Goal: Information Seeking & Learning: Learn about a topic

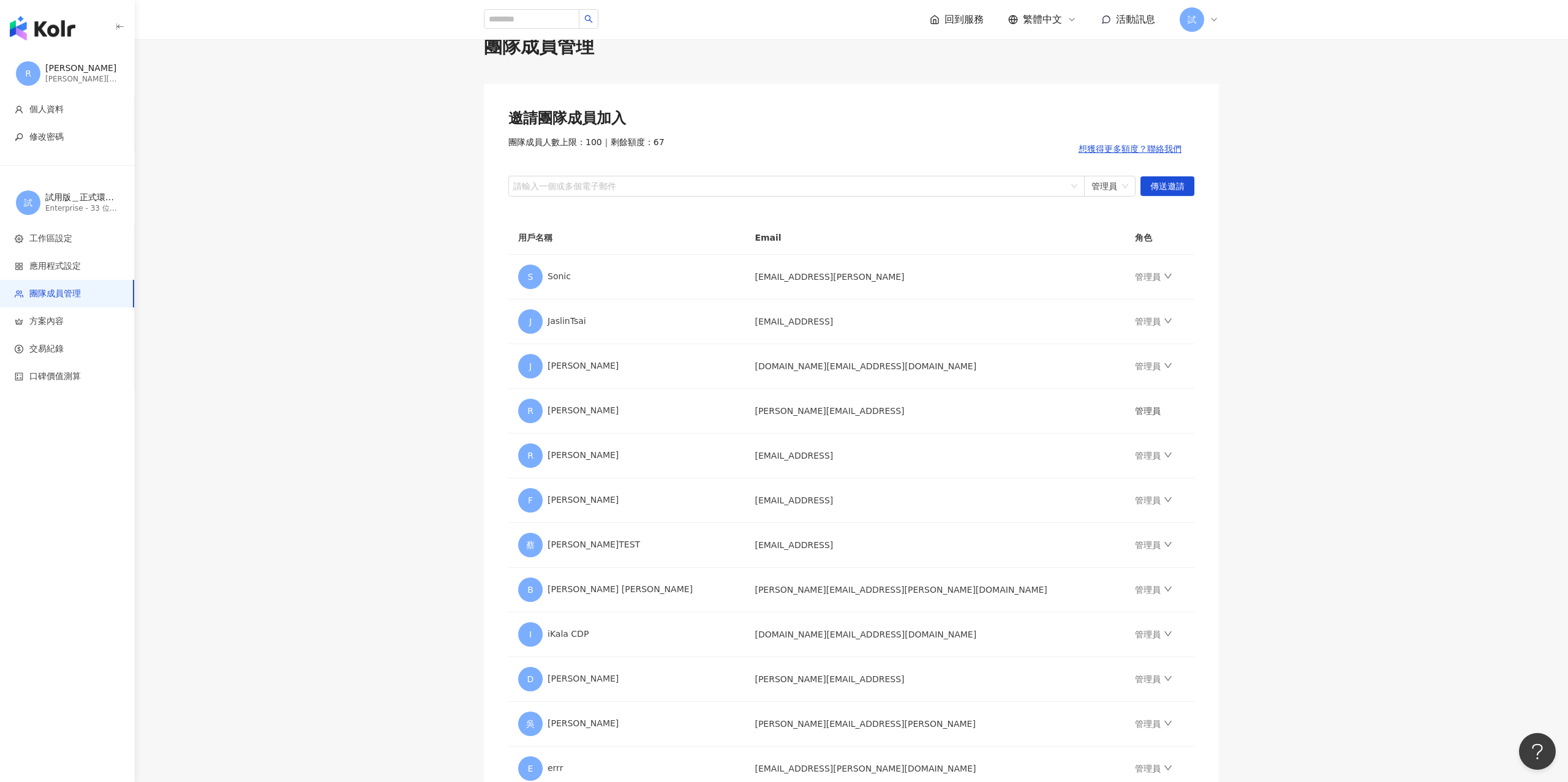
click at [44, 35] on img "button" at bounding box center [42, 28] width 65 height 25
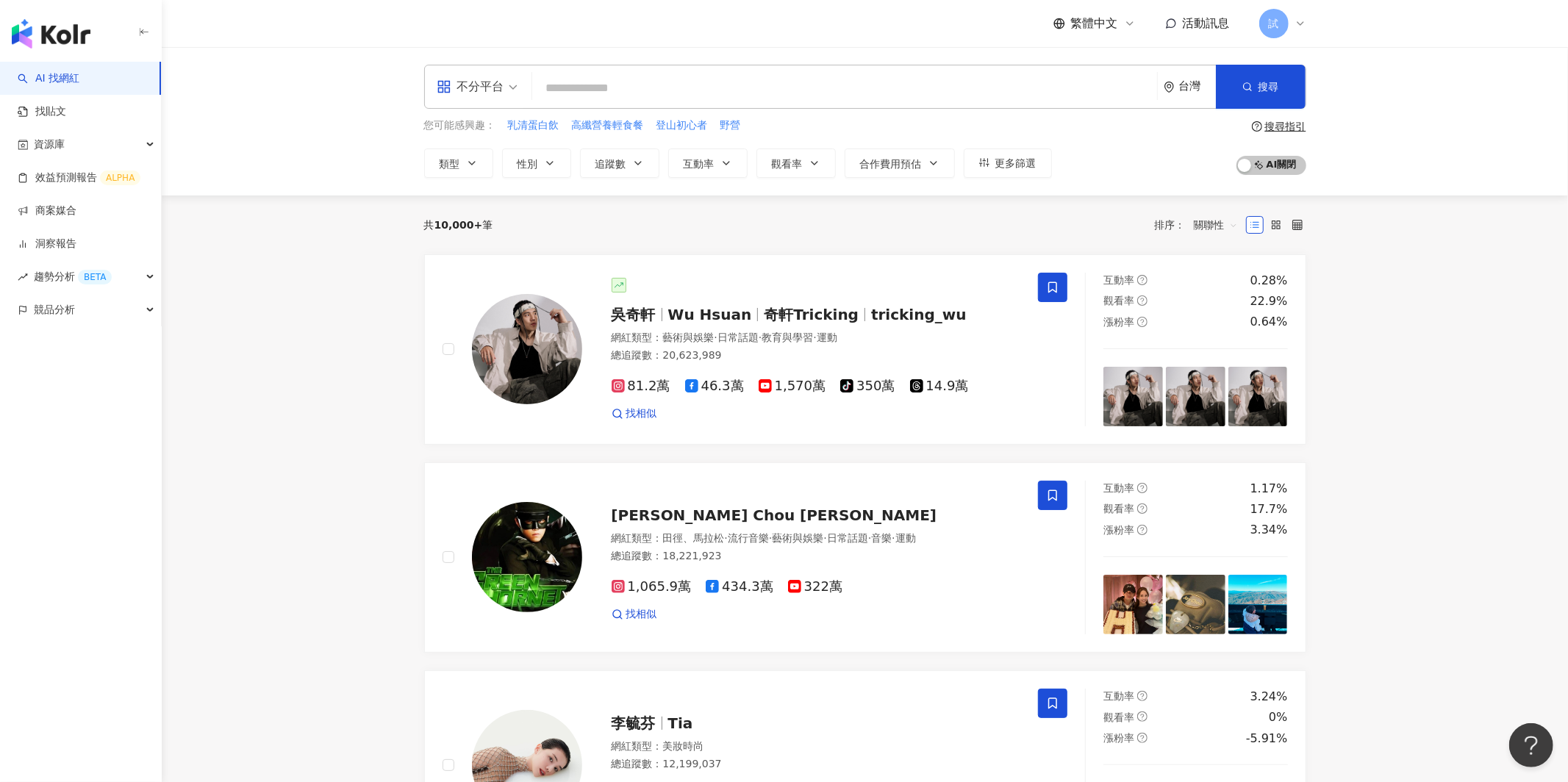
click at [500, 80] on div "不分平台" at bounding box center [470, 87] width 67 height 24
click at [638, 85] on input "search" at bounding box center [844, 89] width 613 height 28
type input "*"
click at [1244, 92] on icon "button" at bounding box center [1247, 86] width 10 height 10
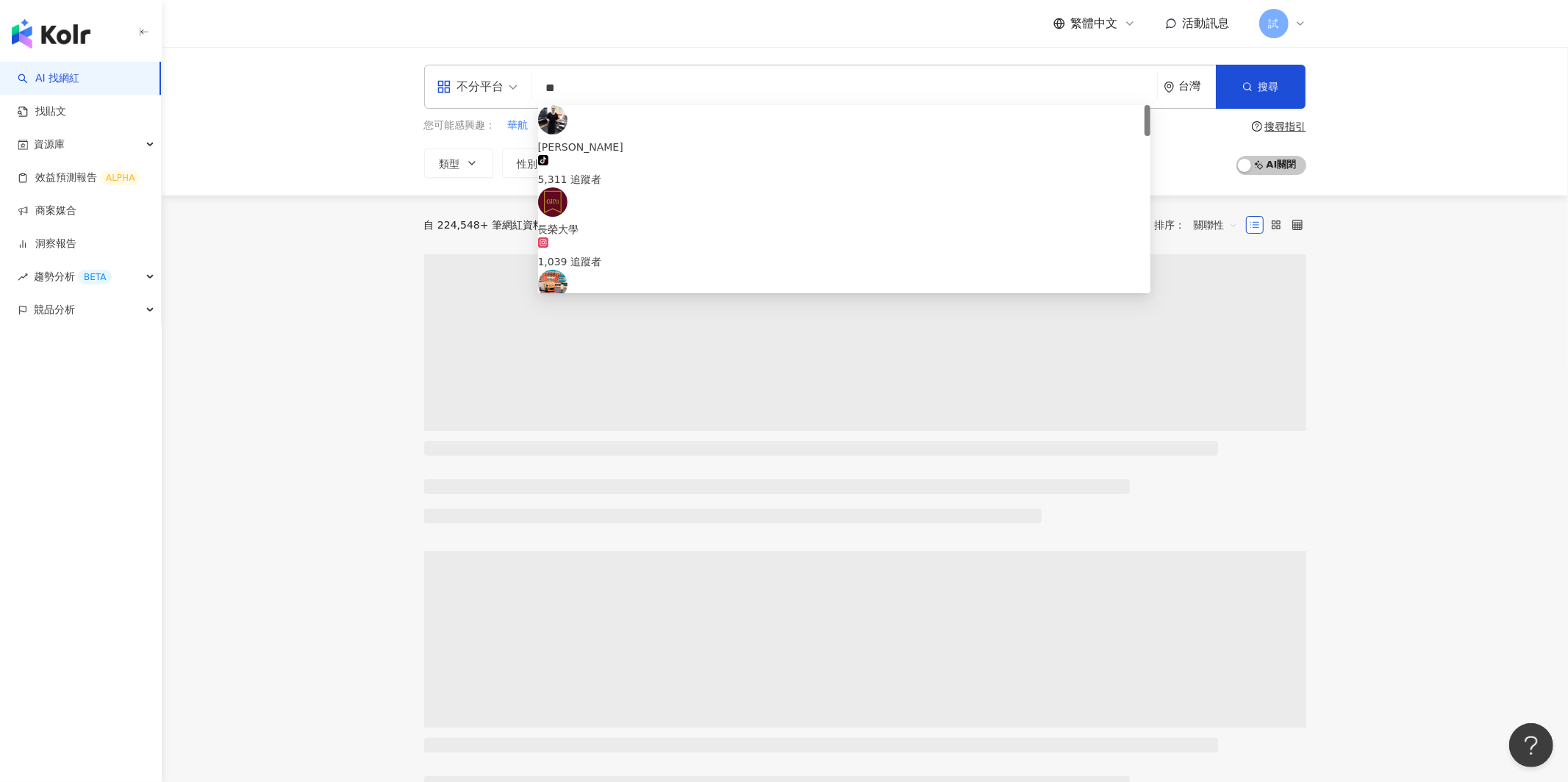
click at [1444, 94] on div "不分平台 ** 台灣 搜尋 f042d132-3982-4c3b-a107-e1162335a0f0 鄭長榮 tiktok-icon 5,311 追蹤者 長榮…" at bounding box center [865, 121] width 1406 height 148
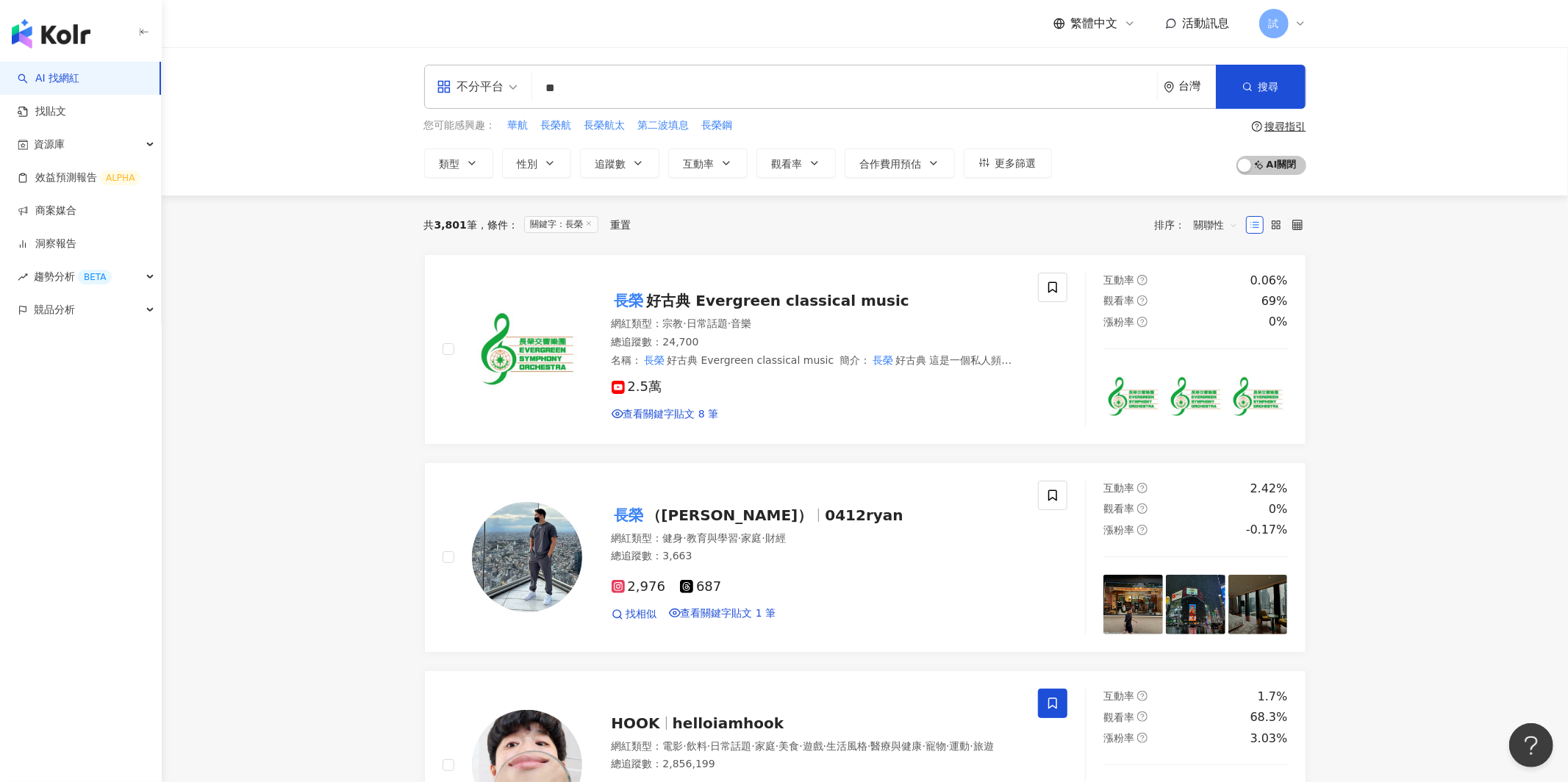
click at [1208, 223] on span "關聯性" at bounding box center [1216, 225] width 44 height 24
click at [1225, 377] on div "關鍵字" at bounding box center [1215, 380] width 37 height 16
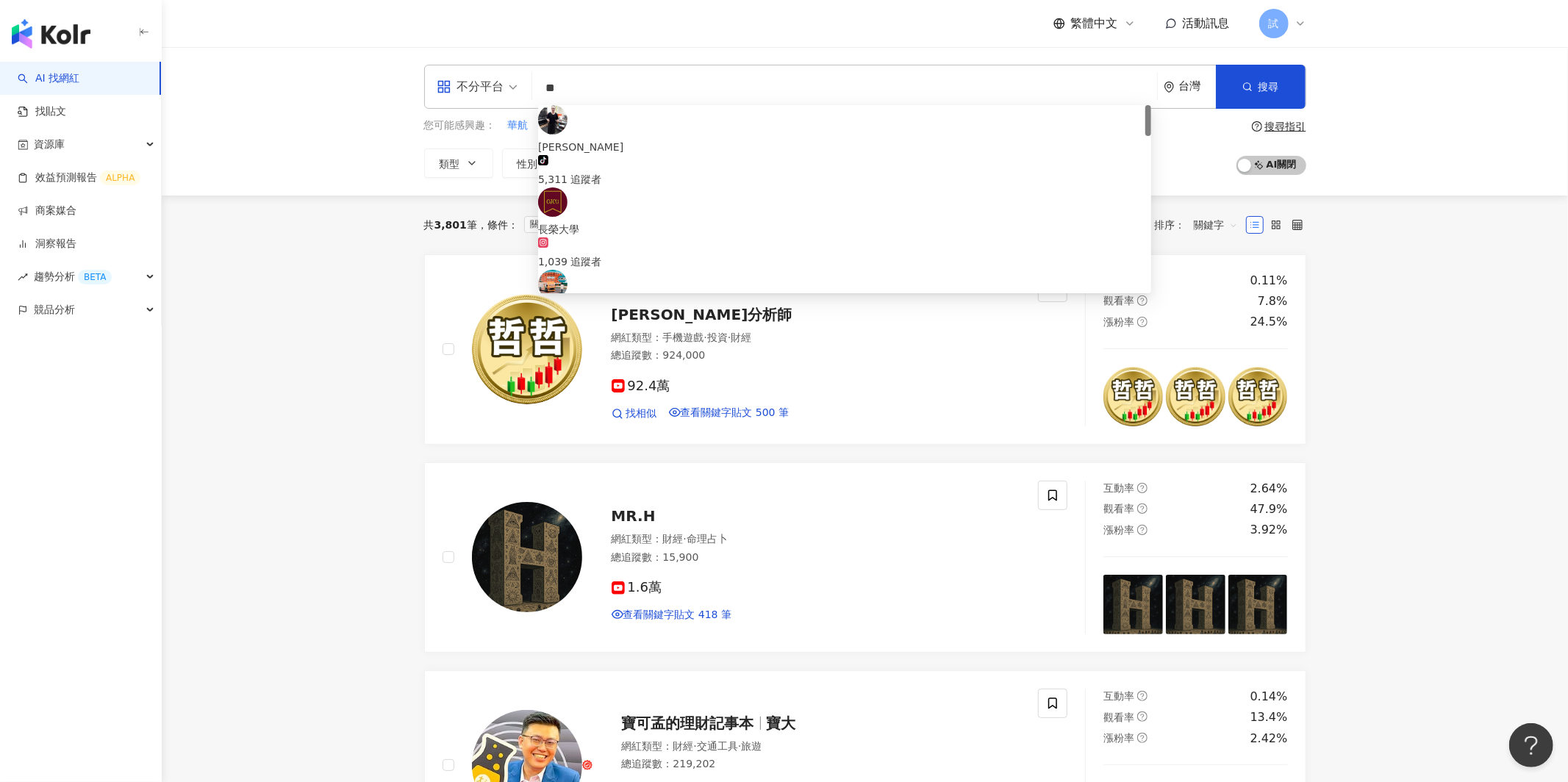
click at [612, 96] on input "**" at bounding box center [844, 89] width 613 height 28
type input "*"
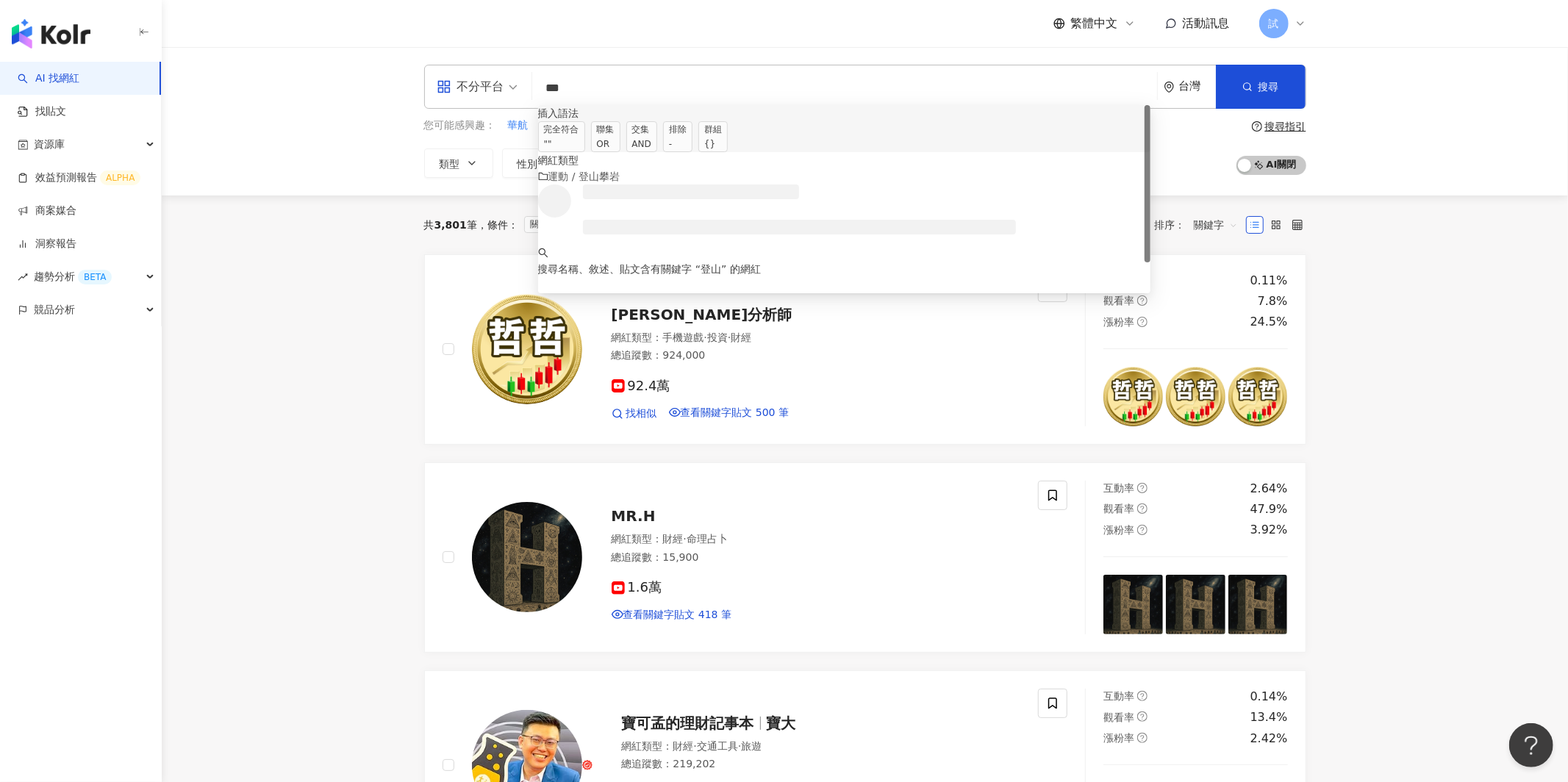
click at [615, 147] on div "OR" at bounding box center [605, 143] width 18 height 15
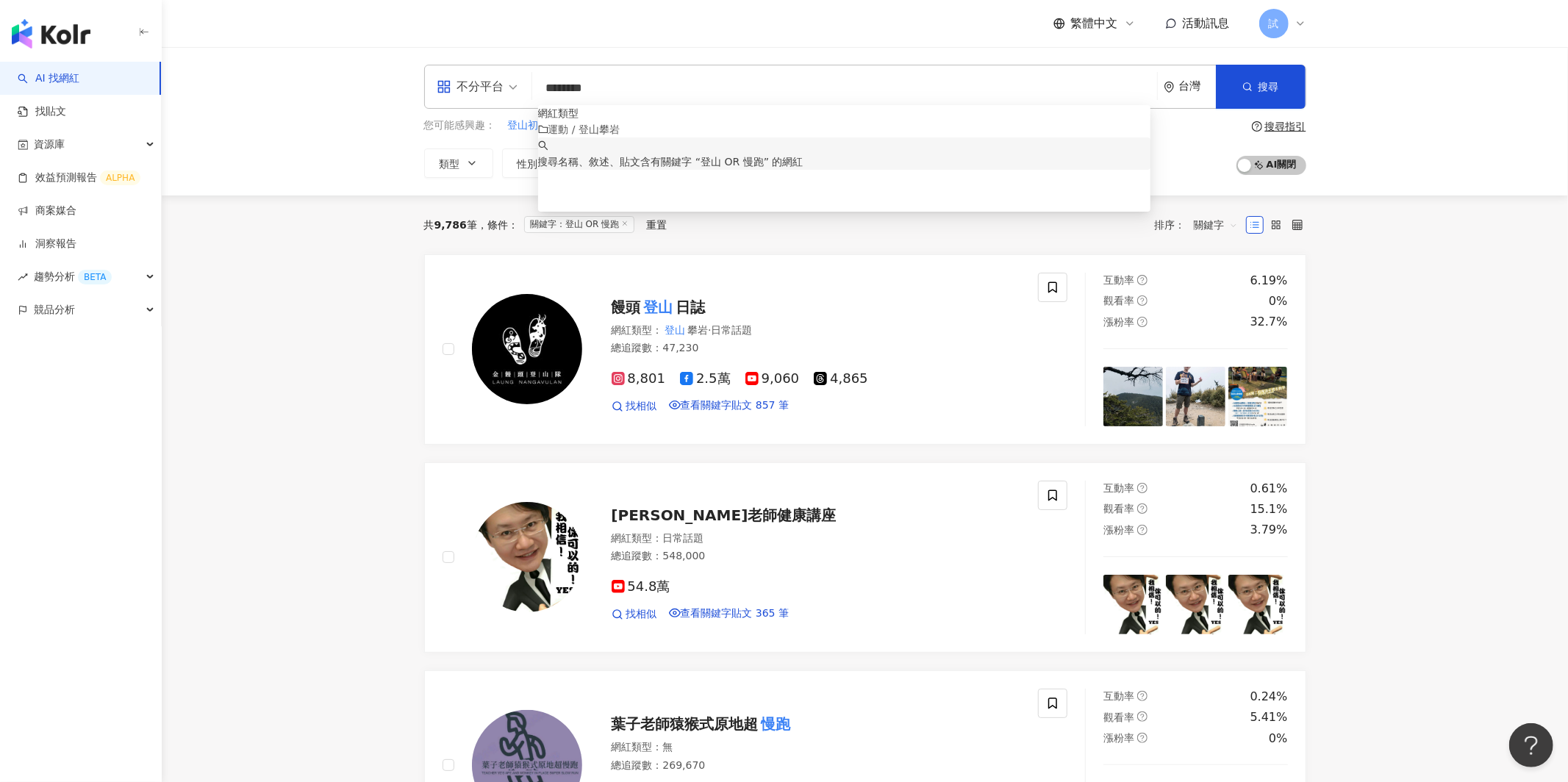
type input "********"
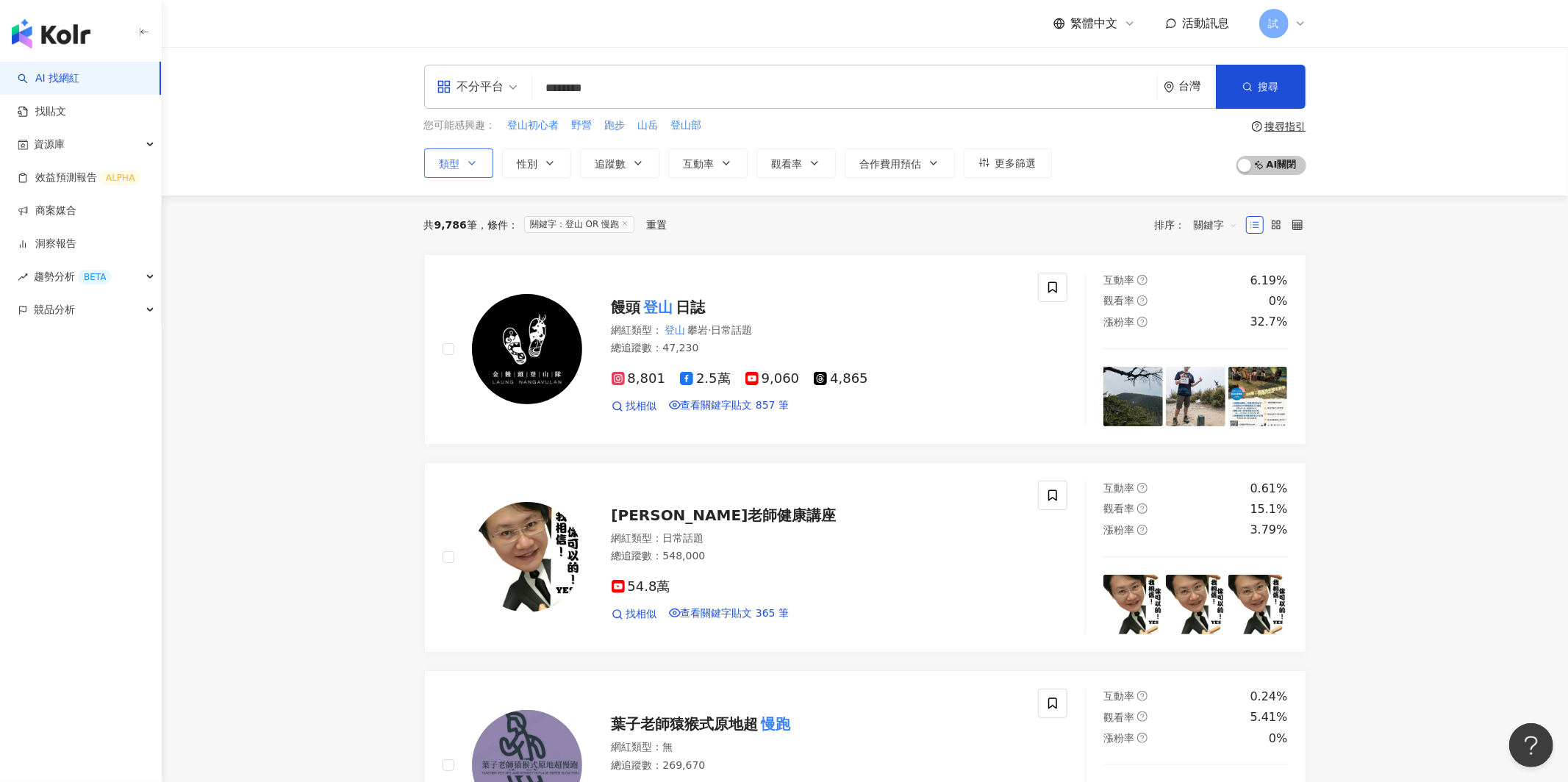
click at [470, 170] on button "類型" at bounding box center [459, 163] width 69 height 30
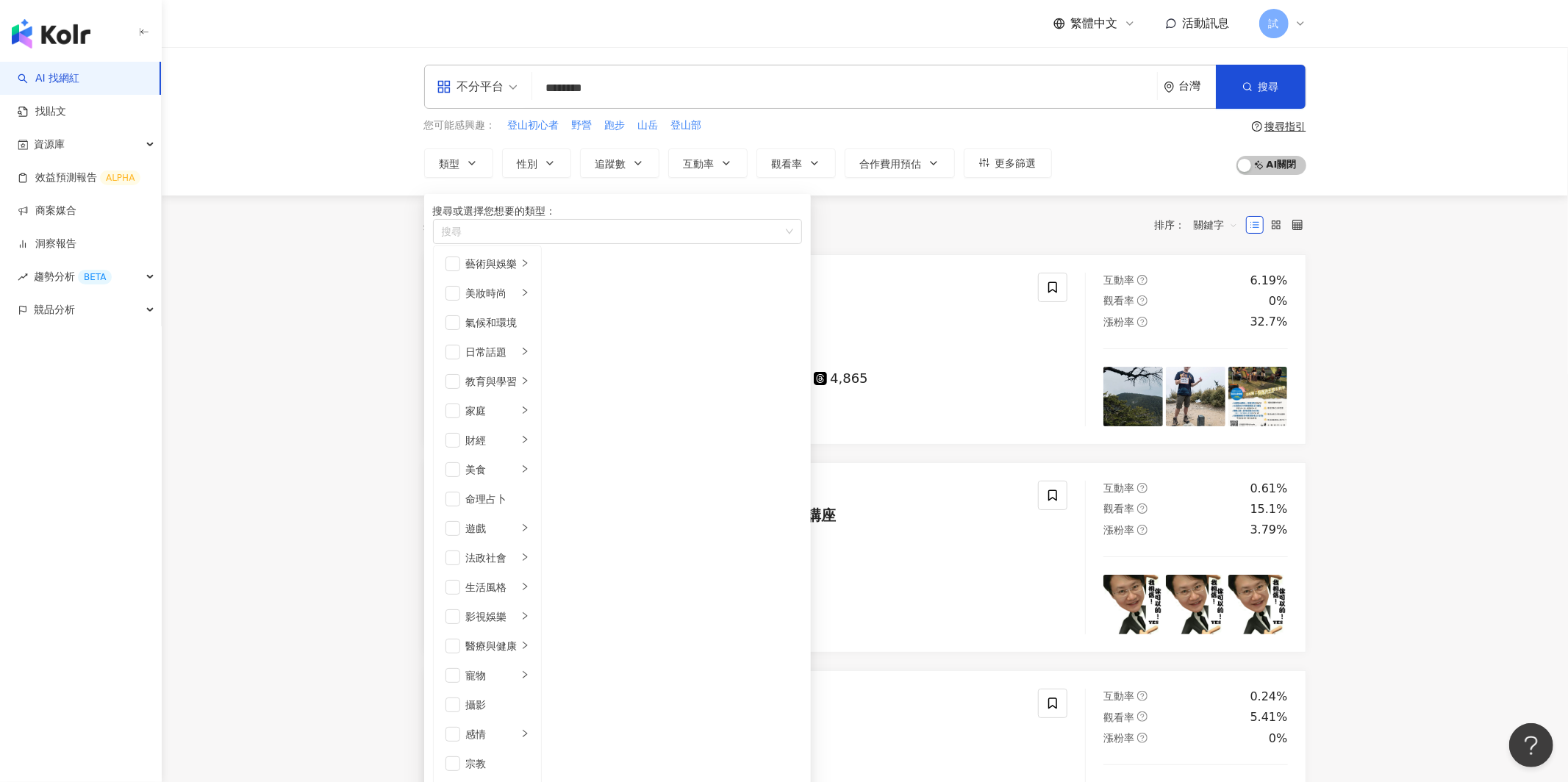
click at [897, 237] on div "共 9,786 筆 條件 ： 關鍵字：登山 OR 慢跑 重置 排序： 關鍵字" at bounding box center [865, 225] width 882 height 24
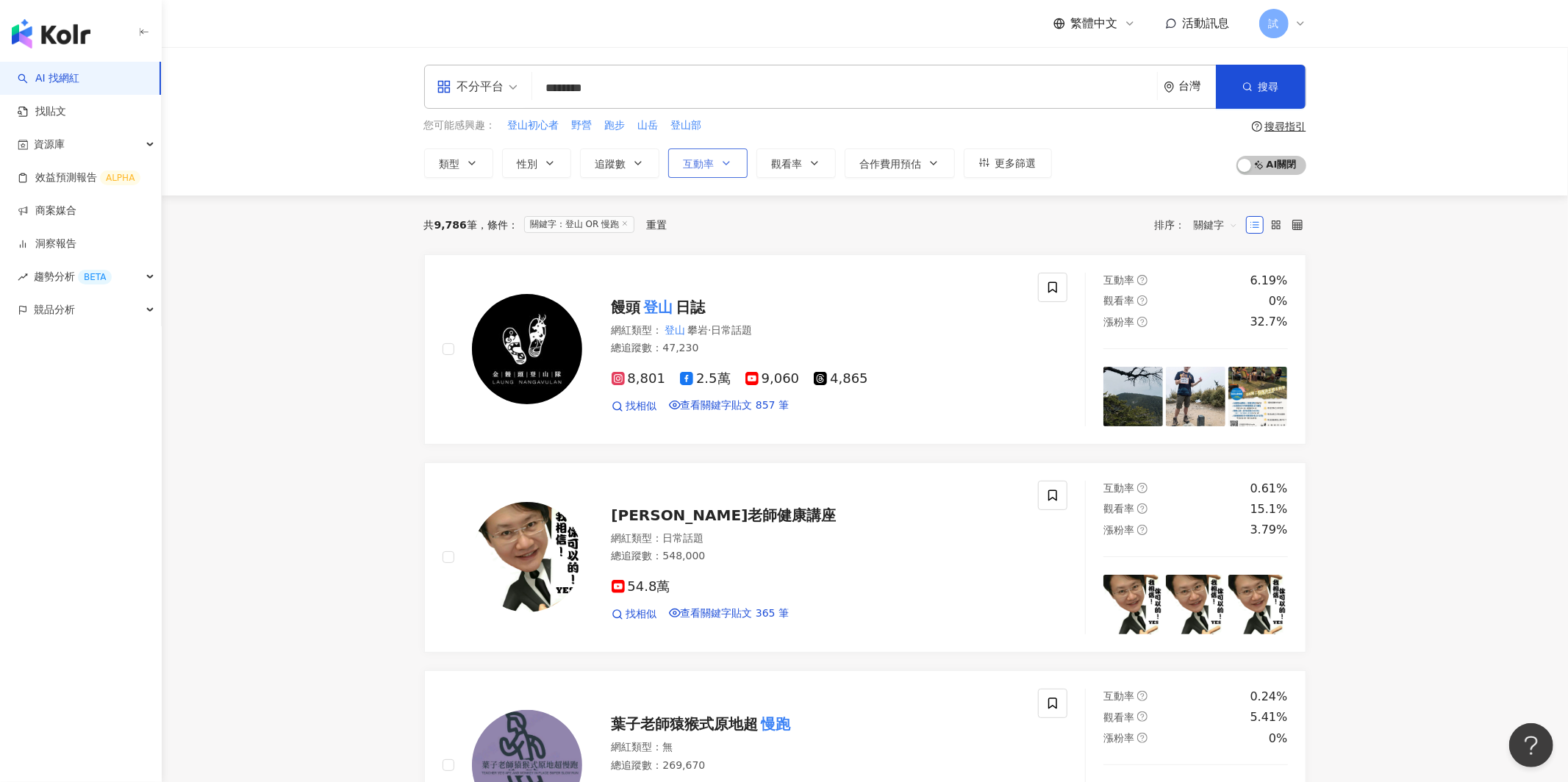
click at [702, 167] on span "互動率" at bounding box center [699, 164] width 31 height 12
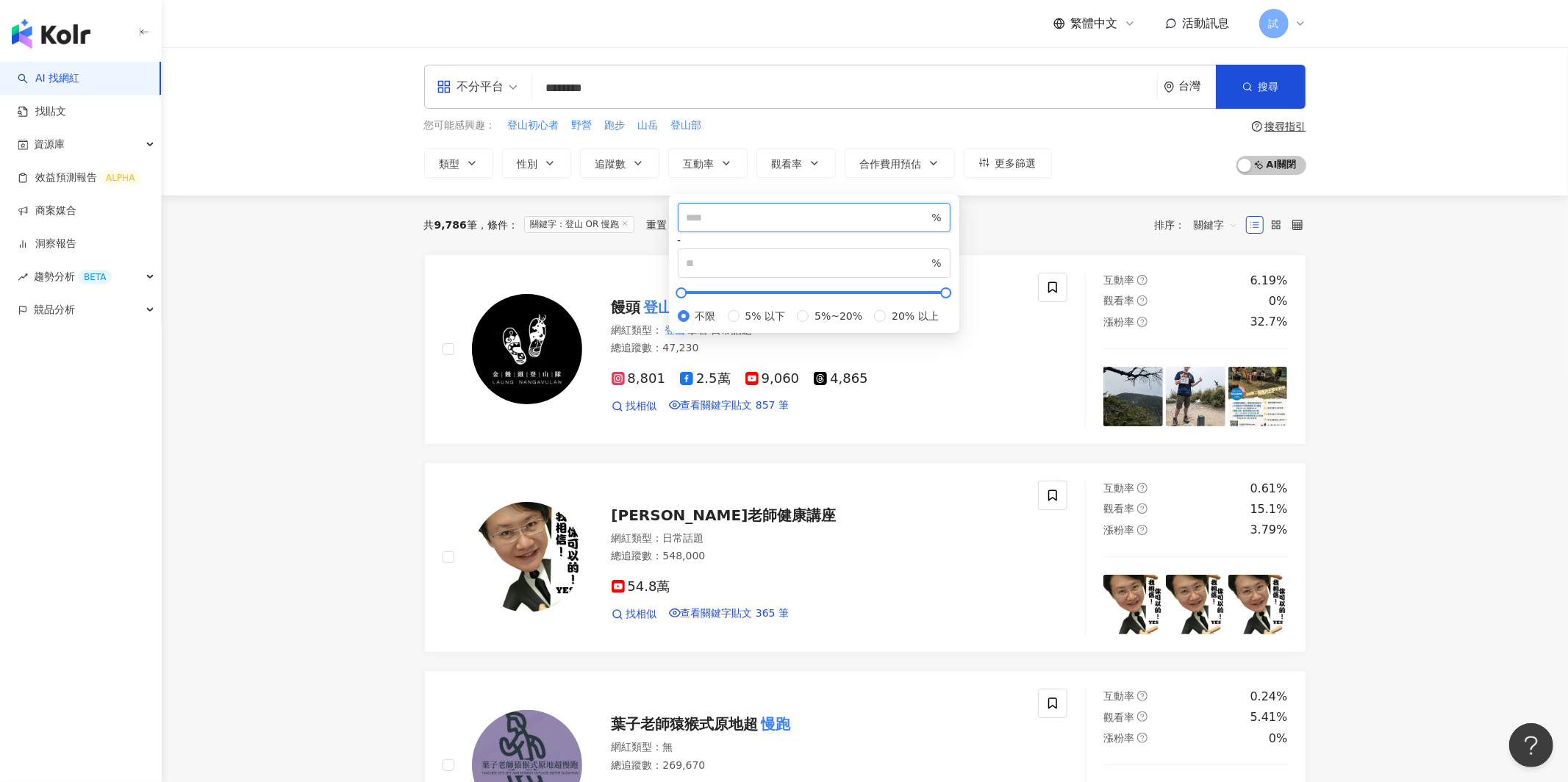
click at [706, 226] on input "number" at bounding box center [808, 217] width 242 height 16
type input "*"
click at [782, 168] on span "觀看率" at bounding box center [787, 164] width 31 height 12
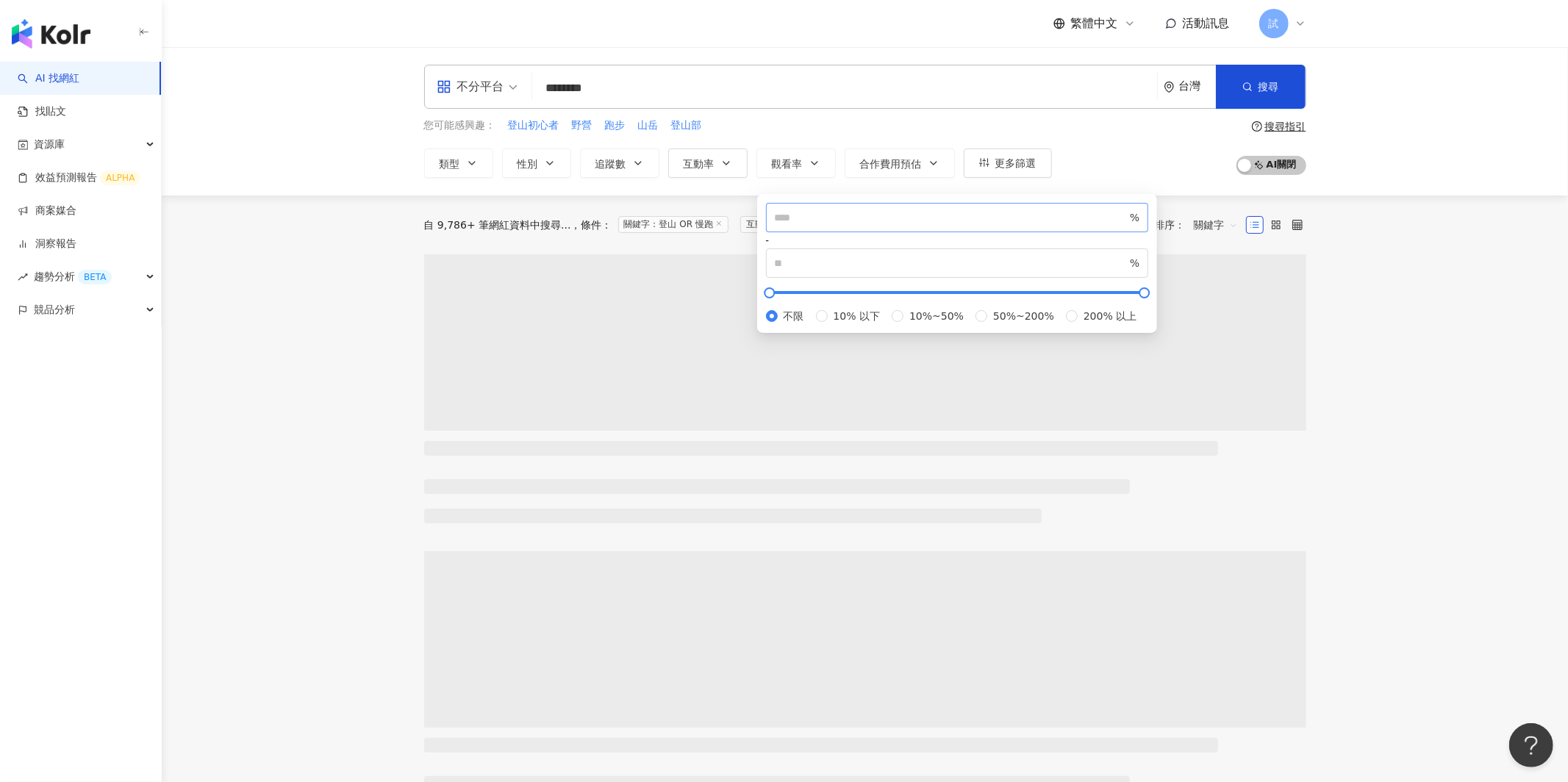
click at [789, 217] on span "%" at bounding box center [957, 218] width 383 height 30
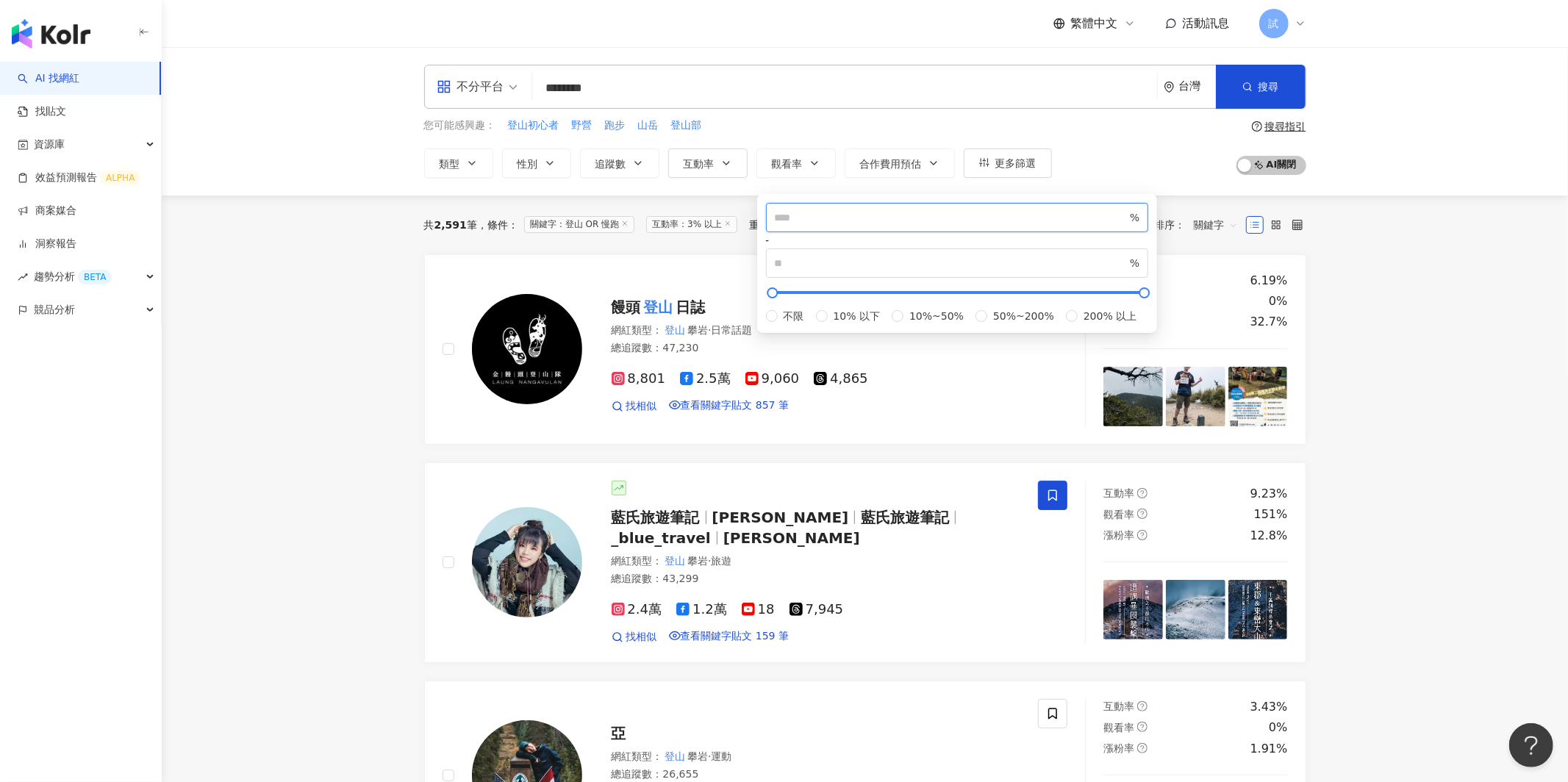
type input "**"
click at [1415, 154] on div "不分平台 ******** 台灣 搜尋 customizedTag keyword 網紅類型 運動 / 登山攀岩 搜尋名稱、敘述、貼文含有關鍵字 “ 登山 O…" at bounding box center [865, 121] width 1406 height 148
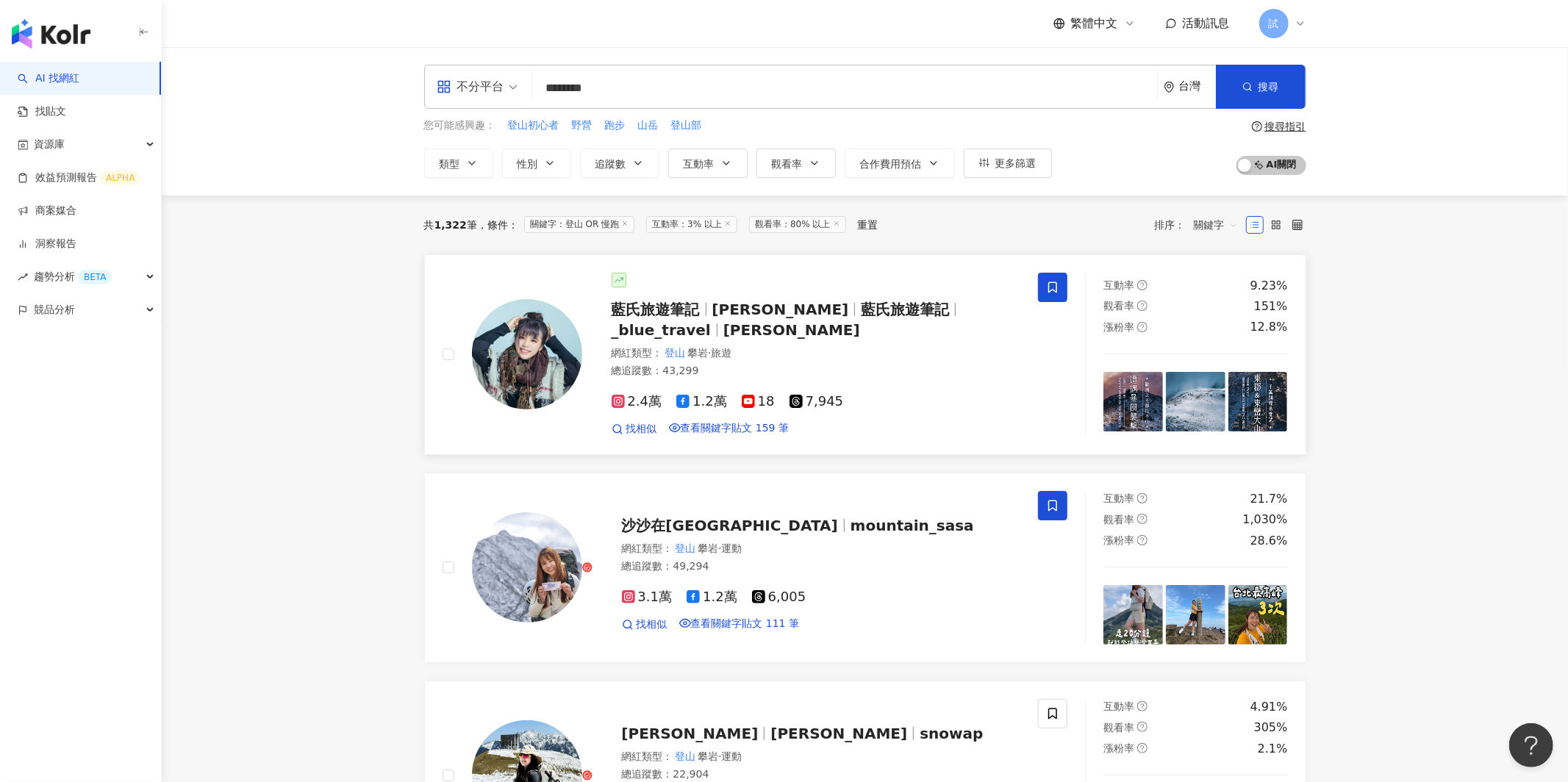
click at [819, 349] on div "網紅類型 ： 登山 攀岩 · 旅遊" at bounding box center [816, 353] width 409 height 15
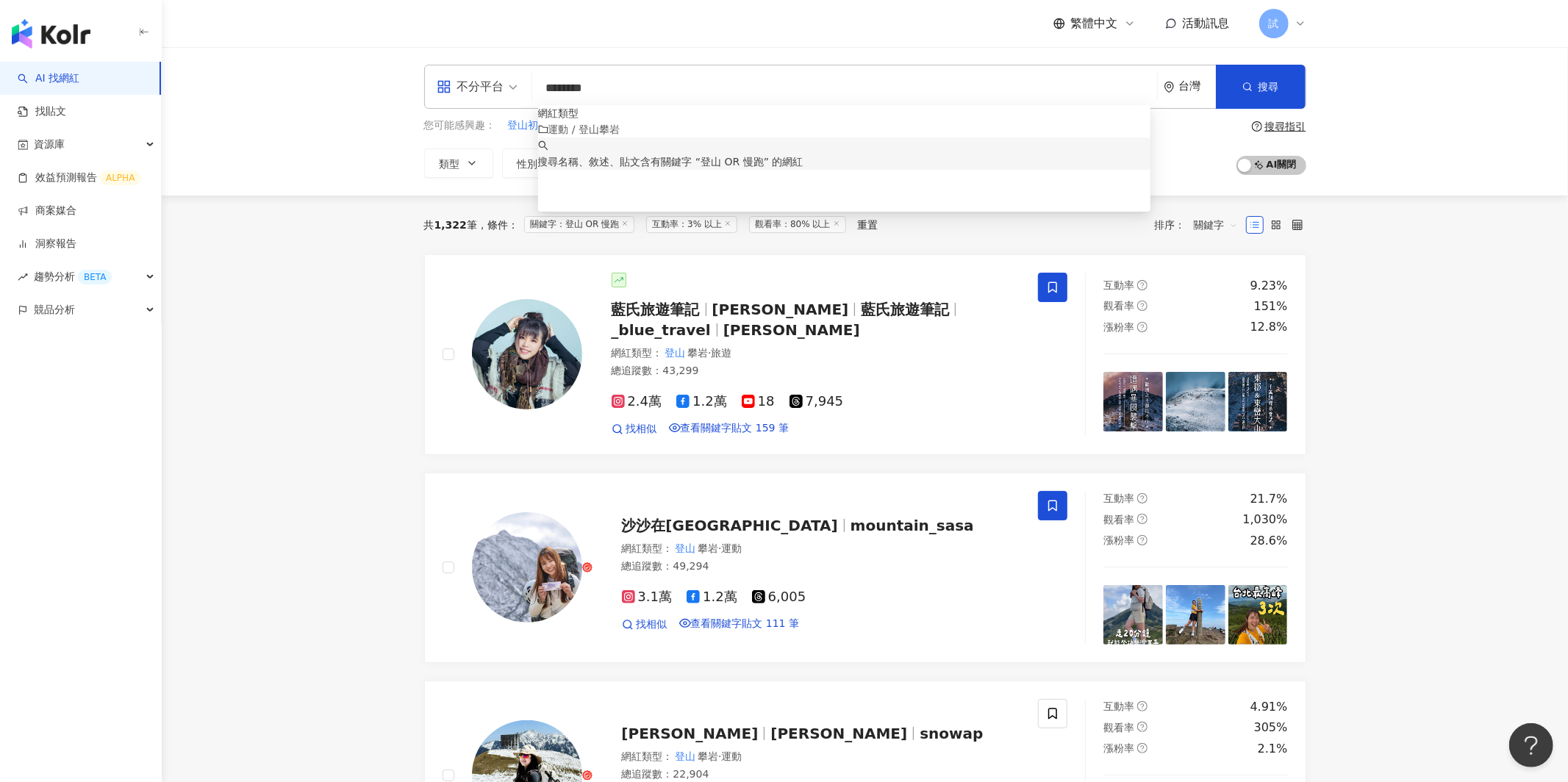
drag, startPoint x: 634, startPoint y: 79, endPoint x: 521, endPoint y: 80, distance: 113.0
click at [521, 80] on div "不分平台 ******** 台灣 搜尋 customizedTag keyword 網紅類型 運動 / 登山攀岩 搜尋名稱、敘述、貼文含有關鍵字 “ 登山 O…" at bounding box center [865, 87] width 882 height 44
drag, startPoint x: 633, startPoint y: 88, endPoint x: 506, endPoint y: 86, distance: 127.0
click at [506, 86] on div "不分平台 ******** 台灣 搜尋 customizedTag keyword 網紅類型 運動 / 登山攀岩 搜尋名稱、敘述、貼文含有關鍵字 “ 登山 O…" at bounding box center [865, 87] width 882 height 44
type input "*"
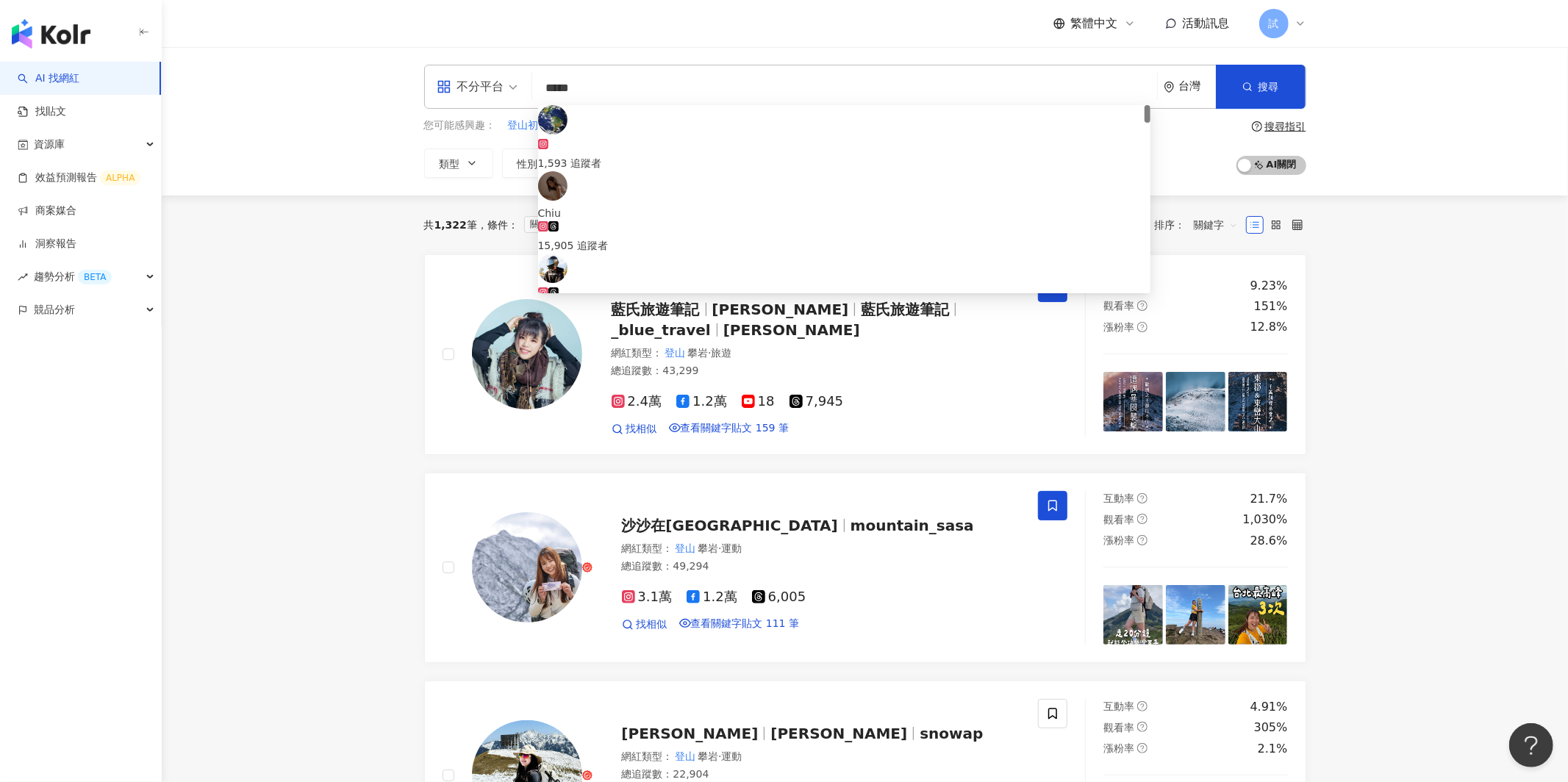
type input "******"
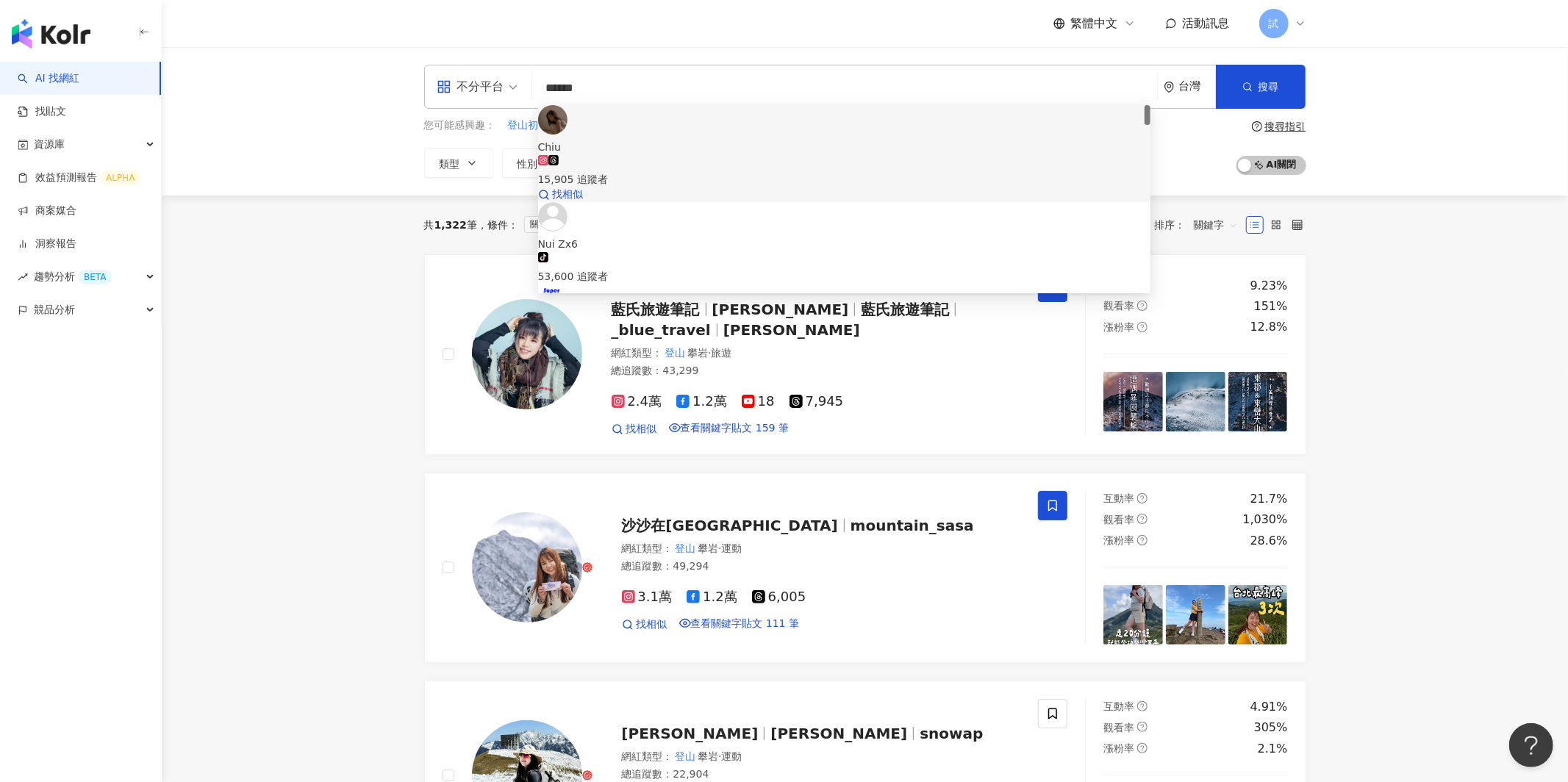
click at [655, 114] on div "Chiu 15,905 追蹤者 找相似" at bounding box center [844, 154] width 613 height 97
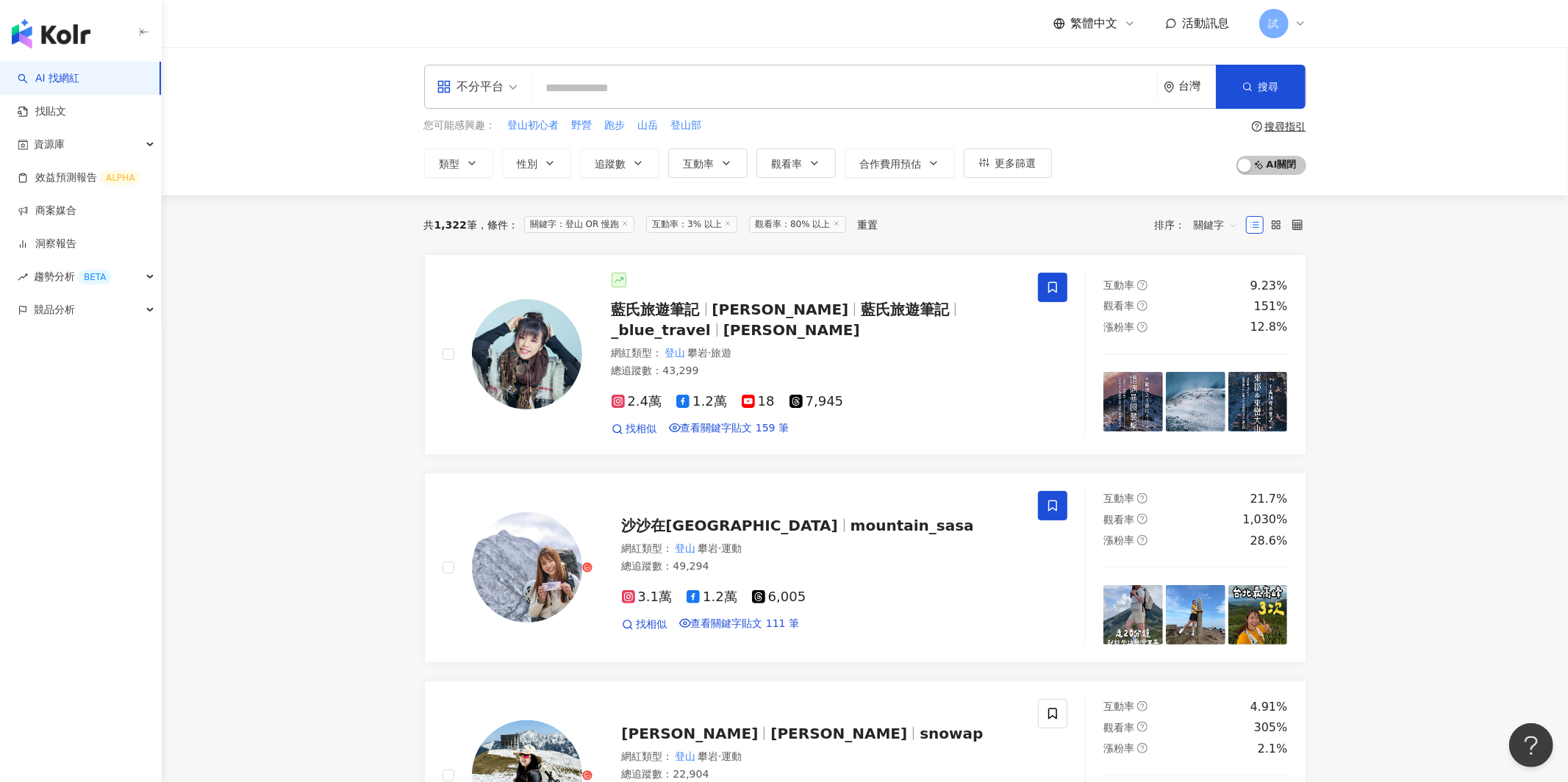
click at [666, 78] on input "search" at bounding box center [844, 89] width 613 height 28
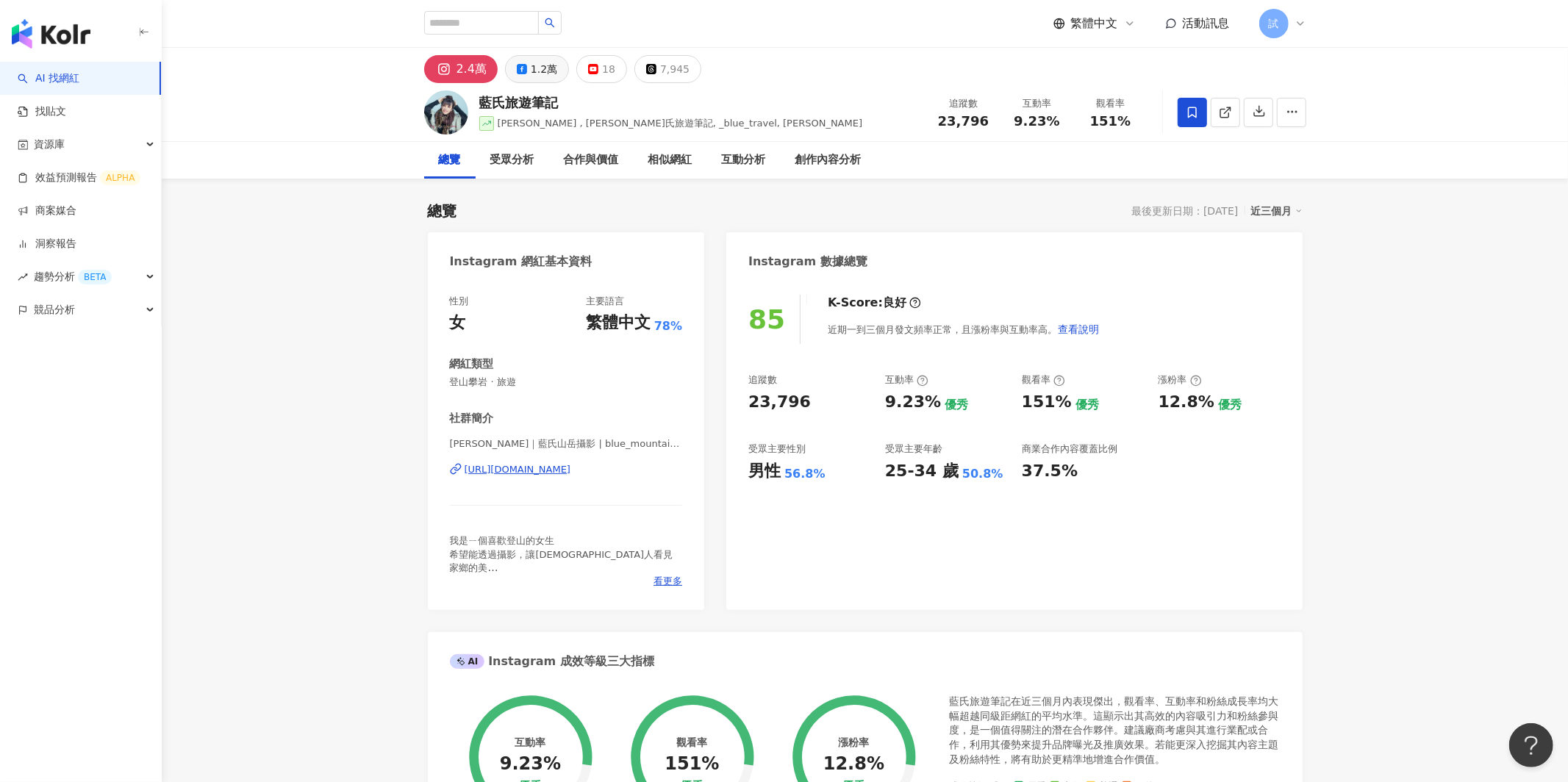
click at [536, 67] on div "1.2萬" at bounding box center [544, 69] width 27 height 20
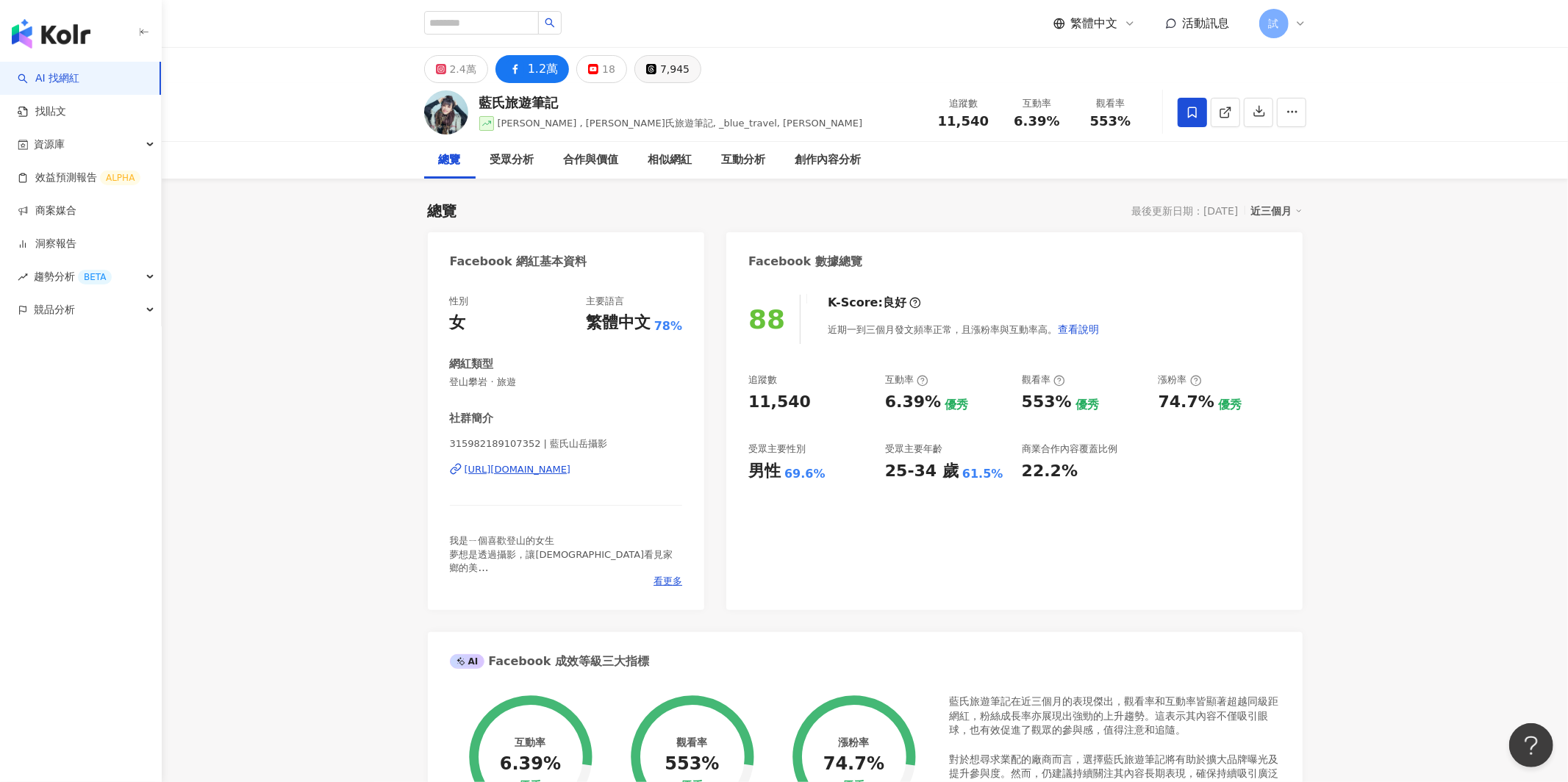
click at [676, 71] on div "7,945" at bounding box center [675, 69] width 30 height 20
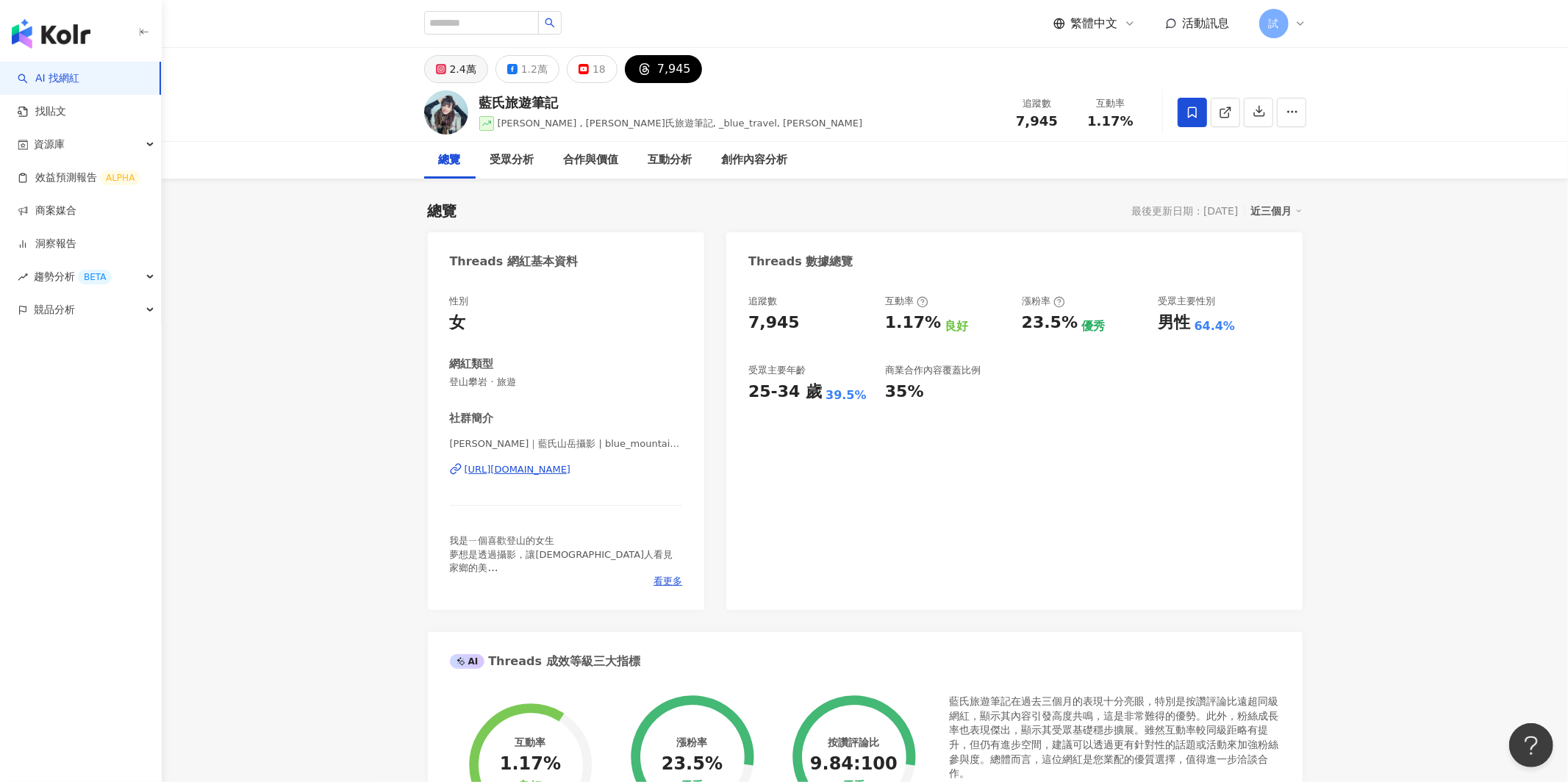
click at [448, 62] on button "2.4萬" at bounding box center [456, 69] width 64 height 28
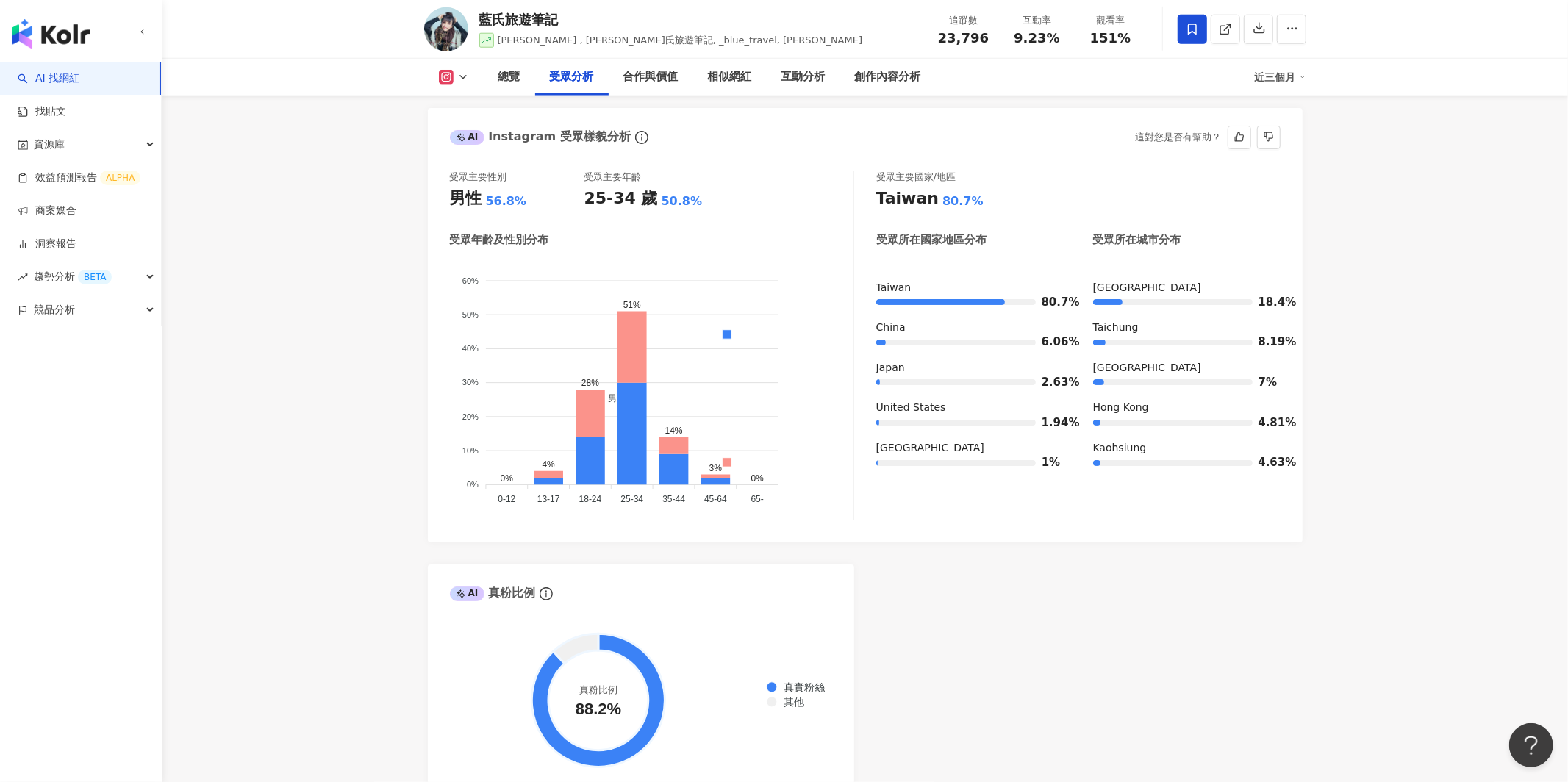
scroll to position [1288, 0]
click at [1230, 34] on icon at bounding box center [1225, 29] width 13 height 13
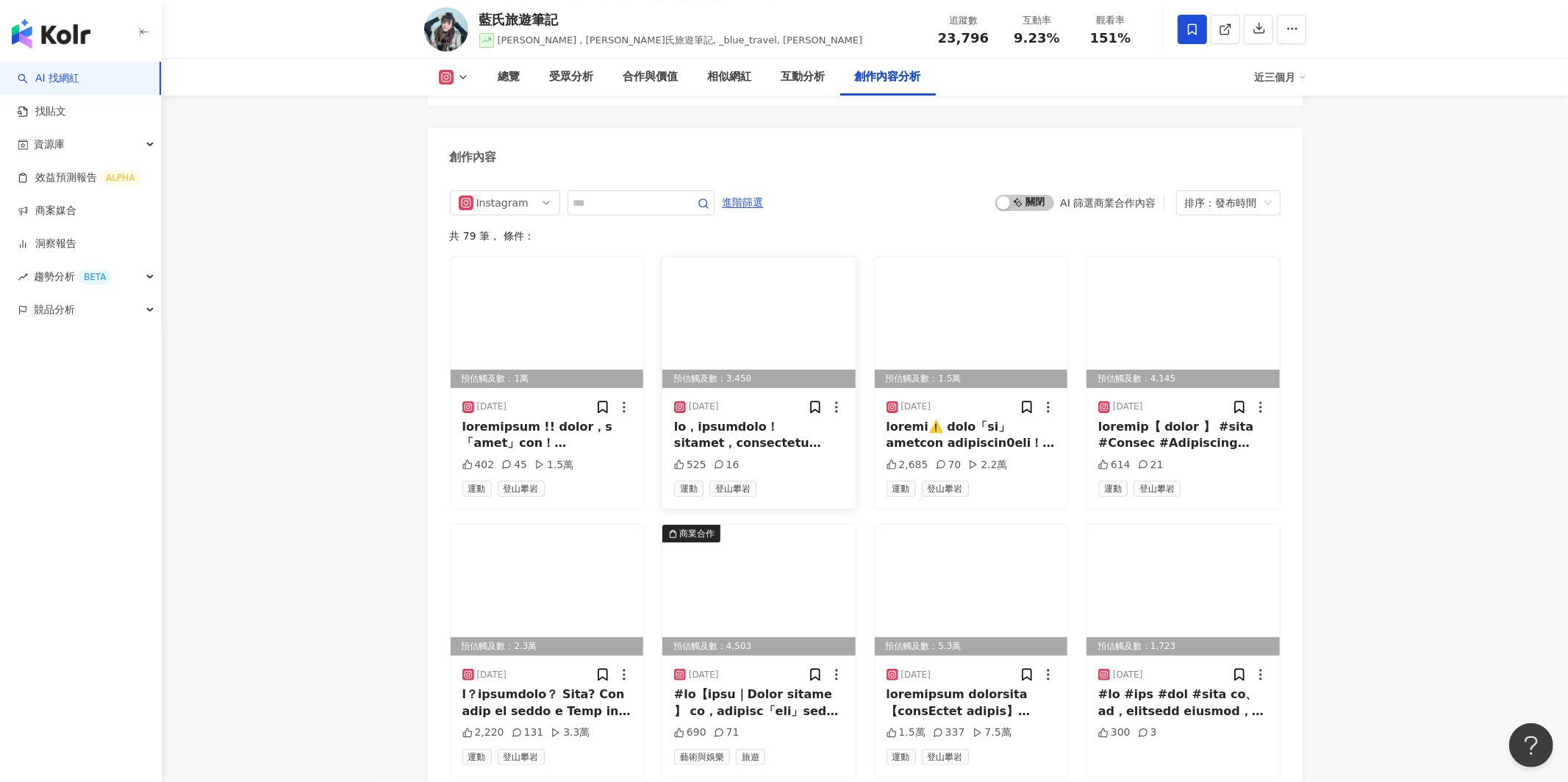
scroll to position [4489, 0]
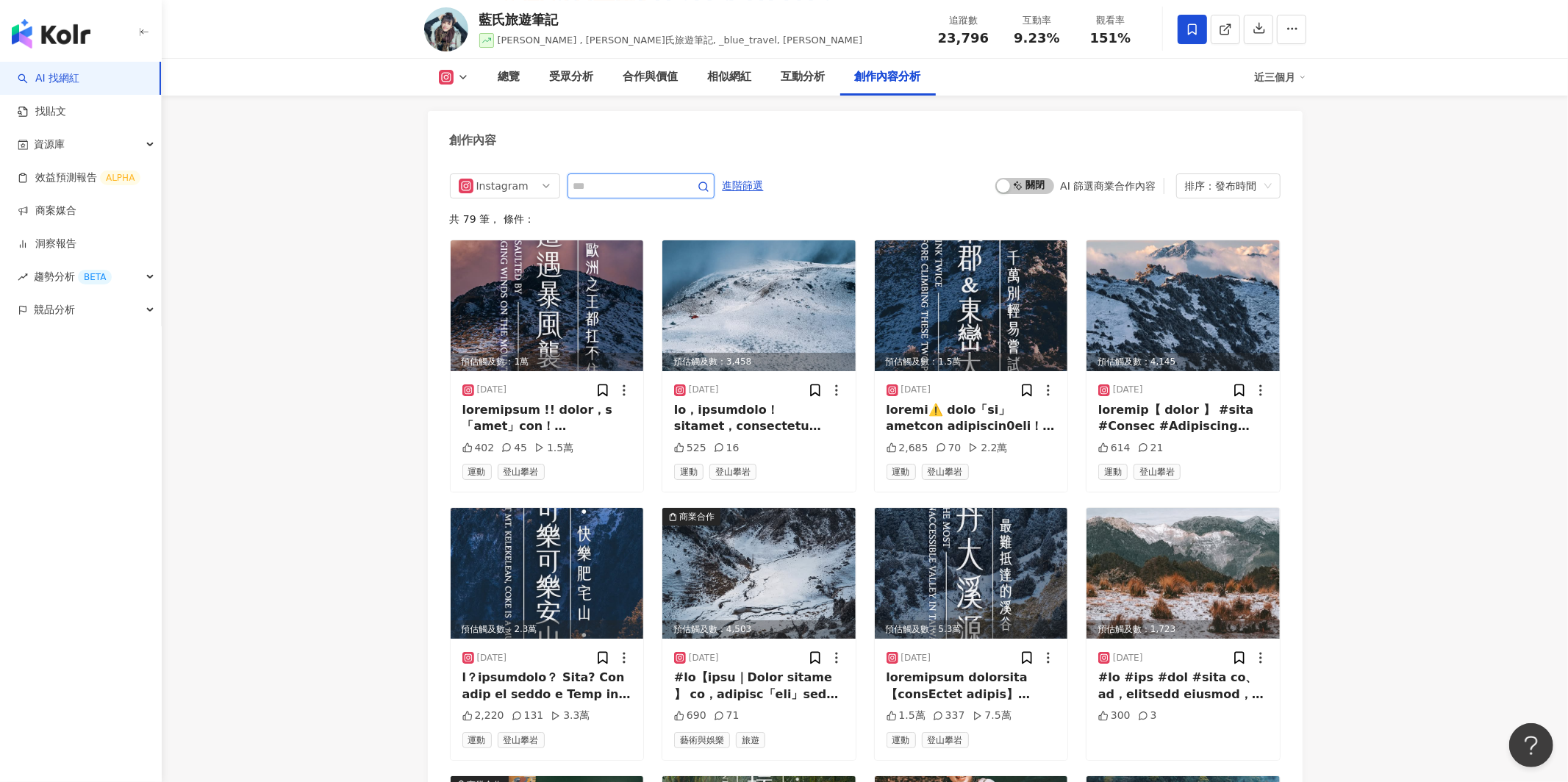
click at [625, 187] on input "text" at bounding box center [624, 186] width 103 height 18
type input "*"
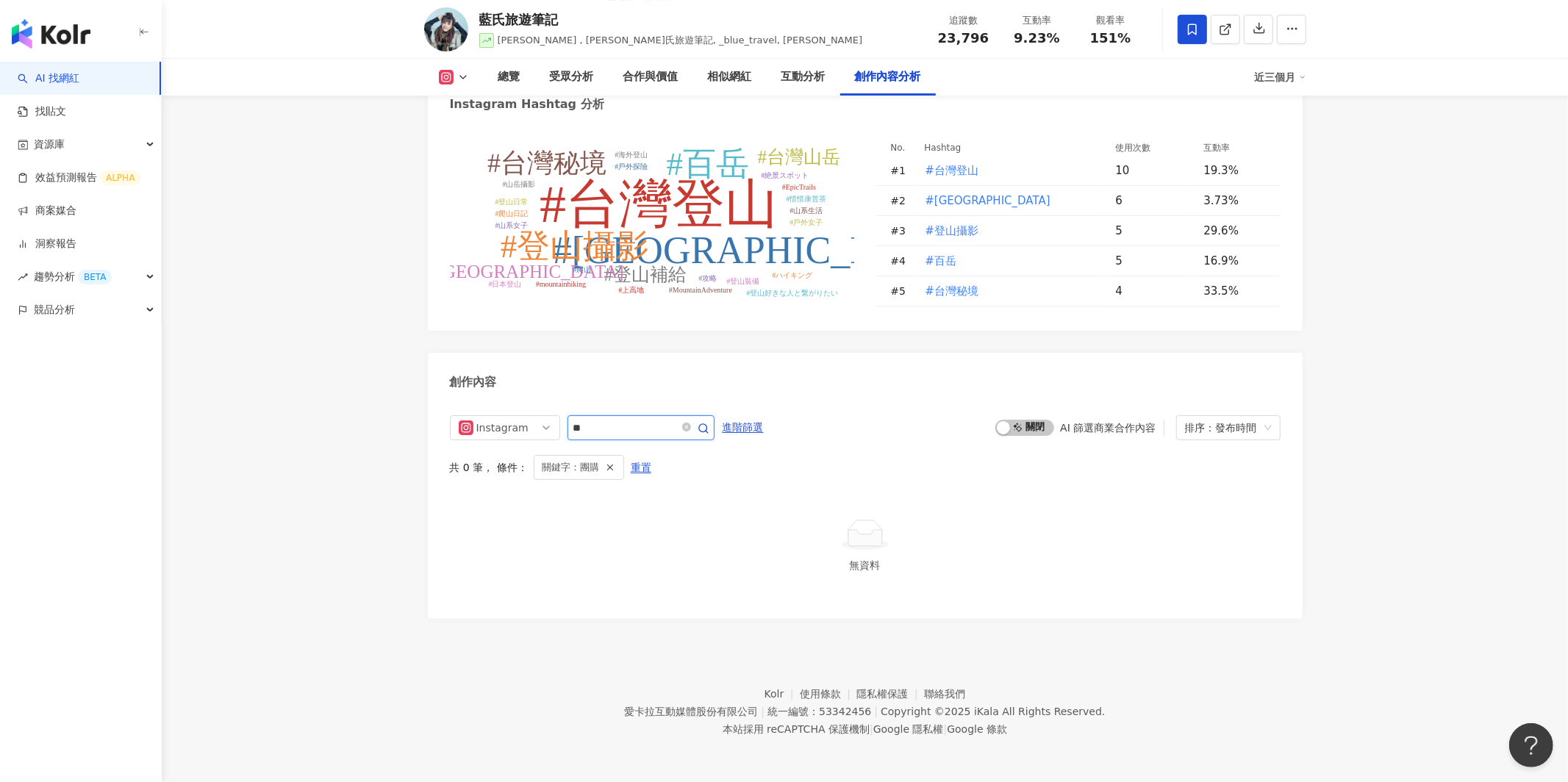
scroll to position [4248, 0]
type input "*"
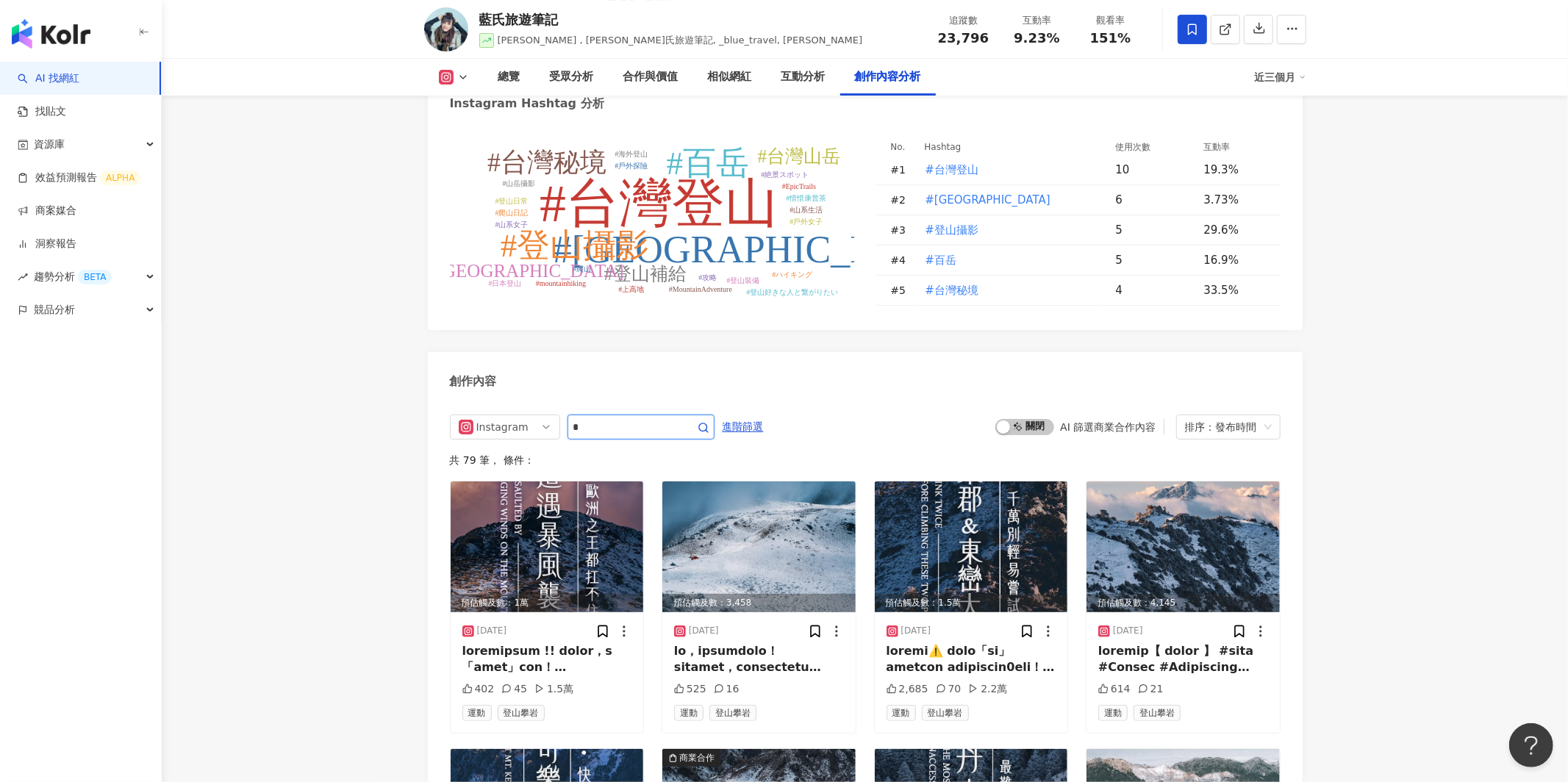
scroll to position [4506, 0]
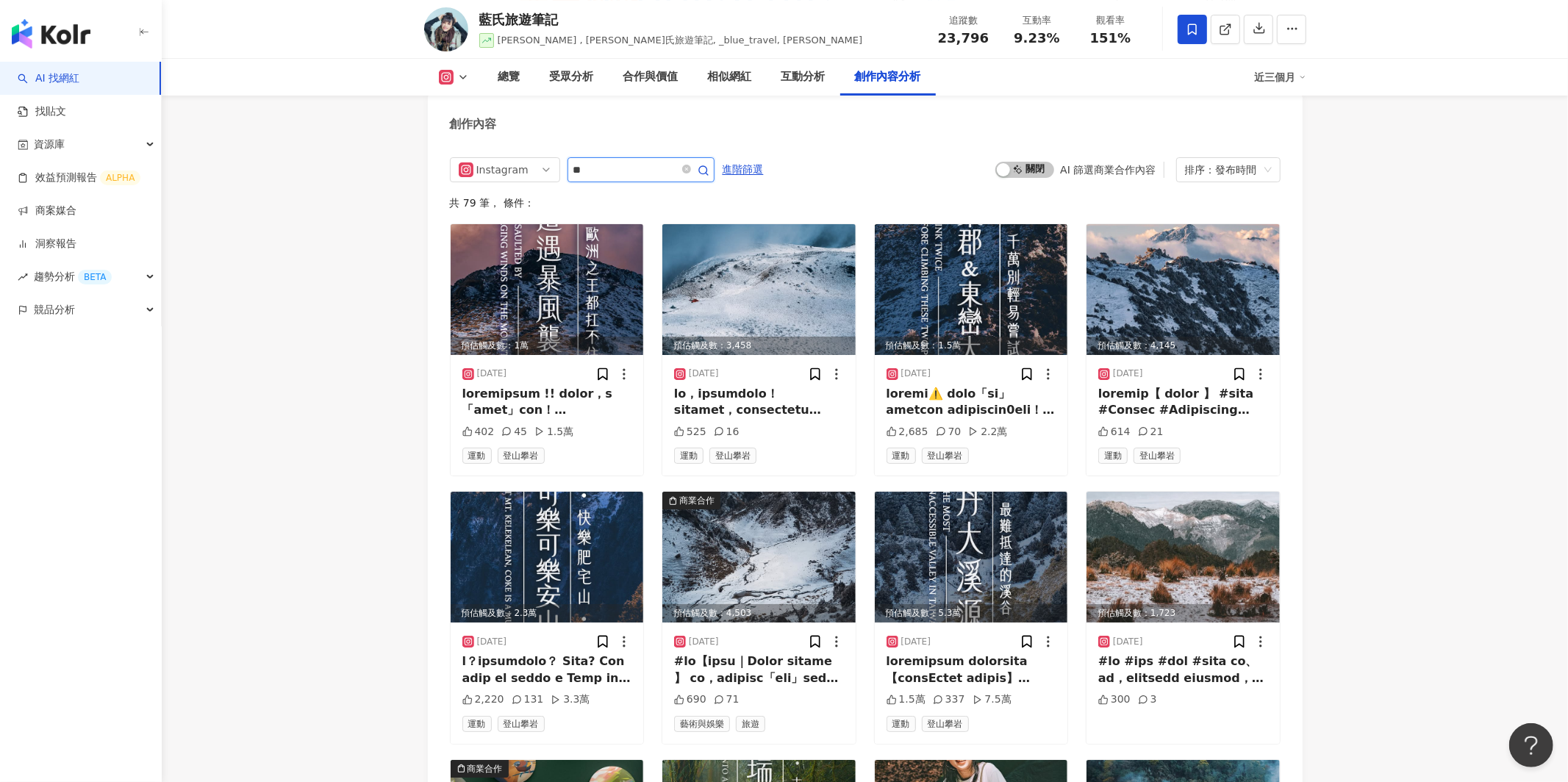
type input "**"
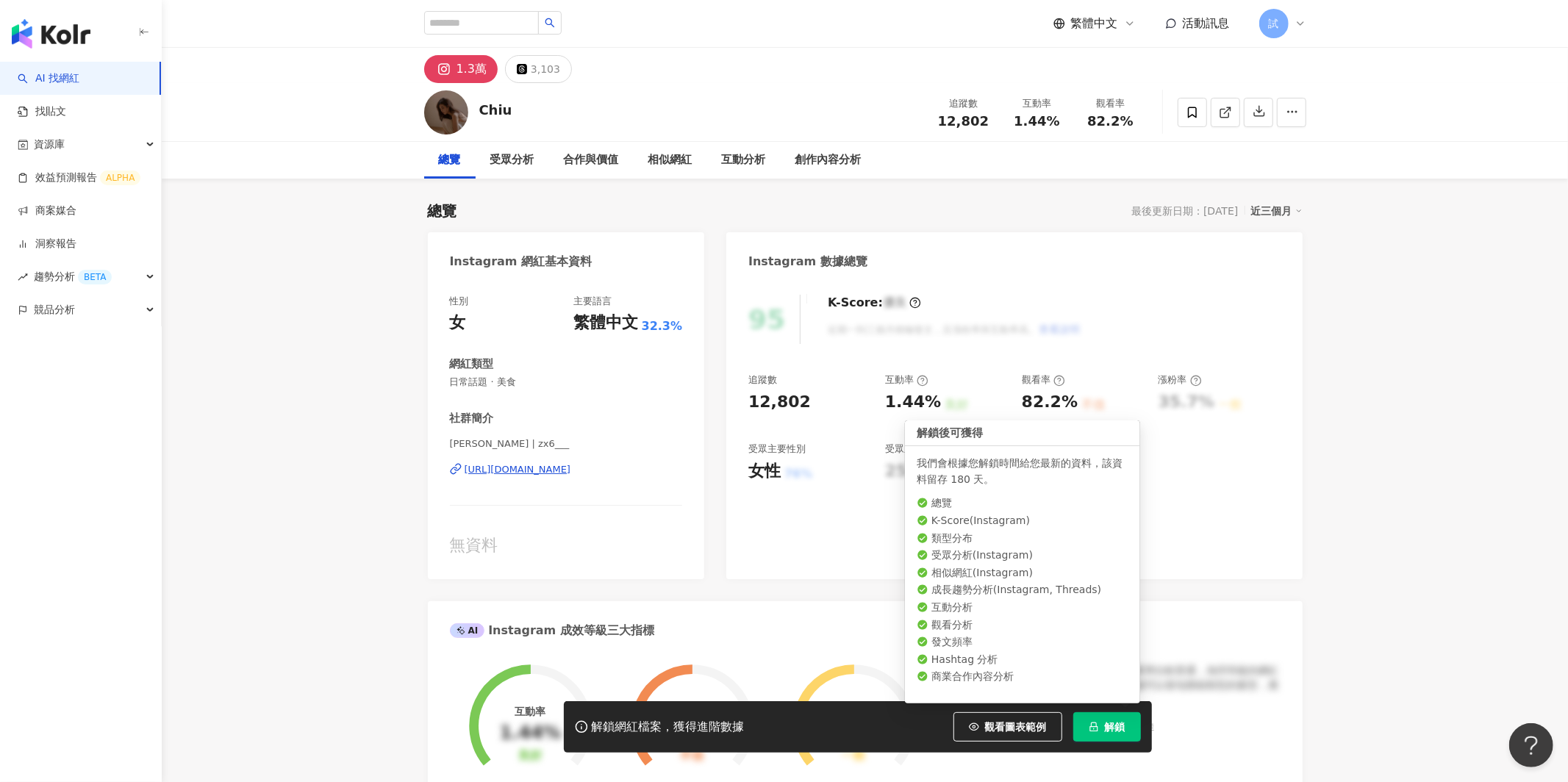
click at [1115, 725] on span "解鎖" at bounding box center [1115, 726] width 20 height 12
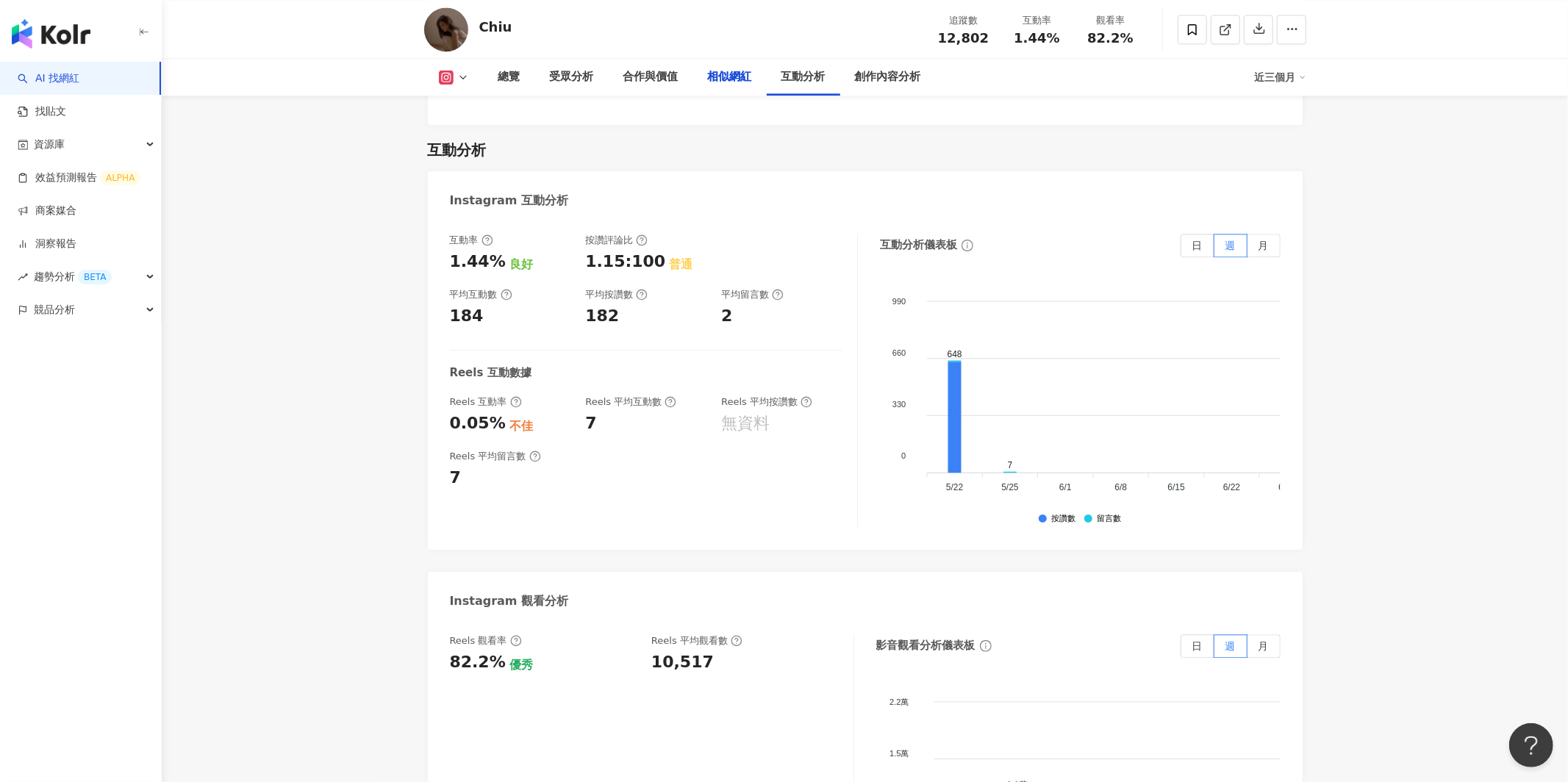
scroll to position [2736, 0]
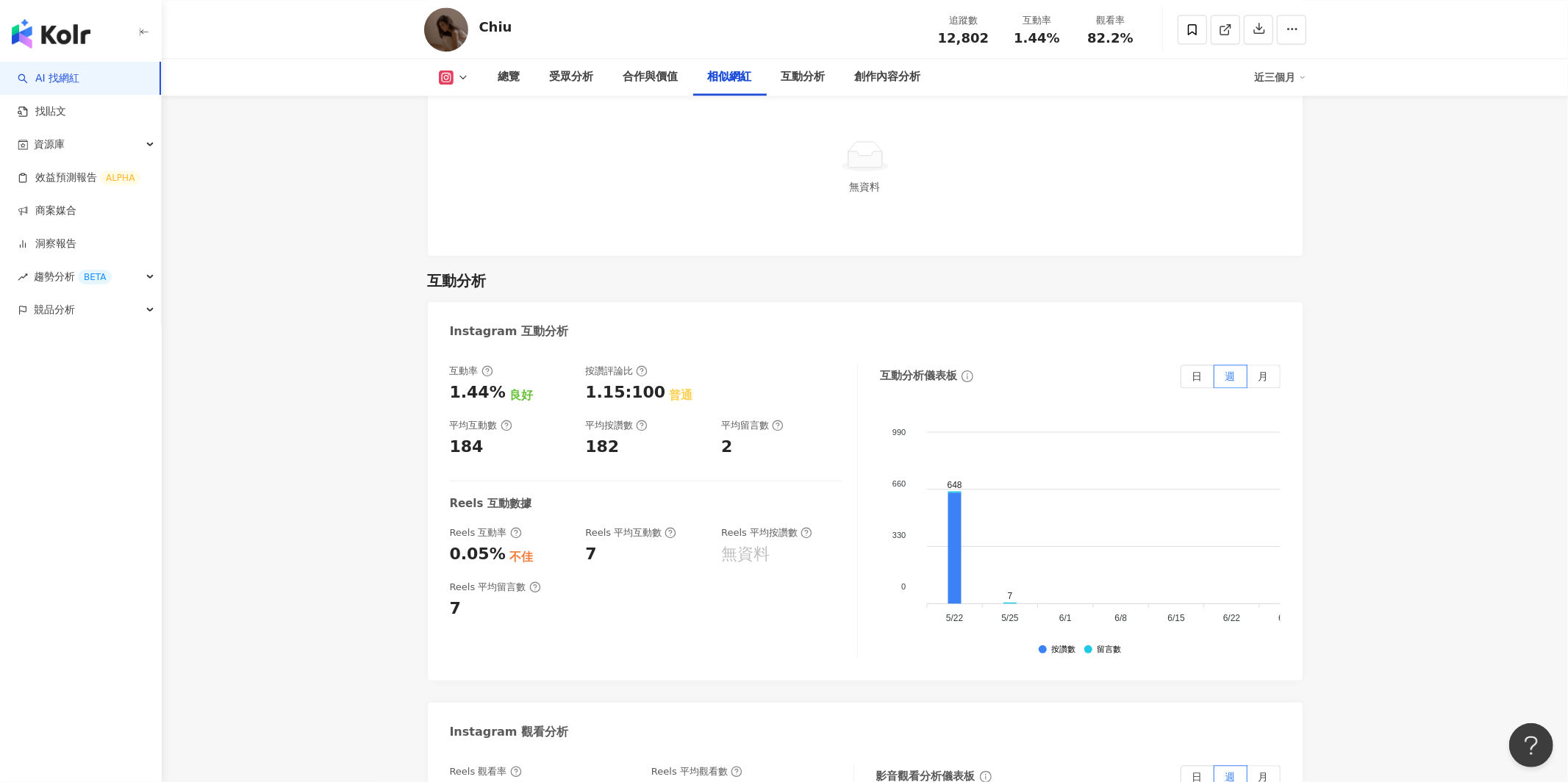
click at [82, 38] on img "button" at bounding box center [51, 34] width 78 height 30
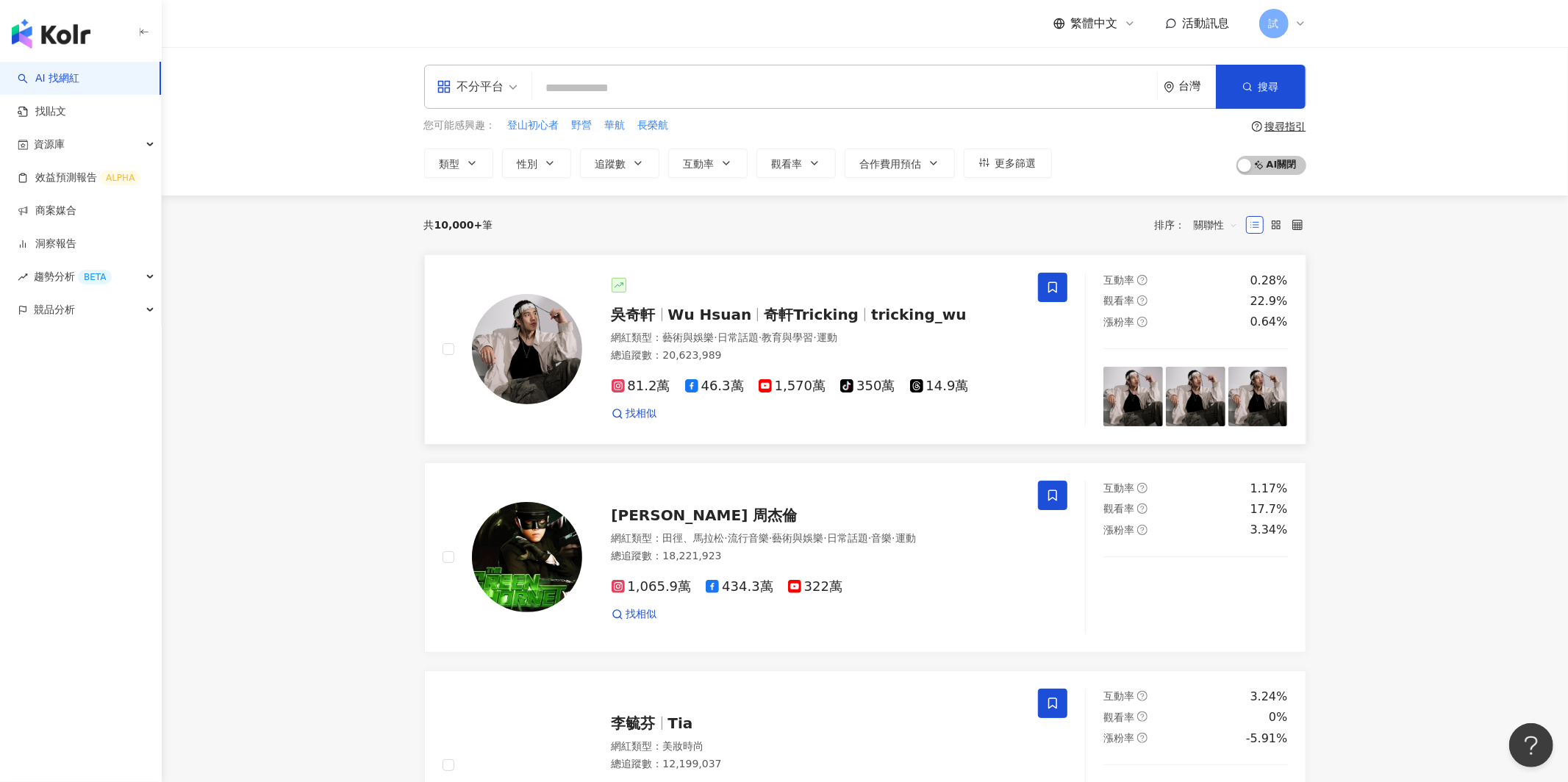
scroll to position [5, 0]
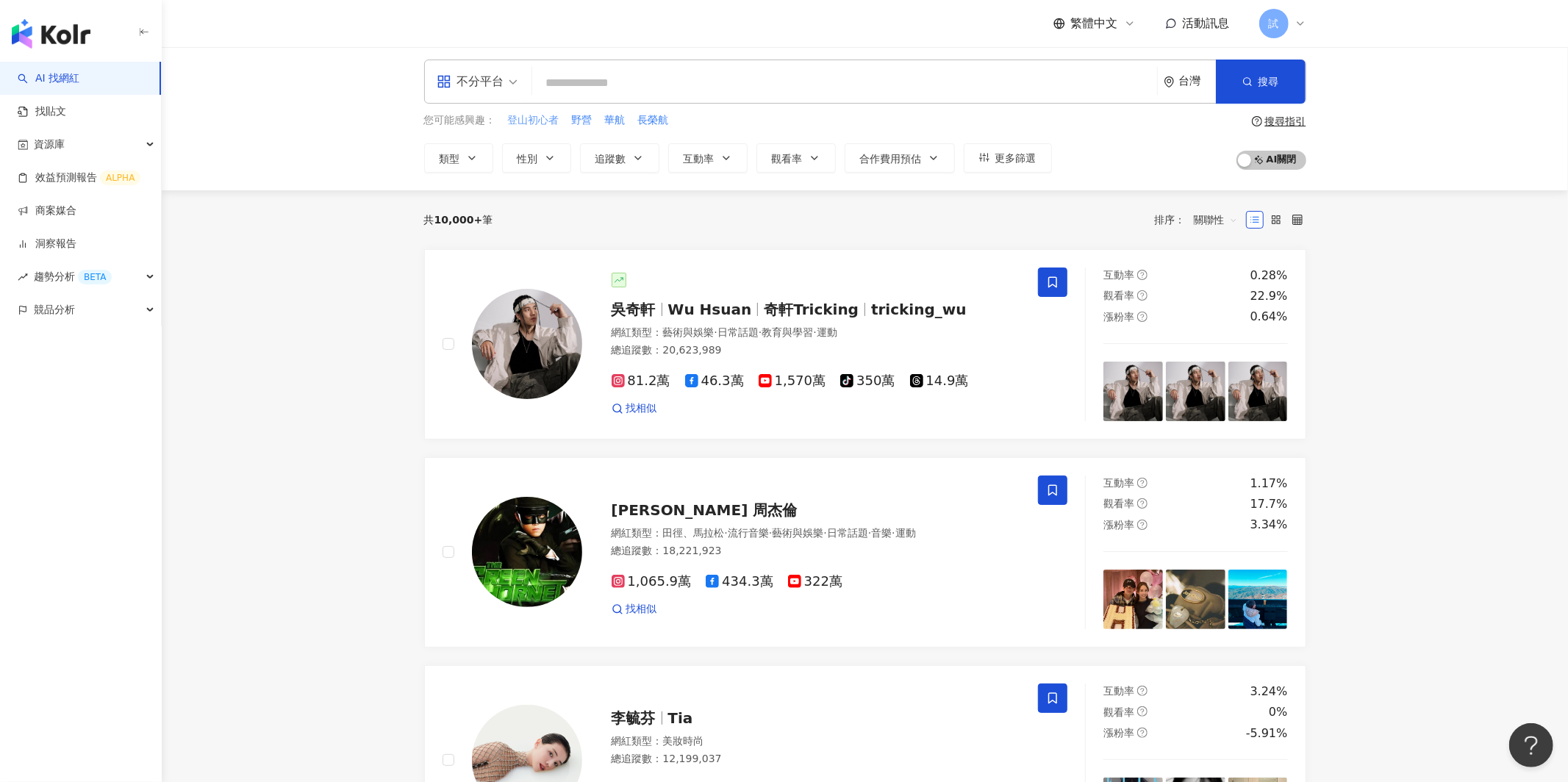
click at [546, 124] on span "登山初心者" at bounding box center [534, 120] width 52 height 15
type input "*****"
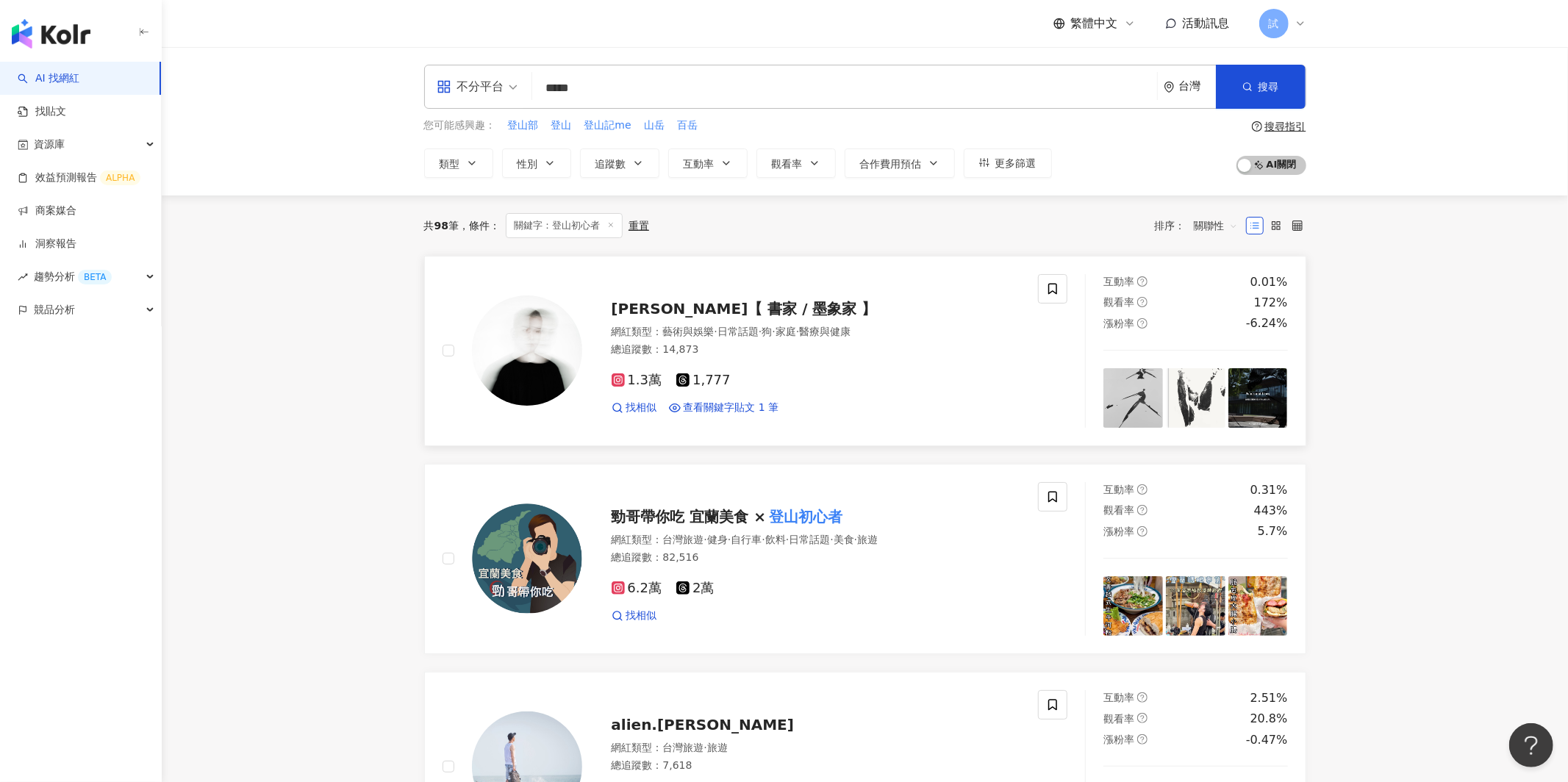
click at [808, 349] on div "總追蹤數 ： 14,873" at bounding box center [816, 349] width 409 height 15
click at [77, 241] on link "洞察報告" at bounding box center [47, 244] width 59 height 15
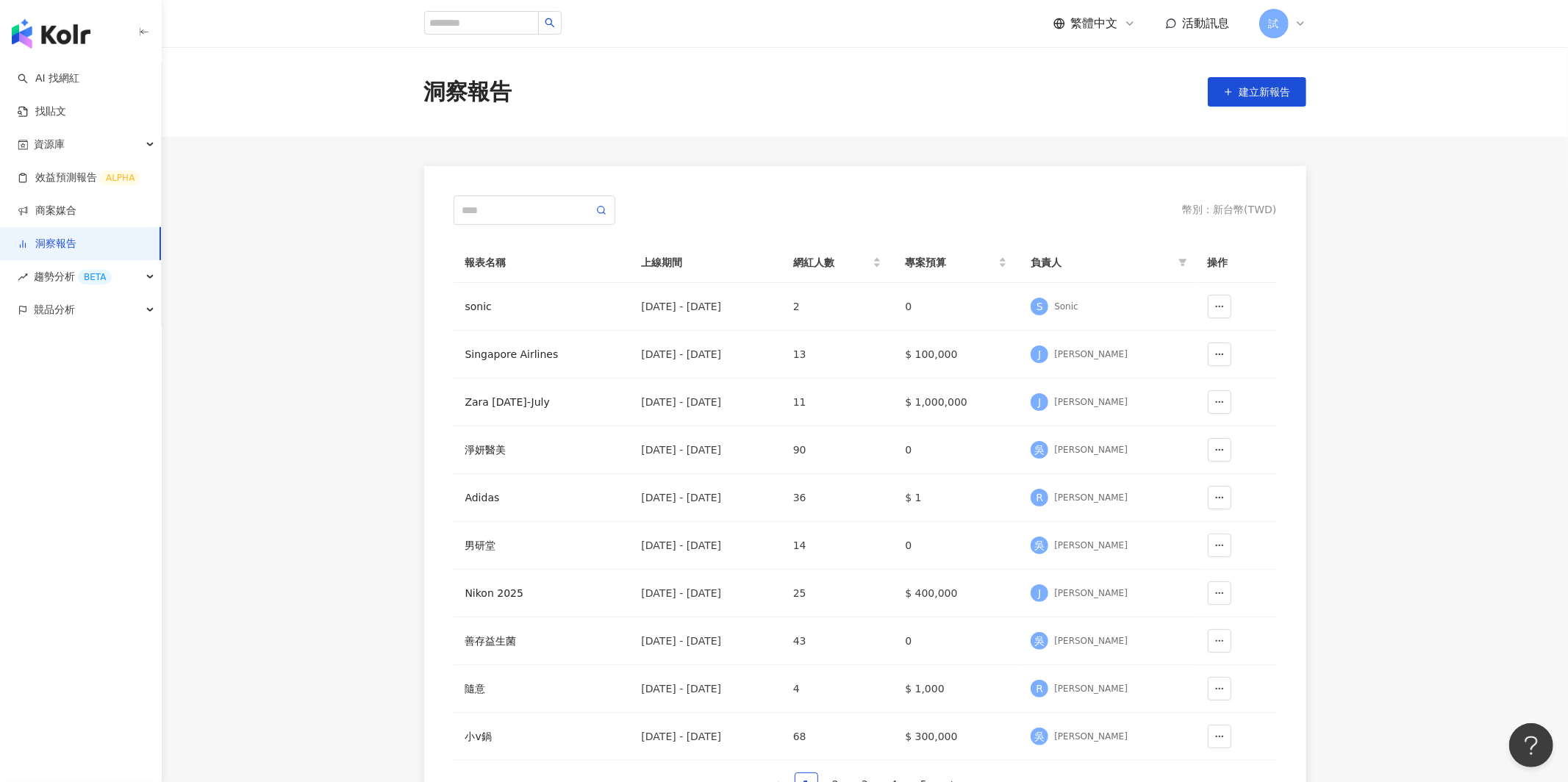
click at [1305, 23] on icon at bounding box center [1300, 24] width 12 height 12
click at [1350, 136] on link "團隊成員管理" at bounding box center [1319, 141] width 62 height 12
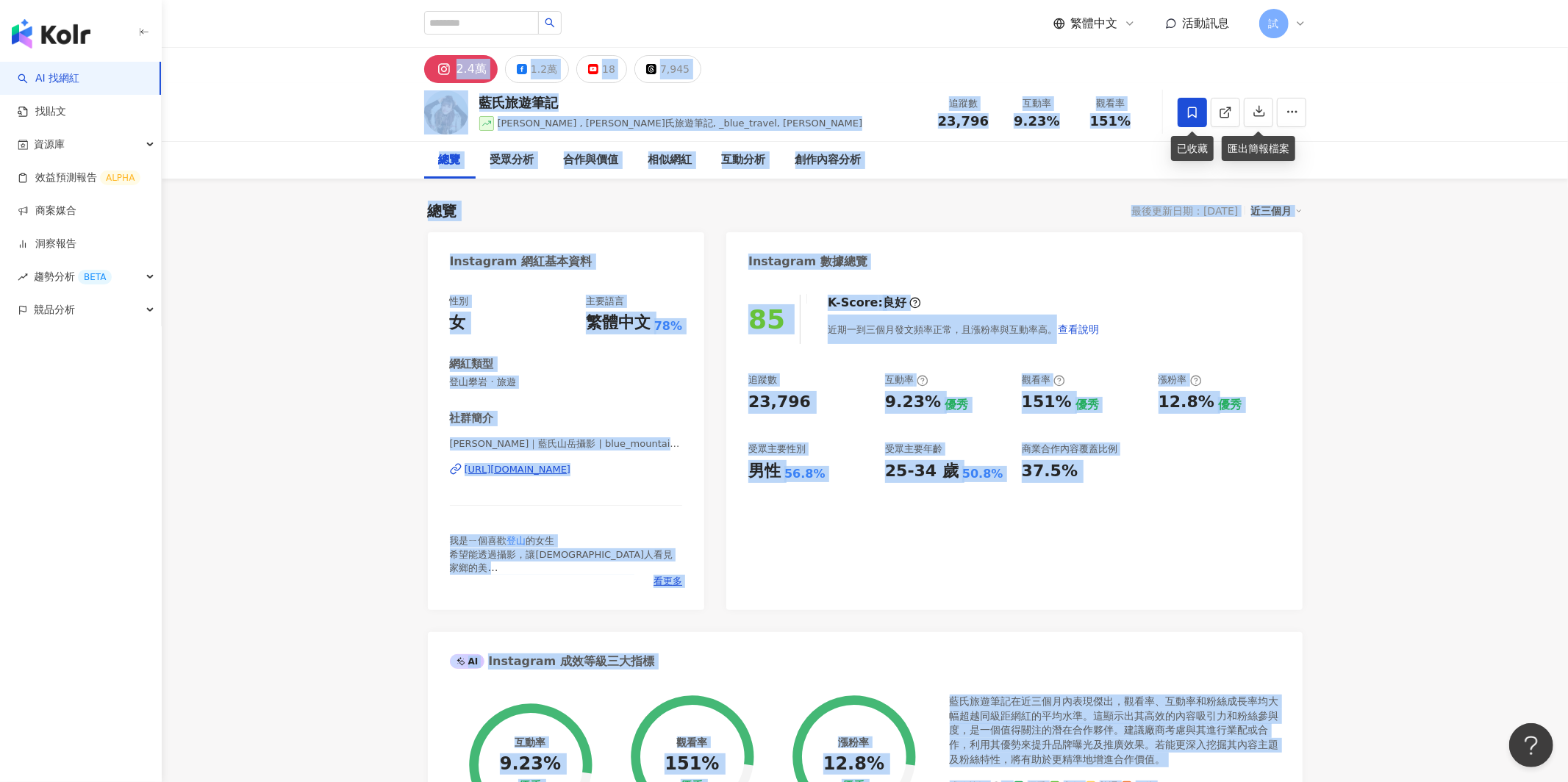
click at [1196, 118] on icon at bounding box center [1192, 112] width 13 height 13
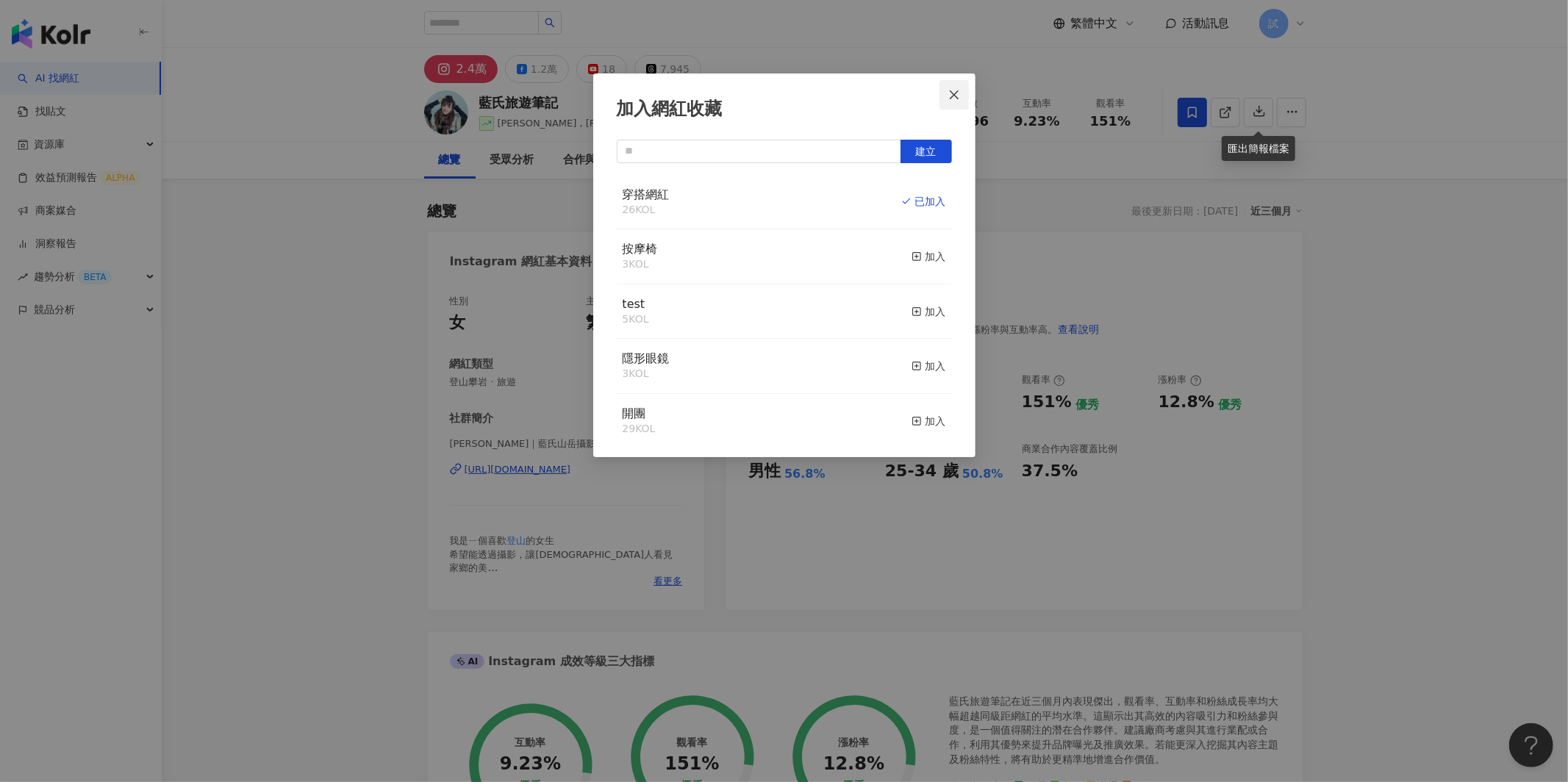
click at [953, 98] on icon "close" at bounding box center [954, 94] width 12 height 12
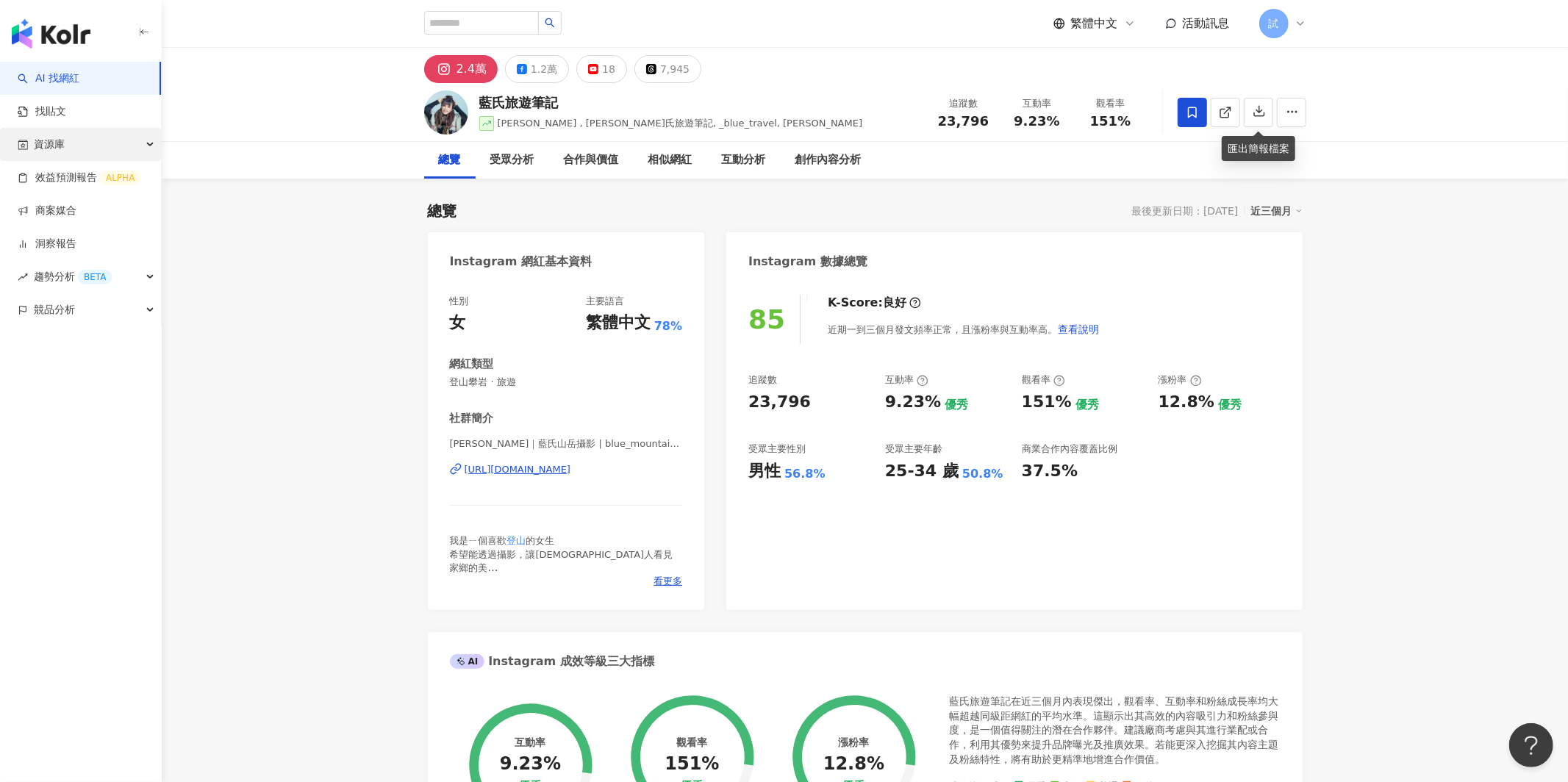
click at [99, 141] on div "資源庫" at bounding box center [80, 144] width 161 height 33
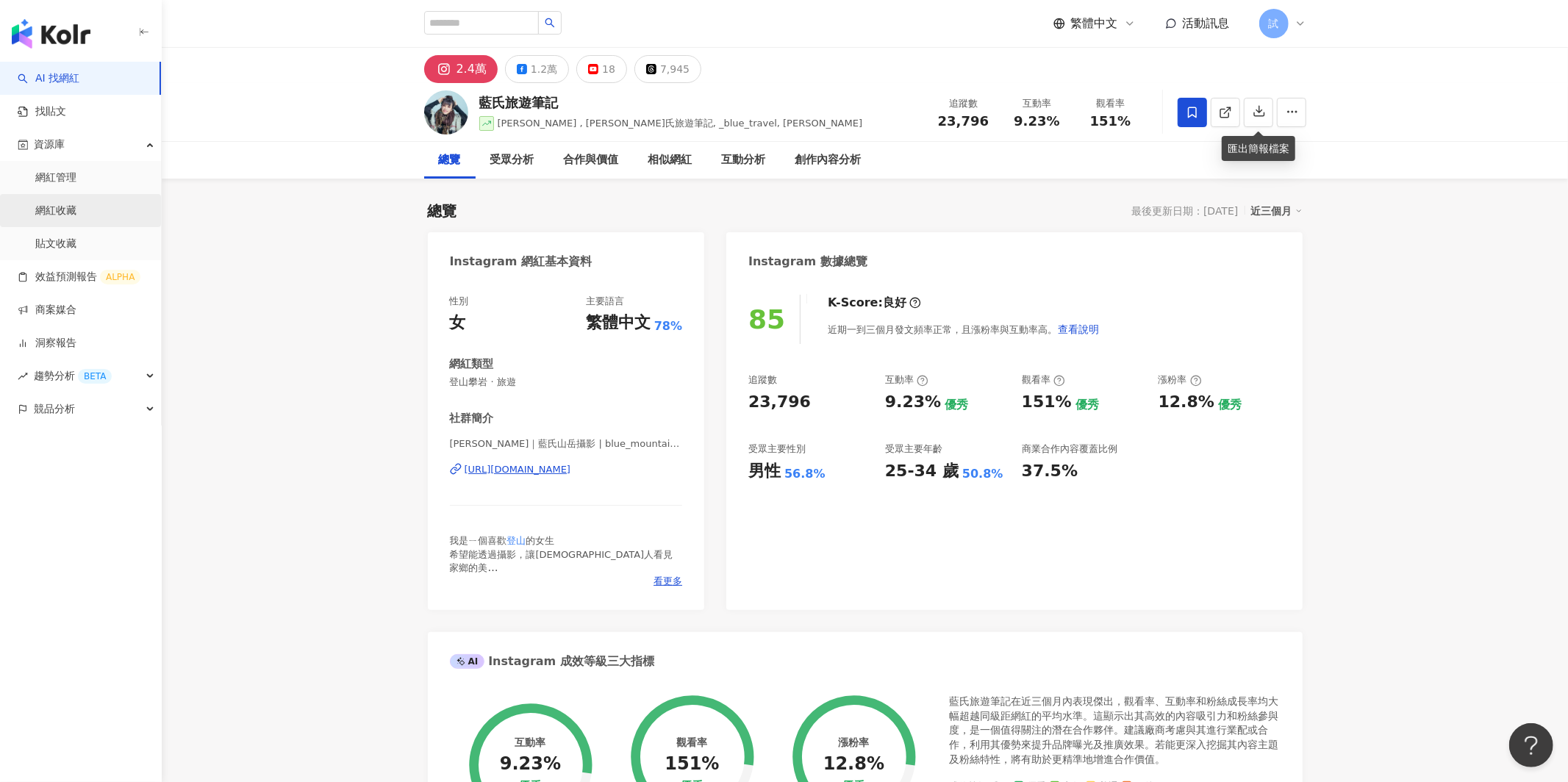
click at [77, 206] on link "網紅收藏" at bounding box center [56, 211] width 42 height 15
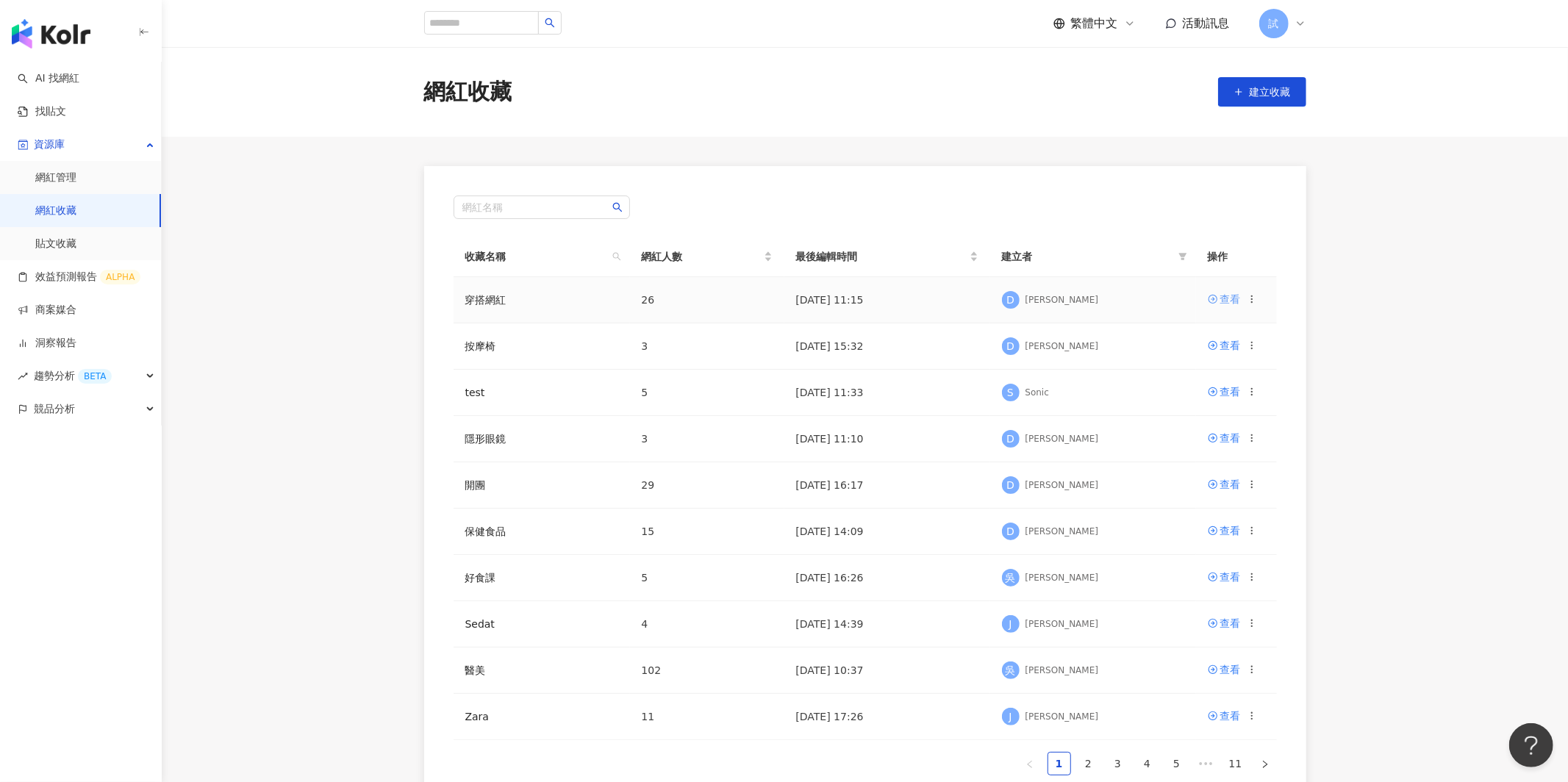
click at [1226, 300] on div "查看" at bounding box center [1230, 299] width 20 height 16
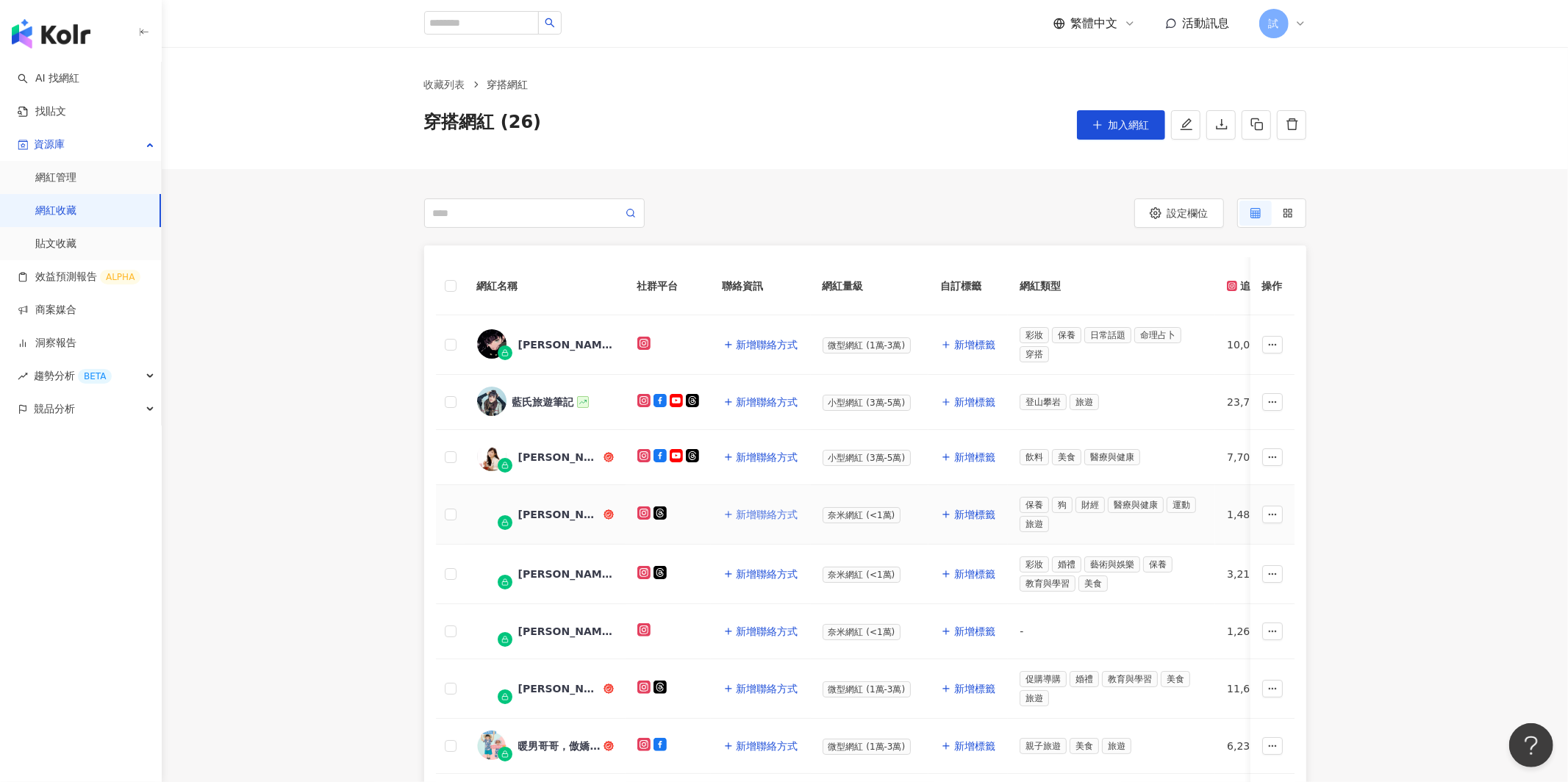
scroll to position [108, 0]
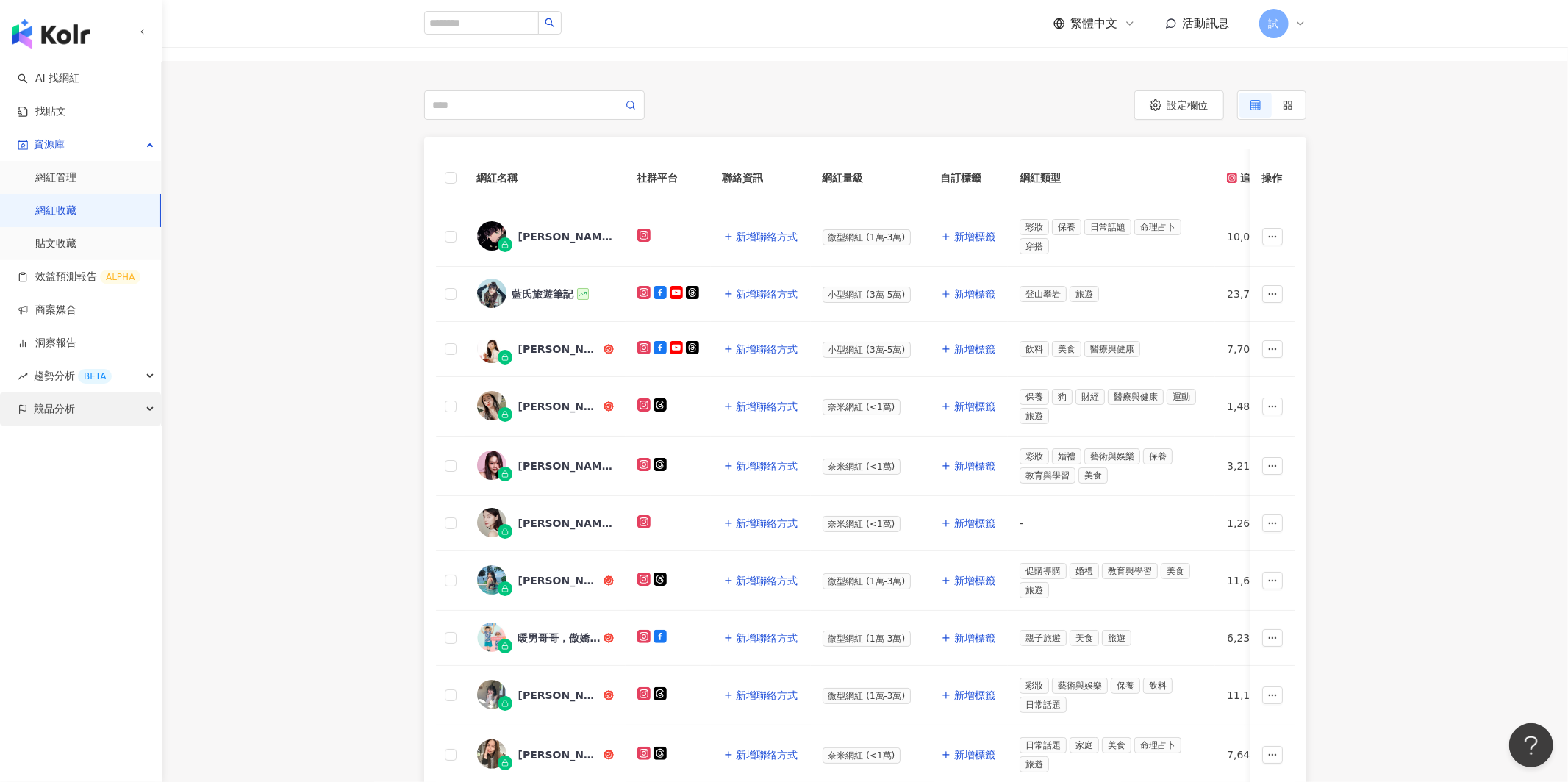
click at [77, 400] on div "競品分析" at bounding box center [80, 409] width 161 height 33
click at [77, 483] on link "關鍵字提及分析" at bounding box center [71, 475] width 72 height 15
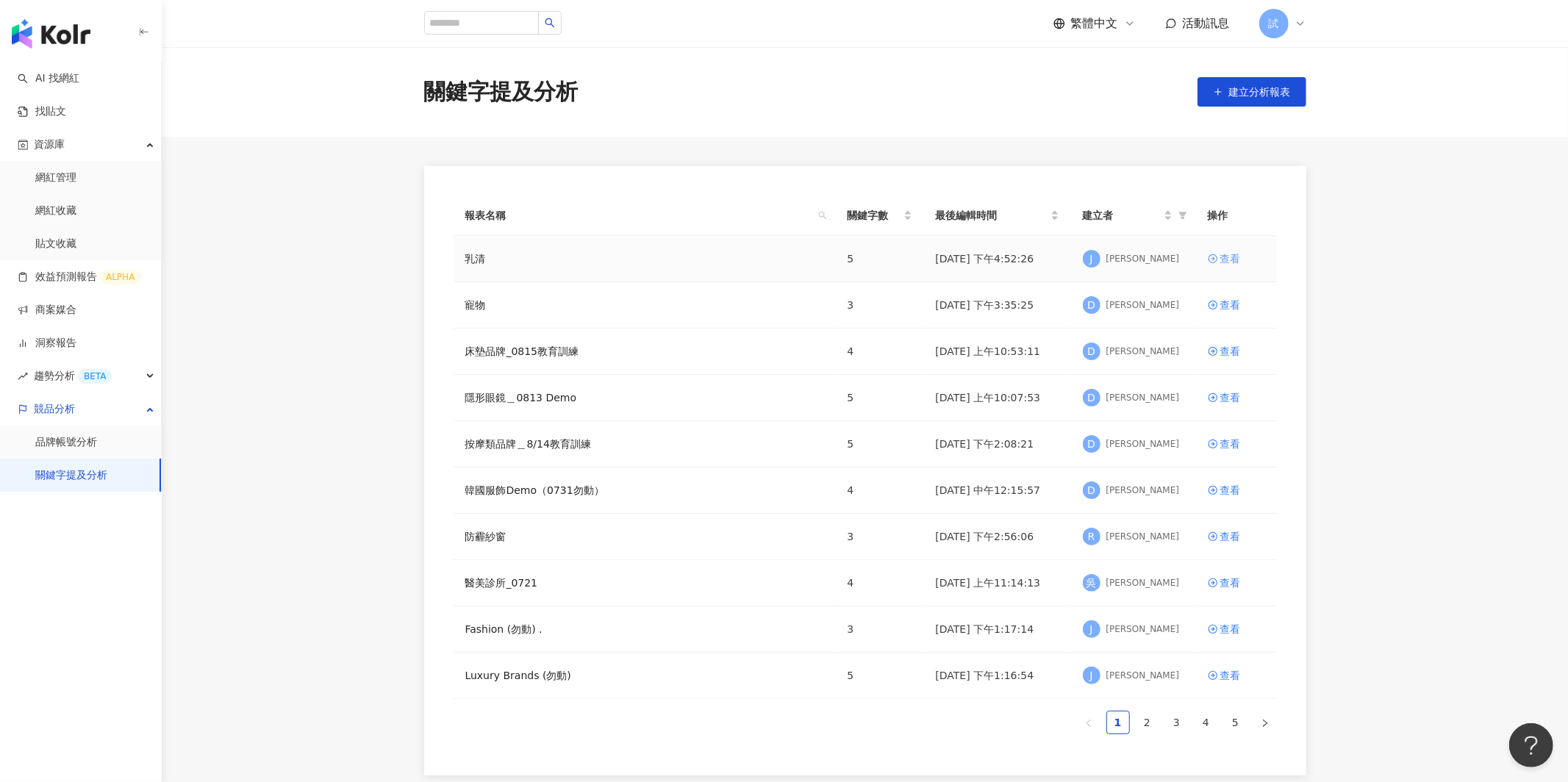
click at [1238, 262] on div "查看" at bounding box center [1230, 259] width 20 height 16
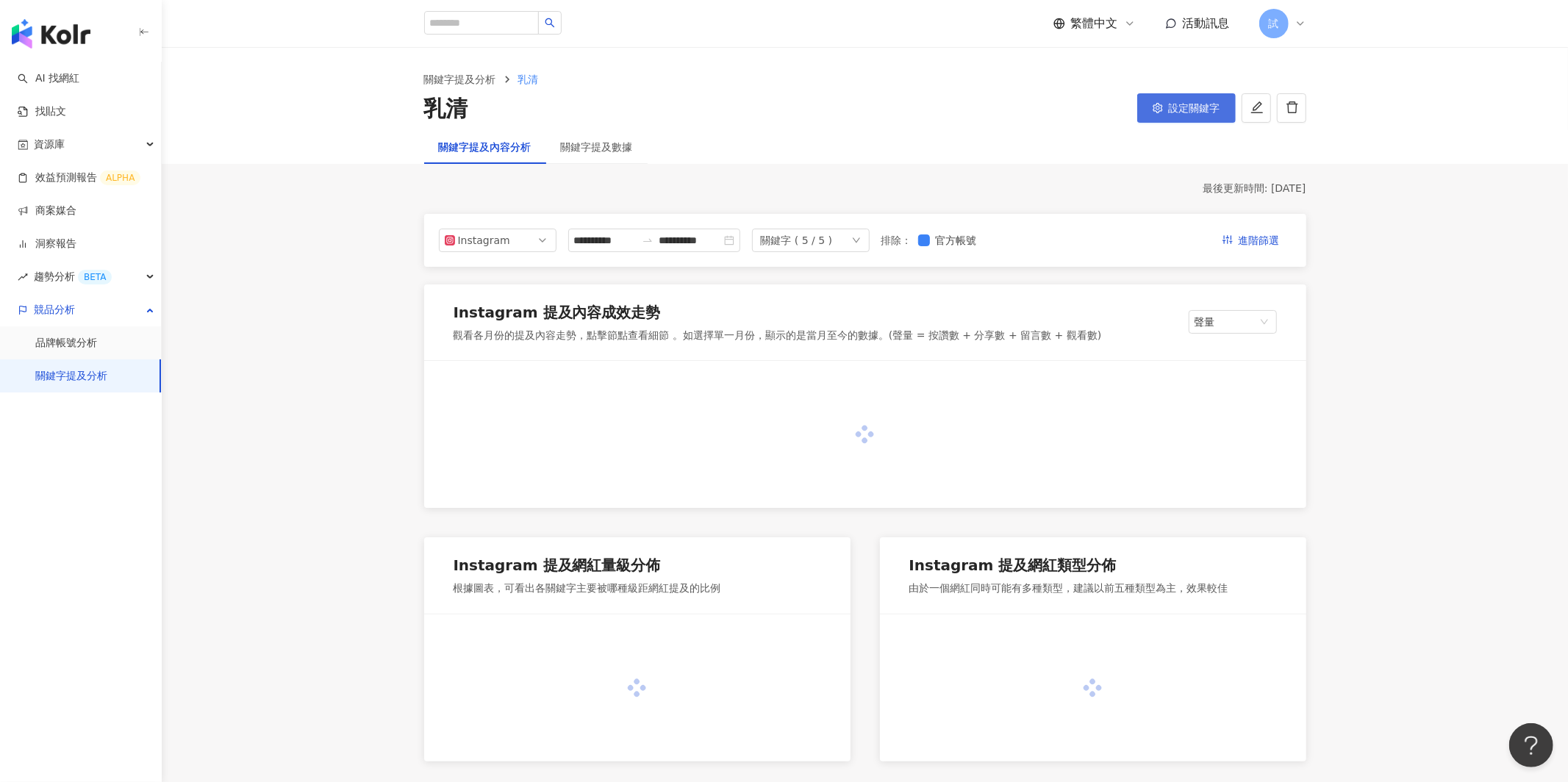
click at [1200, 114] on button "設定關鍵字" at bounding box center [1187, 108] width 99 height 30
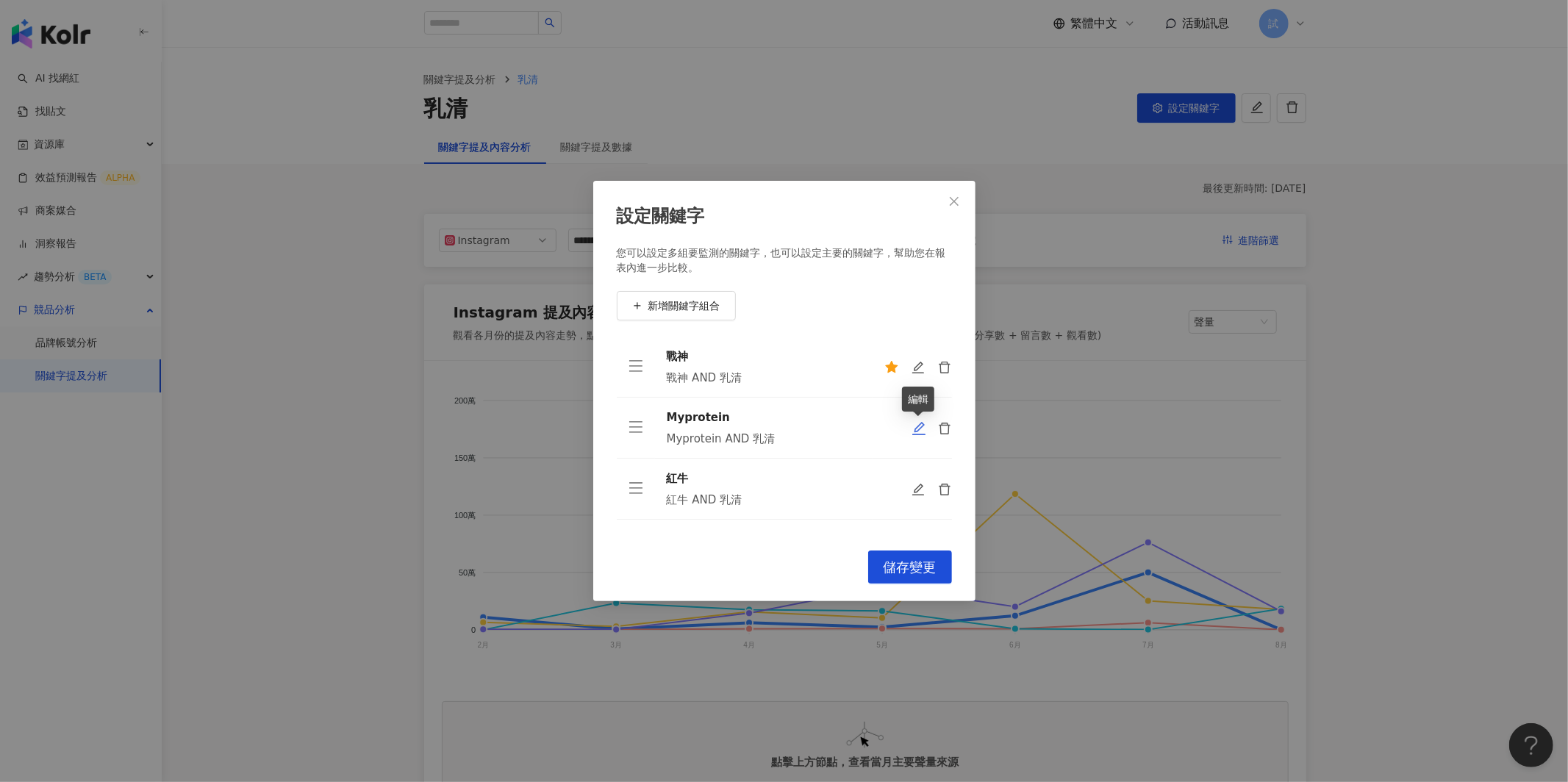
click at [918, 432] on icon "edit" at bounding box center [919, 428] width 15 height 15
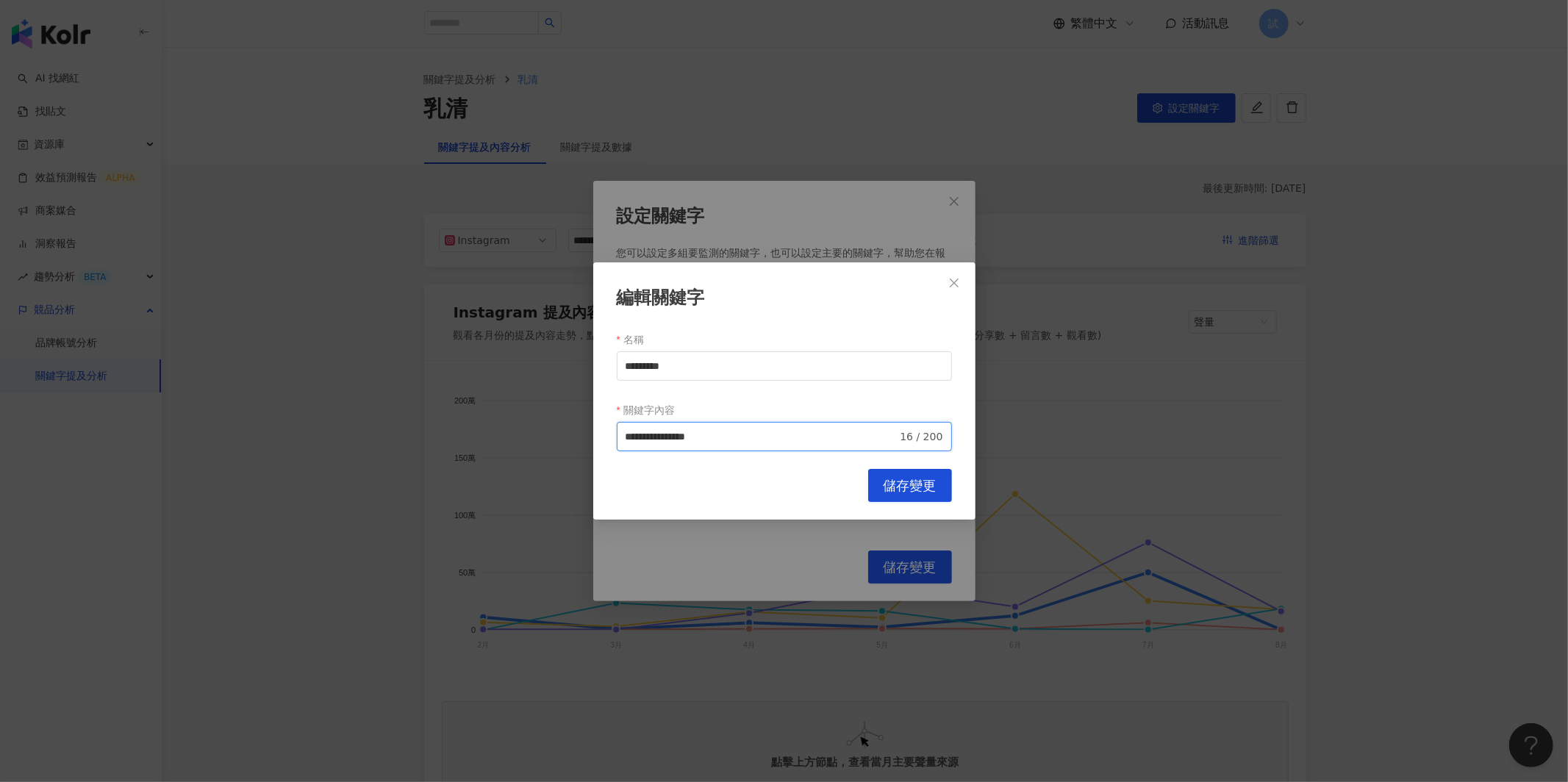
click at [774, 431] on input "**********" at bounding box center [761, 436] width 272 height 16
click at [688, 364] on input "*********" at bounding box center [785, 366] width 336 height 30
click at [961, 291] on button "Close" at bounding box center [954, 283] width 30 height 30
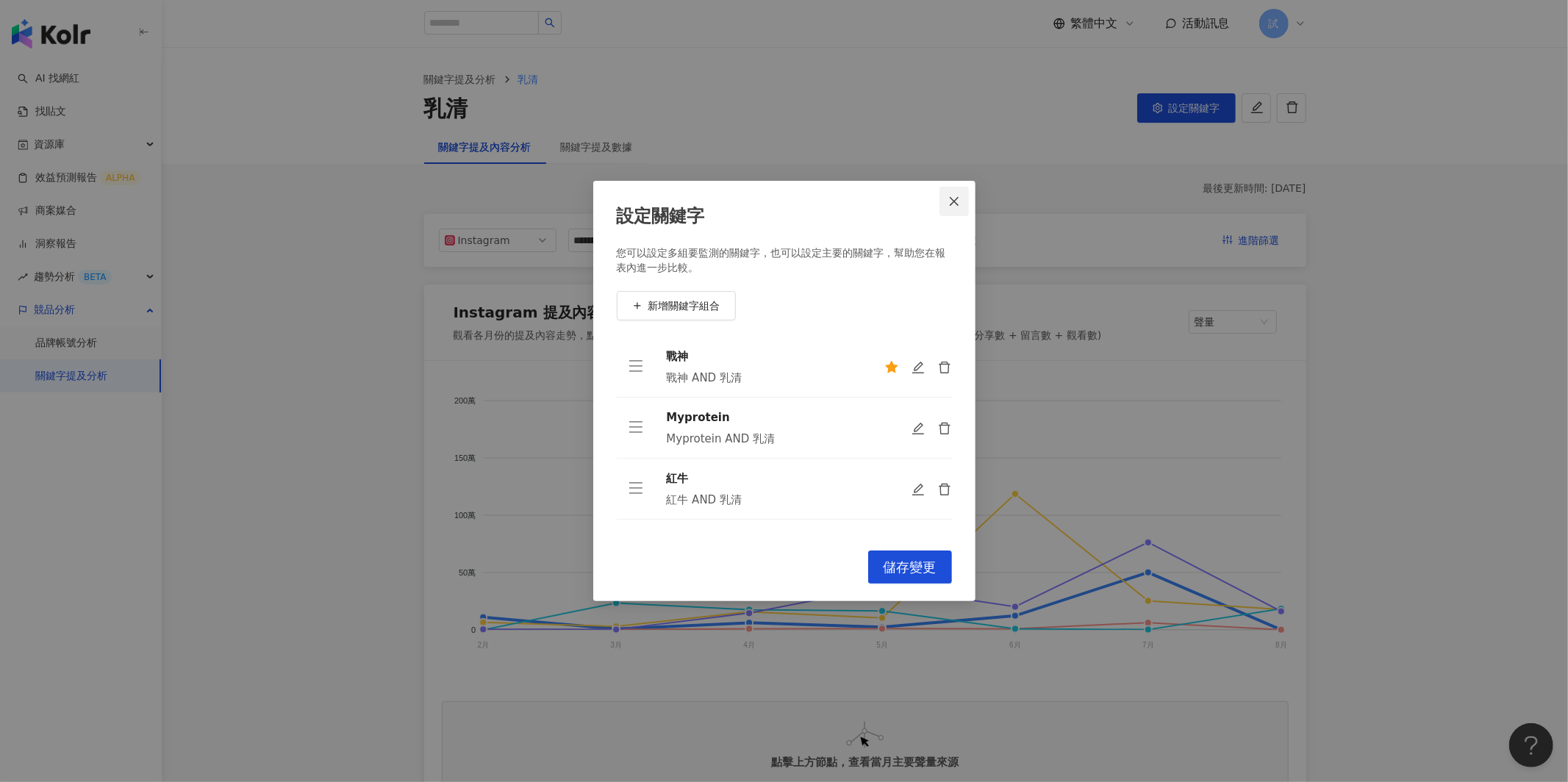
click at [957, 206] on icon "close" at bounding box center [954, 201] width 12 height 12
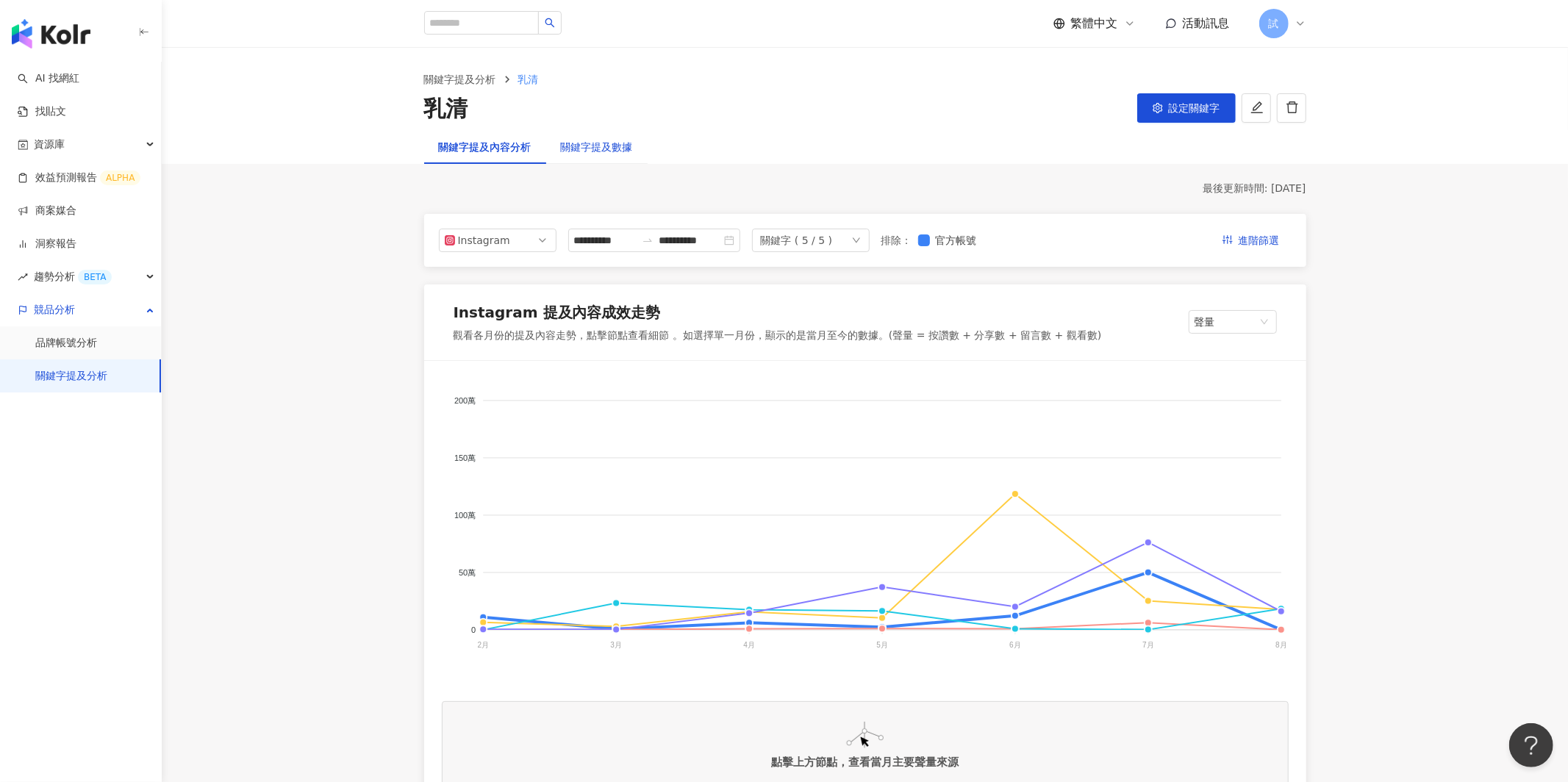
click at [621, 150] on div "關鍵字提及數據" at bounding box center [597, 147] width 72 height 16
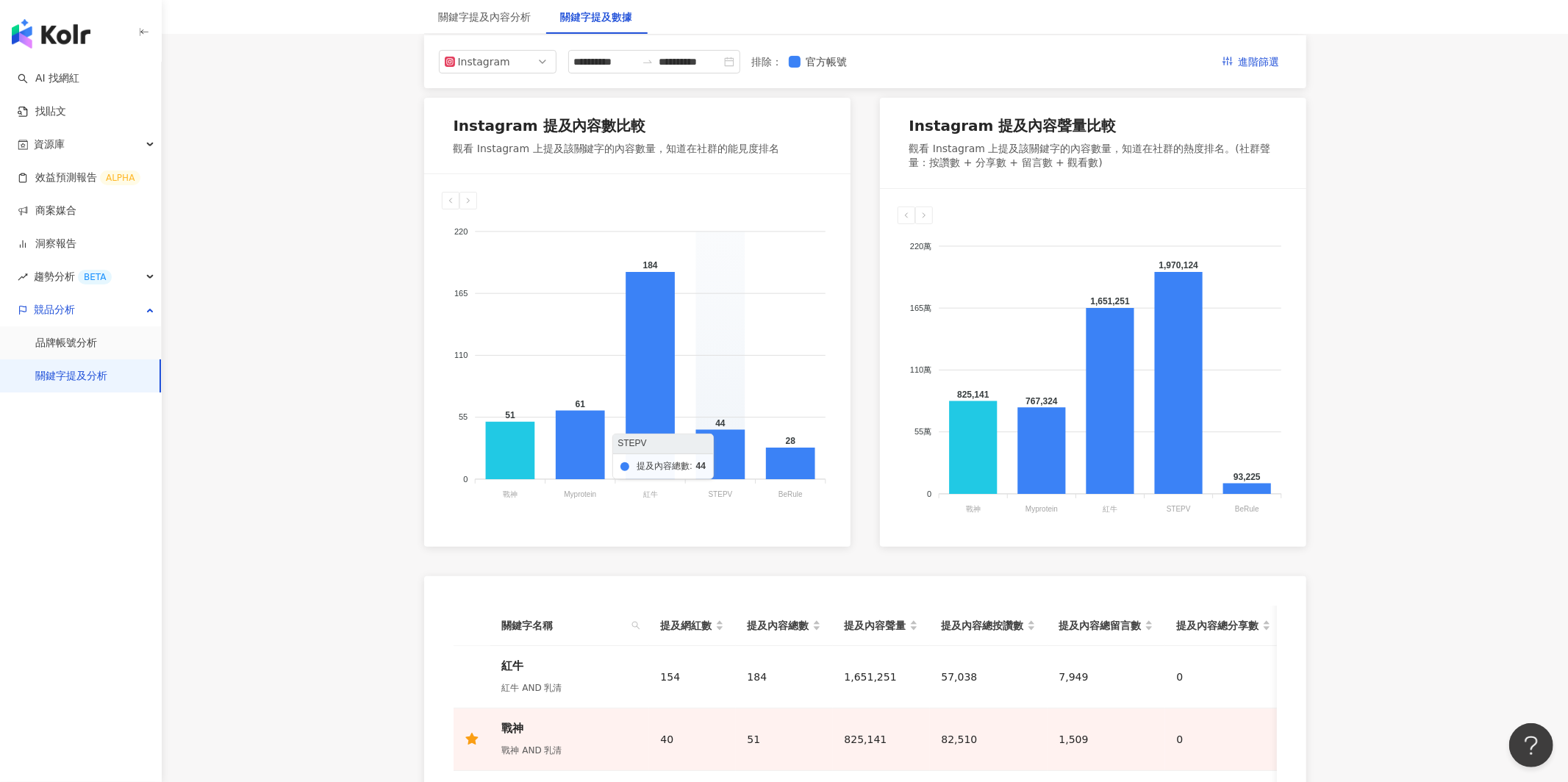
scroll to position [62, 0]
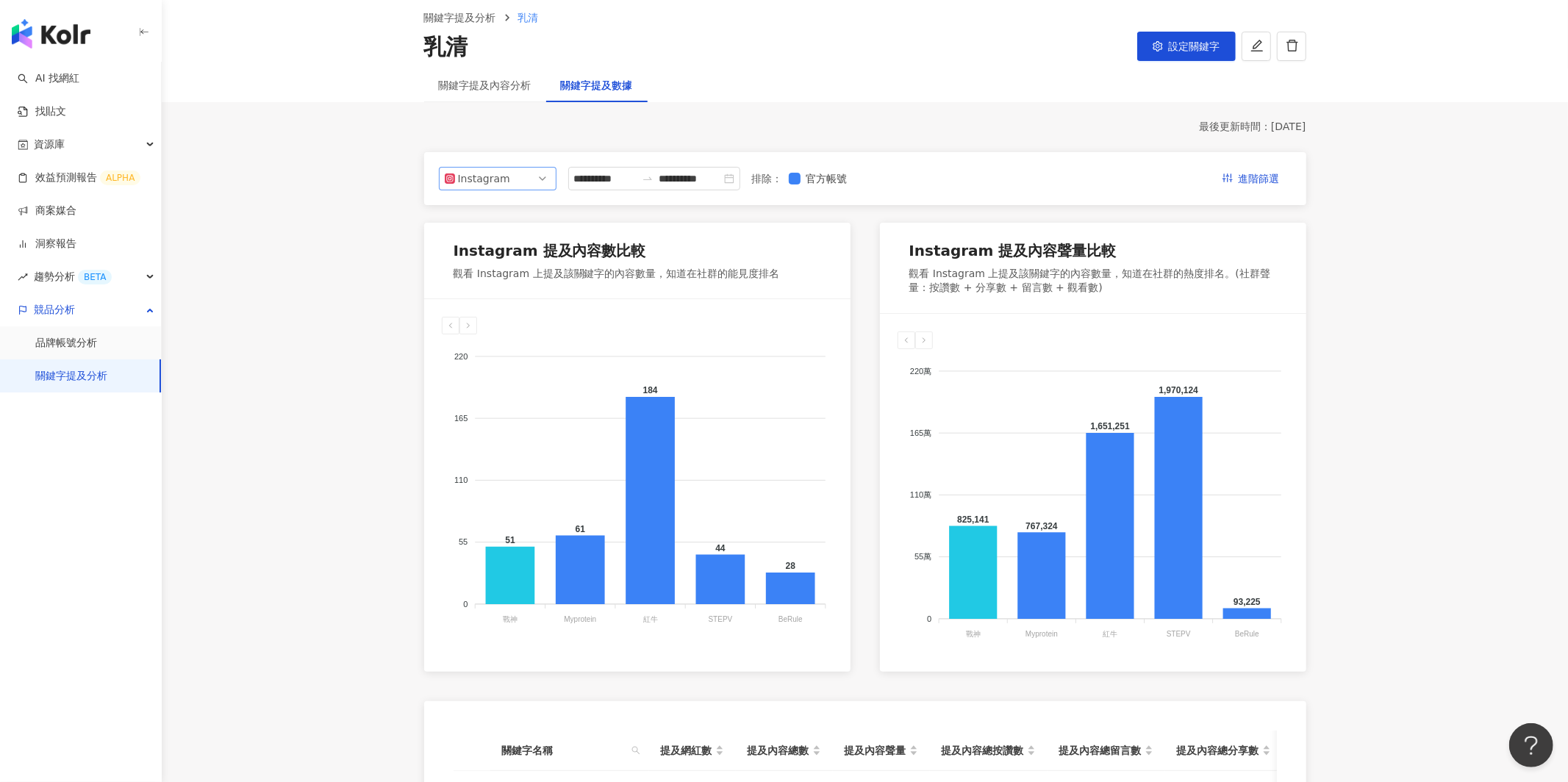
click at [545, 179] on span "Instagram" at bounding box center [497, 179] width 106 height 22
click at [654, 180] on icon "swap-right" at bounding box center [648, 178] width 12 height 12
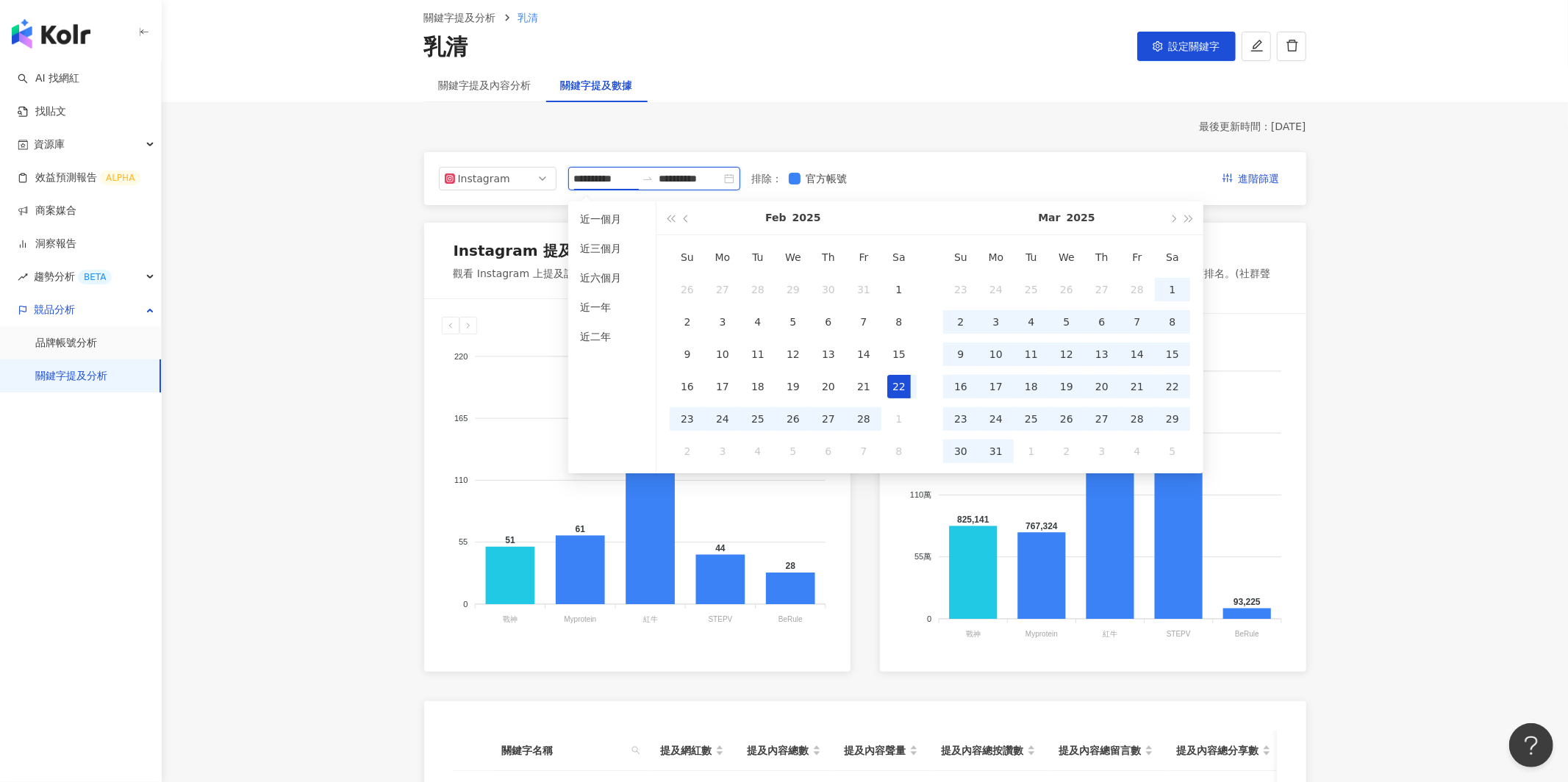
type input "**********"
click at [385, 340] on main "**********" at bounding box center [865, 602] width 1406 height 1232
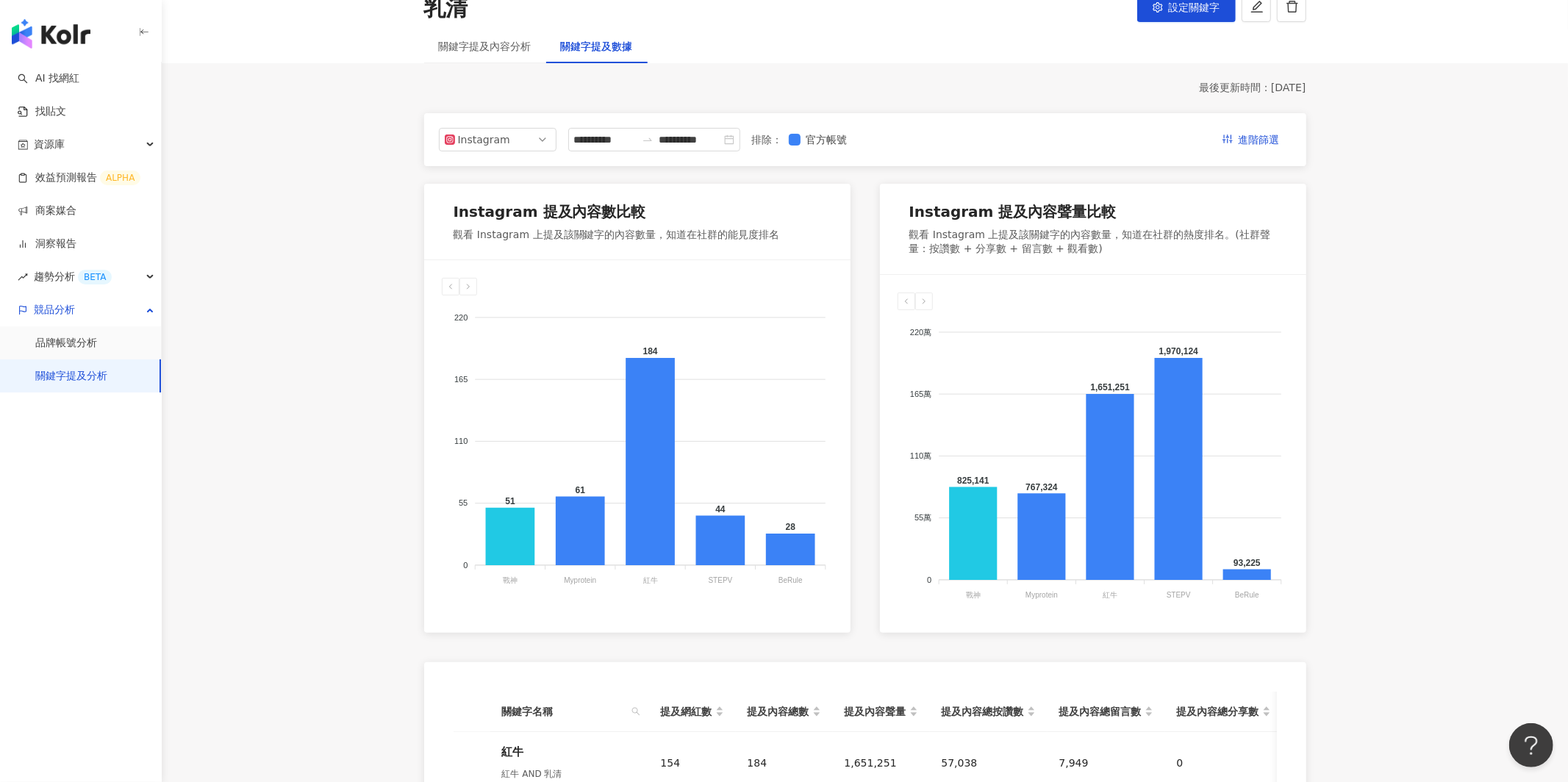
scroll to position [90, 0]
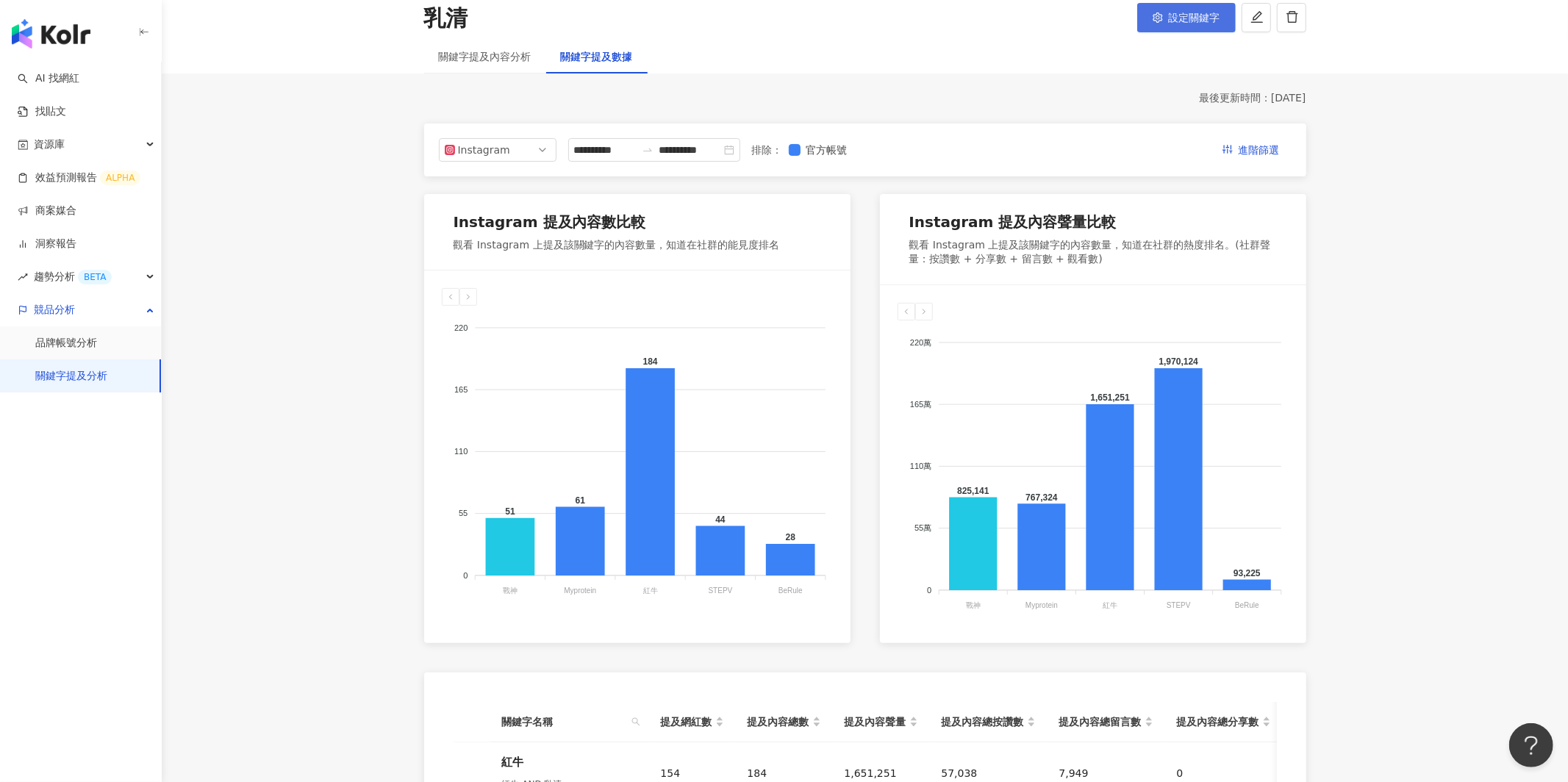
click at [1189, 13] on span "設定關鍵字" at bounding box center [1195, 17] width 52 height 12
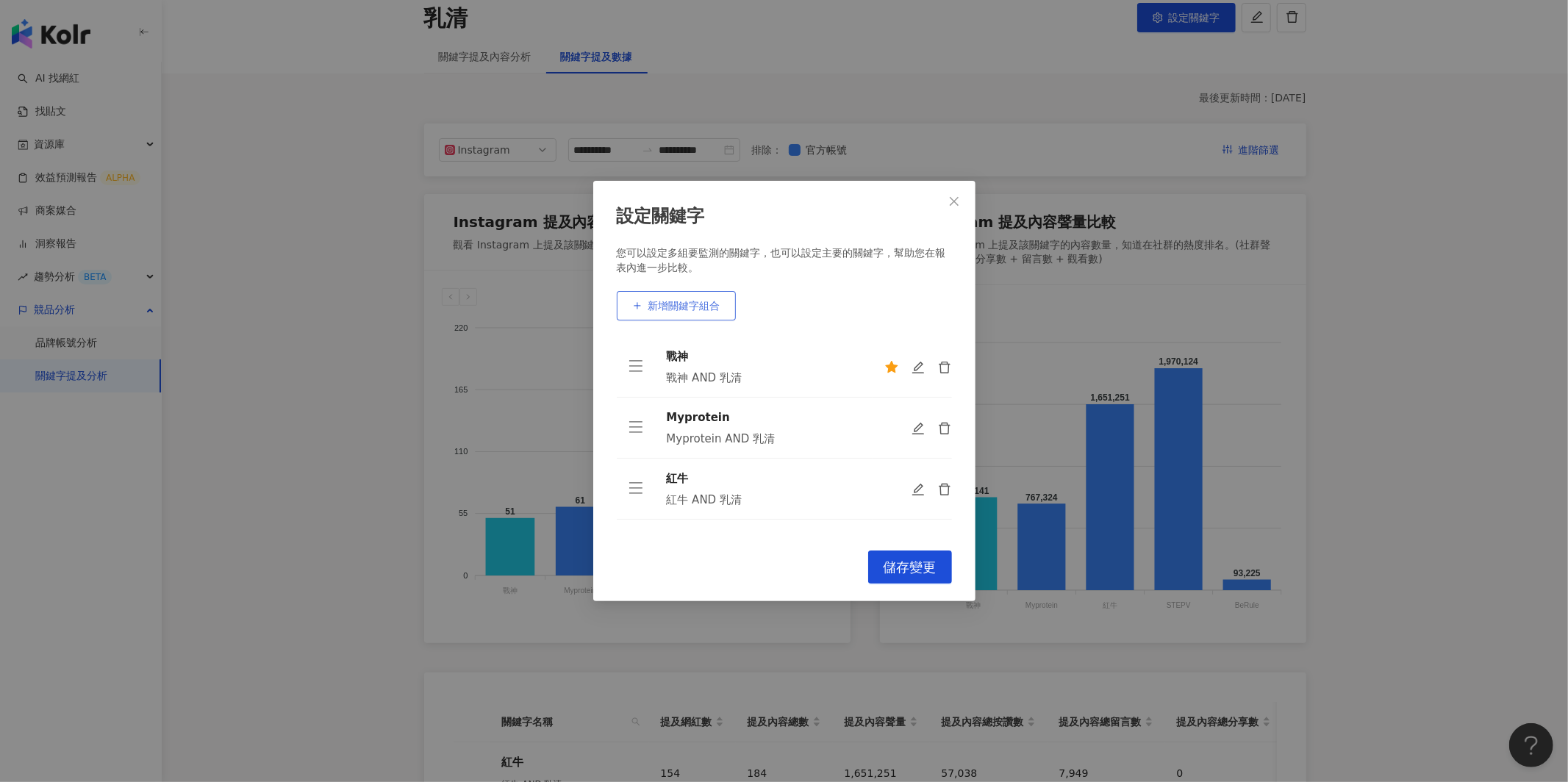
click at [683, 311] on span "新增關鍵字組合" at bounding box center [684, 306] width 72 height 12
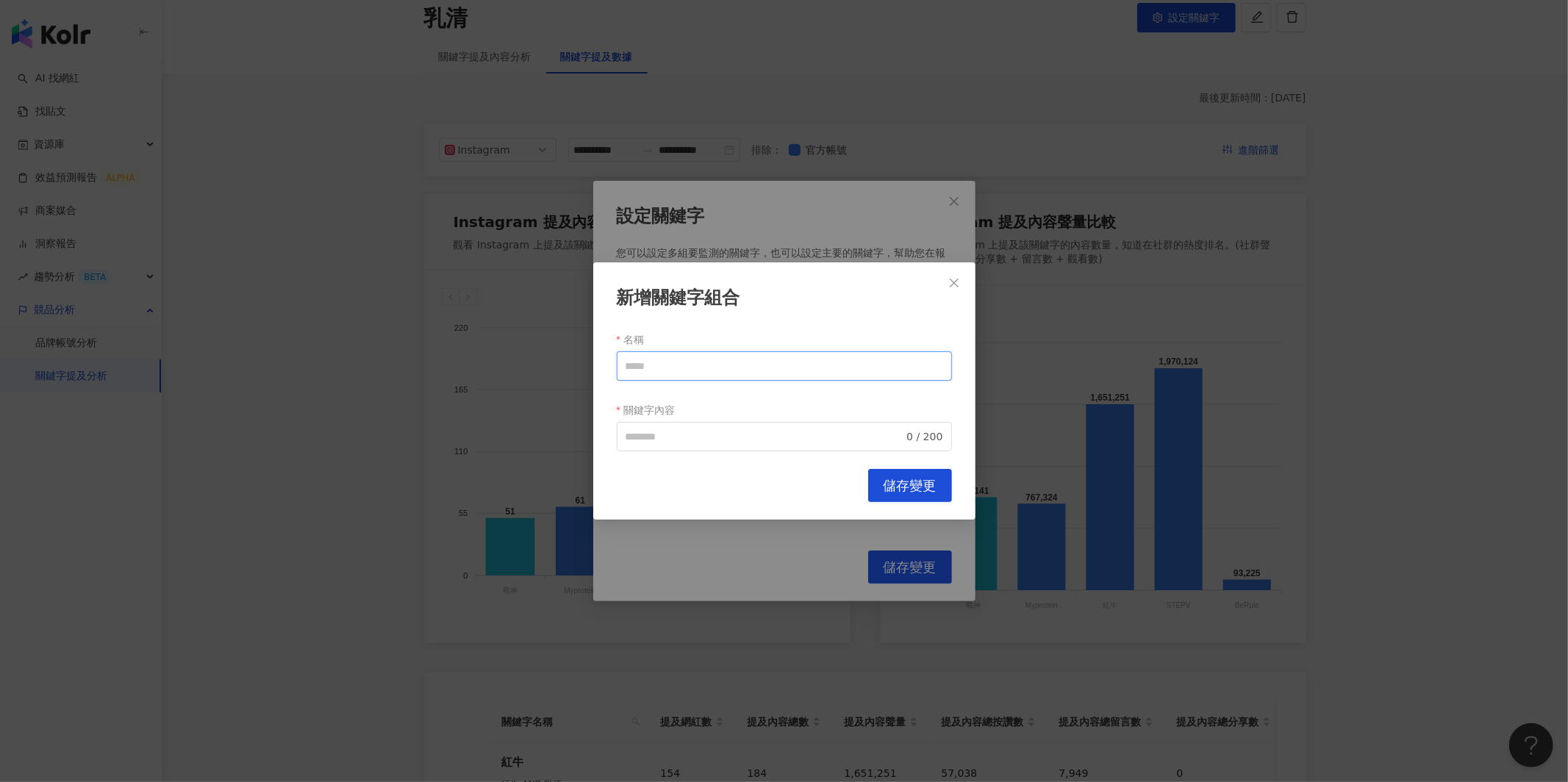
click at [707, 364] on input "名稱" at bounding box center [785, 366] width 336 height 30
type input "***"
paste input "***"
type input "***"
click at [894, 481] on span "儲存變更" at bounding box center [910, 485] width 53 height 16
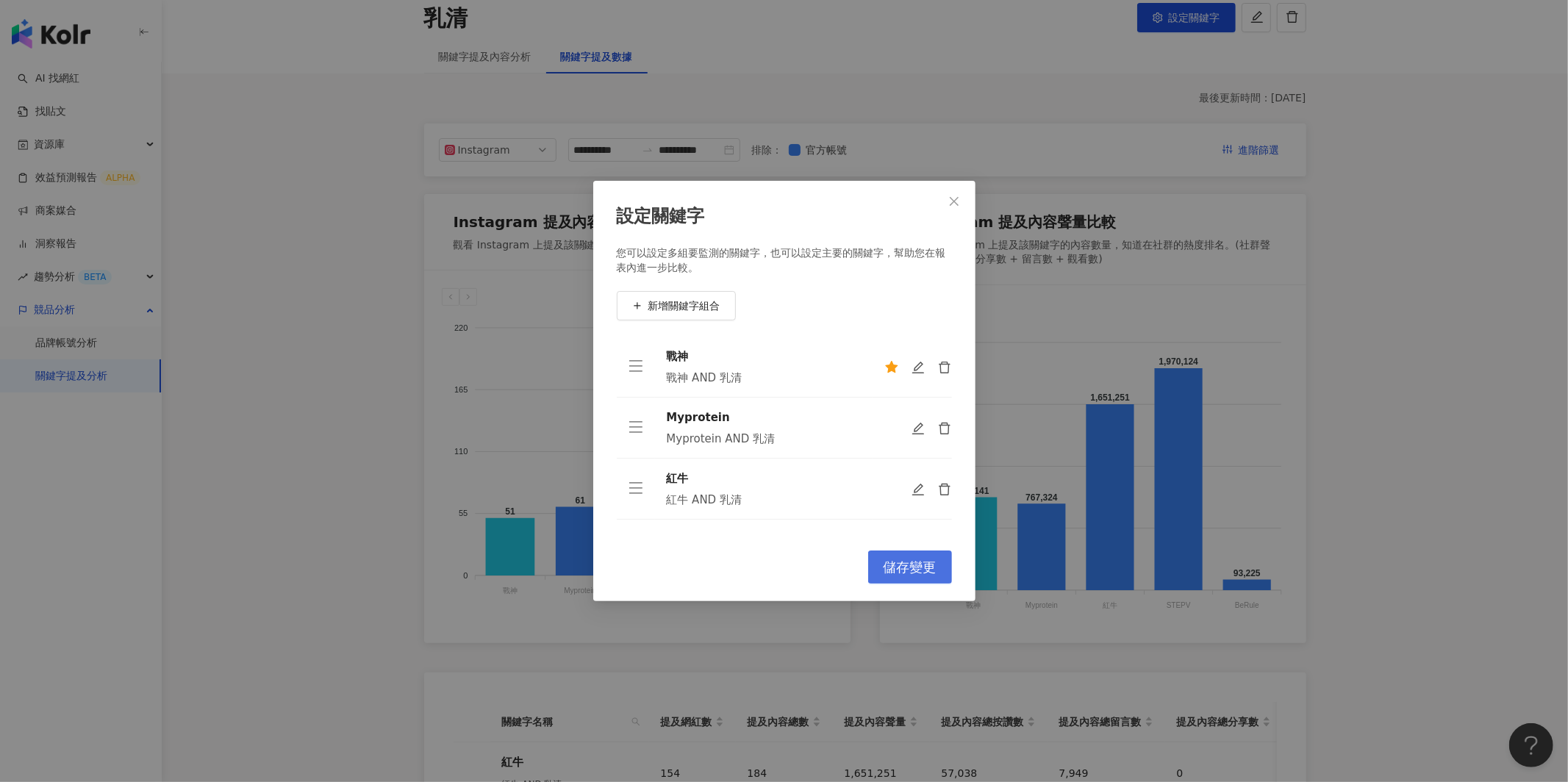
click at [914, 563] on span "儲存變更" at bounding box center [910, 567] width 53 height 16
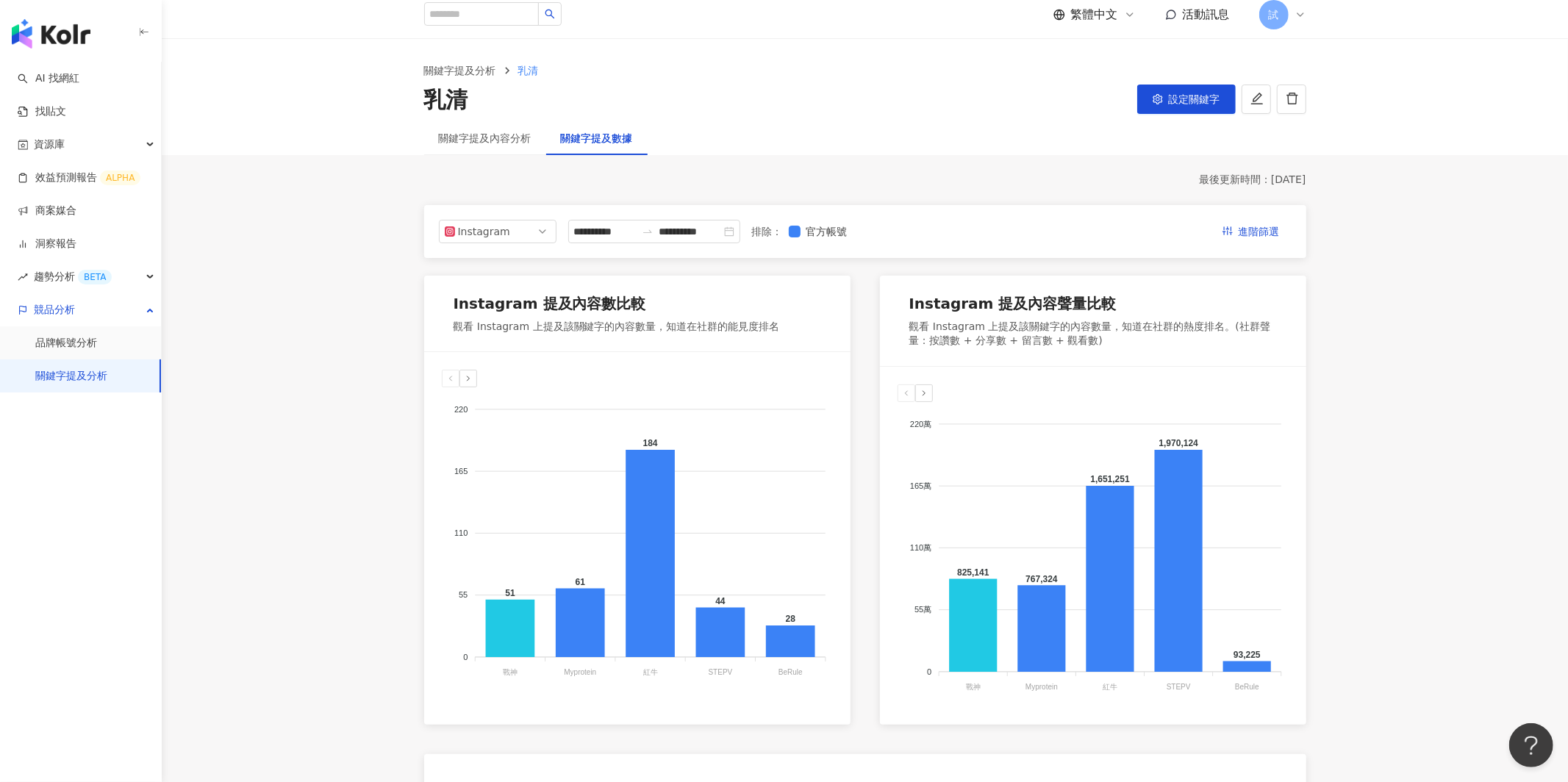
scroll to position [0, 0]
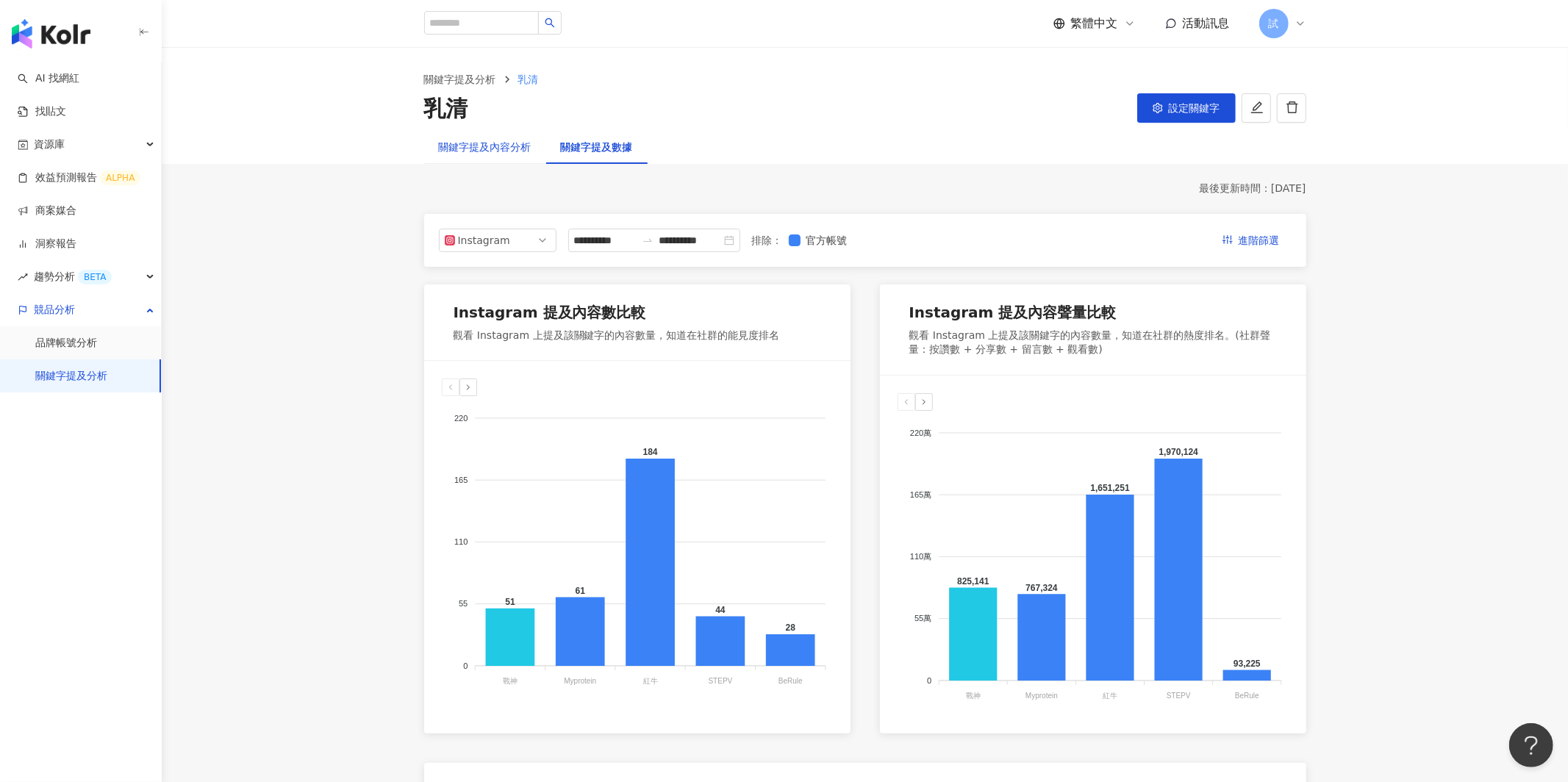
click at [513, 146] on div "關鍵字提及內容分析" at bounding box center [485, 147] width 93 height 16
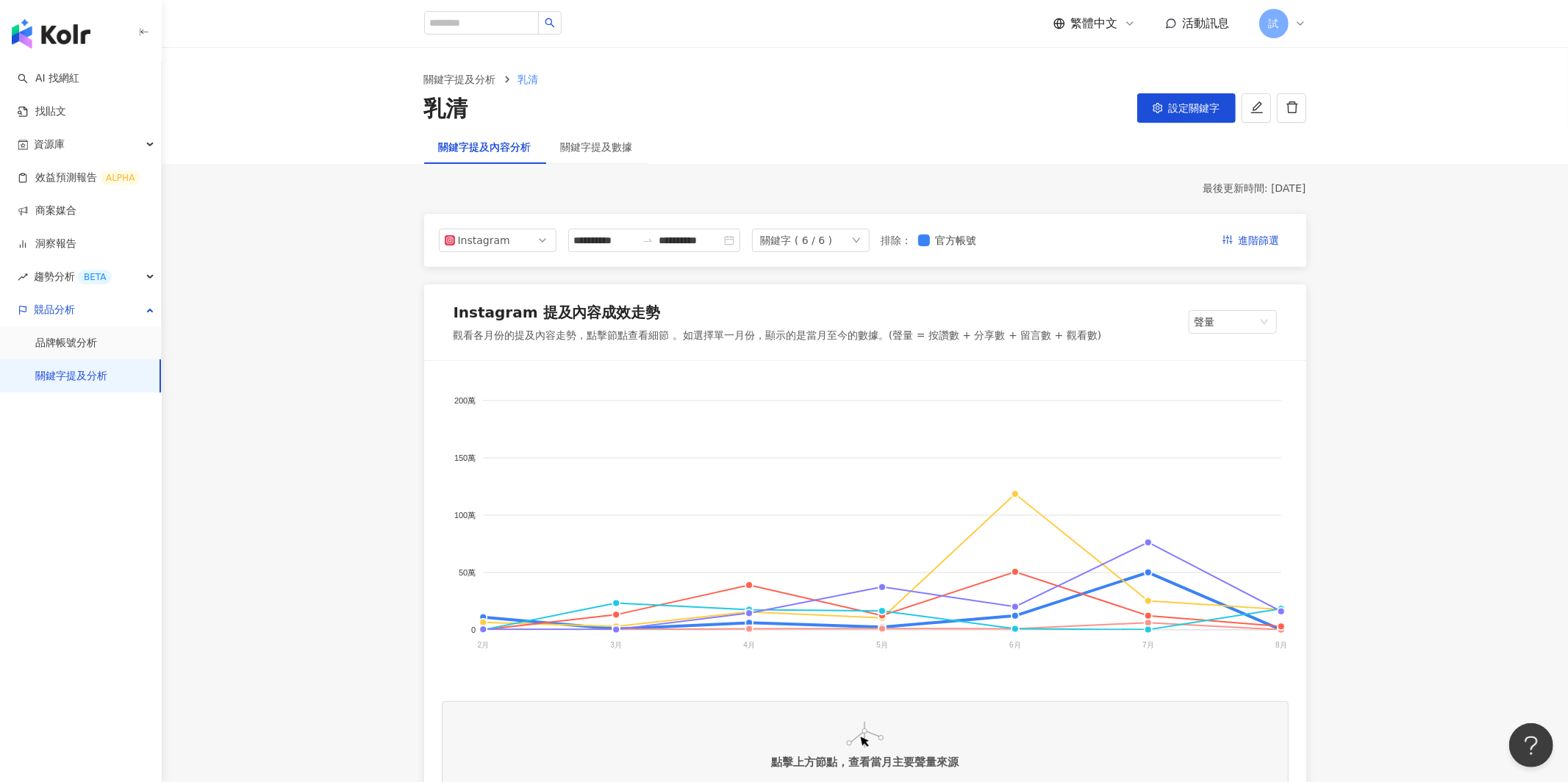
click at [836, 241] on div "關鍵字 ( 6 / 6 )" at bounding box center [811, 241] width 118 height 24
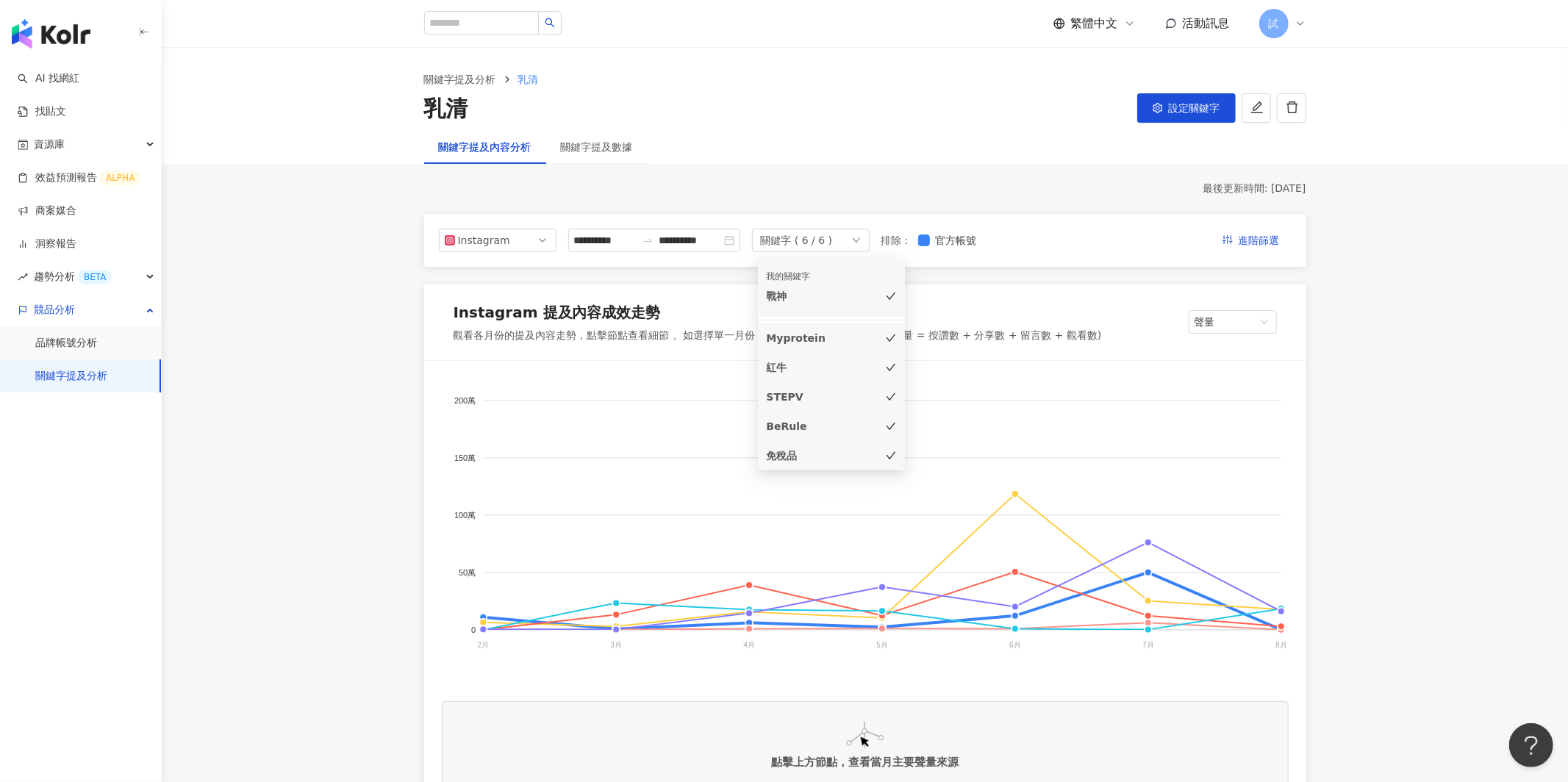
click at [802, 303] on div "戰神" at bounding box center [811, 296] width 89 height 16
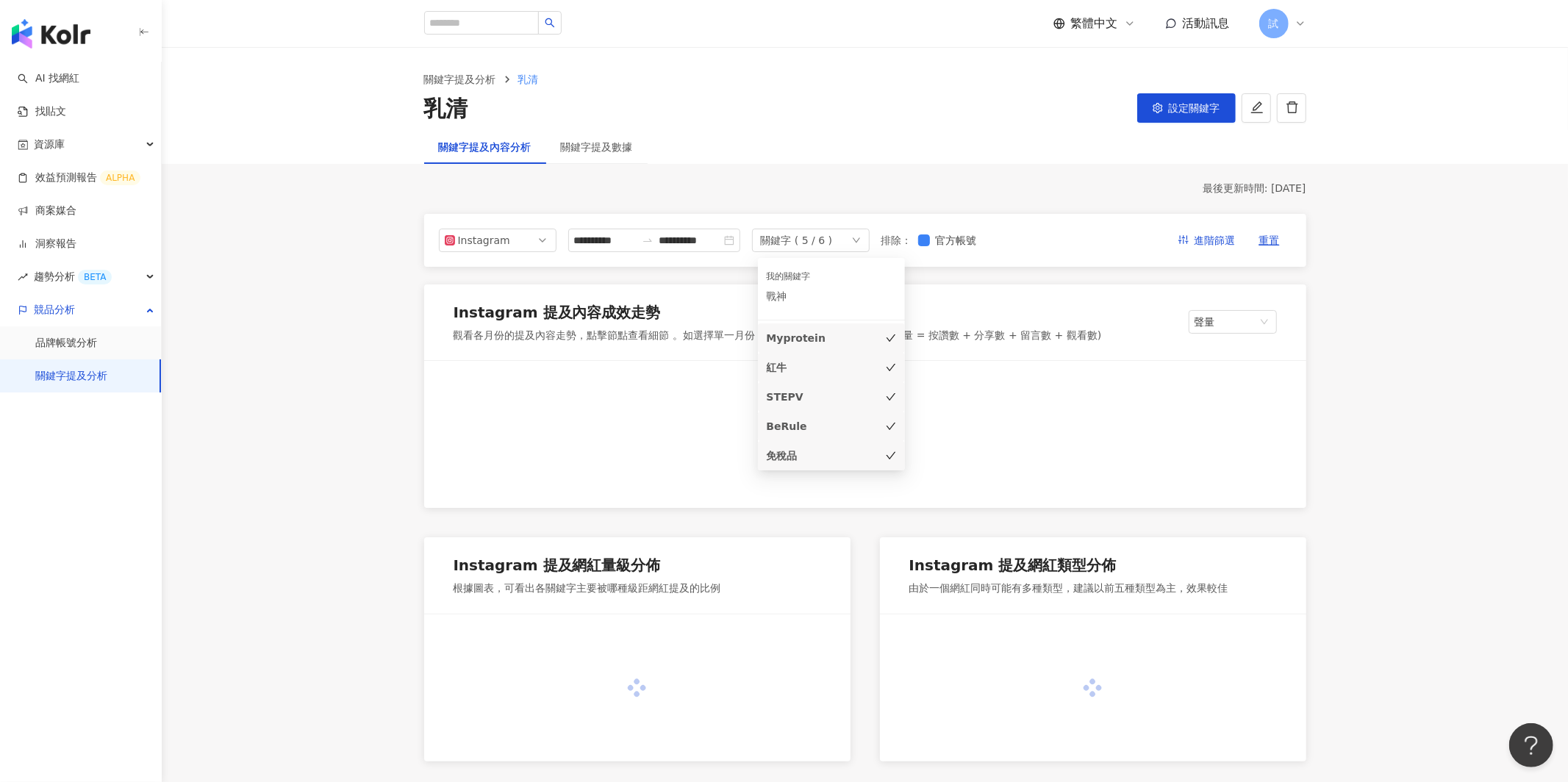
click at [797, 344] on div "Myprotein" at bounding box center [811, 338] width 89 height 16
click at [787, 369] on div "紅牛" at bounding box center [811, 367] width 89 height 16
click at [786, 393] on div "STEPV" at bounding box center [811, 396] width 89 height 16
click at [781, 420] on div "BeRule" at bounding box center [811, 426] width 89 height 16
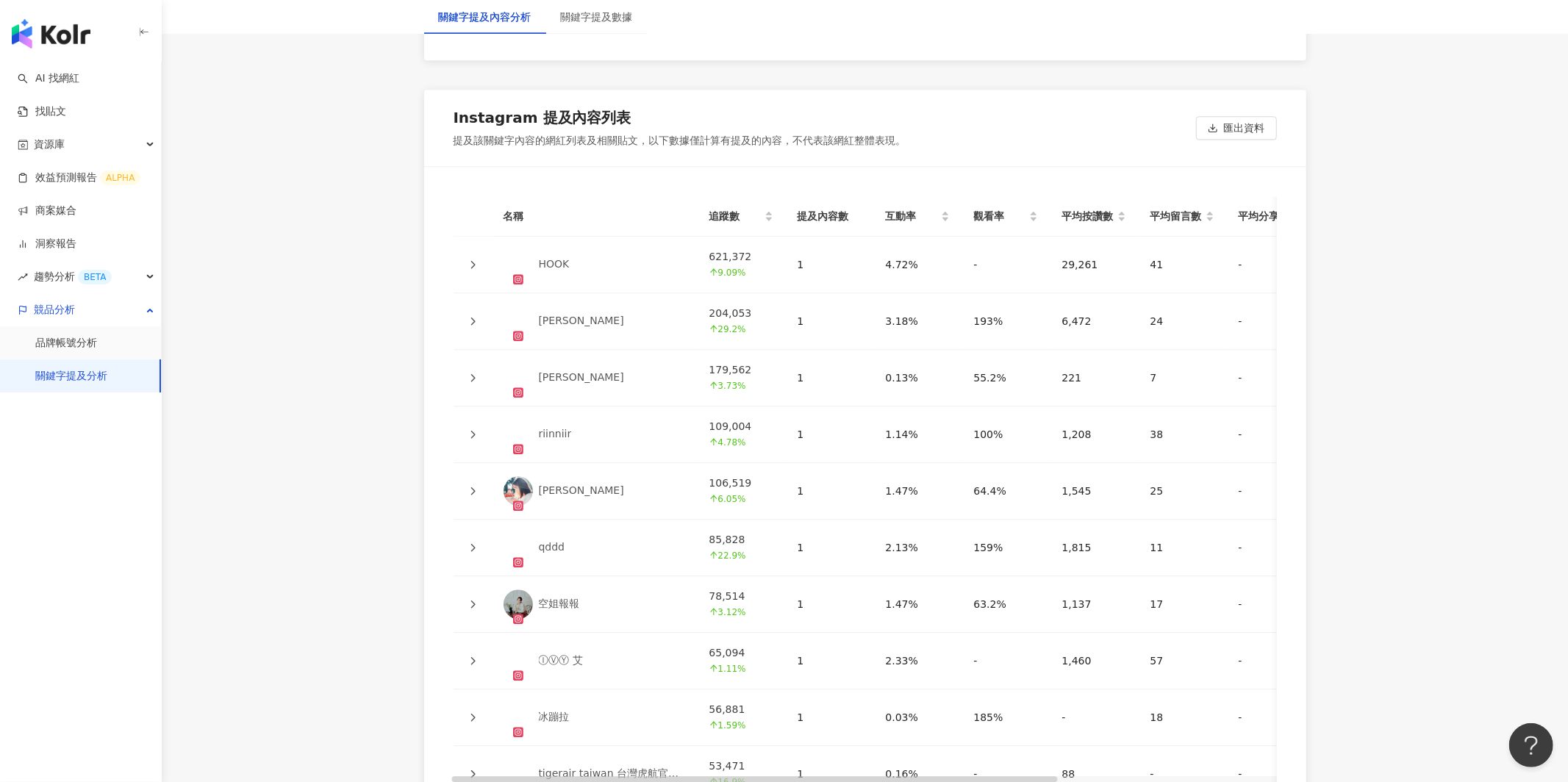
scroll to position [3216, 0]
click at [472, 265] on icon at bounding box center [473, 264] width 5 height 8
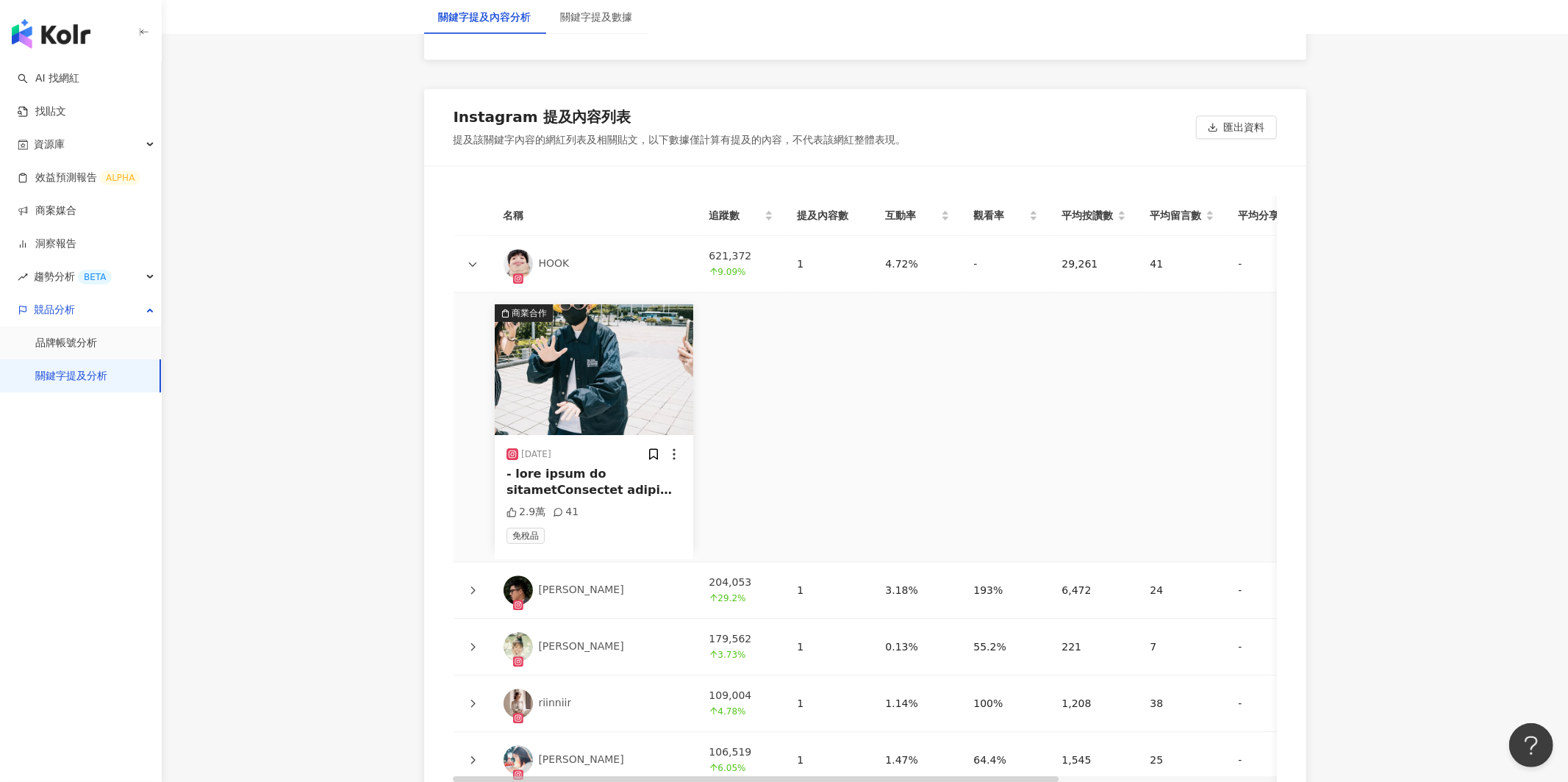
click at [593, 483] on div at bounding box center [593, 482] width 175 height 33
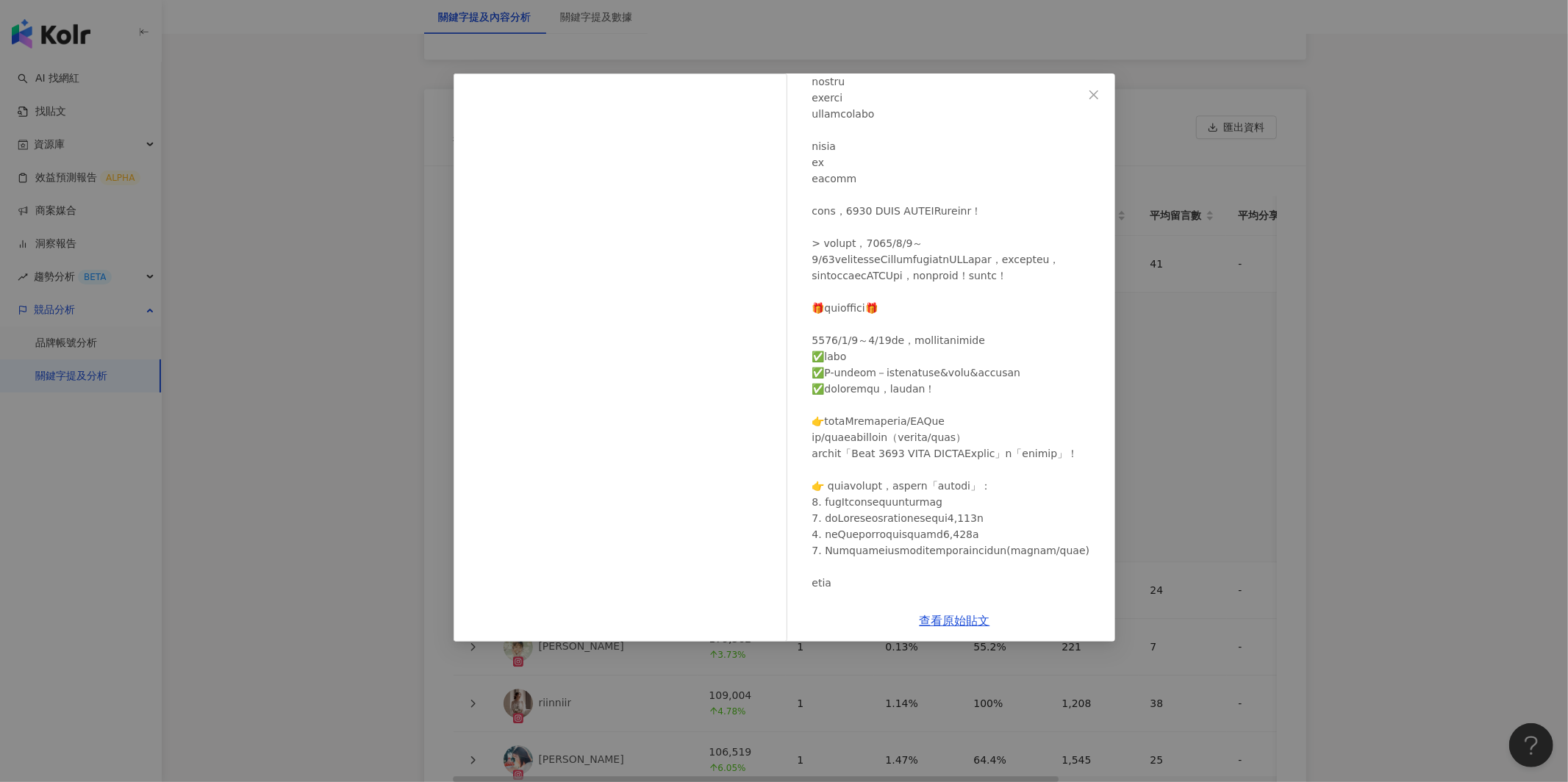
scroll to position [383, 0]
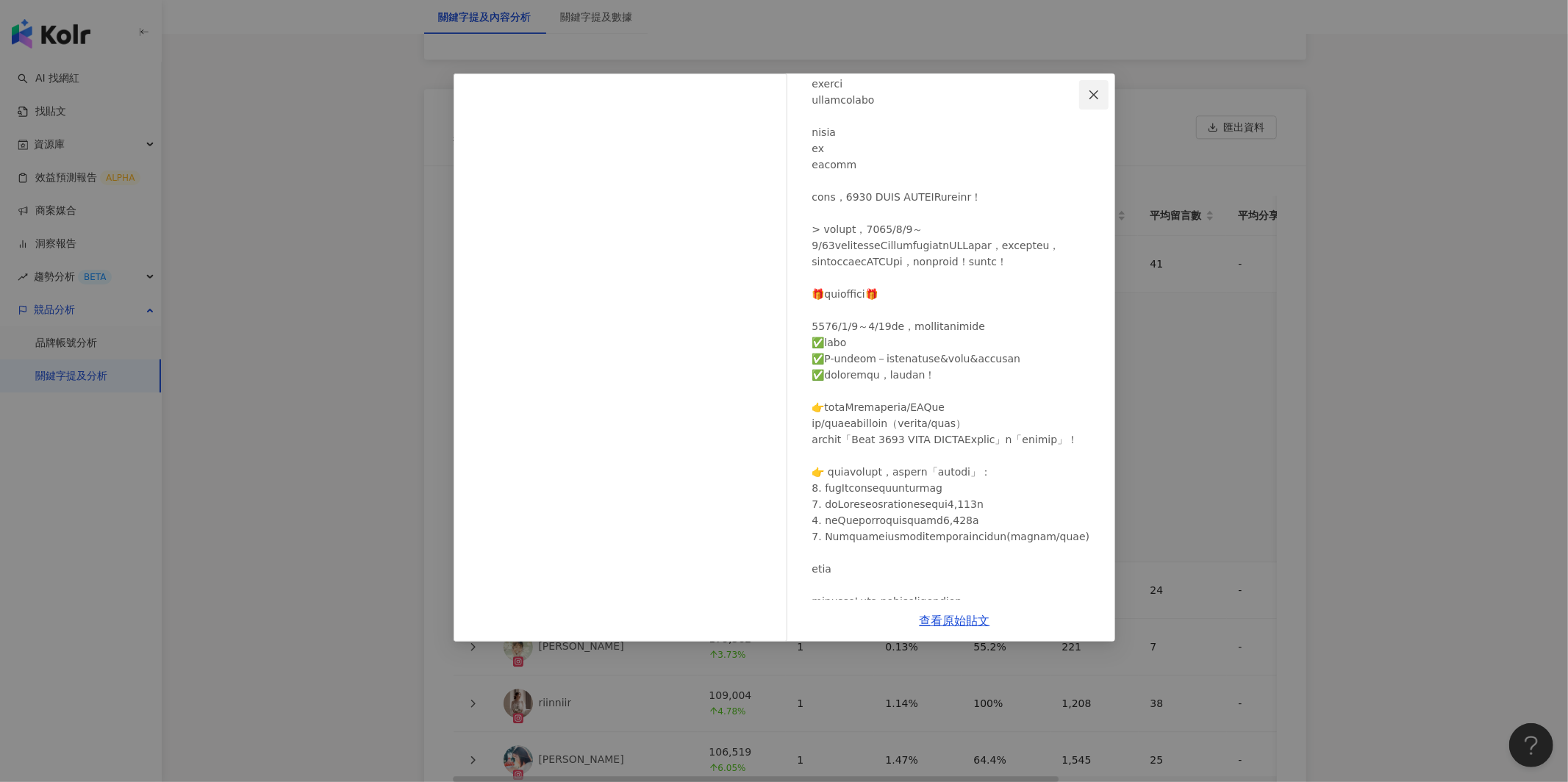
click at [1089, 92] on icon "close" at bounding box center [1094, 94] width 12 height 12
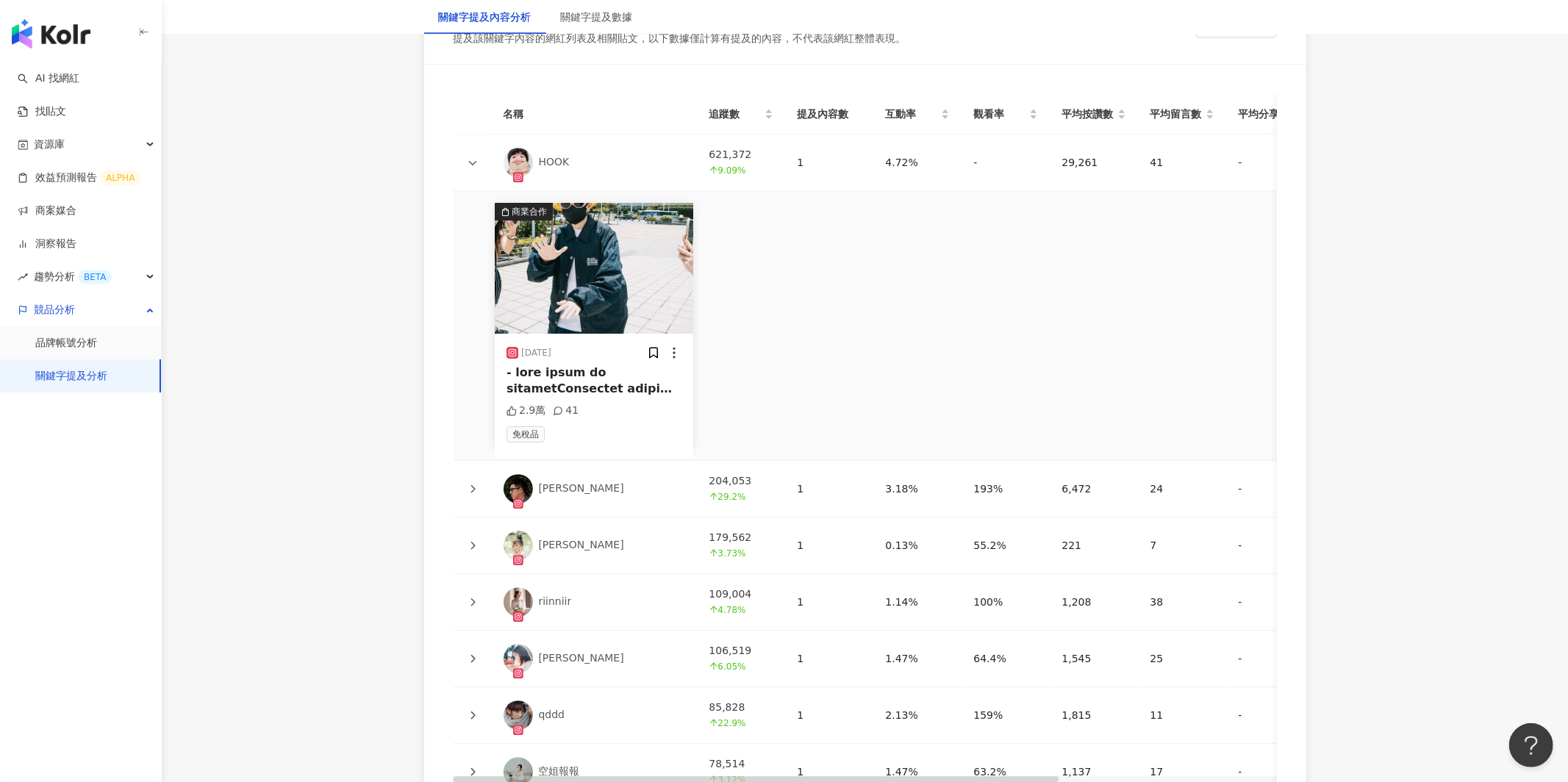
scroll to position [3327, 0]
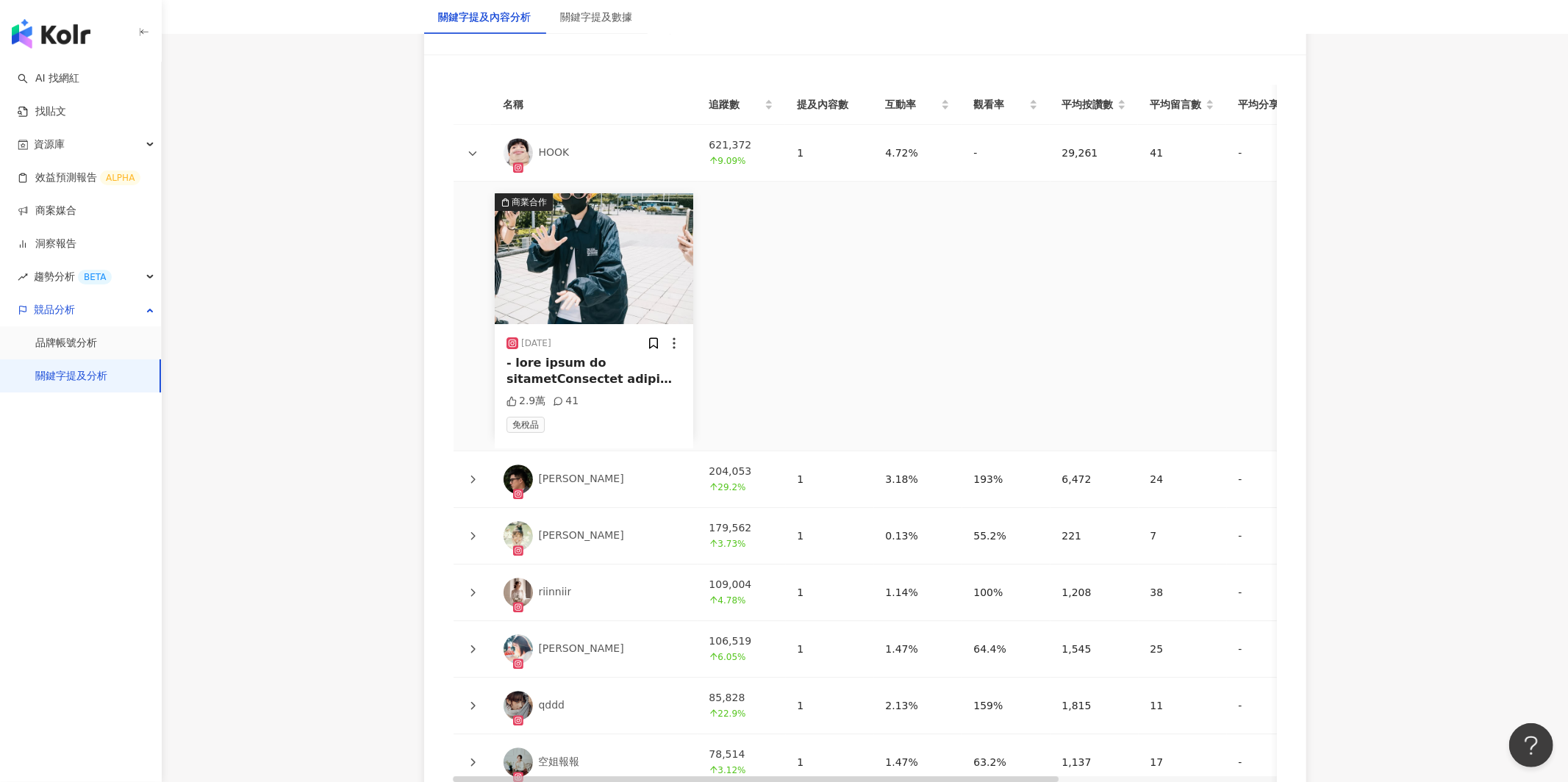
click at [472, 478] on icon at bounding box center [472, 479] width 9 height 9
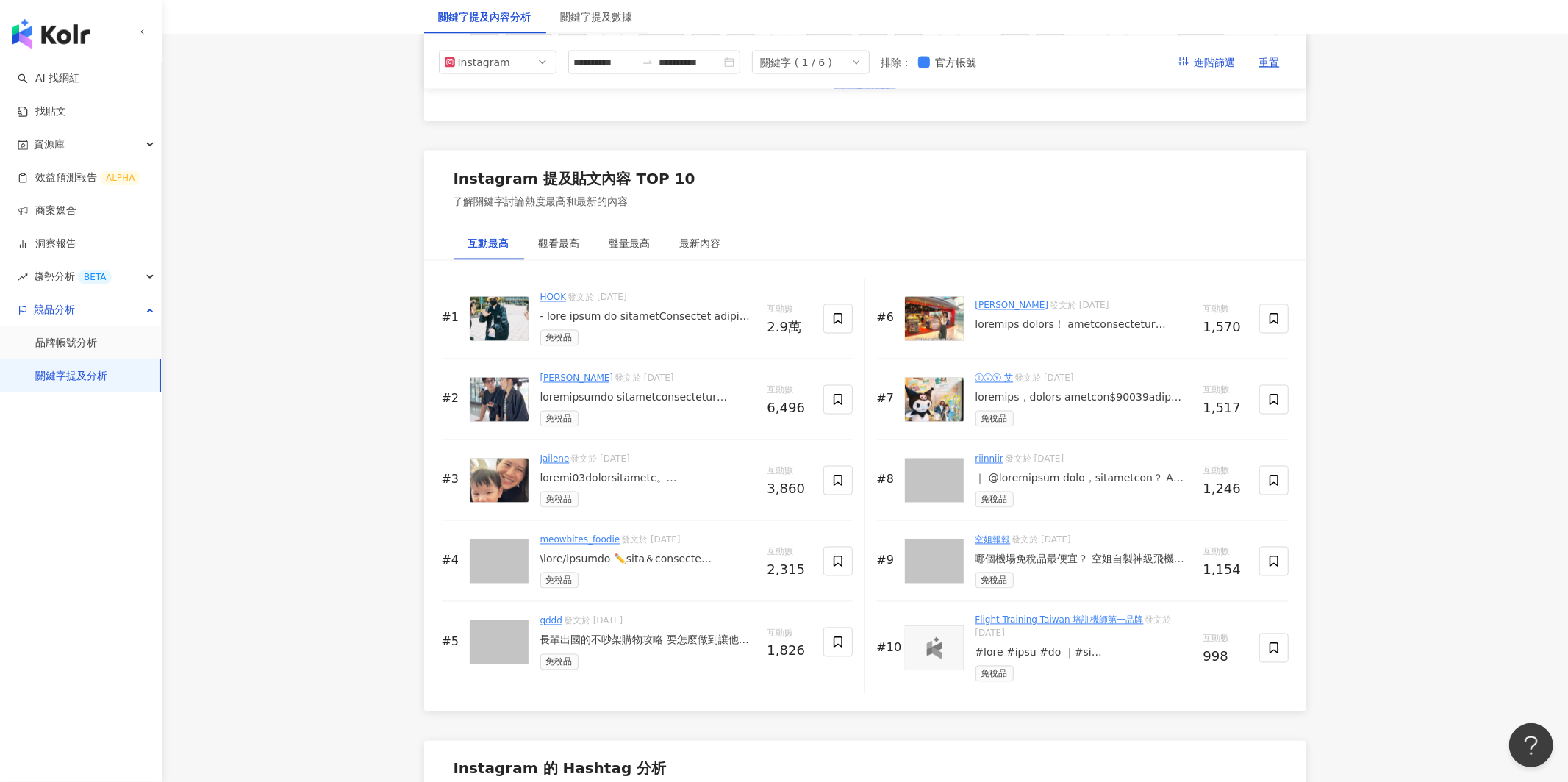
scroll to position [2094, 0]
click at [554, 244] on div "觀看最高" at bounding box center [559, 244] width 42 height 16
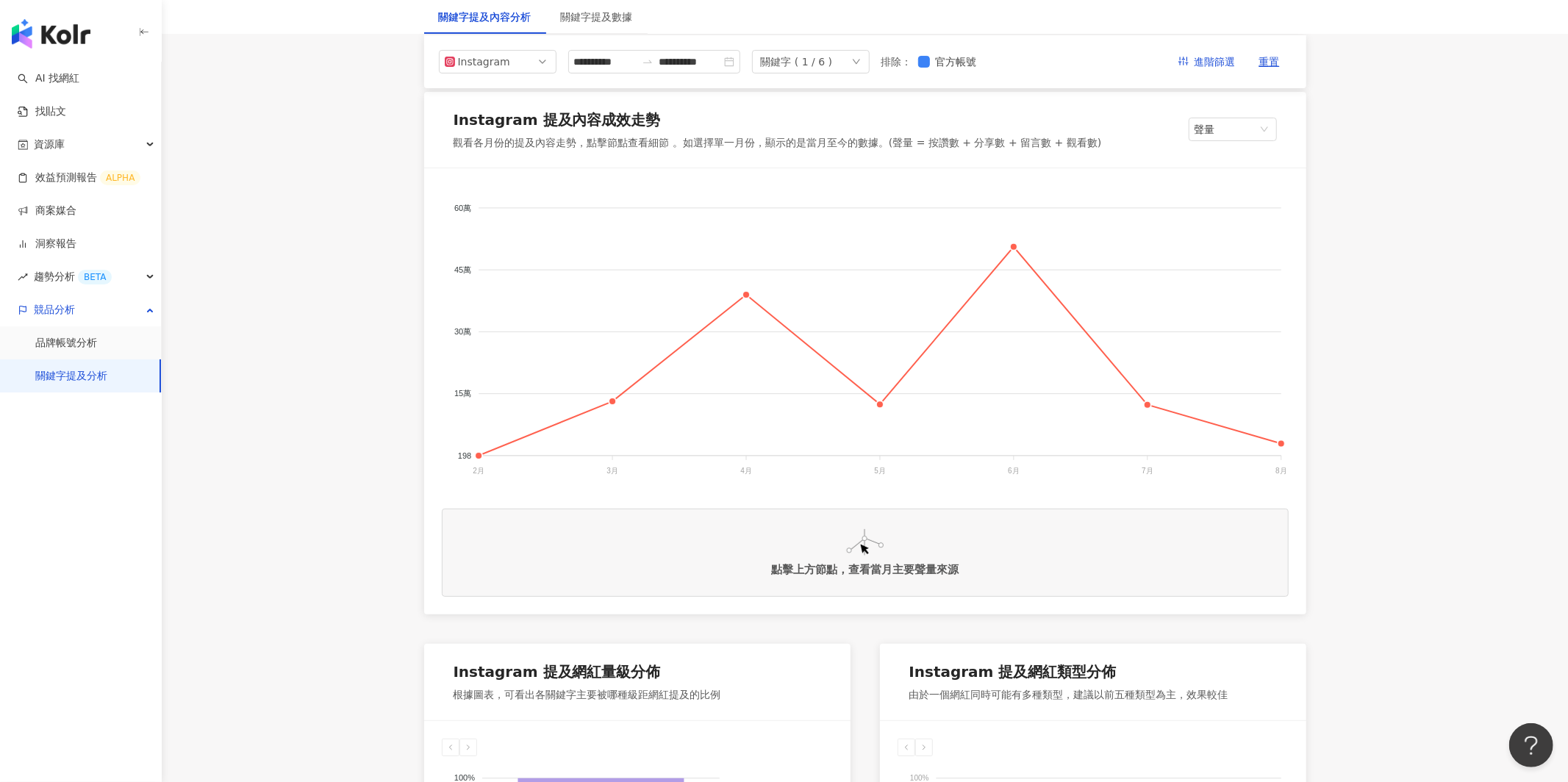
scroll to position [185, 0]
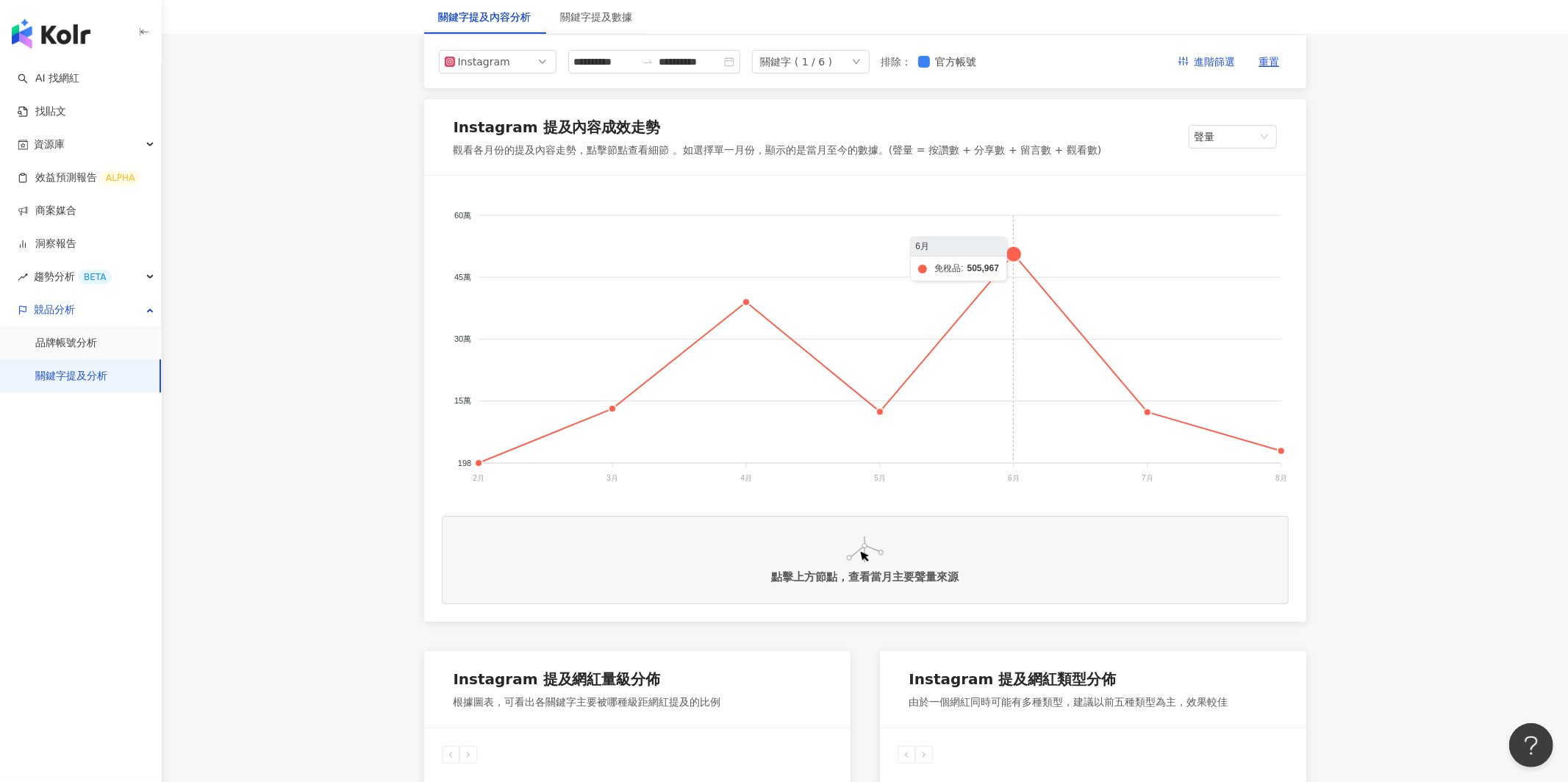
click at [1022, 252] on foreignobject at bounding box center [866, 340] width 847 height 294
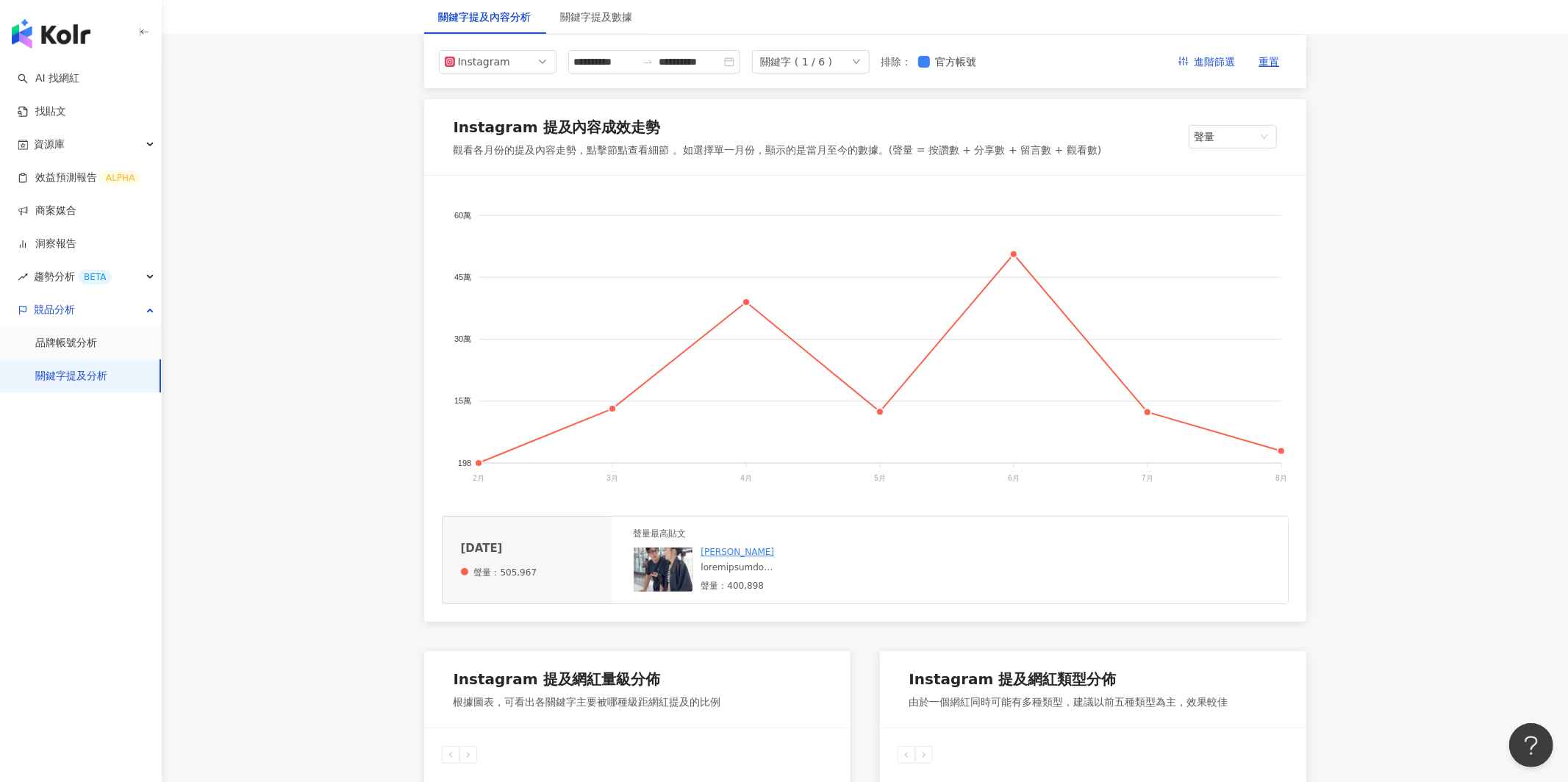
click at [775, 566] on div at bounding box center [800, 567] width 196 height 13
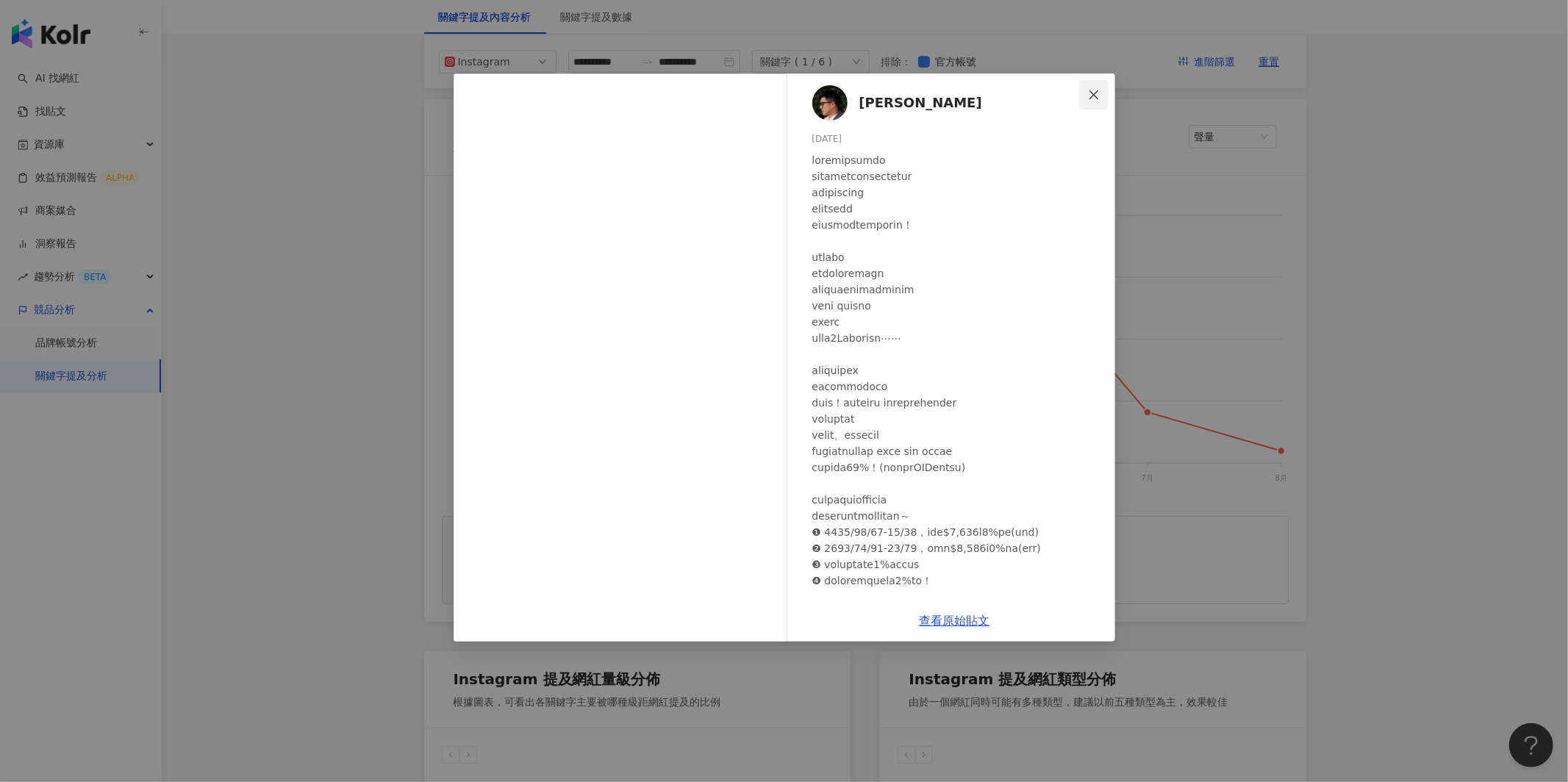
click at [1097, 87] on button "Close" at bounding box center [1094, 95] width 30 height 30
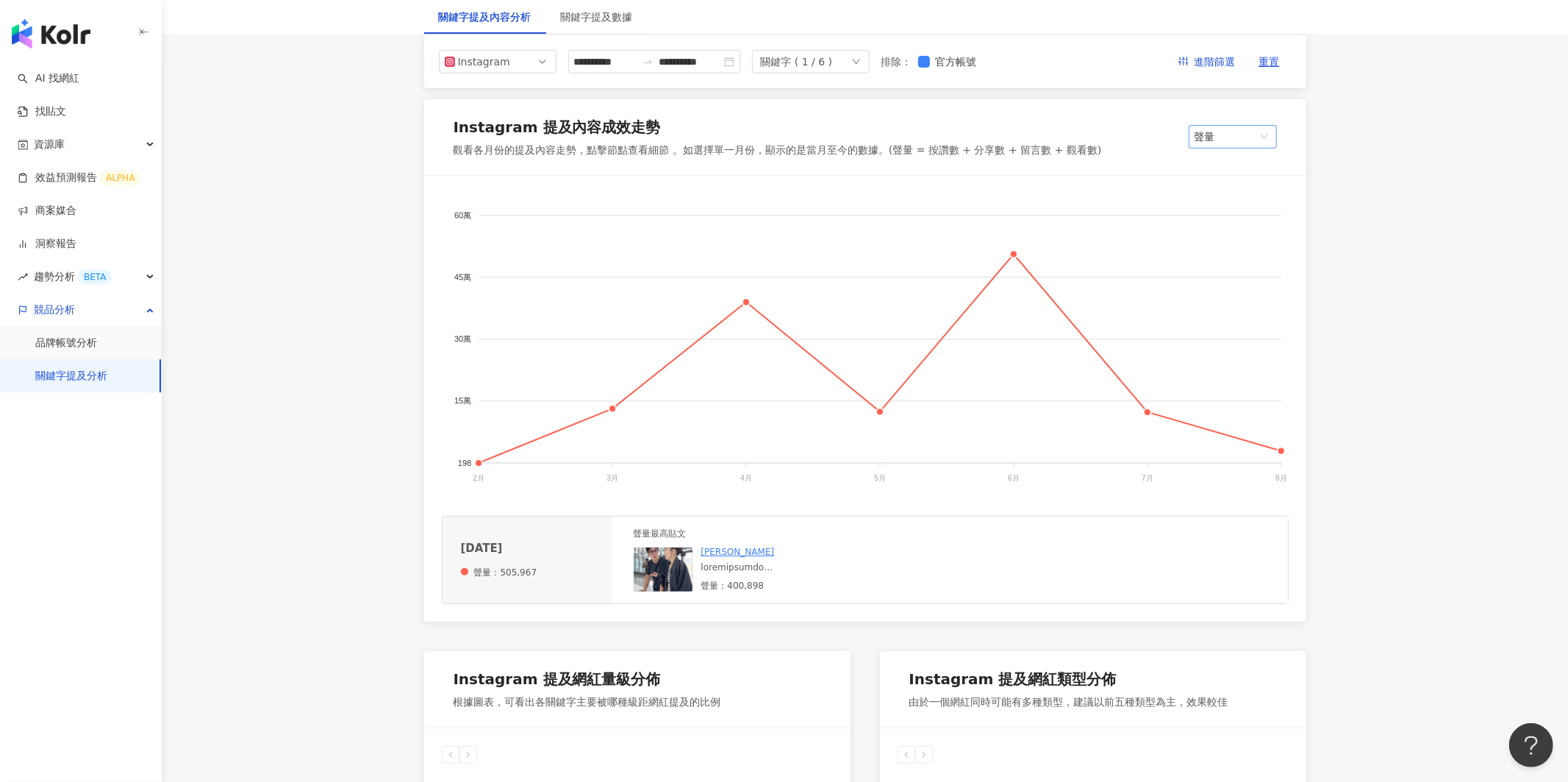
click at [1217, 136] on span "聲量" at bounding box center [1233, 136] width 77 height 22
click at [1249, 194] on div "提及內容總數" at bounding box center [1247, 192] width 93 height 16
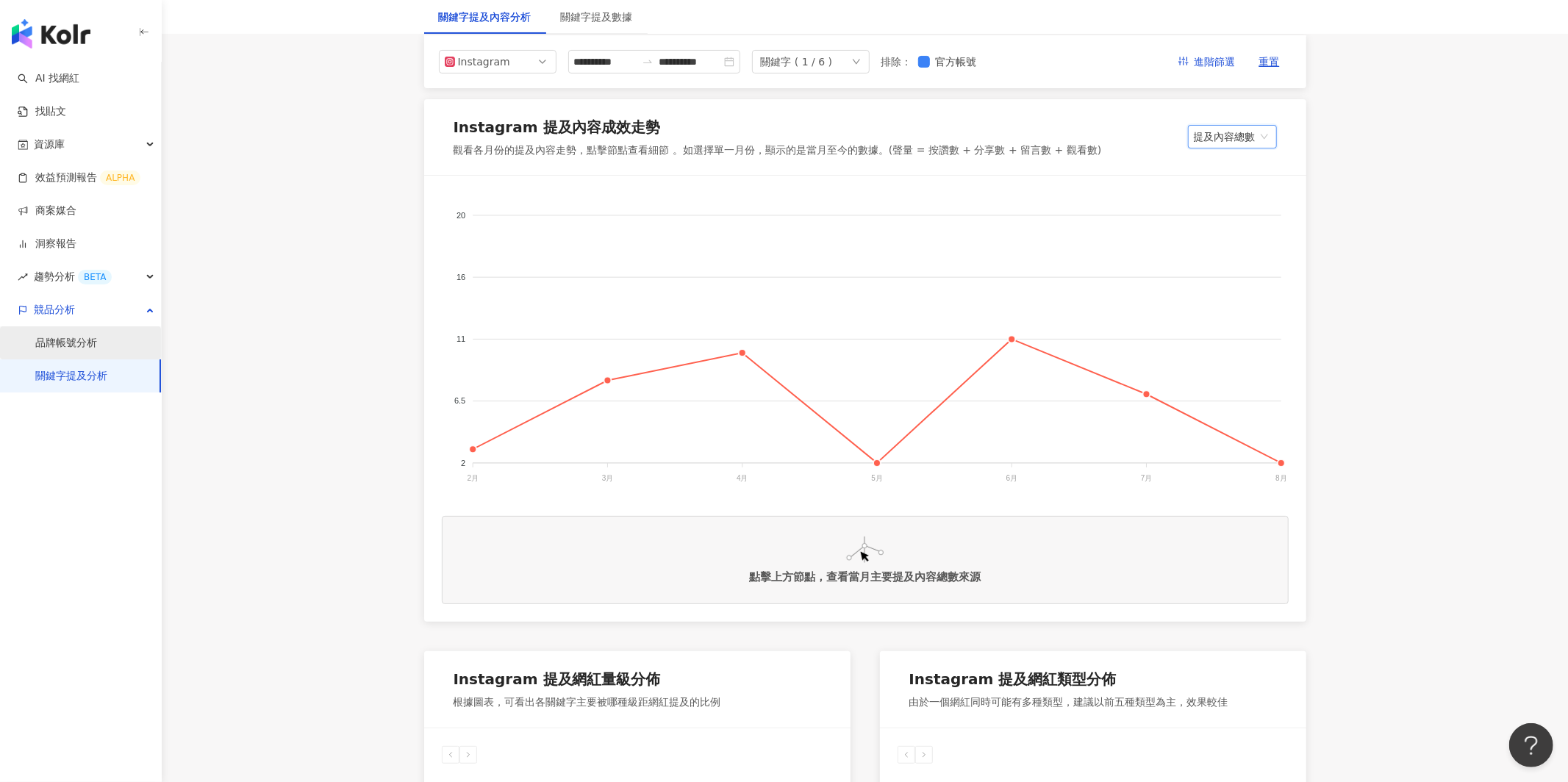
click at [94, 347] on link "品牌帳號分析" at bounding box center [66, 343] width 62 height 15
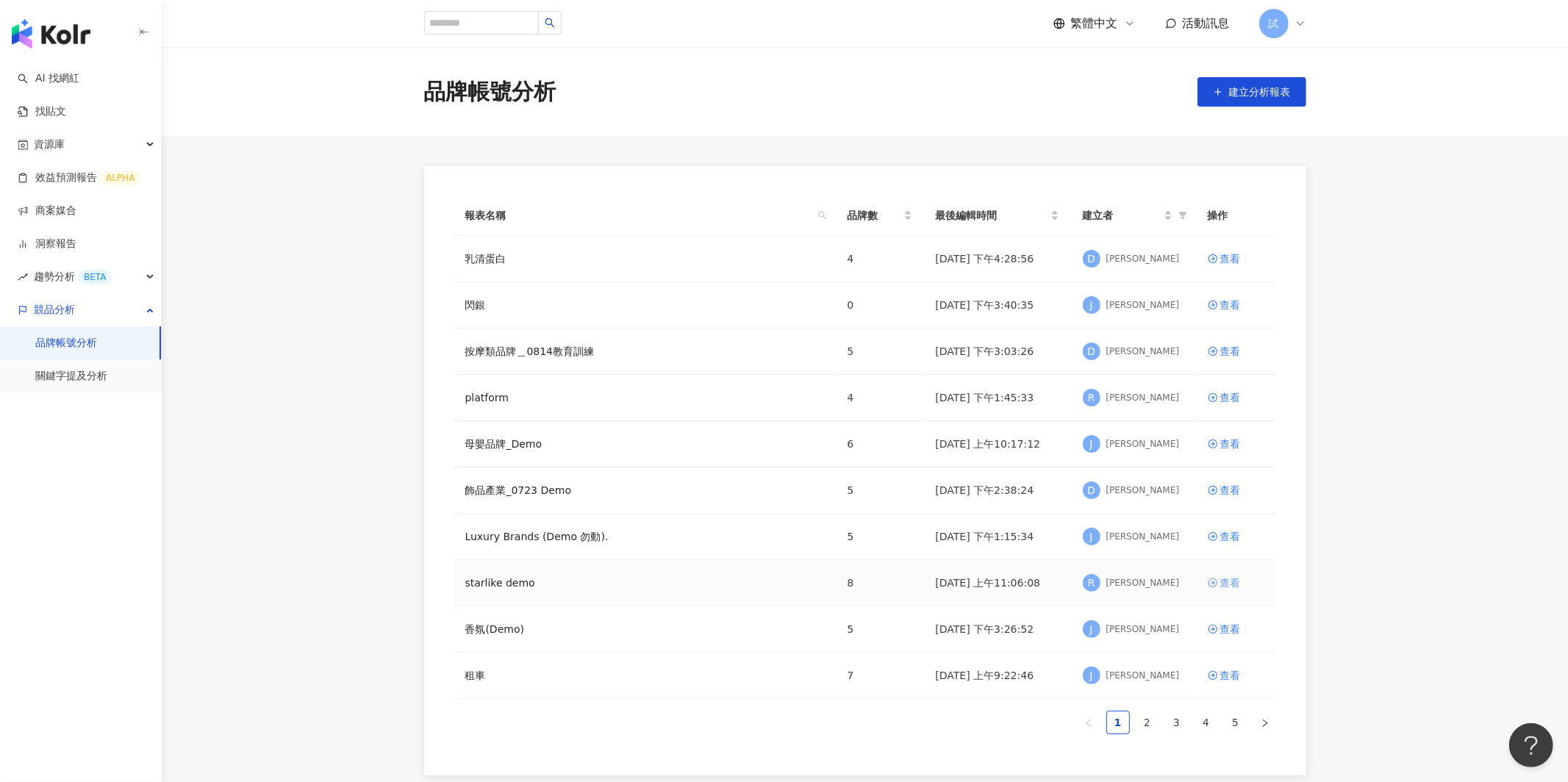
click at [1226, 583] on div "查看" at bounding box center [1230, 582] width 20 height 16
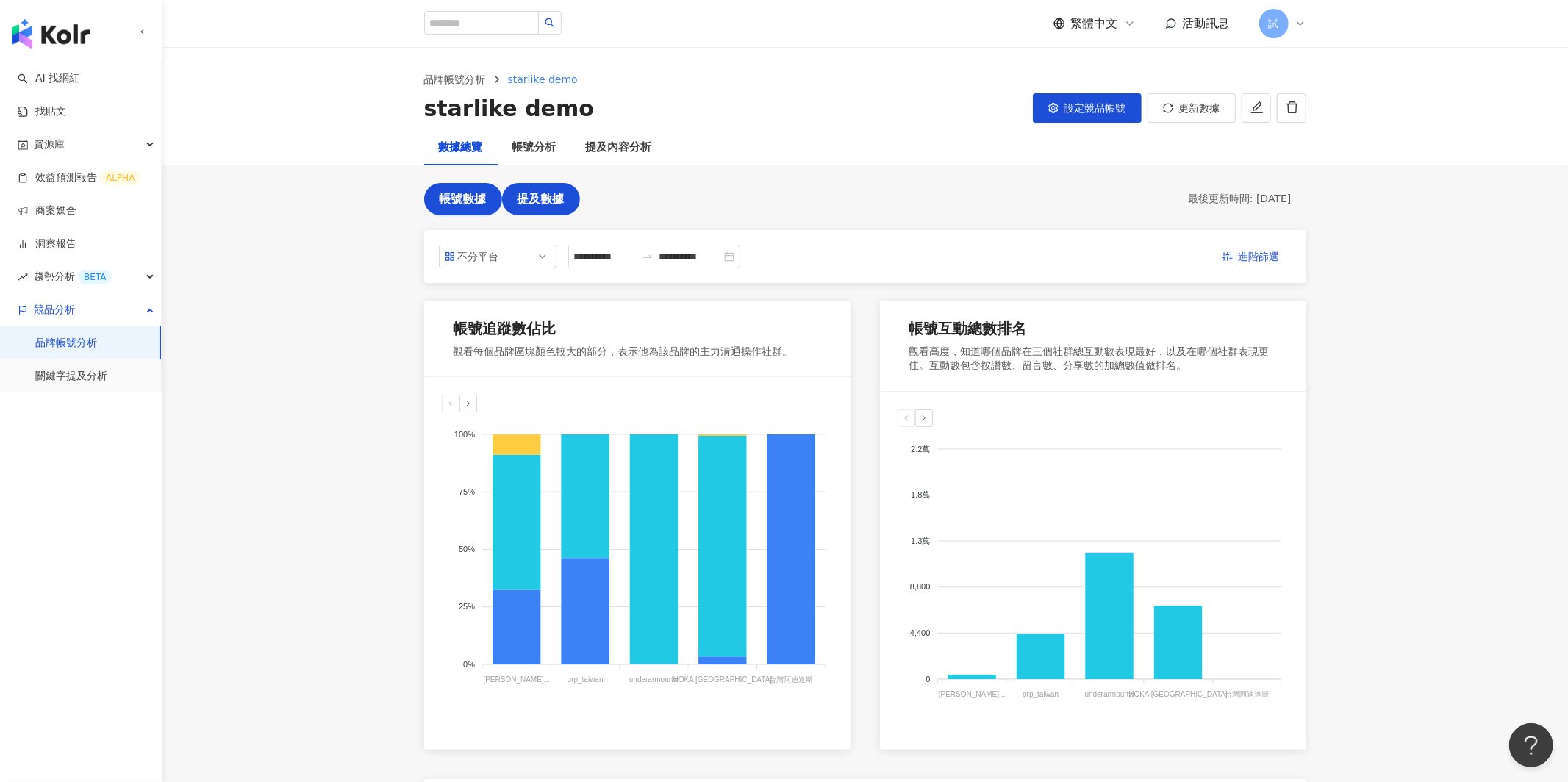
click at [541, 196] on span "提及數據" at bounding box center [541, 199] width 47 height 13
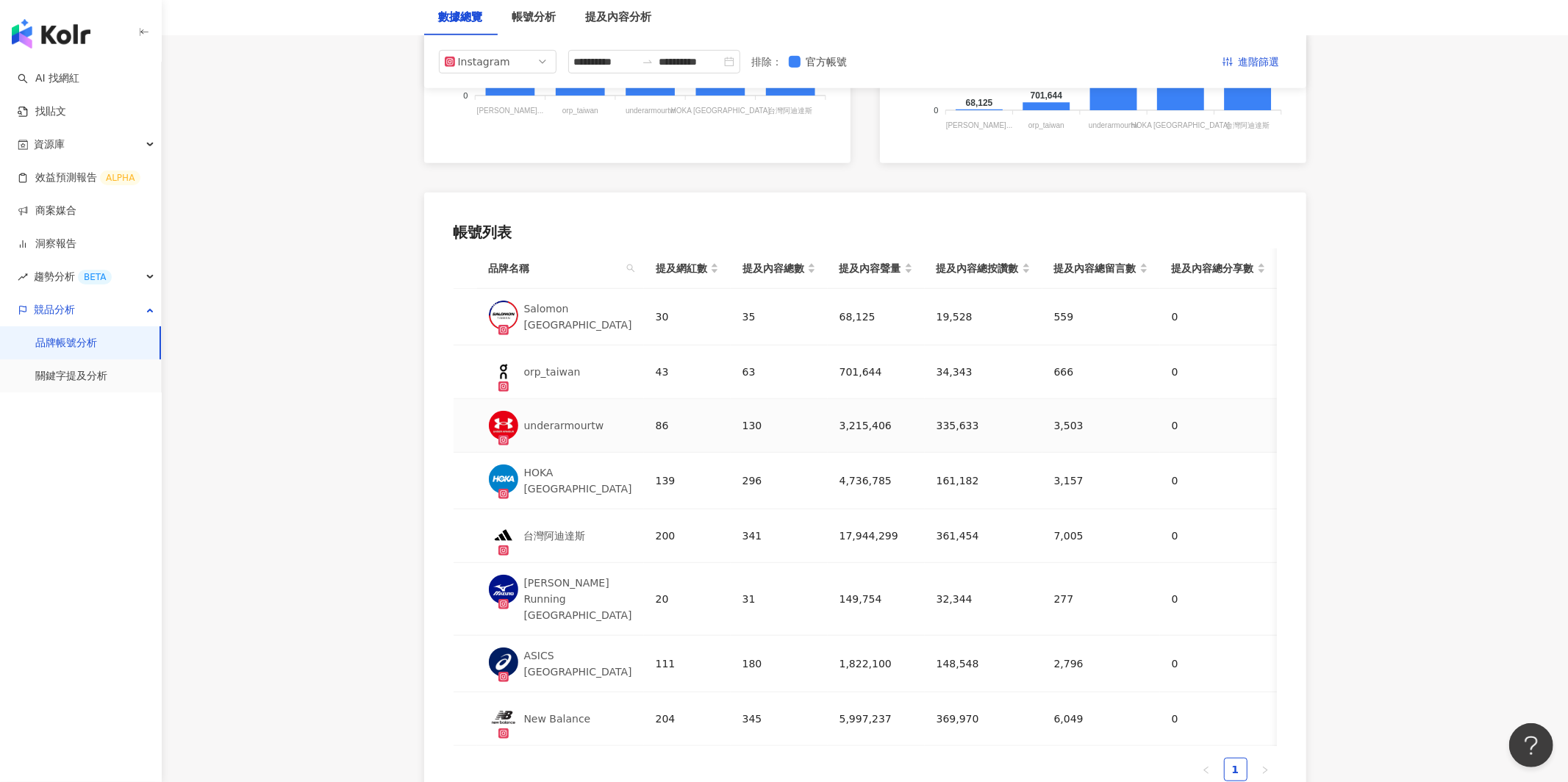
scroll to position [585, 0]
click at [68, 252] on link "洞察報告" at bounding box center [47, 244] width 59 height 15
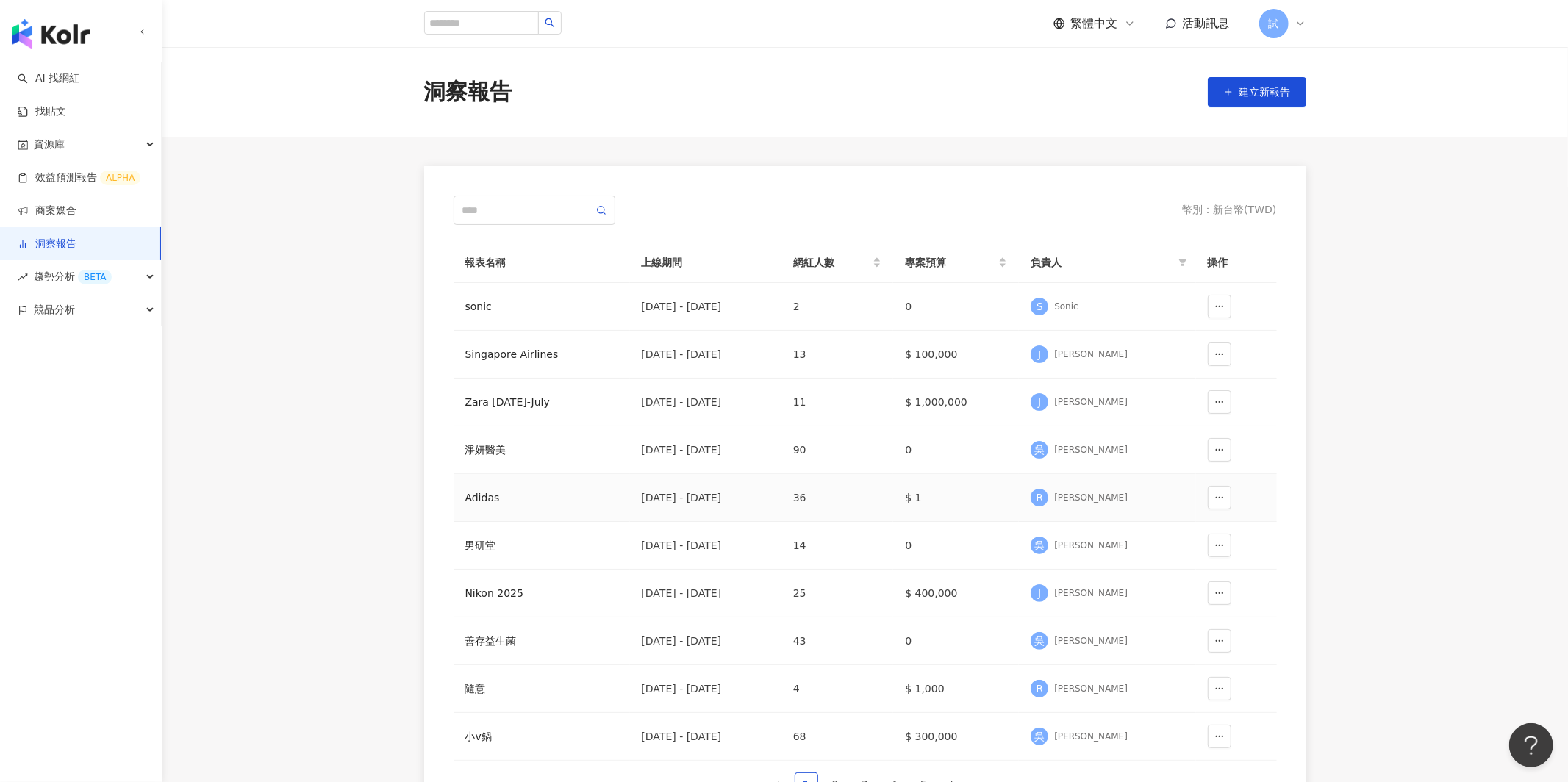
click at [484, 499] on div "Adidas" at bounding box center [542, 497] width 153 height 16
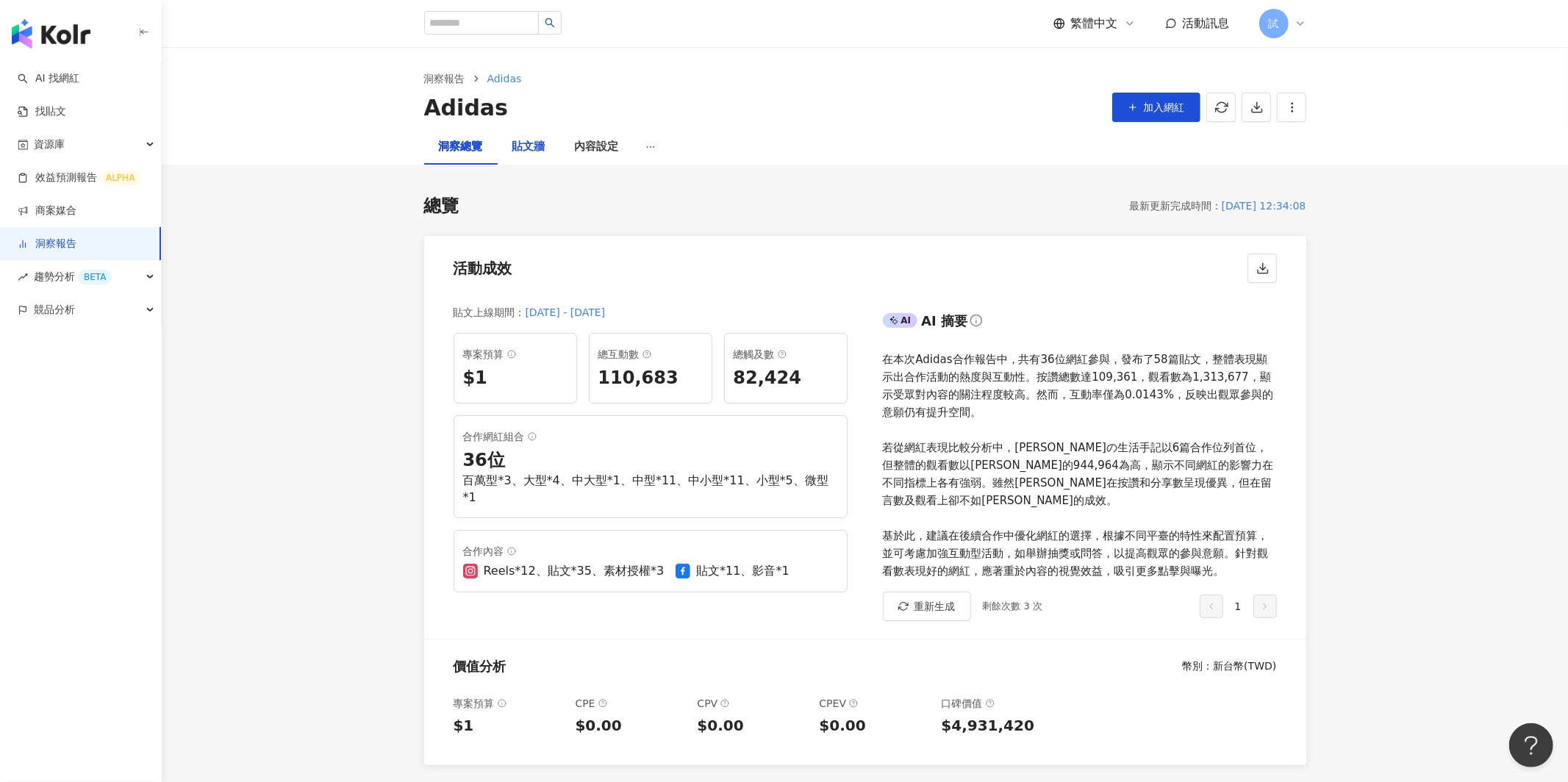
click at [532, 150] on div "貼文牆" at bounding box center [529, 147] width 33 height 18
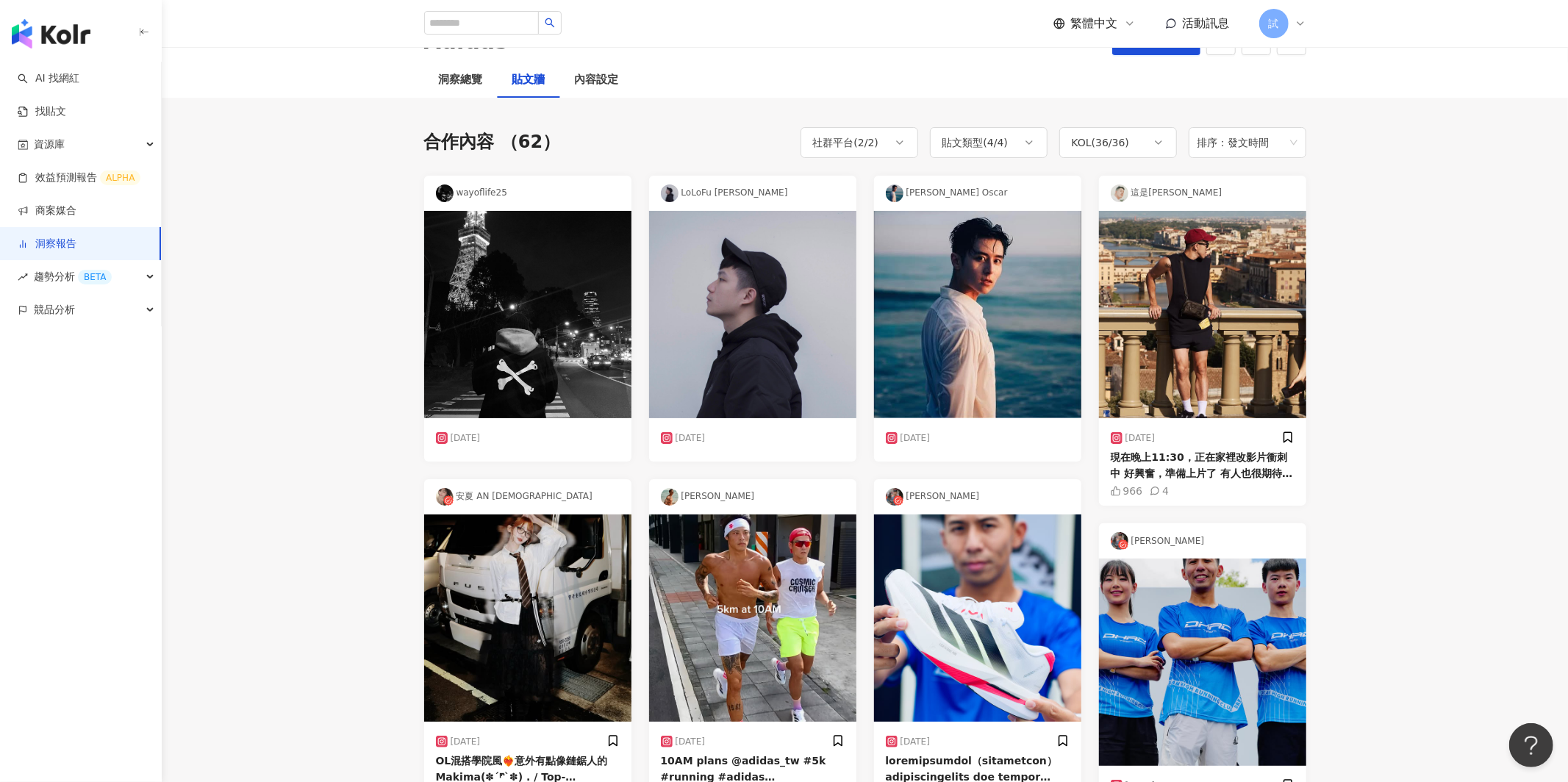
scroll to position [41, 0]
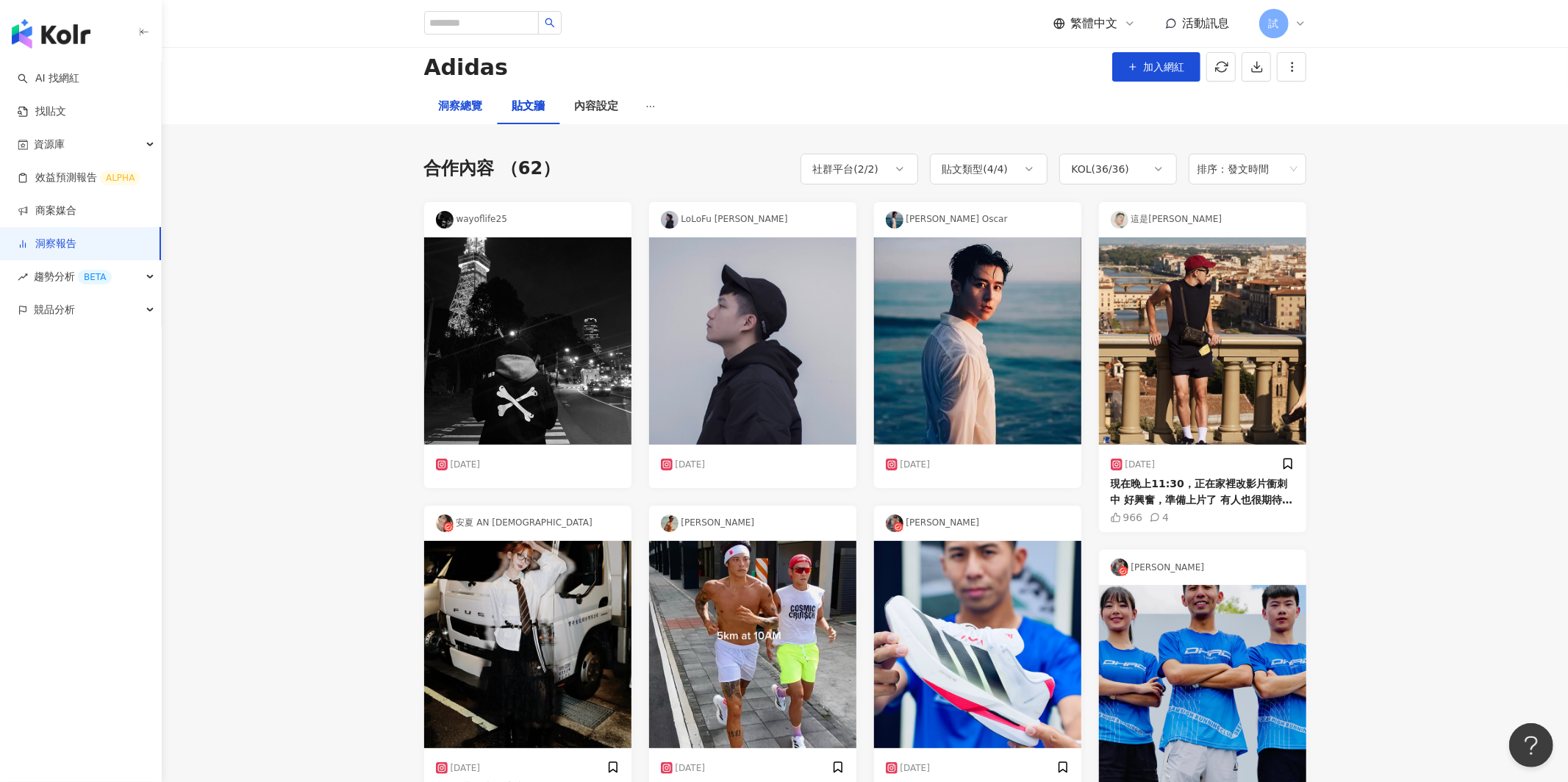
click at [474, 103] on div "洞察總覽" at bounding box center [461, 107] width 44 height 18
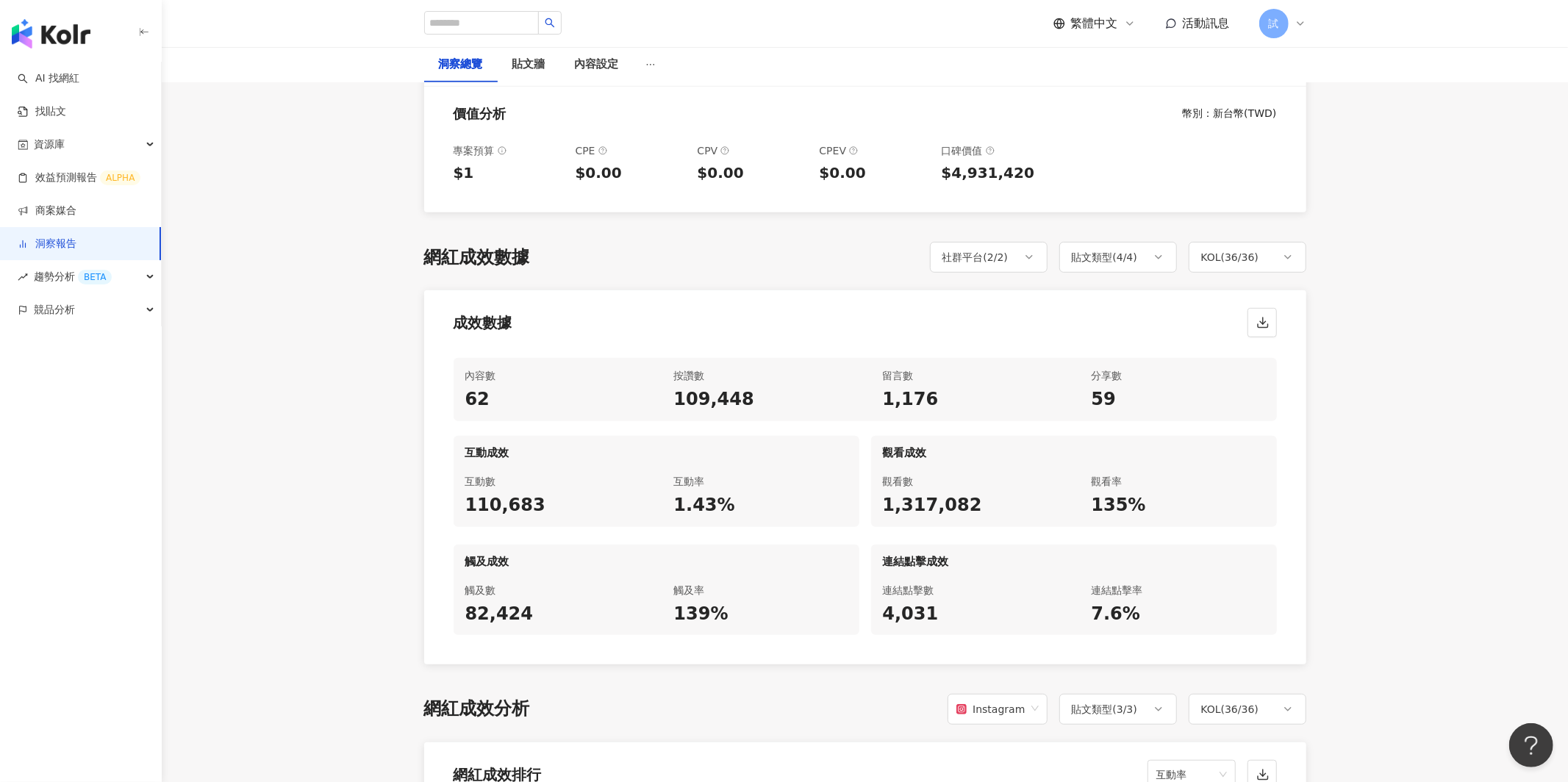
scroll to position [559, 0]
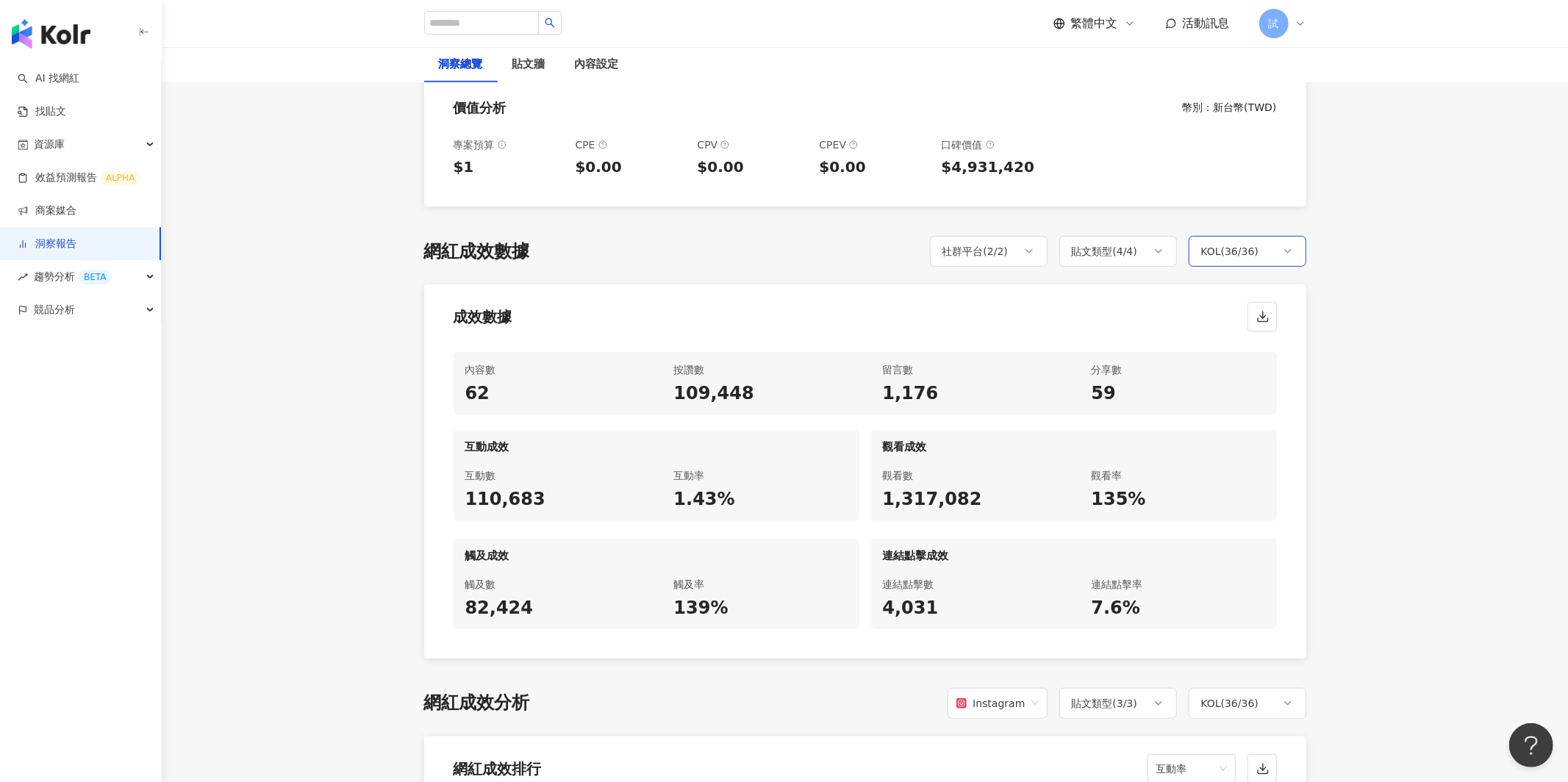
click at [1236, 242] on div "KOL ( 36 / 36 )" at bounding box center [1230, 251] width 58 height 18
click at [829, 284] on div "成效數據" at bounding box center [865, 312] width 882 height 56
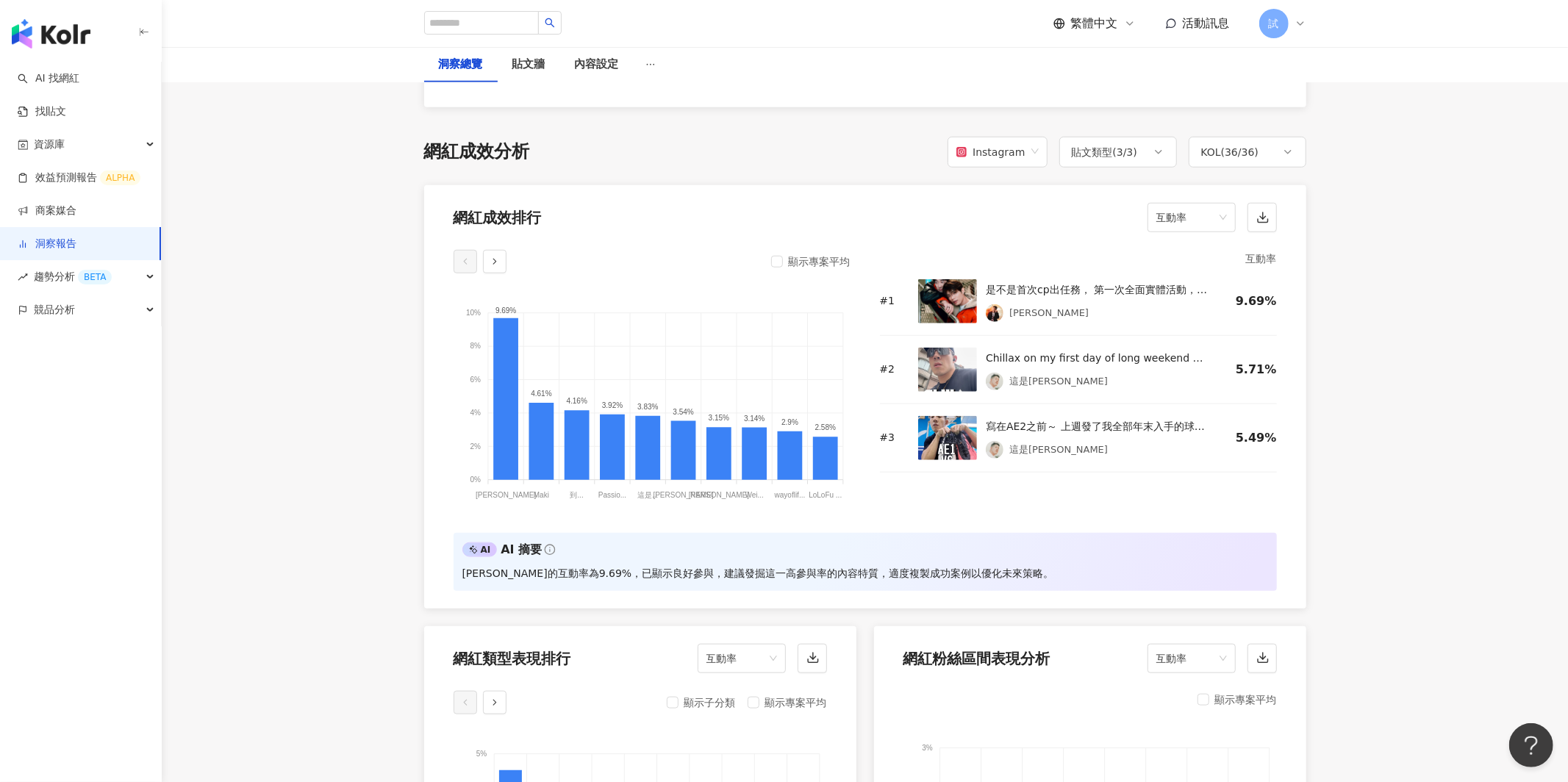
scroll to position [1117, 0]
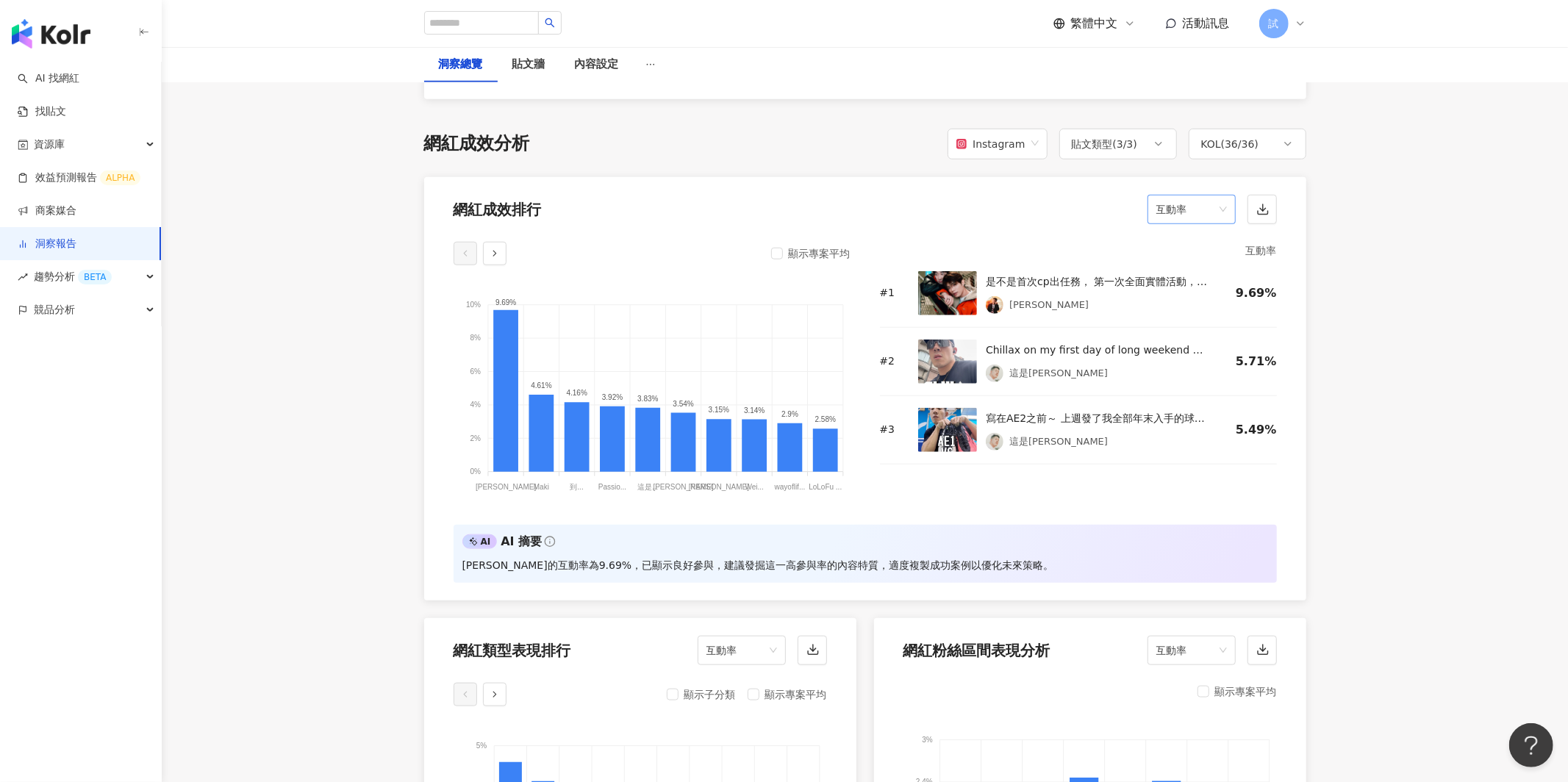
click at [1187, 195] on span "互動率" at bounding box center [1192, 209] width 71 height 28
click at [1174, 252] on div "留言數" at bounding box center [1192, 249] width 65 height 16
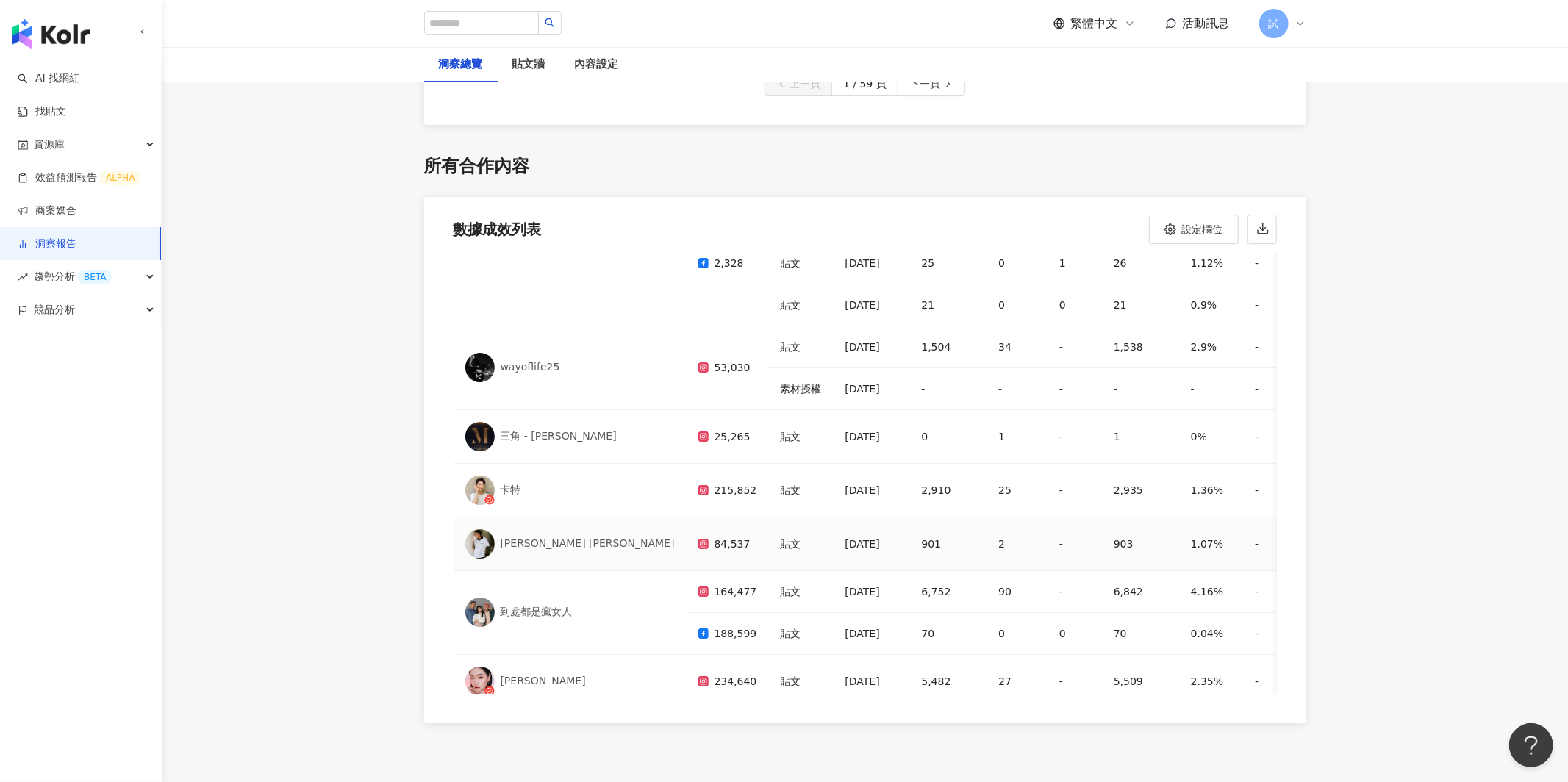
scroll to position [459, 0]
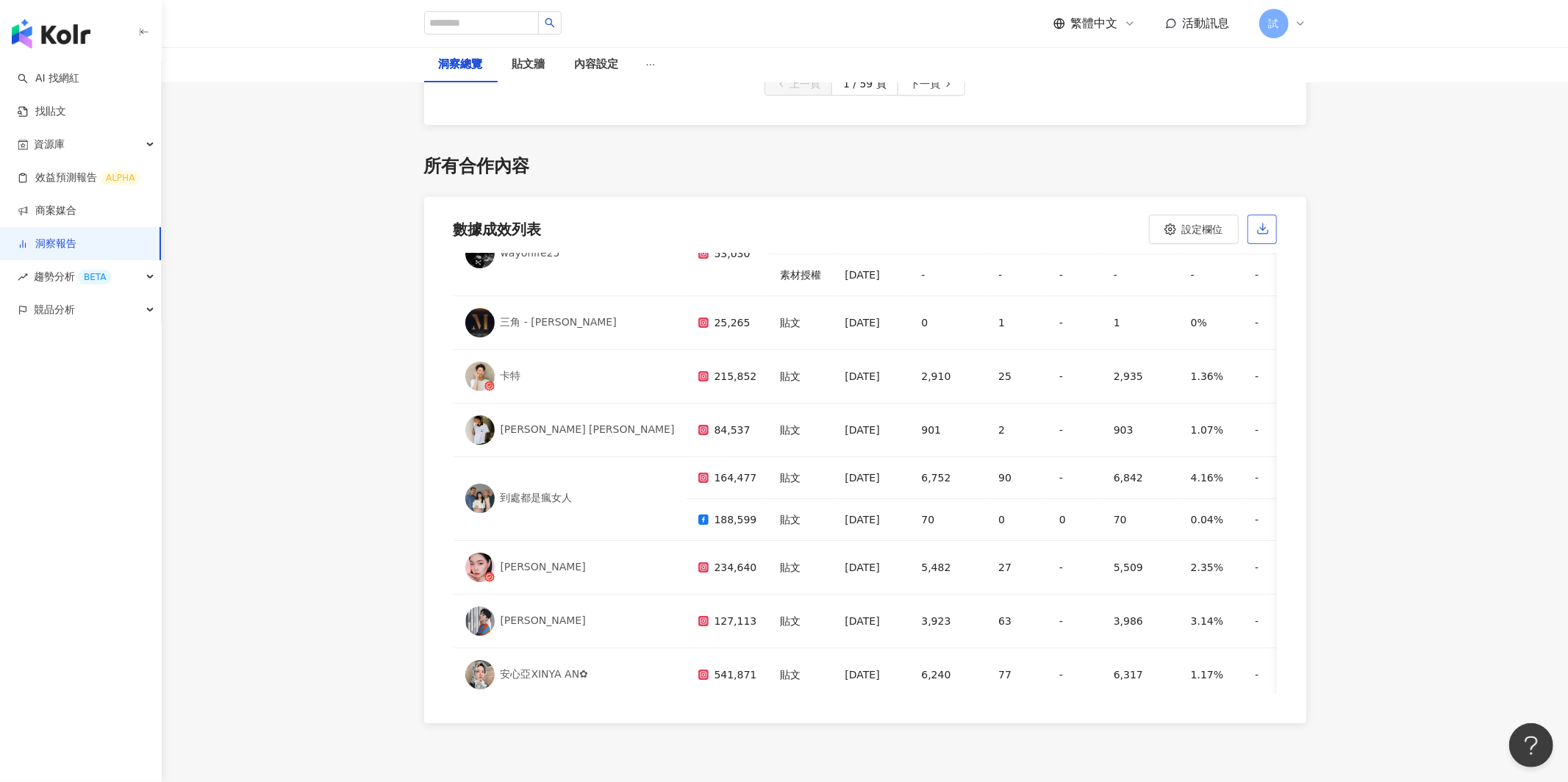
click at [1265, 221] on button "button" at bounding box center [1262, 230] width 30 height 30
click at [1256, 22] on div "繁體中文 活動訊息 試" at bounding box center [1180, 24] width 253 height 30
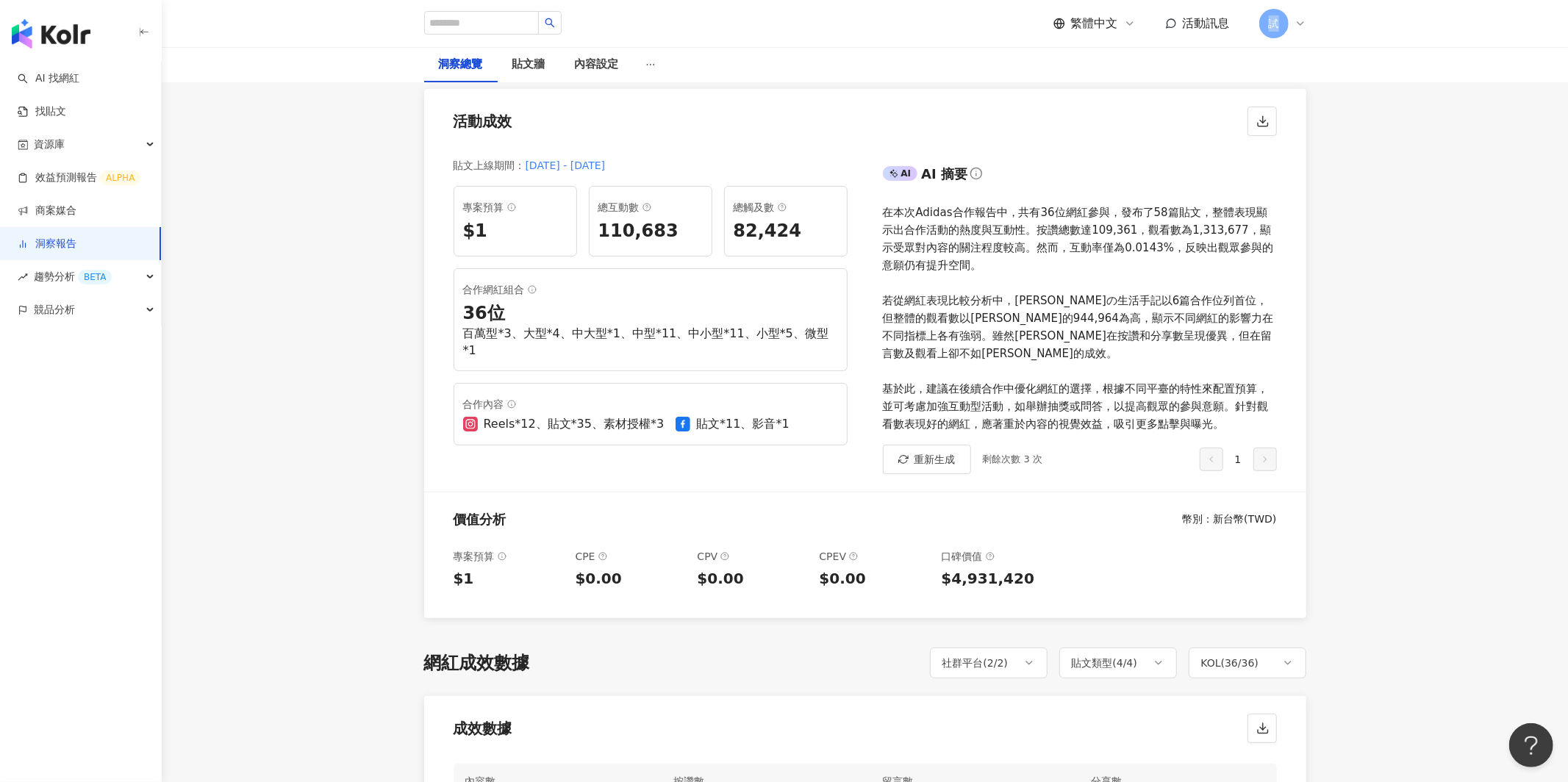
scroll to position [0, 0]
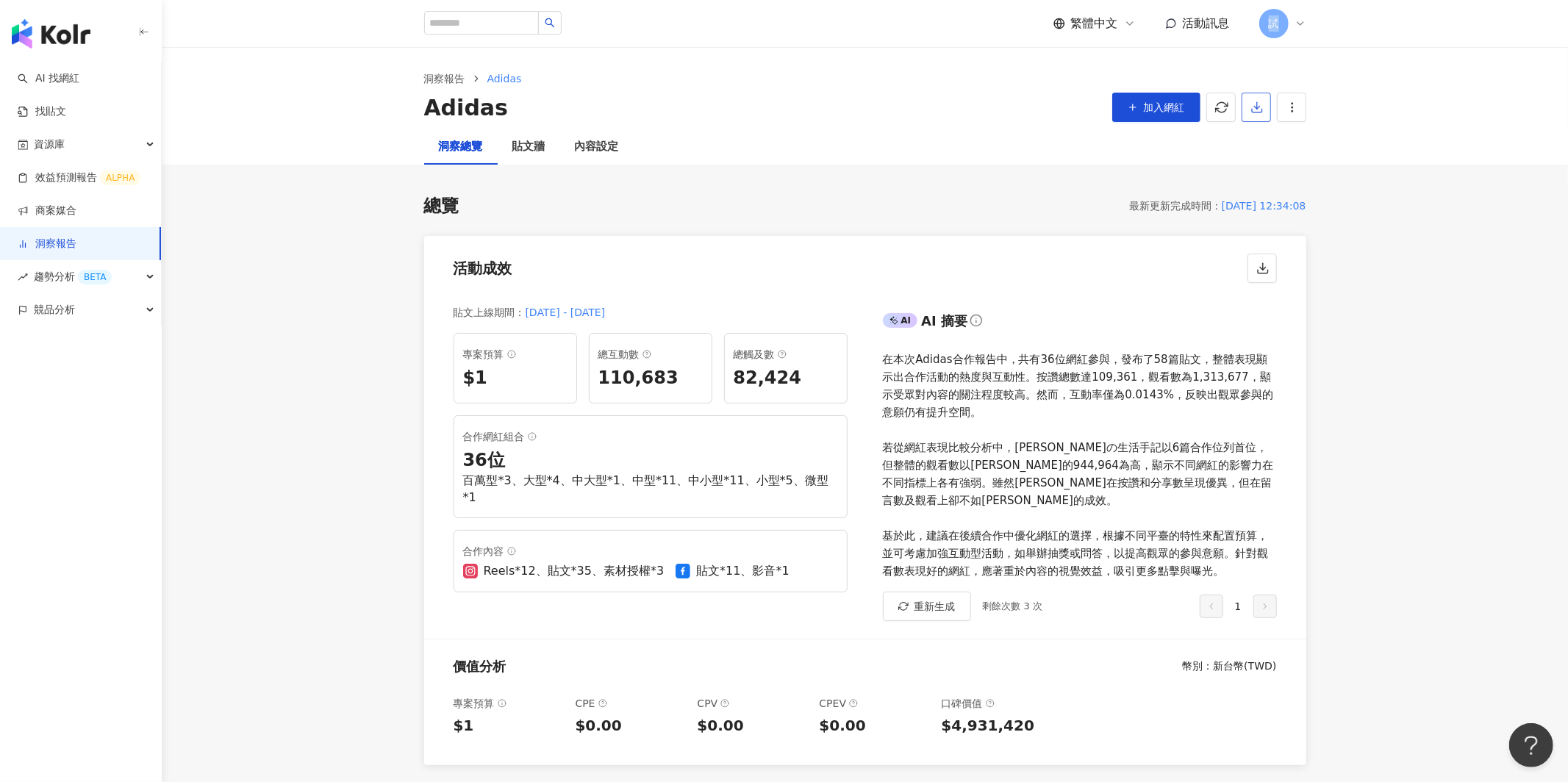
click at [1252, 100] on icon "button" at bounding box center [1257, 107] width 13 height 13
click at [1270, 143] on span "匯出 PPT" at bounding box center [1279, 143] width 52 height 16
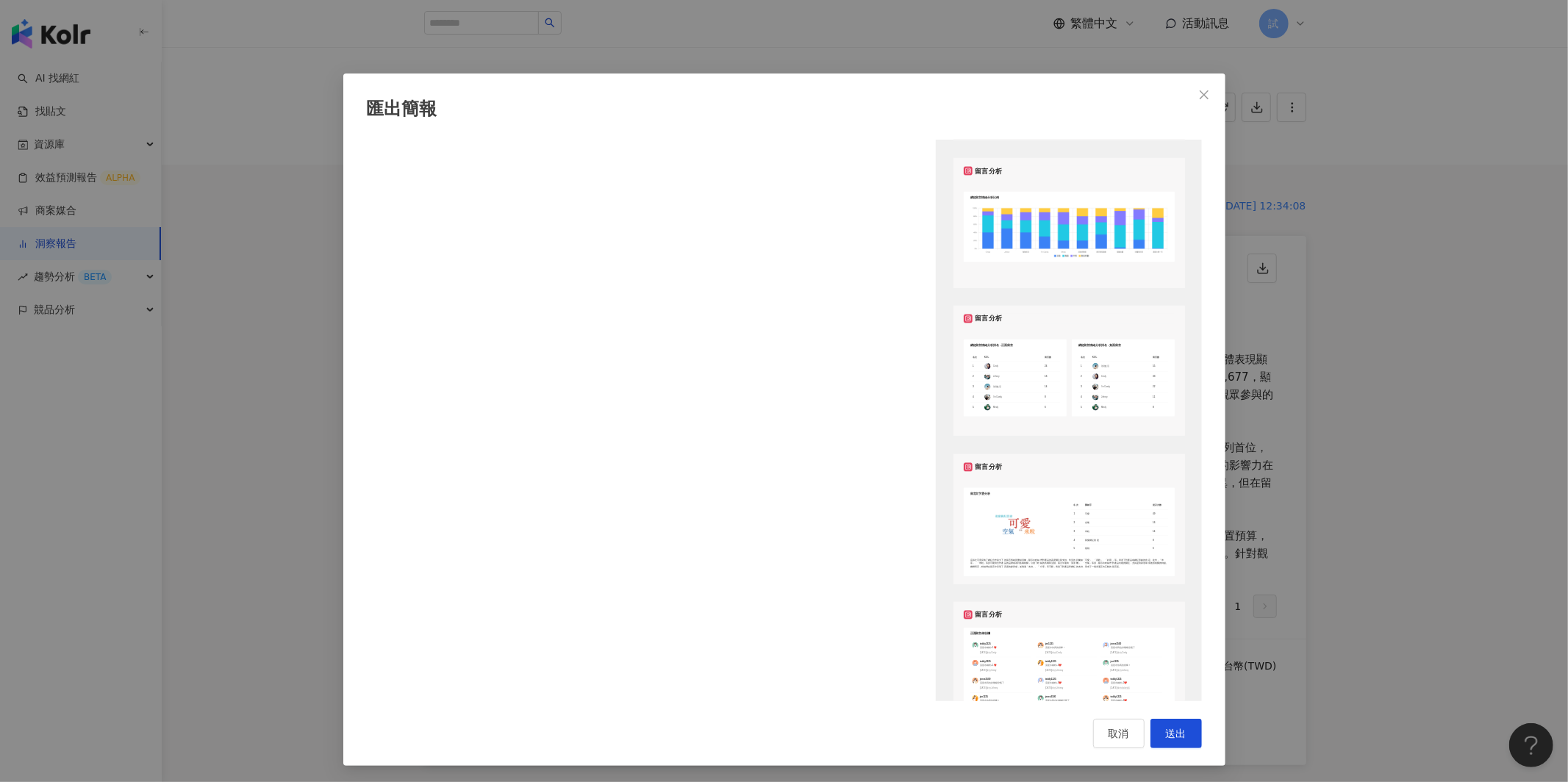
scroll to position [1213, 0]
click at [1207, 99] on icon "close" at bounding box center [1203, 94] width 12 height 12
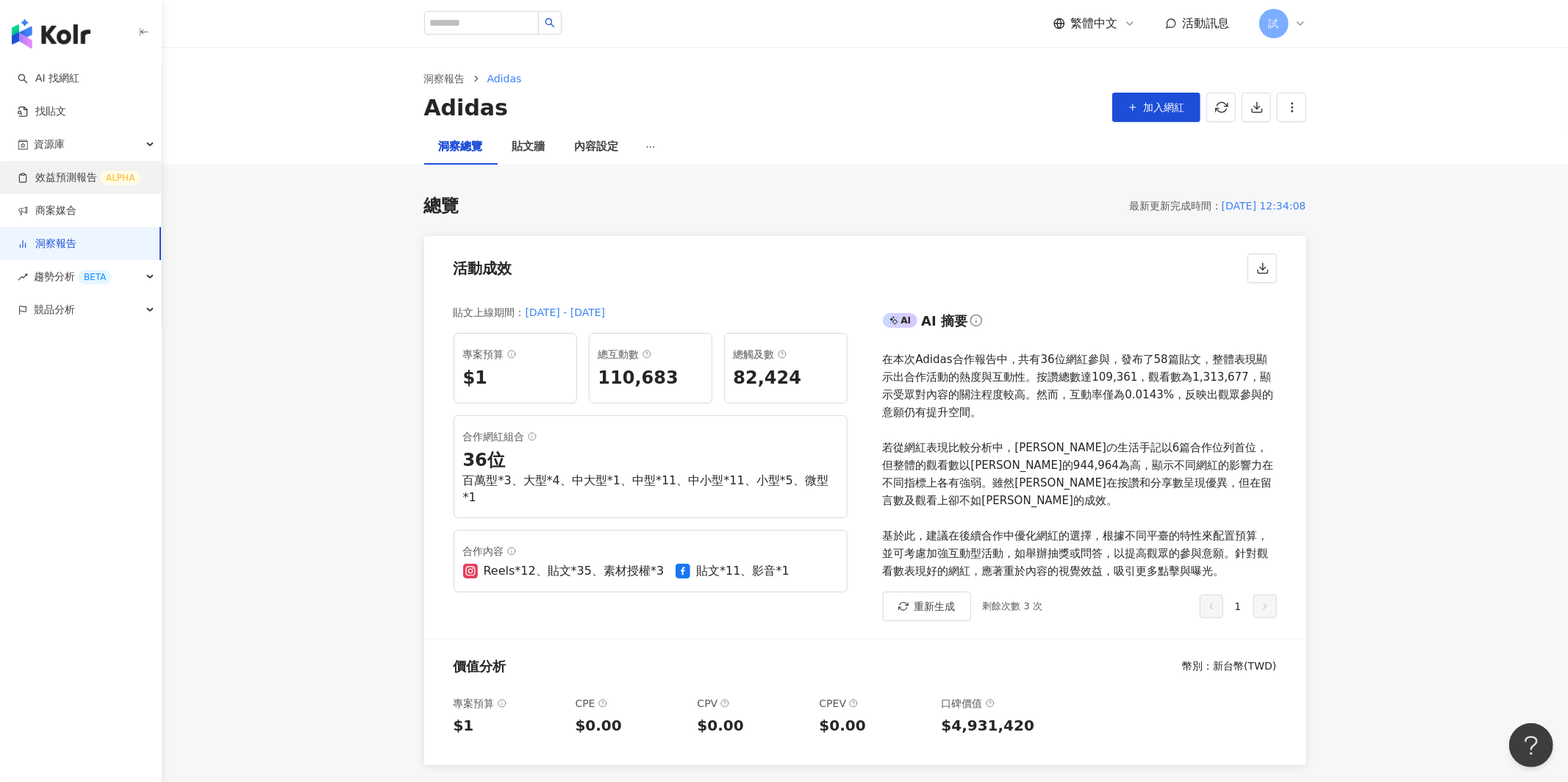
click at [72, 177] on link "效益預測報告 ALPHA" at bounding box center [79, 178] width 123 height 15
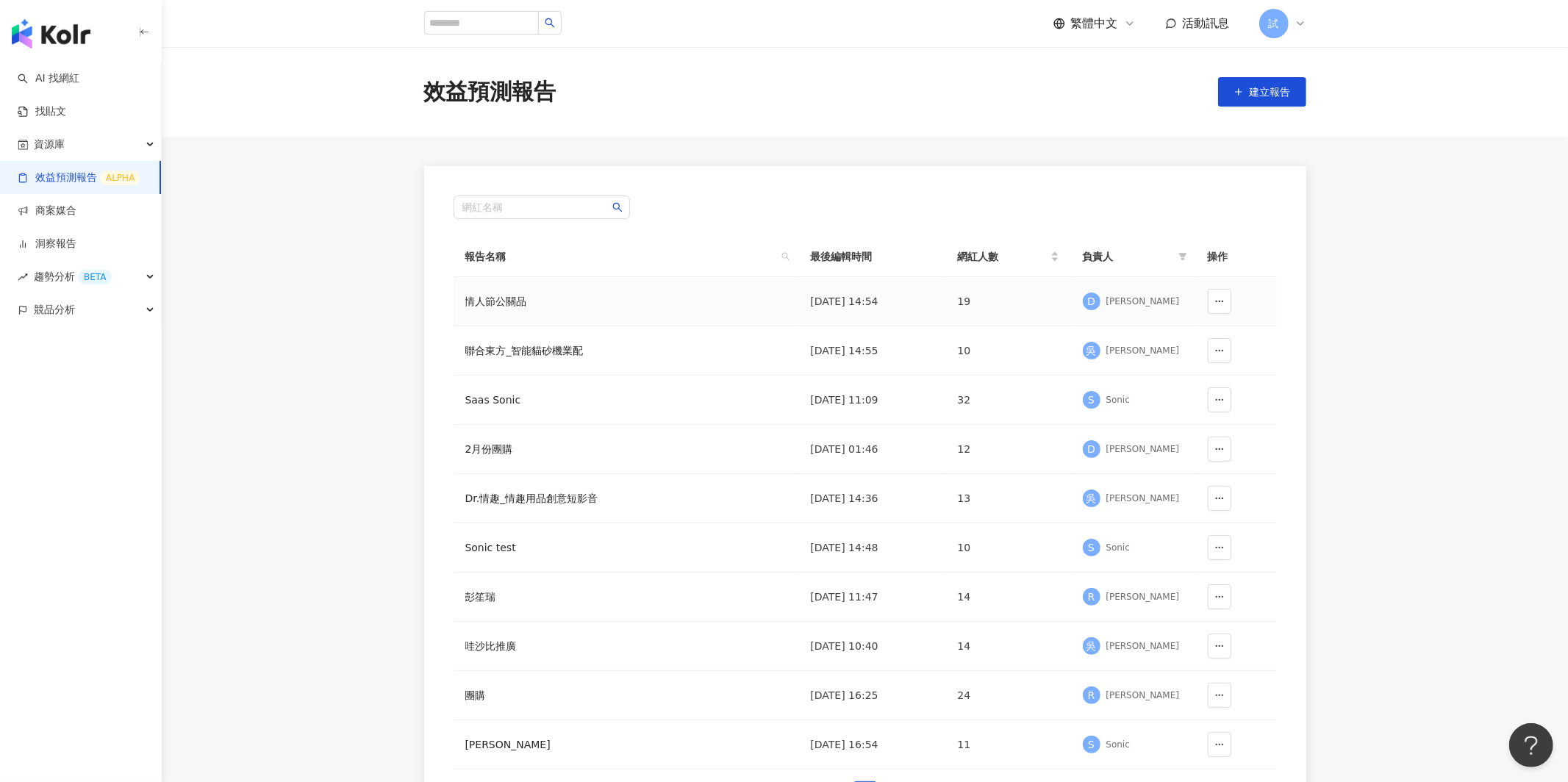
click at [528, 296] on div "情人節公關品" at bounding box center [554, 301] width 176 height 16
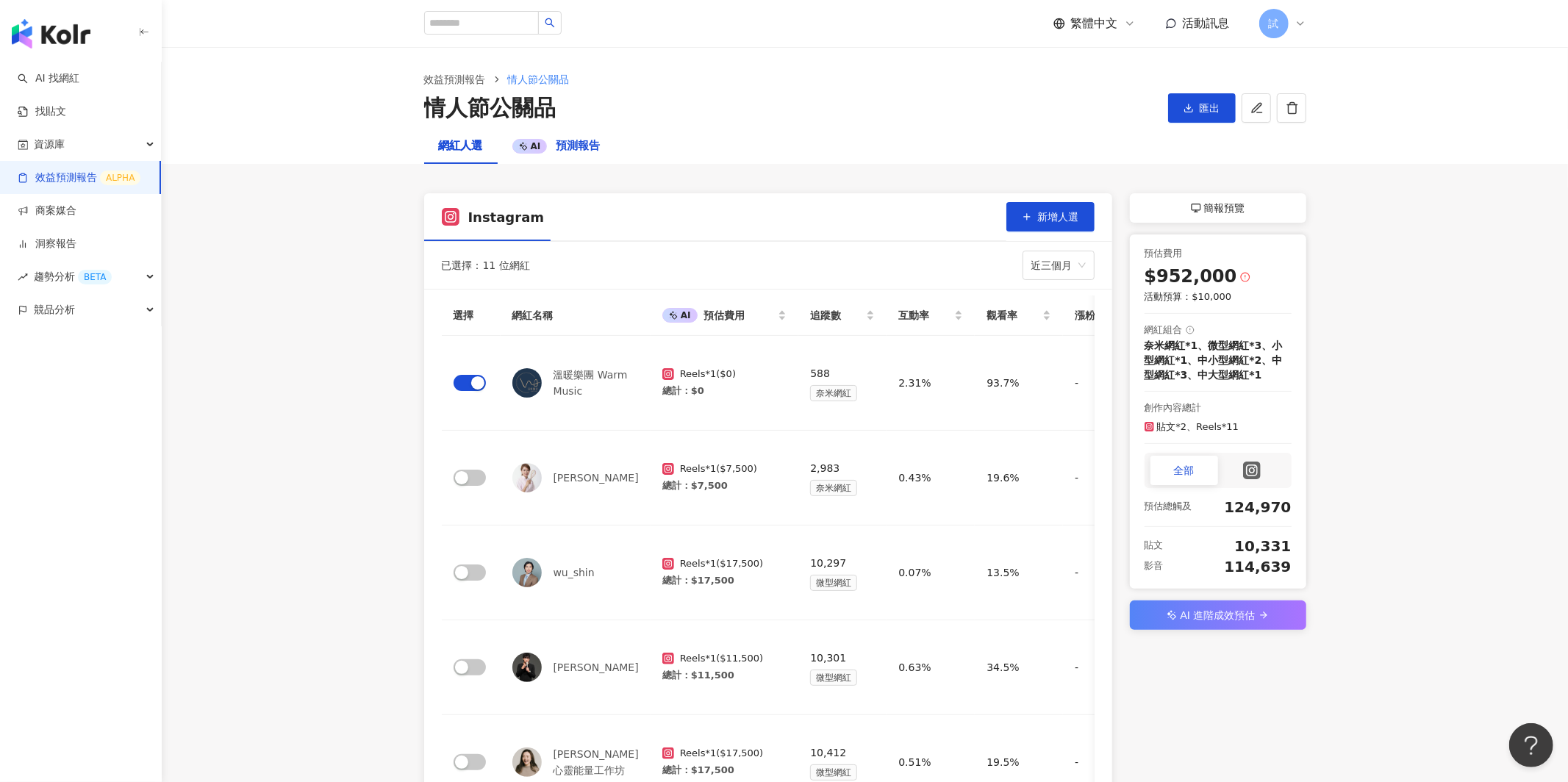
click at [583, 147] on span "預測報告" at bounding box center [578, 145] width 44 height 13
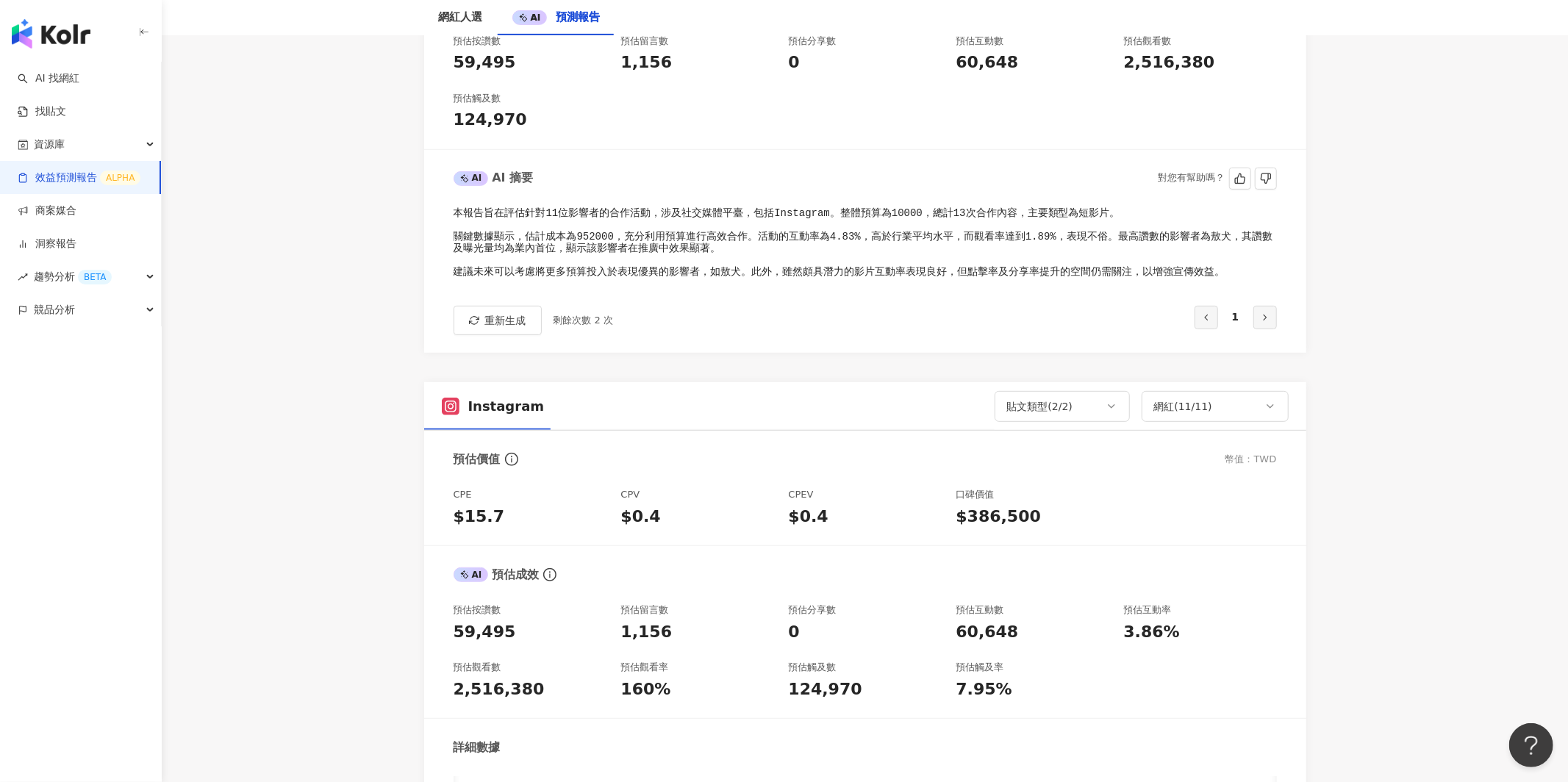
scroll to position [453, 0]
click at [134, 280] on div "趨勢分析 BETA" at bounding box center [80, 277] width 161 height 33
click at [51, 26] on img "button" at bounding box center [51, 34] width 78 height 30
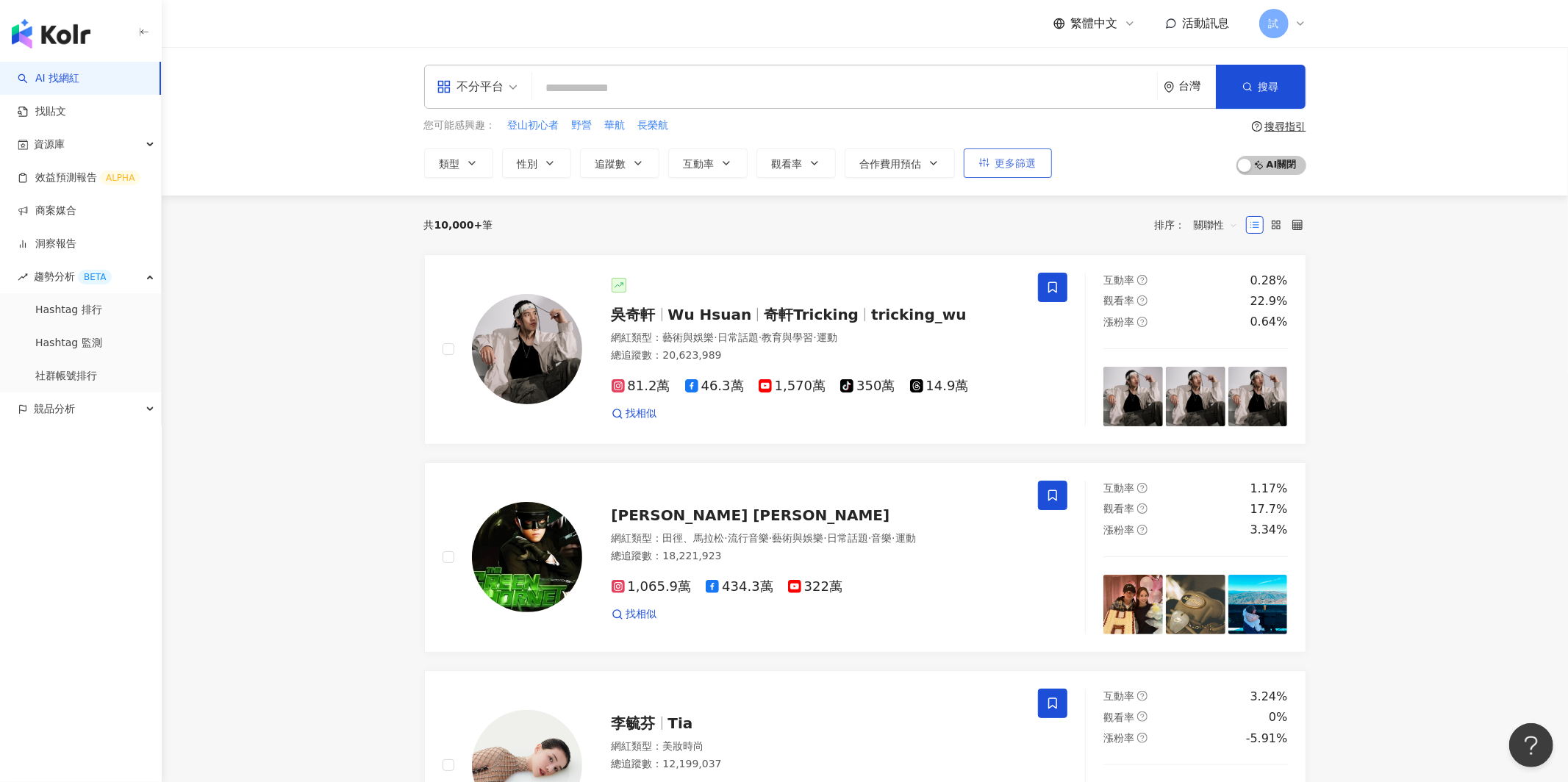
click at [1040, 155] on button "更多篩選" at bounding box center [1007, 163] width 89 height 30
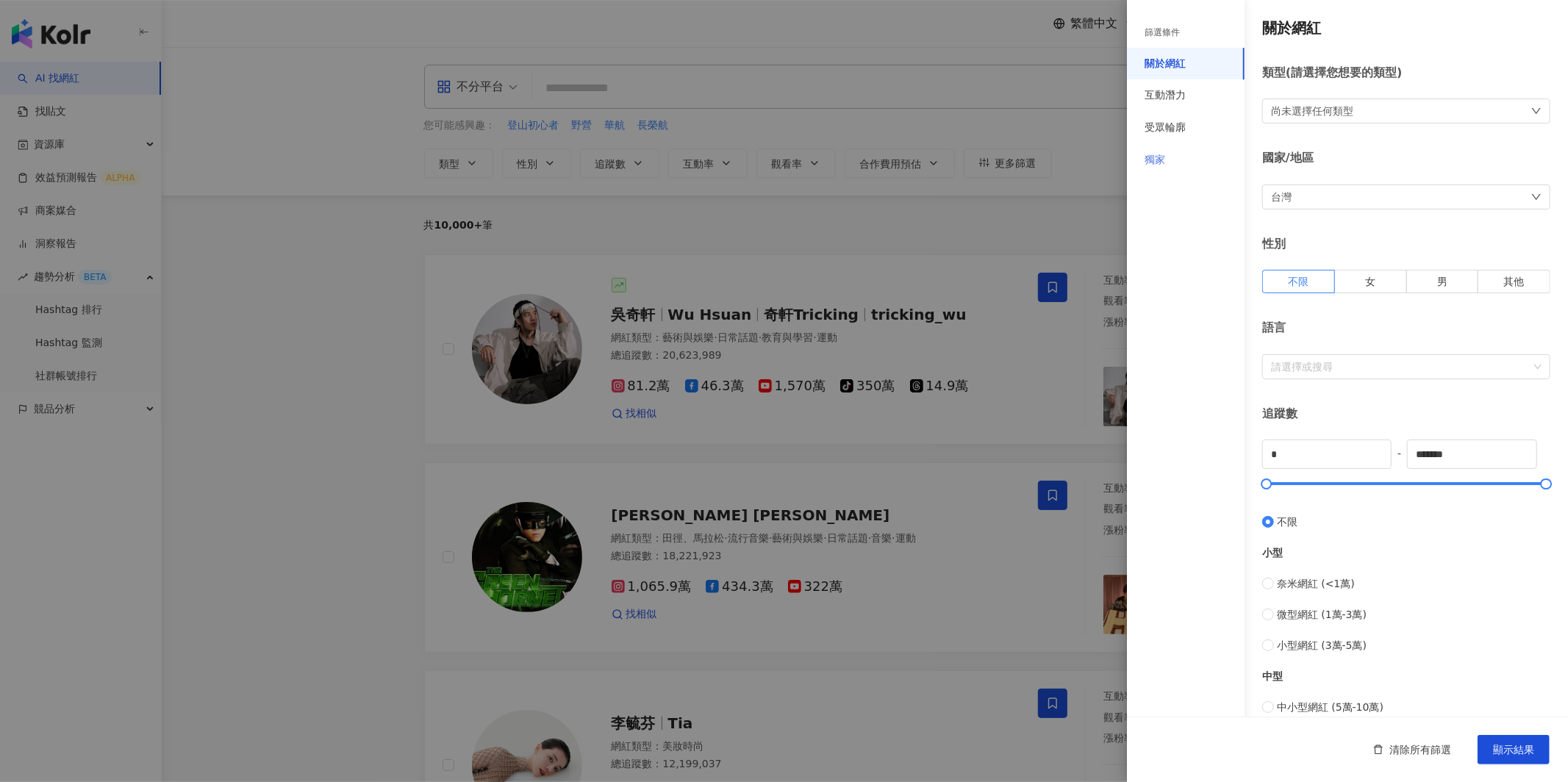
click at [1167, 166] on div "獨家" at bounding box center [1185, 160] width 118 height 32
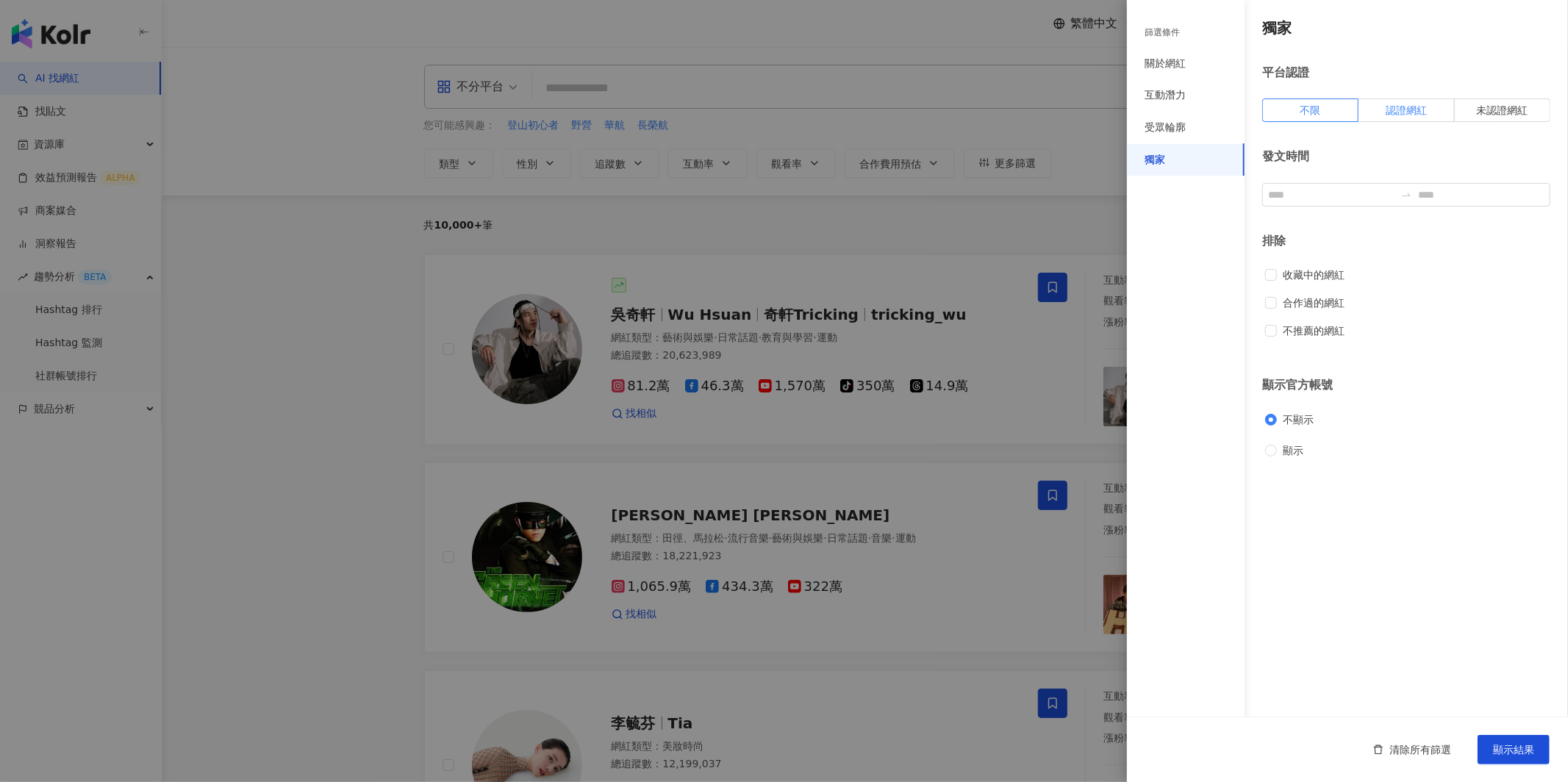
click at [1394, 114] on span "認證網紅" at bounding box center [1406, 110] width 42 height 12
click at [1058, 240] on div at bounding box center [784, 391] width 1568 height 782
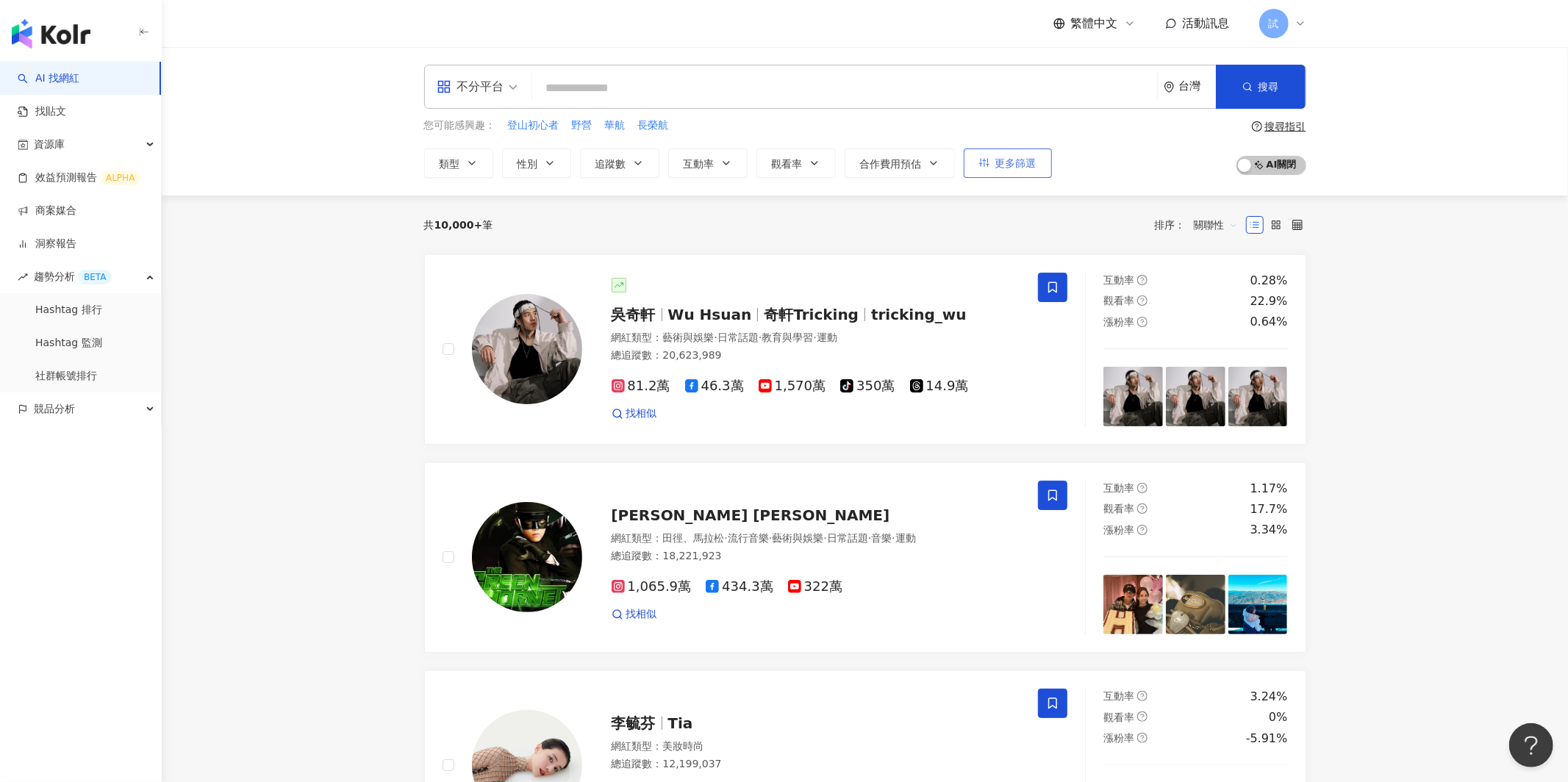
click at [1022, 170] on button "更多篩選" at bounding box center [1007, 163] width 89 height 30
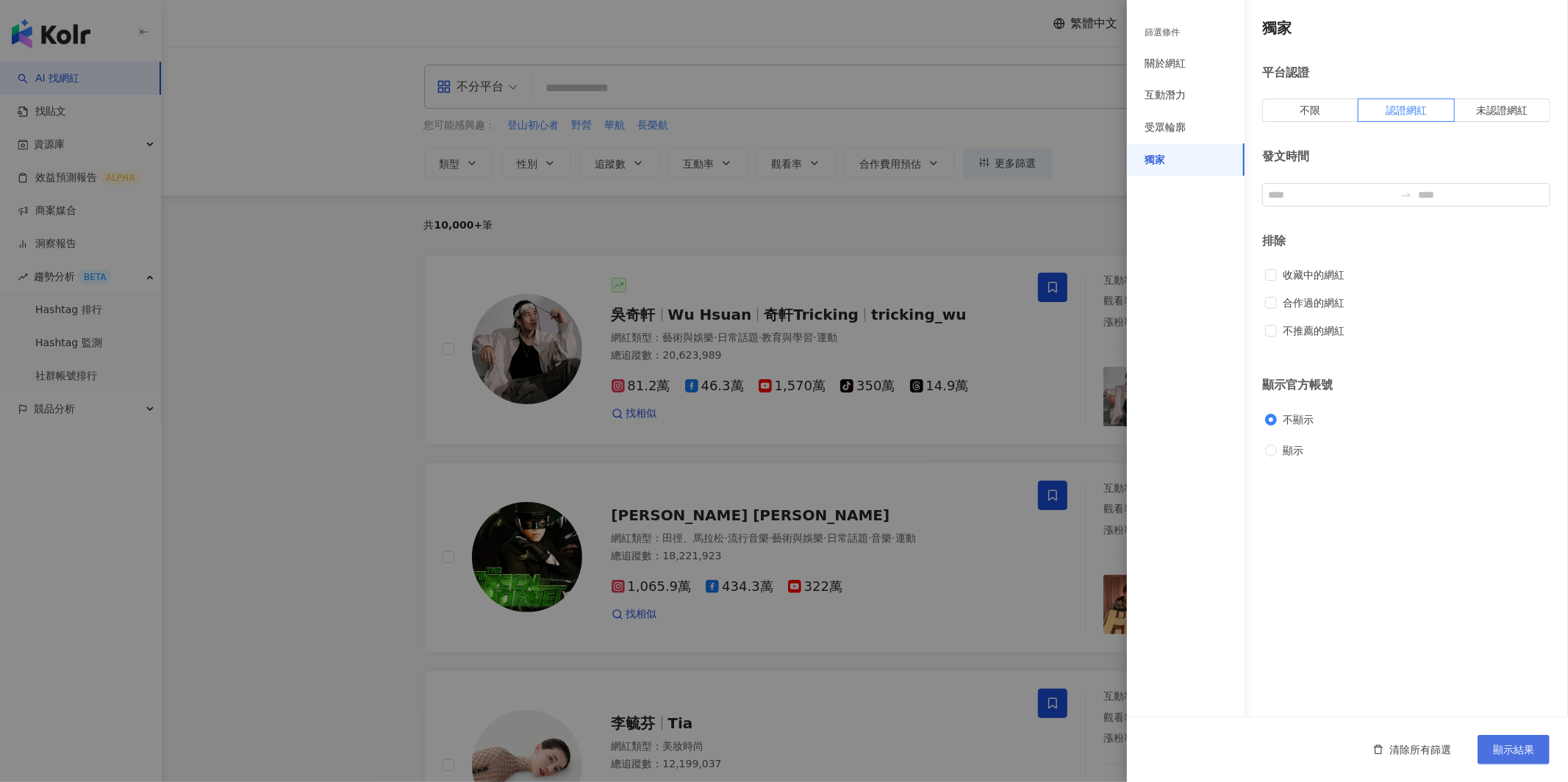
click at [1527, 753] on span "顯示結果" at bounding box center [1513, 749] width 42 height 12
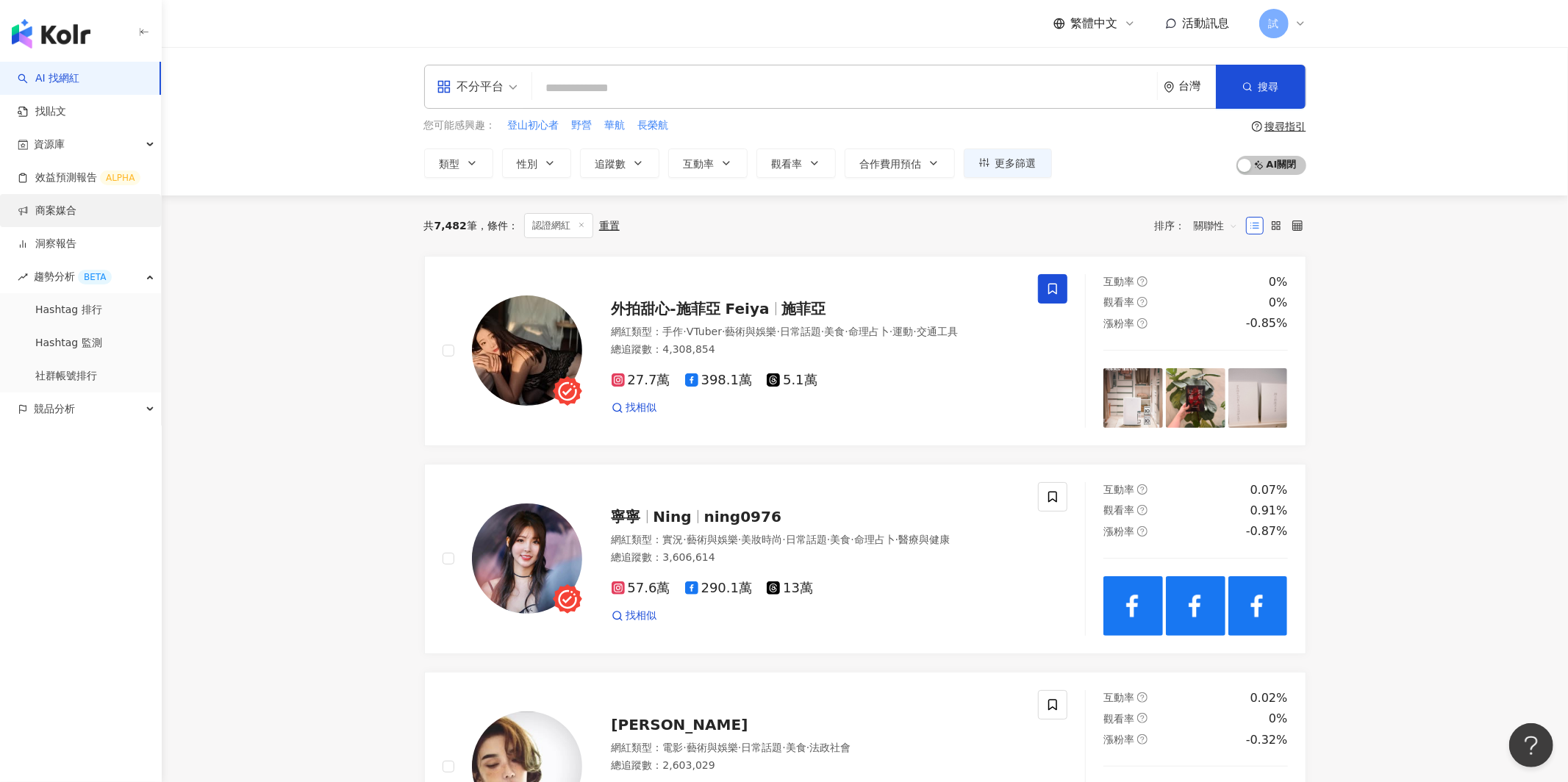
click at [49, 204] on link "商案媒合" at bounding box center [47, 211] width 59 height 15
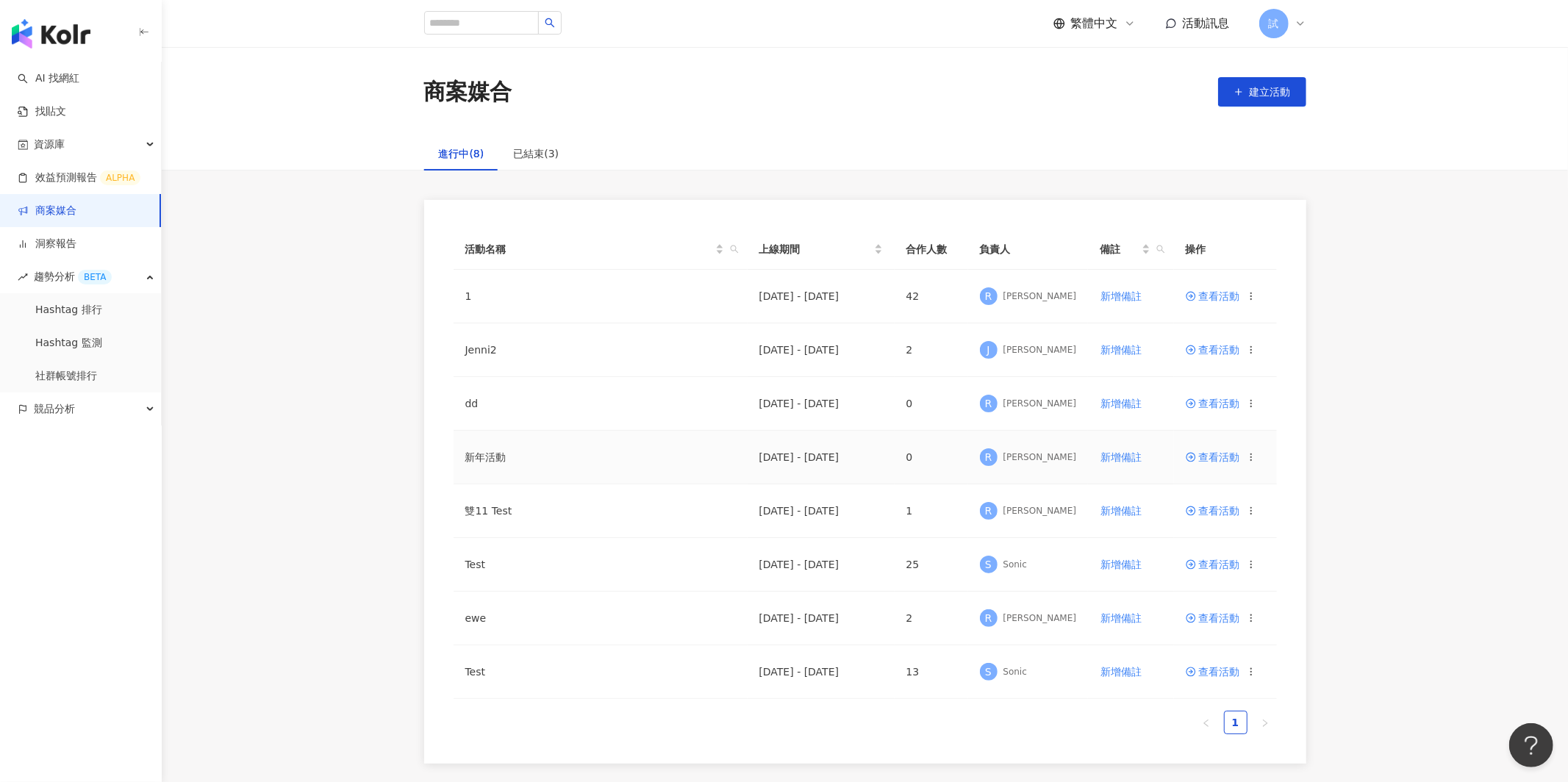
click at [1223, 458] on span "查看活動" at bounding box center [1212, 457] width 54 height 10
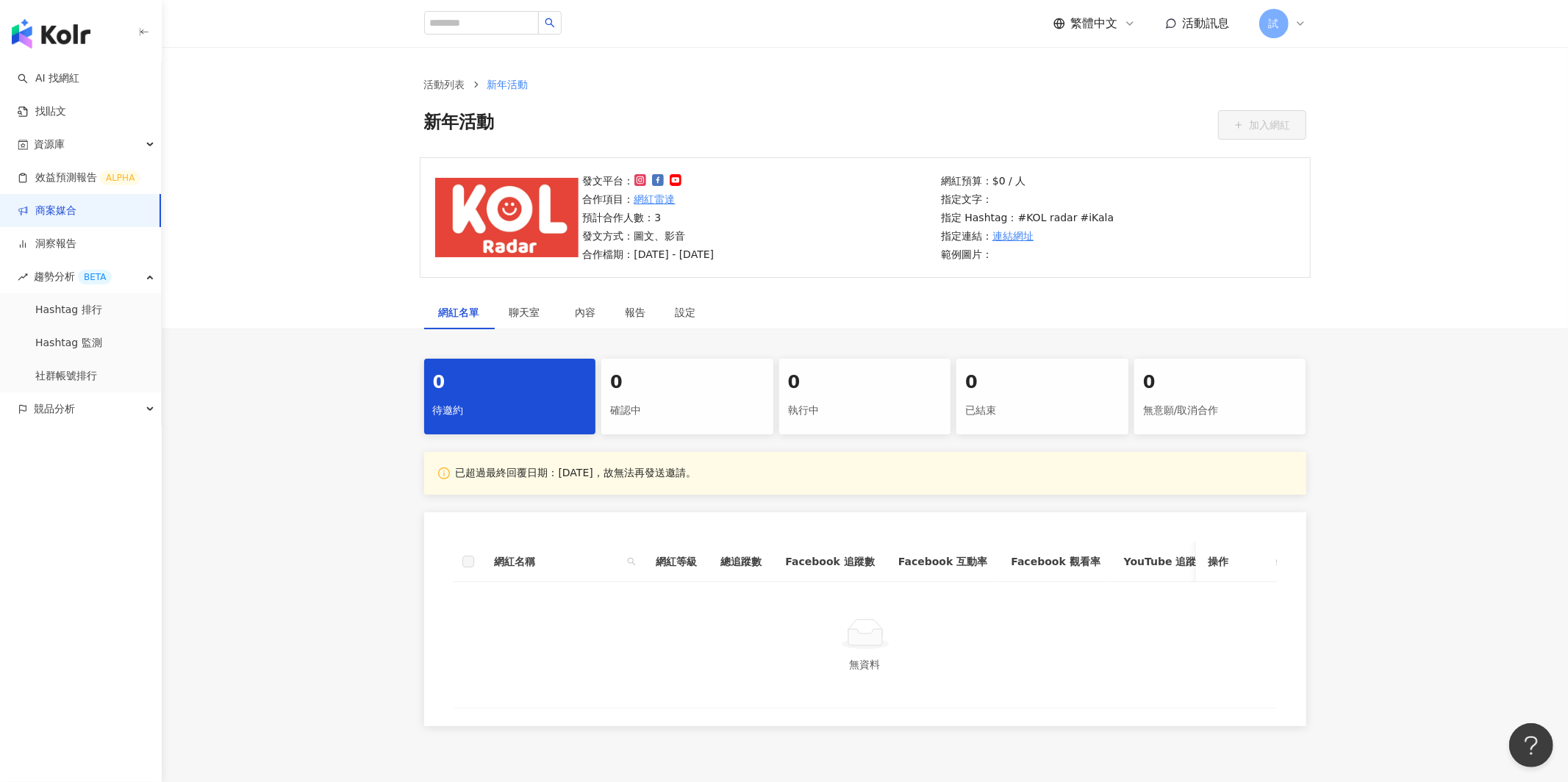
click at [1298, 29] on icon at bounding box center [1300, 24] width 12 height 12
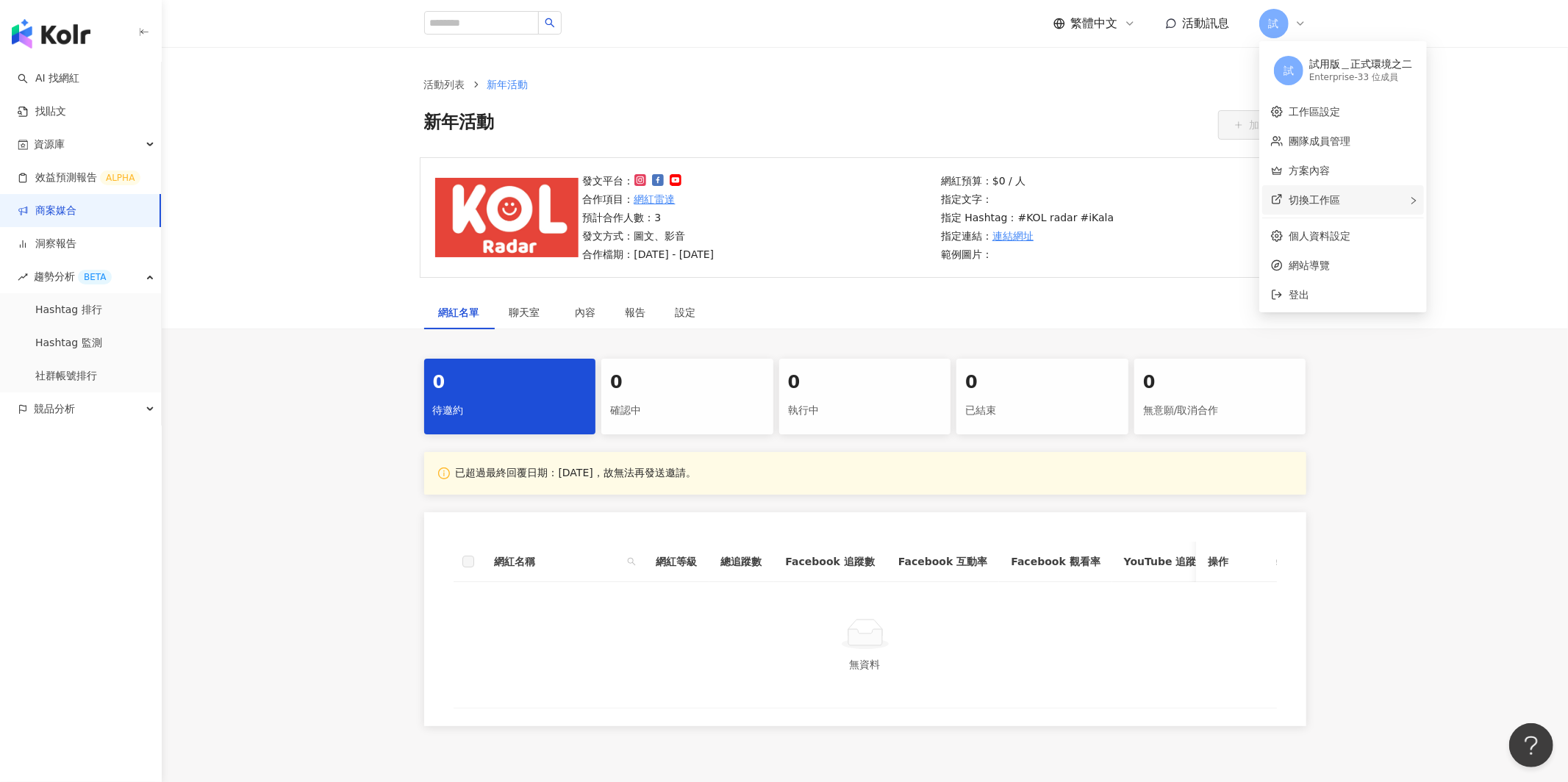
click at [1316, 199] on span "切換工作區" at bounding box center [1315, 200] width 52 height 12
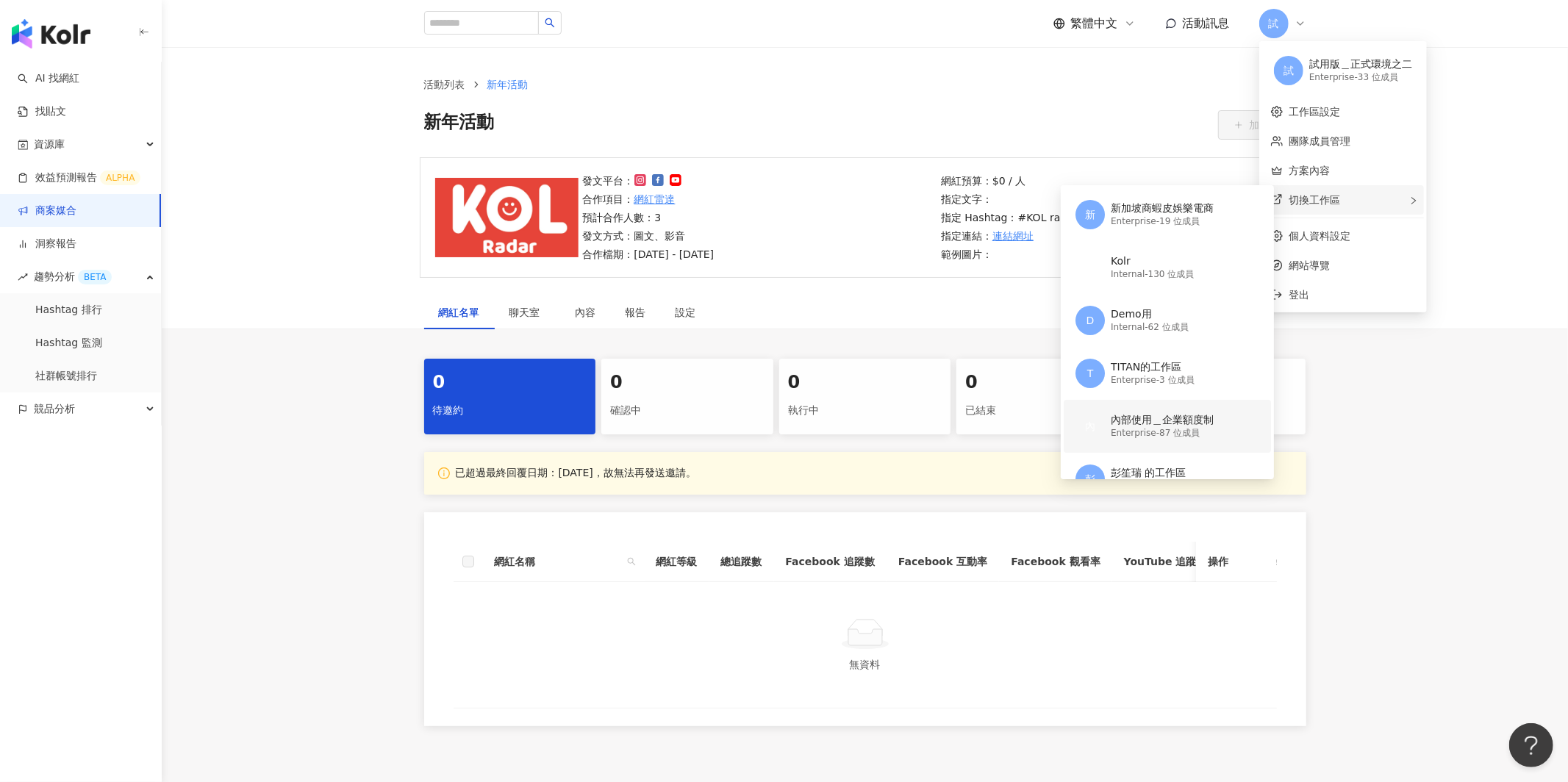
click at [1169, 425] on div "內部使用＿企業額度制" at bounding box center [1162, 420] width 103 height 15
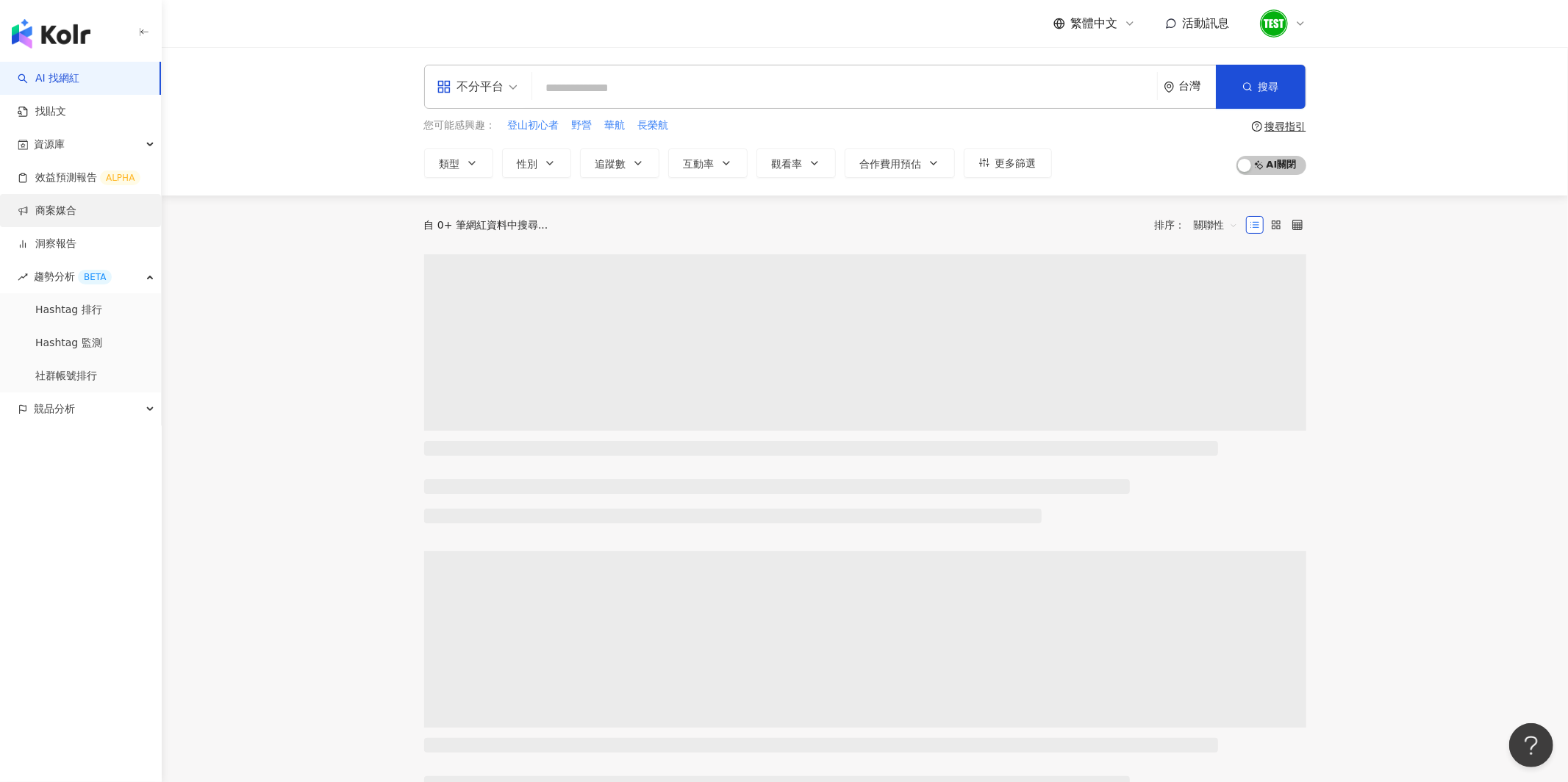
click at [67, 213] on link "商案媒合" at bounding box center [47, 211] width 59 height 15
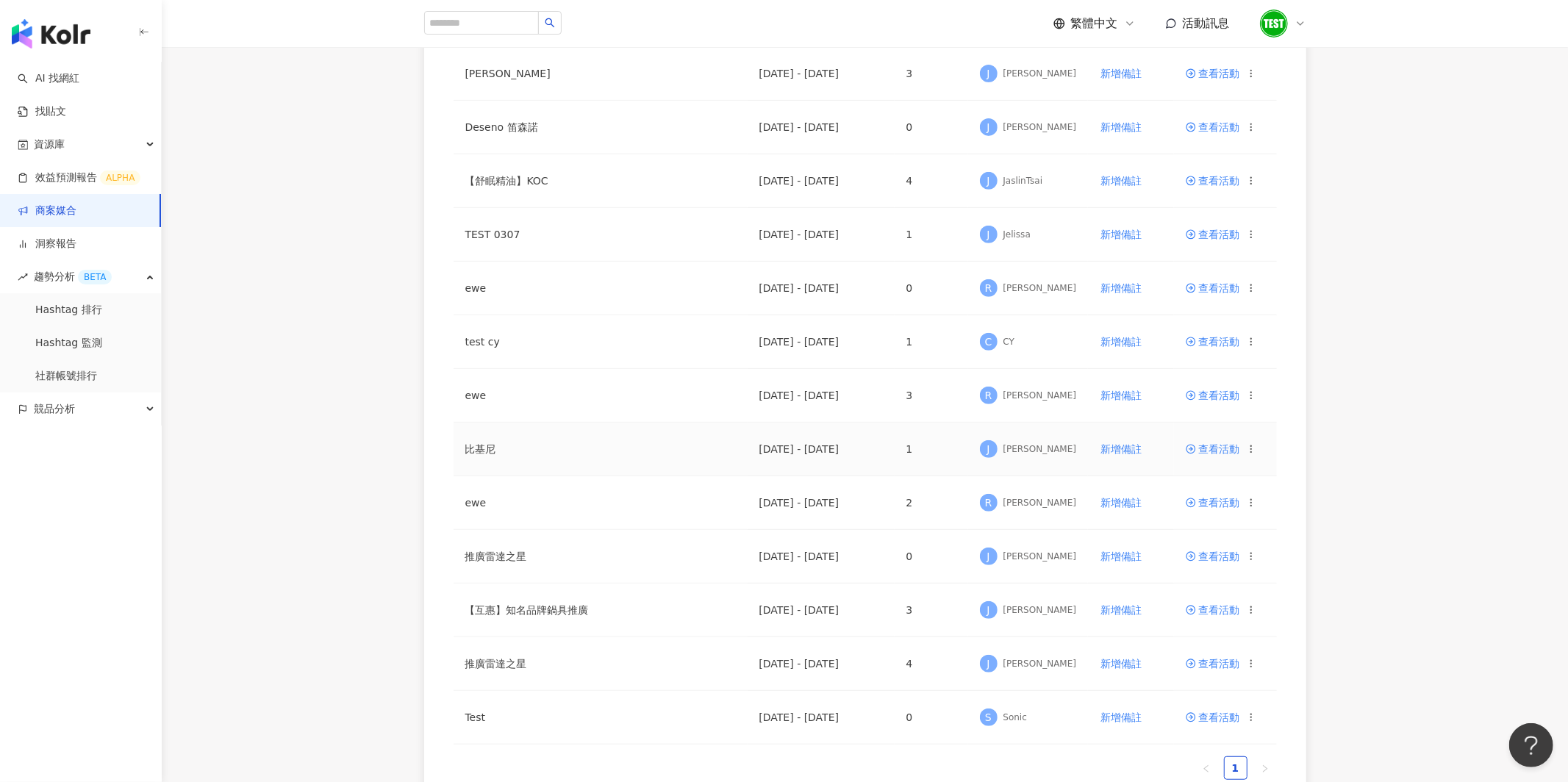
scroll to position [441, 0]
click at [1209, 661] on span "查看活動" at bounding box center [1212, 659] width 54 height 10
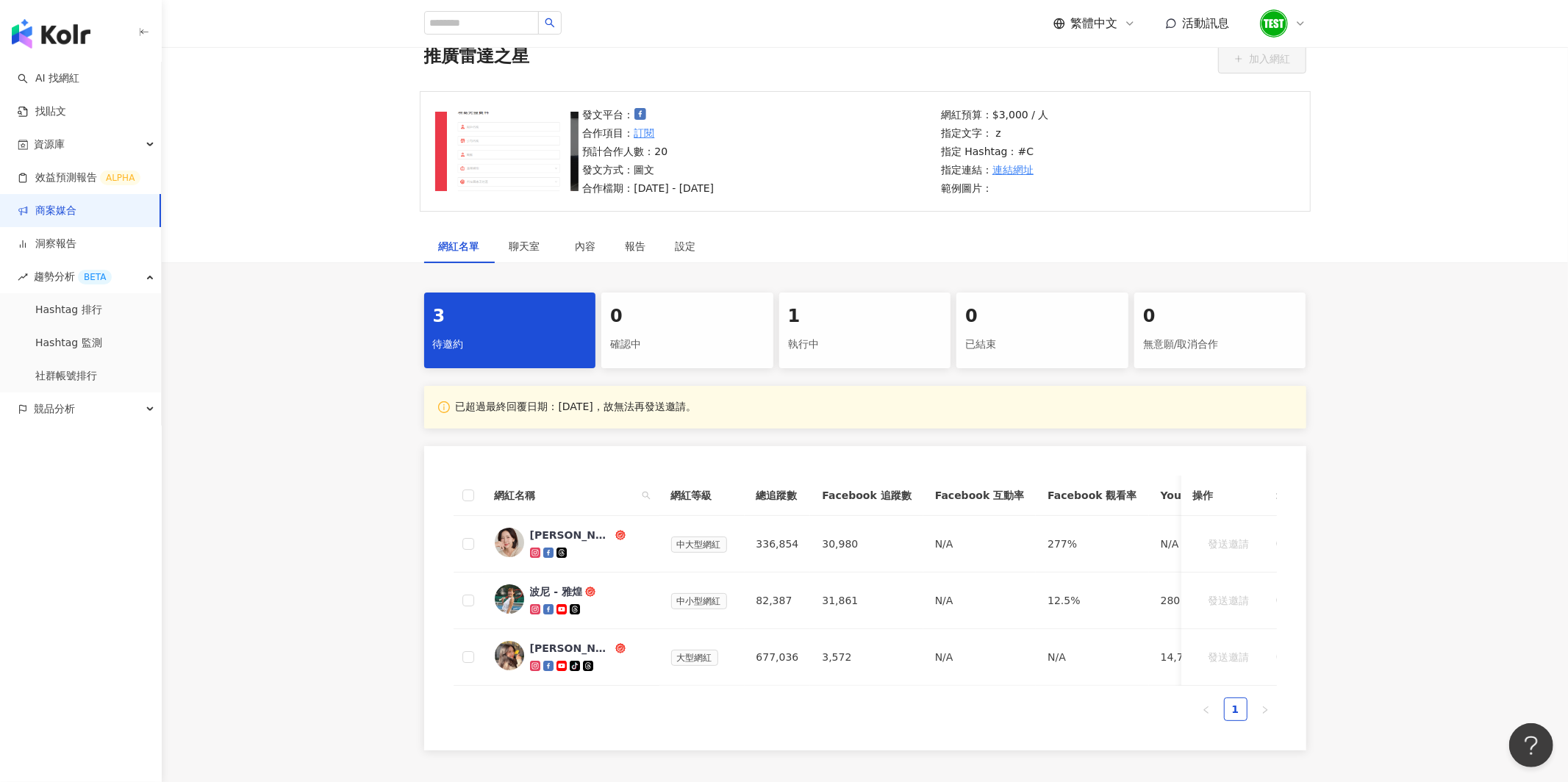
scroll to position [76, 0]
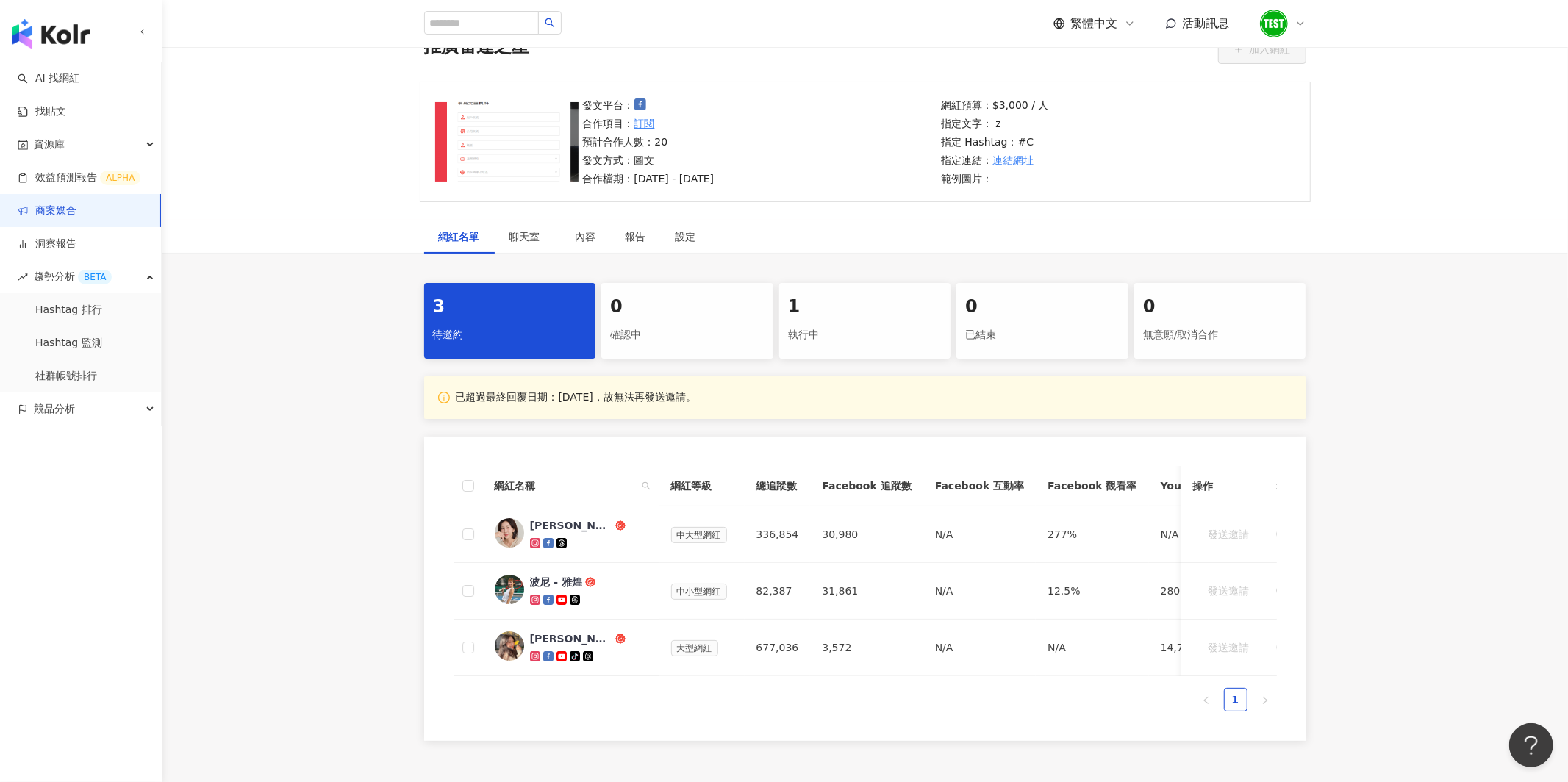
click at [846, 353] on div "1 執行中" at bounding box center [865, 320] width 172 height 76
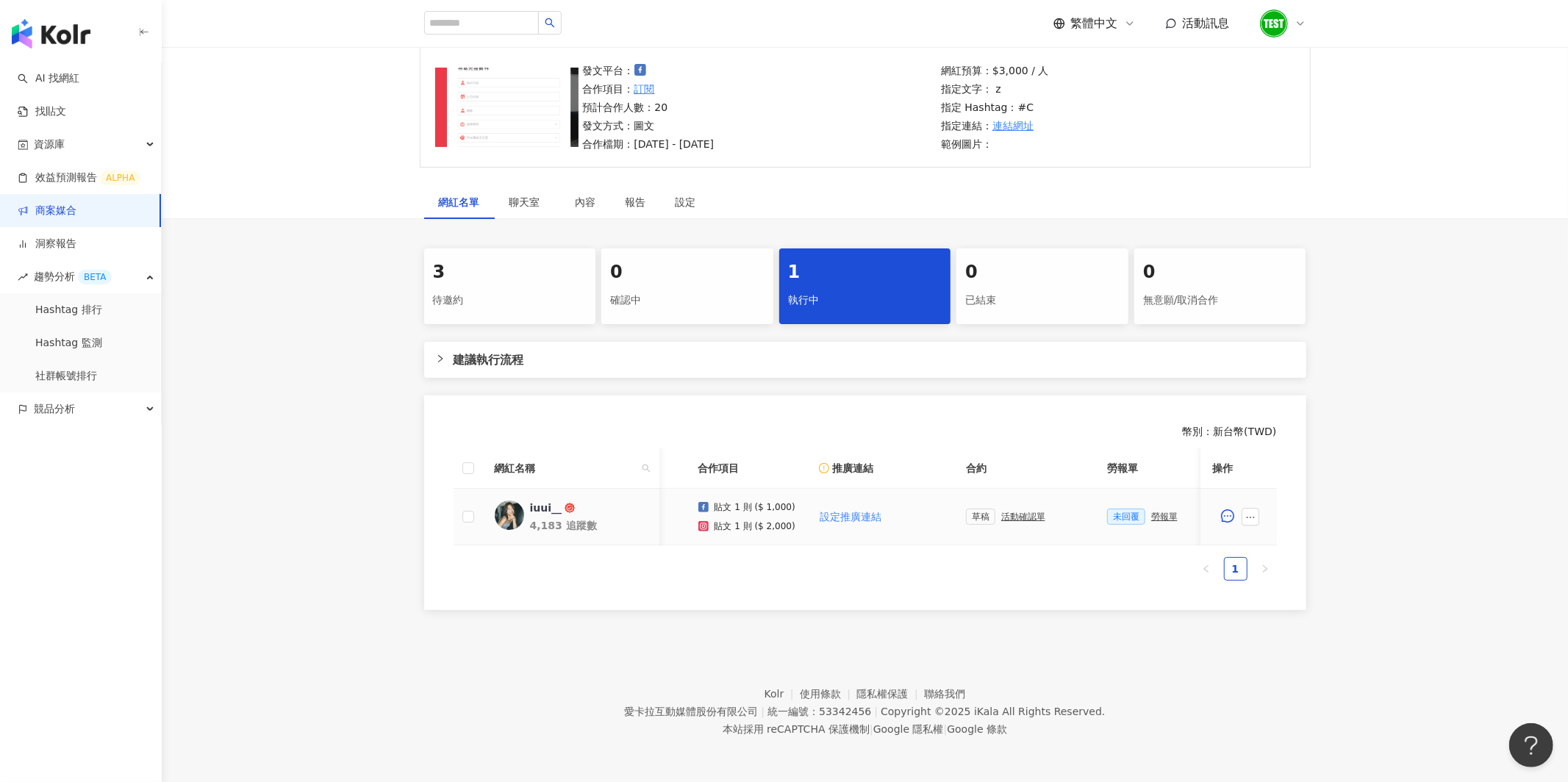
scroll to position [0, 127]
click at [999, 516] on div "活動確認單" at bounding box center [1001, 516] width 44 height 10
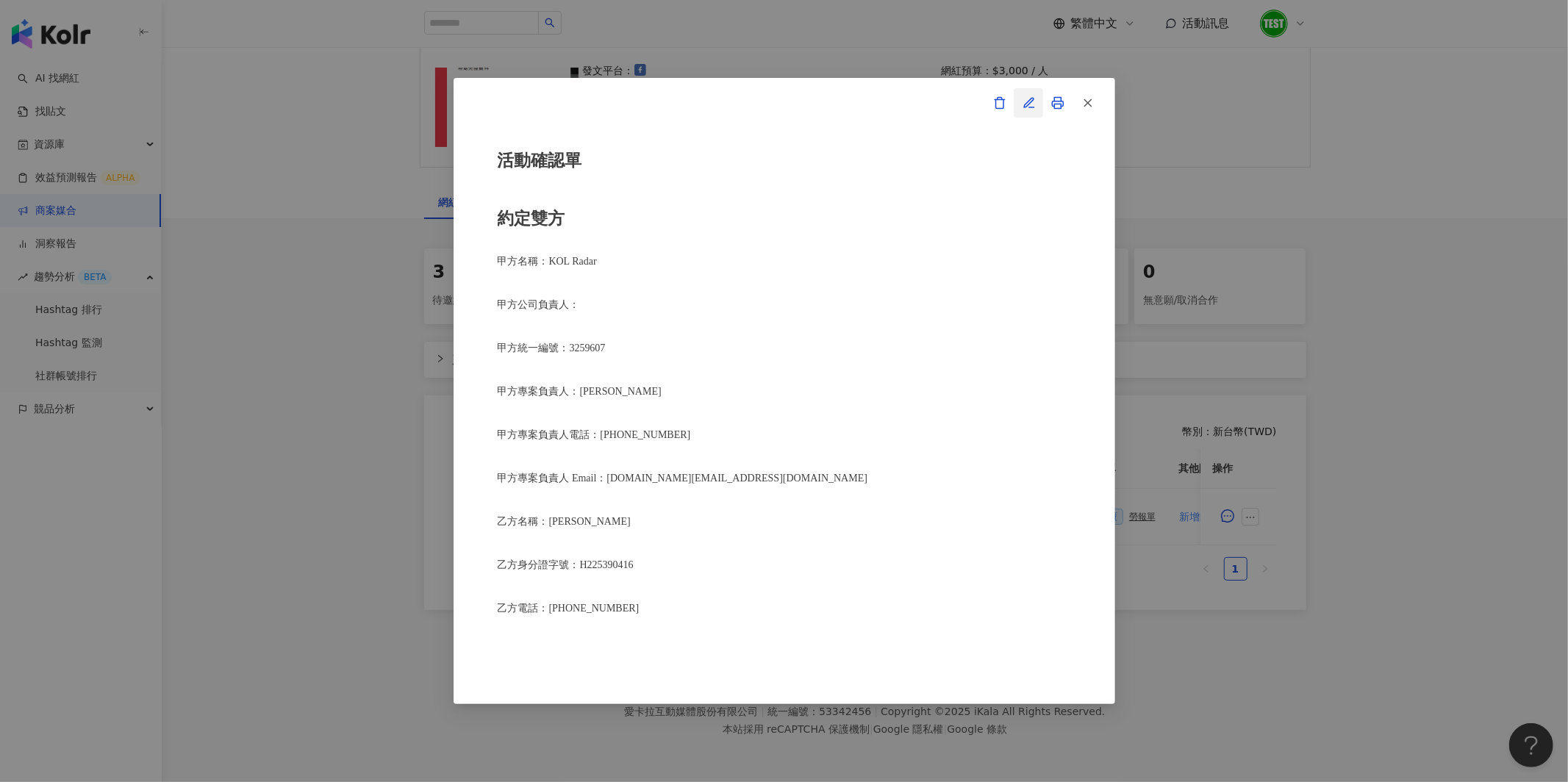
click at [1029, 101] on icon "button" at bounding box center [1029, 103] width 13 height 13
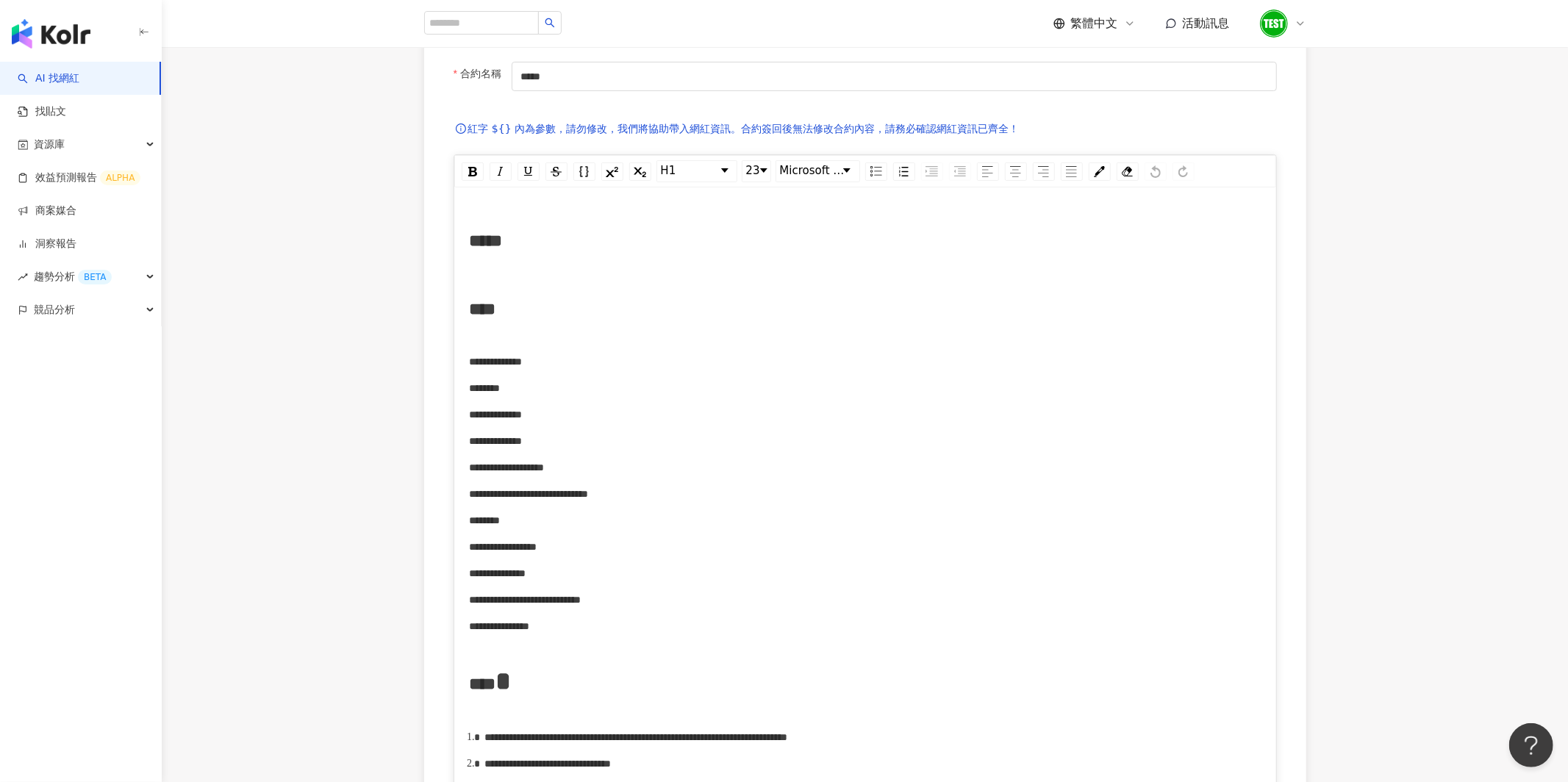
scroll to position [201, 0]
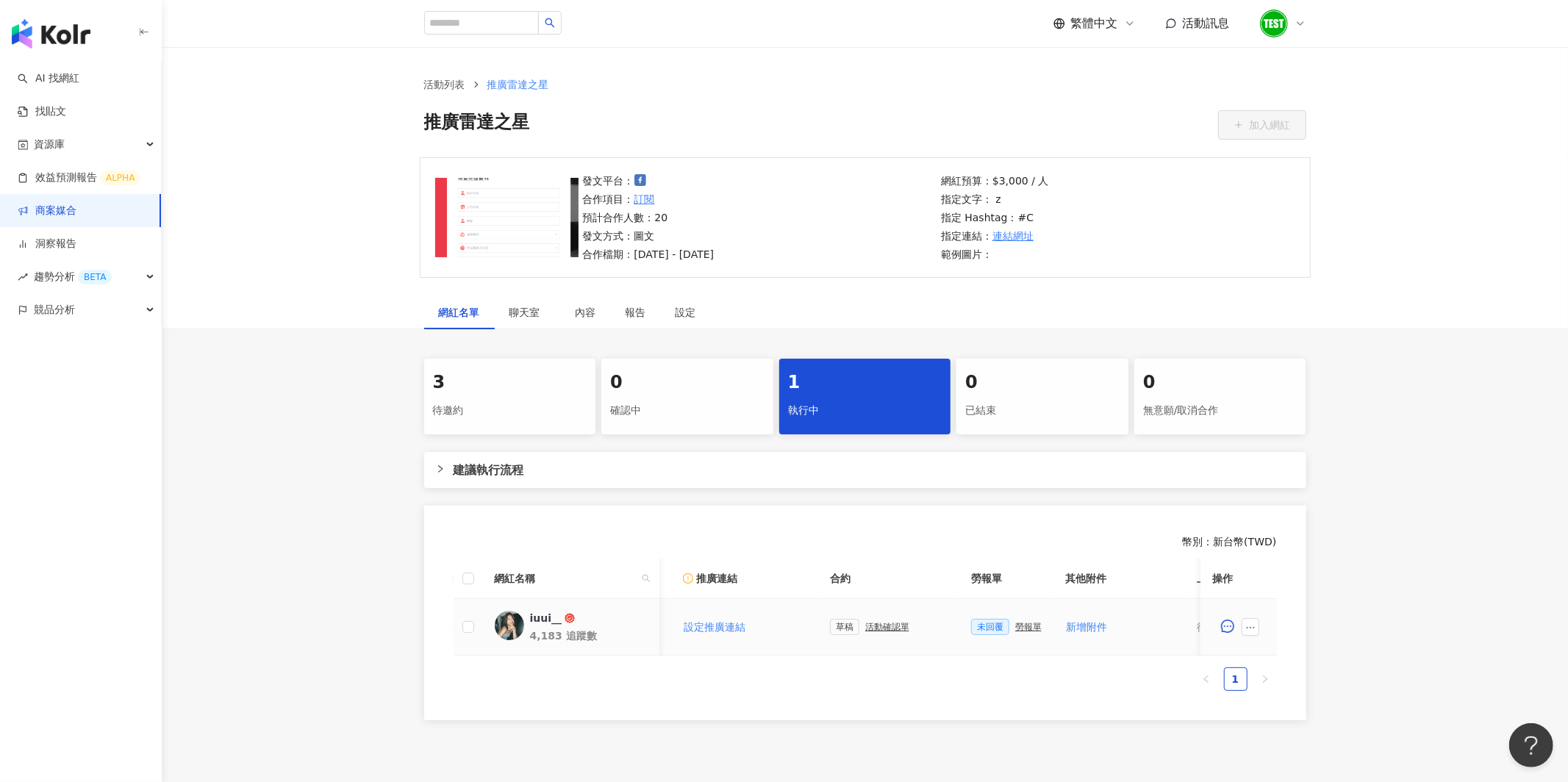
scroll to position [0, 259]
click at [1004, 628] on div "勞報單" at bounding box center [1011, 626] width 27 height 10
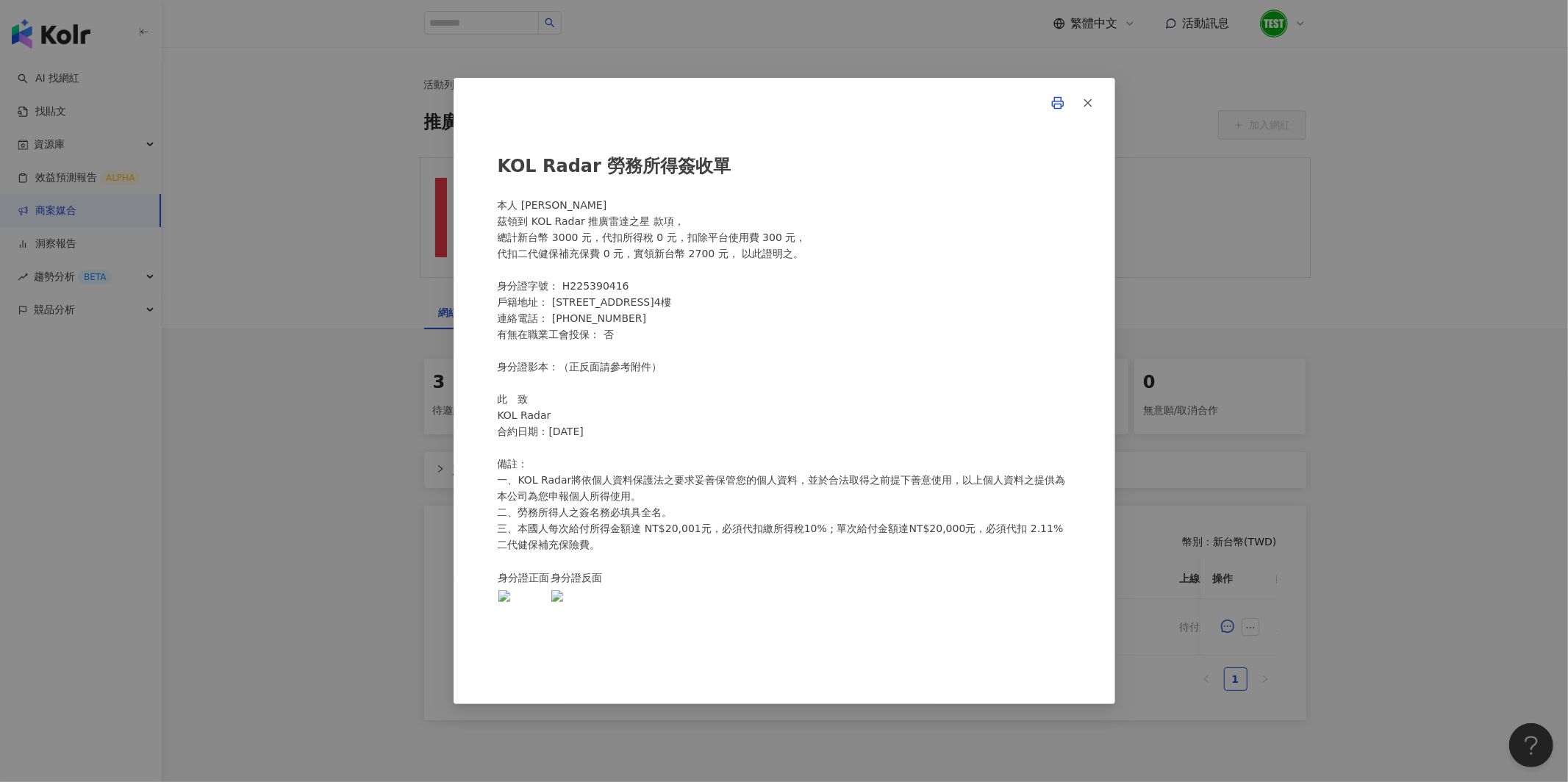
scroll to position [0, 0]
click at [1091, 103] on icon "button" at bounding box center [1087, 103] width 13 height 13
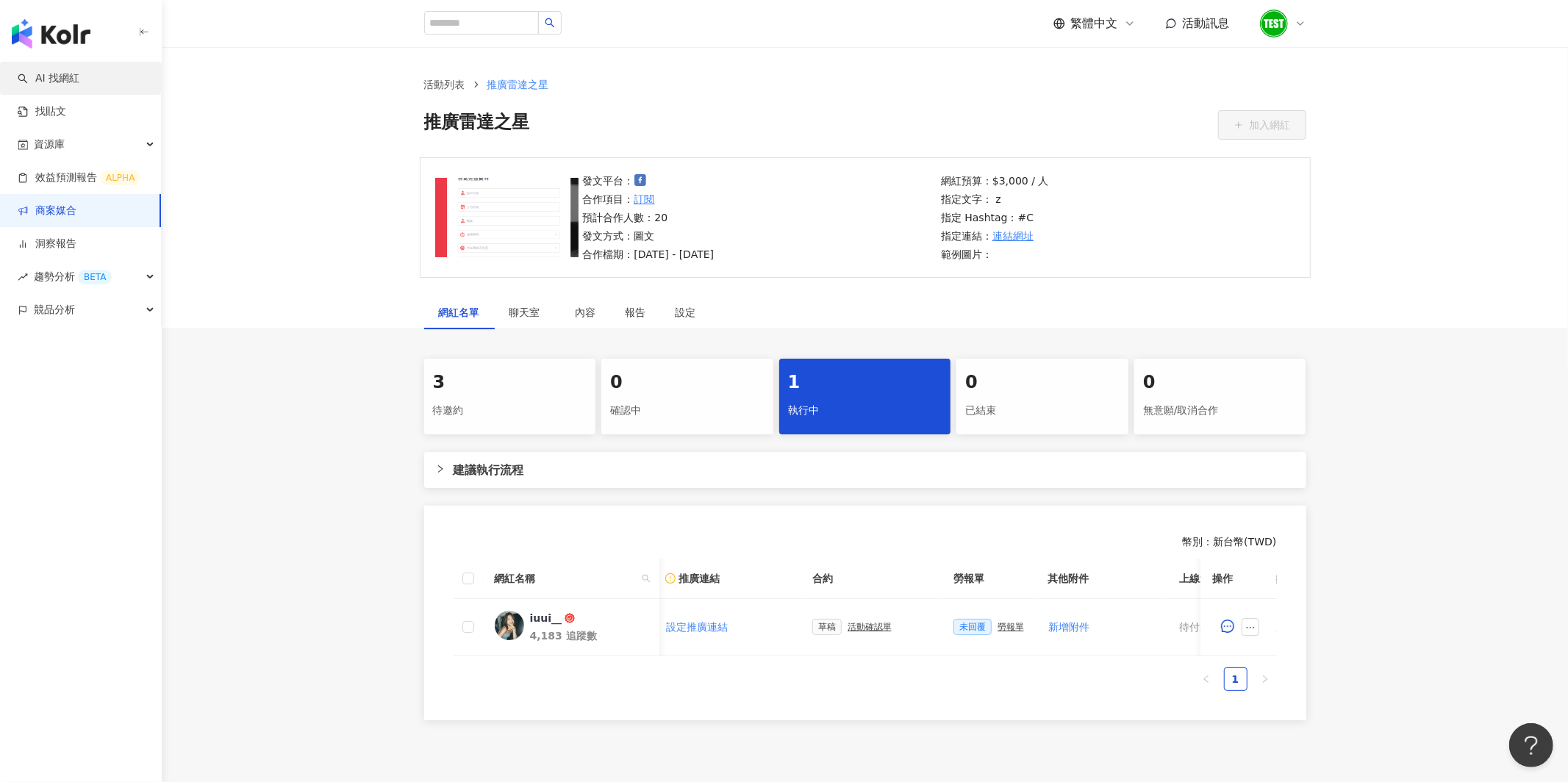
click at [54, 79] on link "AI 找網紅" at bounding box center [49, 78] width 62 height 15
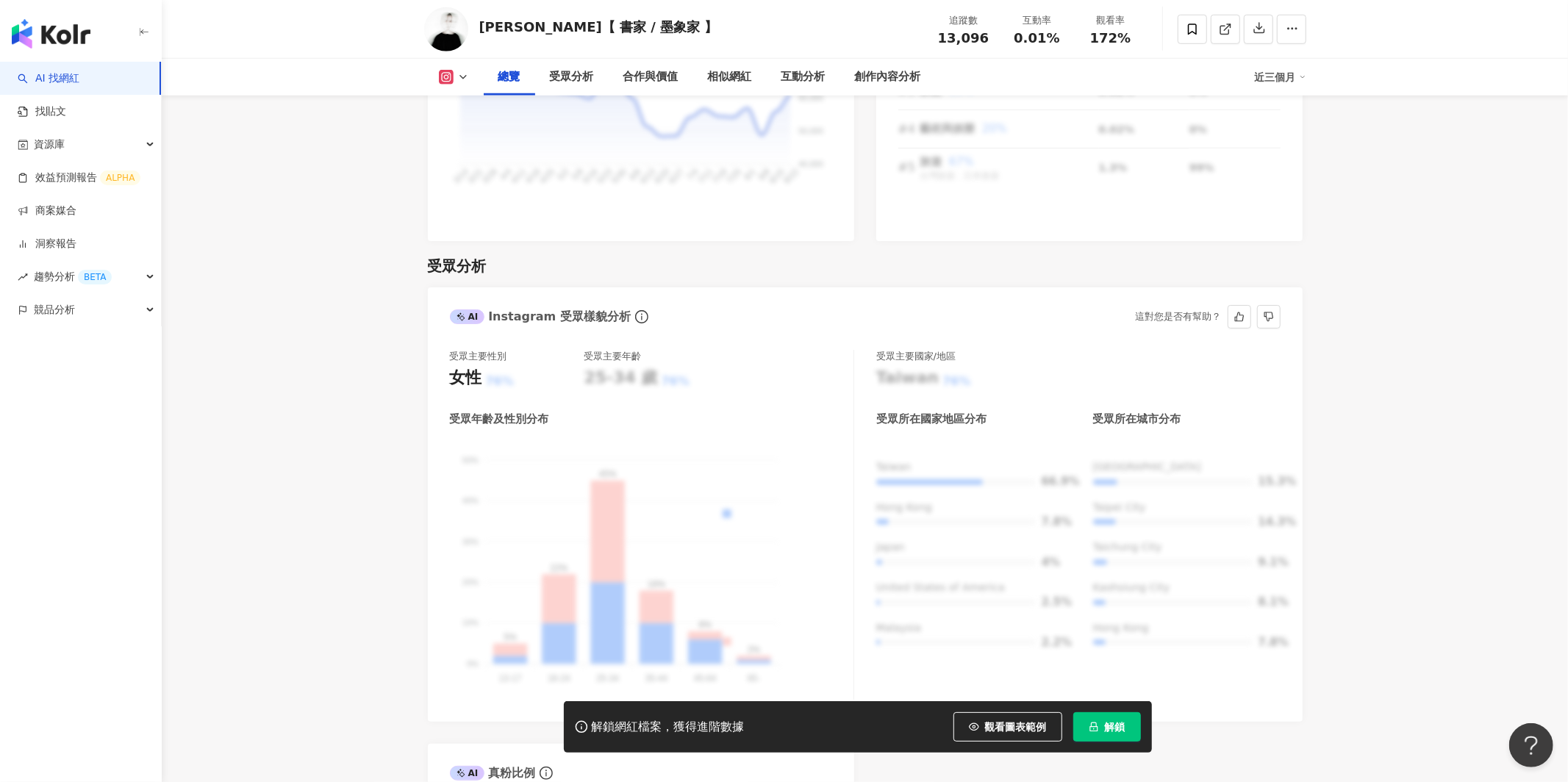
scroll to position [1134, 0]
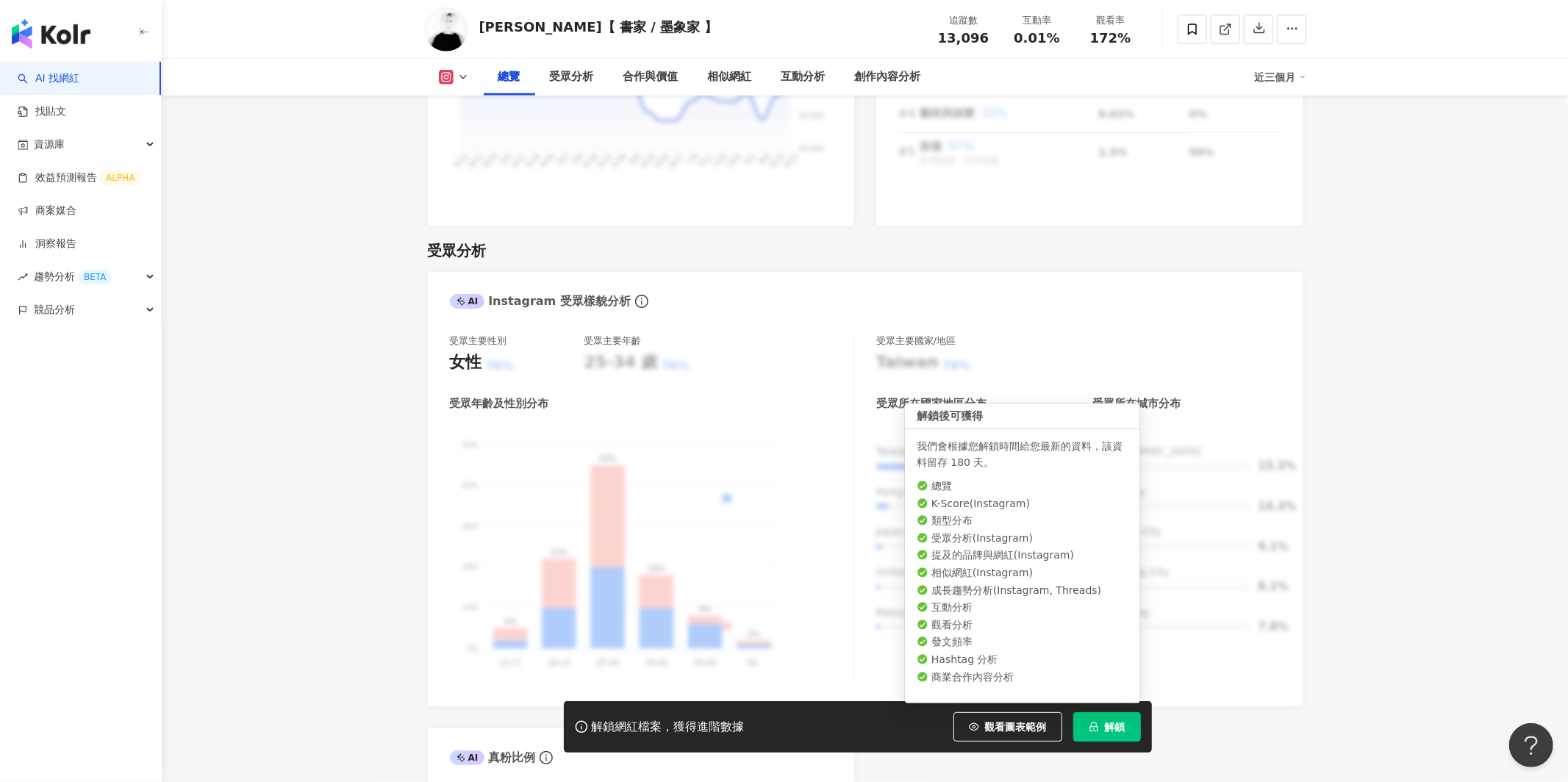
click at [1108, 726] on span "解鎖" at bounding box center [1115, 726] width 20 height 12
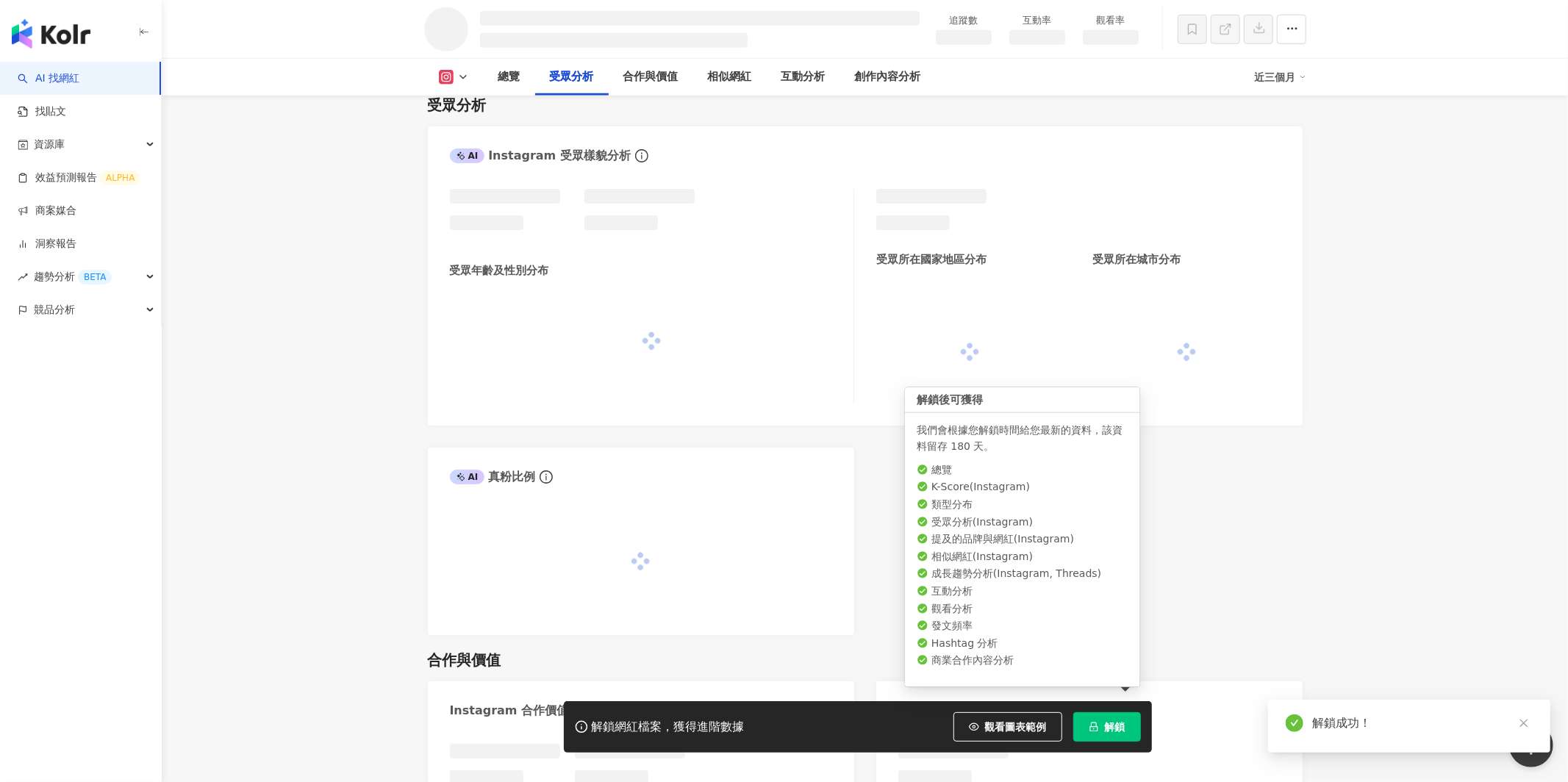
scroll to position [1103, 0]
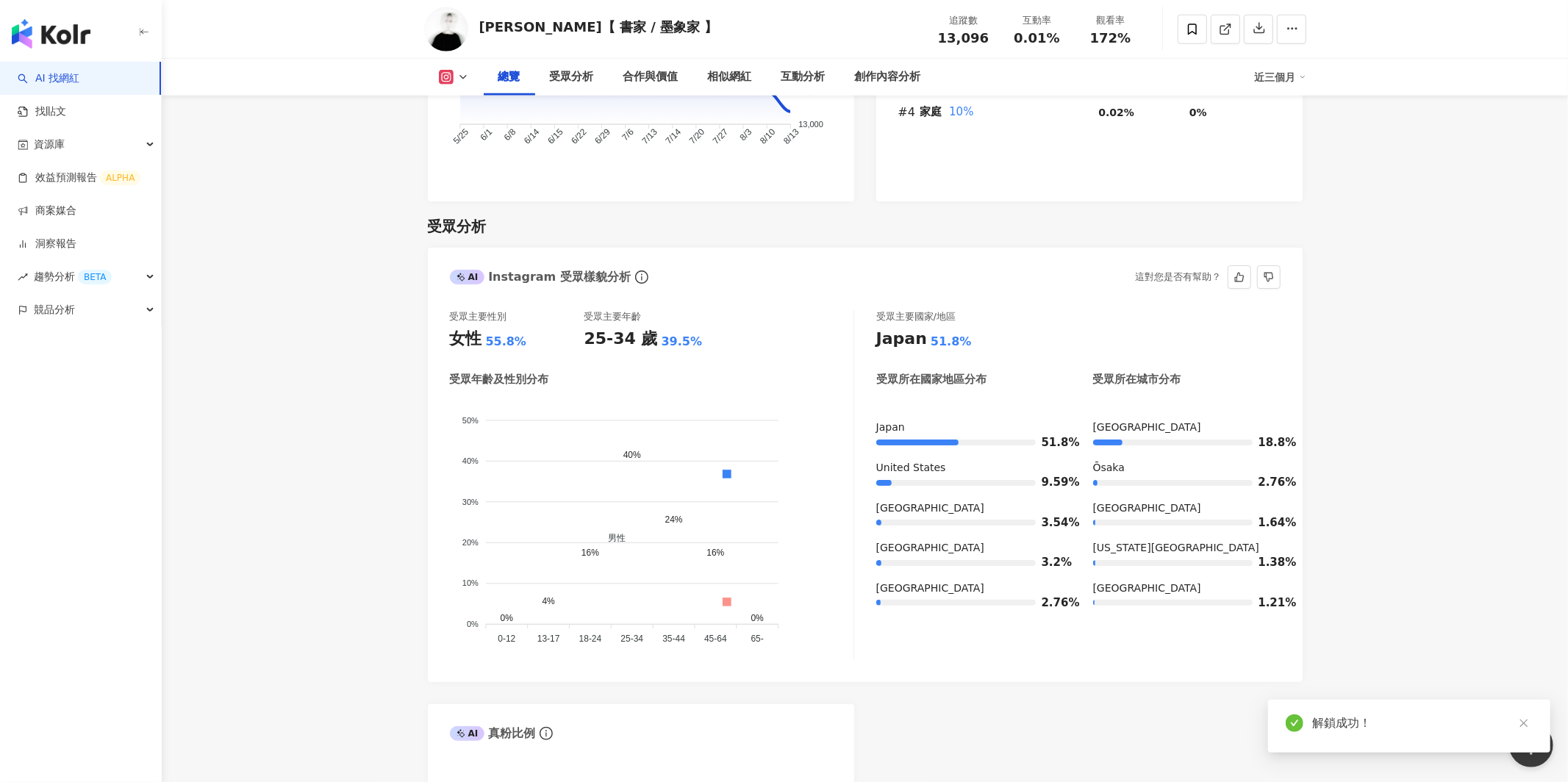
scroll to position [1134, 0]
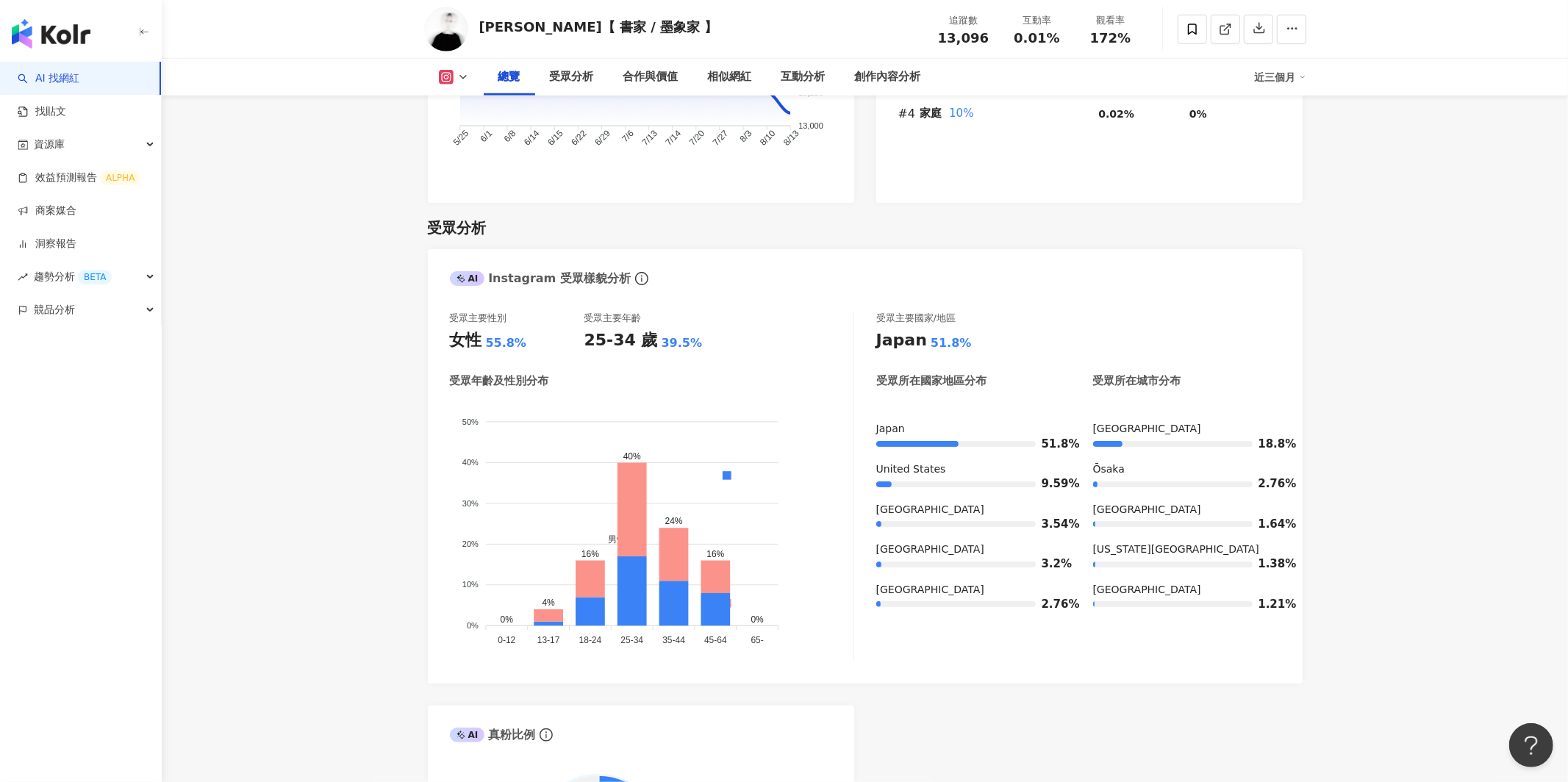
click at [76, 83] on link "AI 找網紅" at bounding box center [49, 78] width 62 height 15
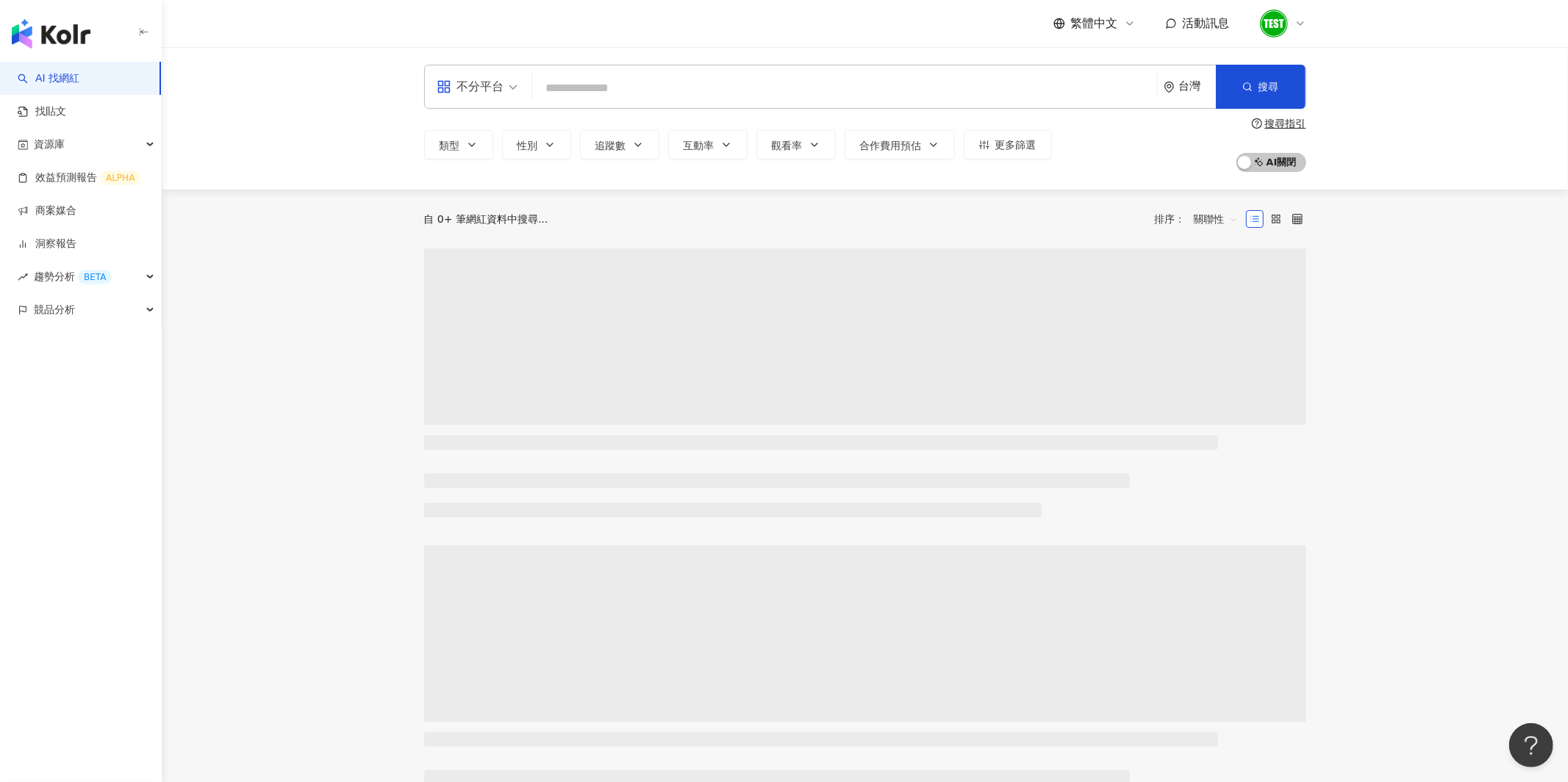
click at [1181, 80] on div "台灣" at bounding box center [1197, 86] width 37 height 13
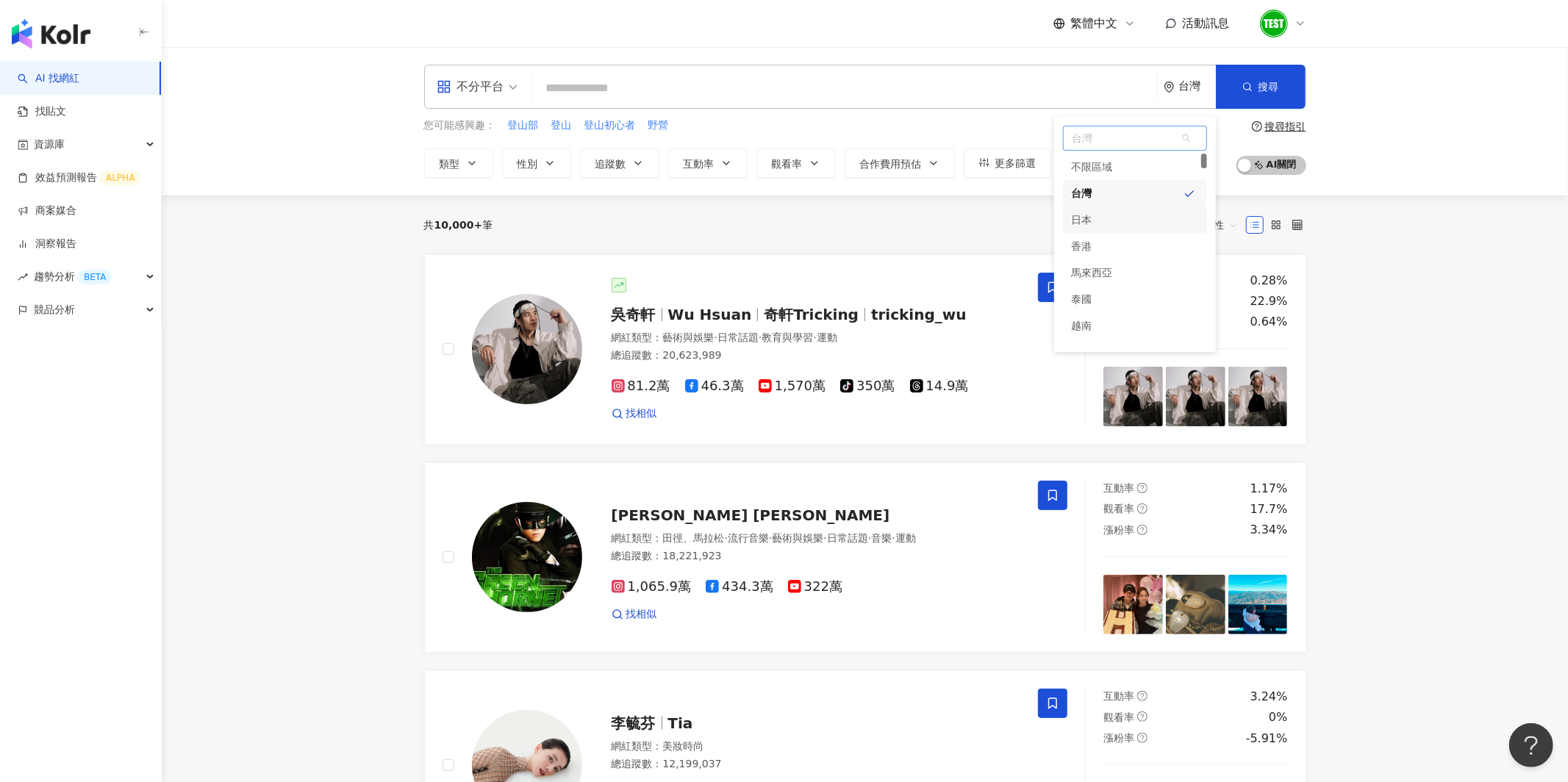
click at [1118, 223] on div "日本" at bounding box center [1135, 219] width 144 height 27
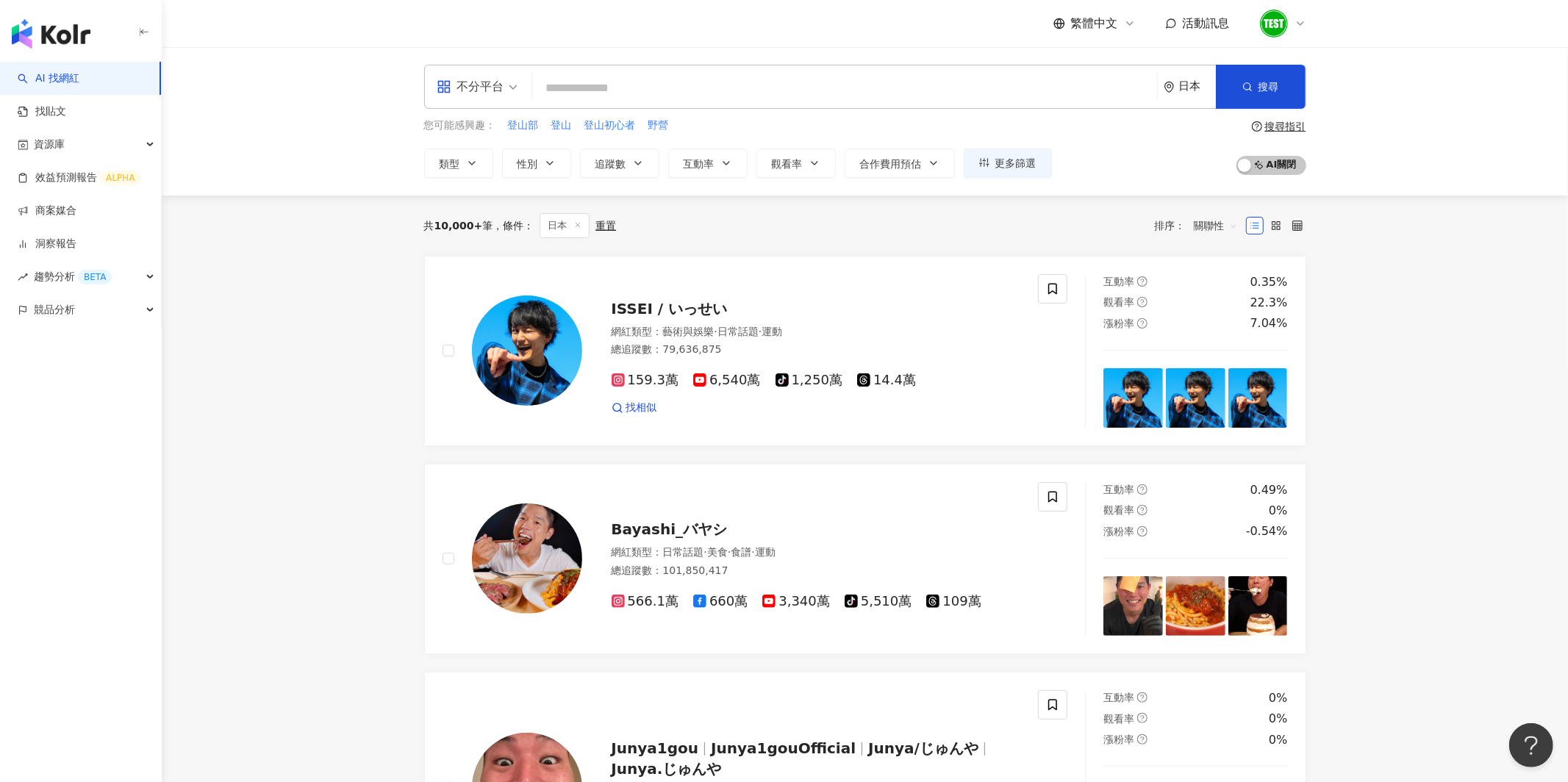
click at [1197, 95] on div "日本" at bounding box center [1189, 86] width 53 height 42
click at [1123, 143] on span "日本" at bounding box center [1135, 138] width 143 height 24
type input "**"
click at [1084, 161] on div "美國" at bounding box center [1082, 167] width 20 height 27
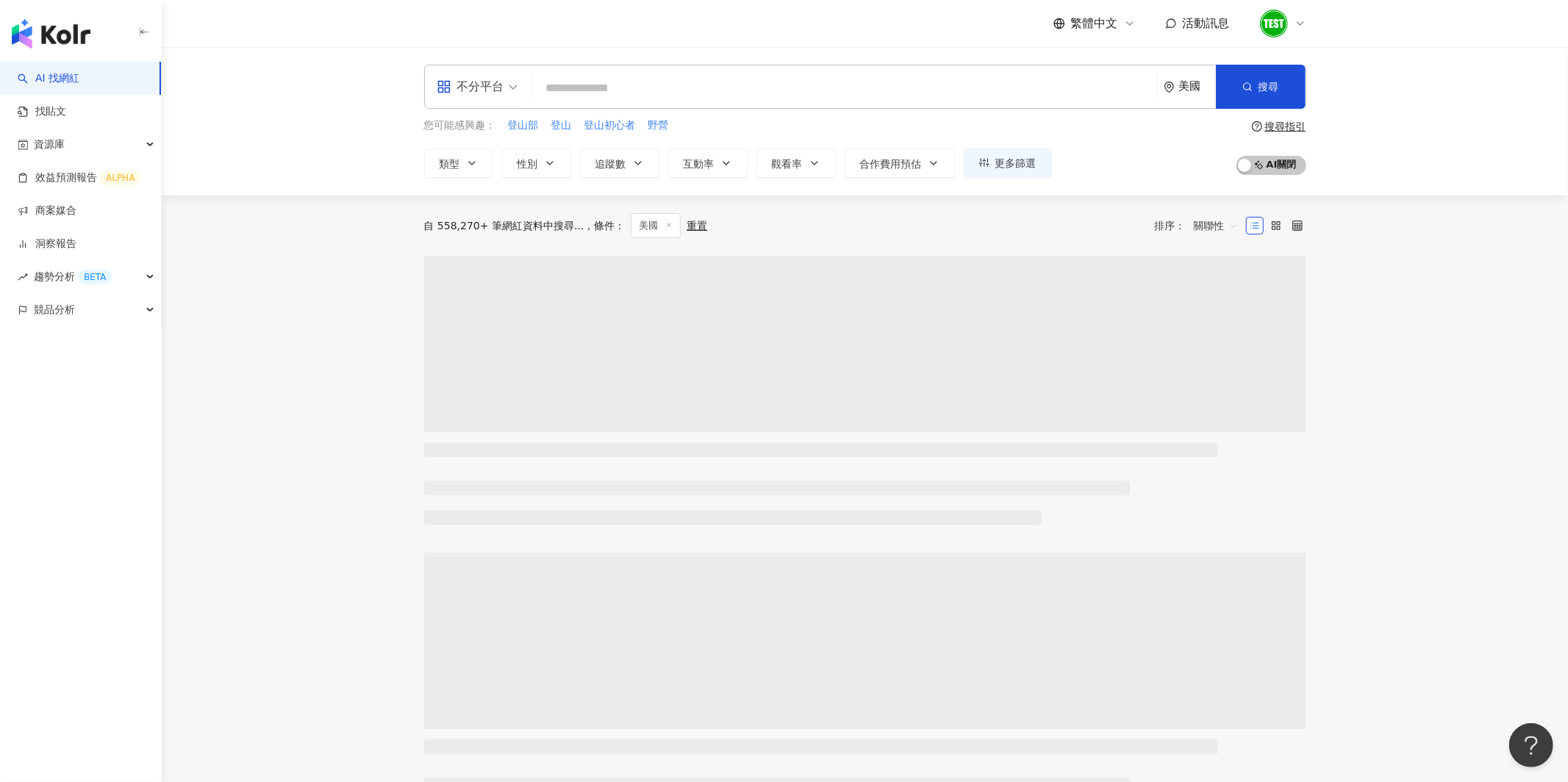
click at [753, 96] on input "search" at bounding box center [844, 89] width 613 height 28
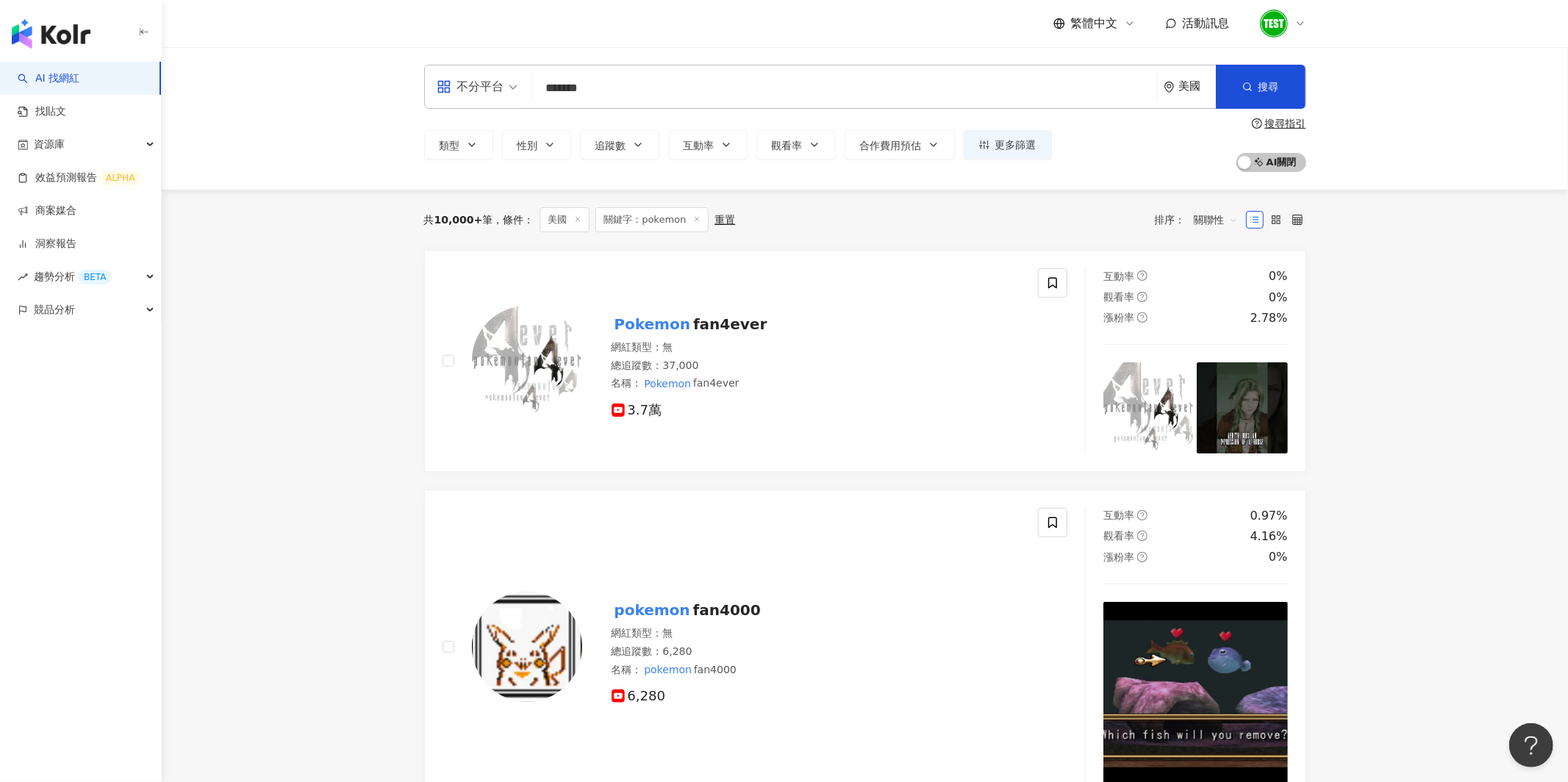
click at [1209, 223] on span "關聯性" at bounding box center [1216, 219] width 44 height 24
type input "*******"
click at [1204, 370] on div "關鍵字" at bounding box center [1215, 375] width 37 height 16
